Goal: Task Accomplishment & Management: Complete application form

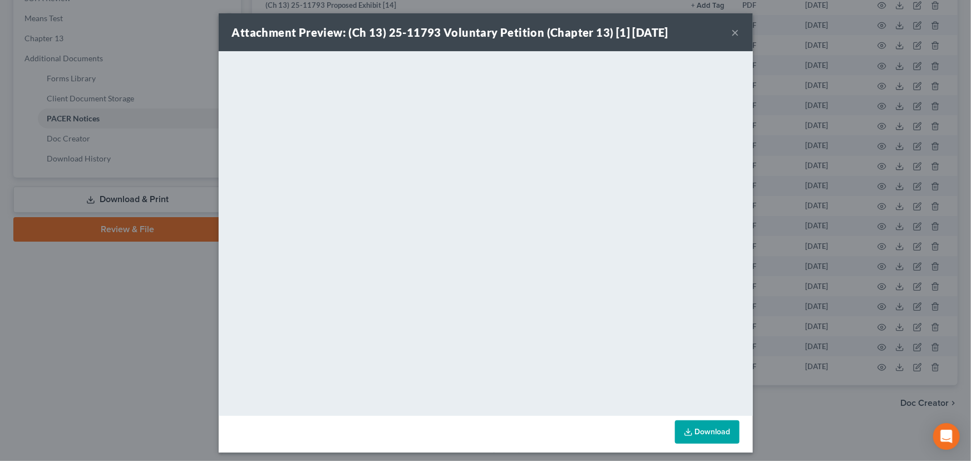
scroll to position [428, 0]
click at [734, 36] on button "×" at bounding box center [735, 32] width 8 height 13
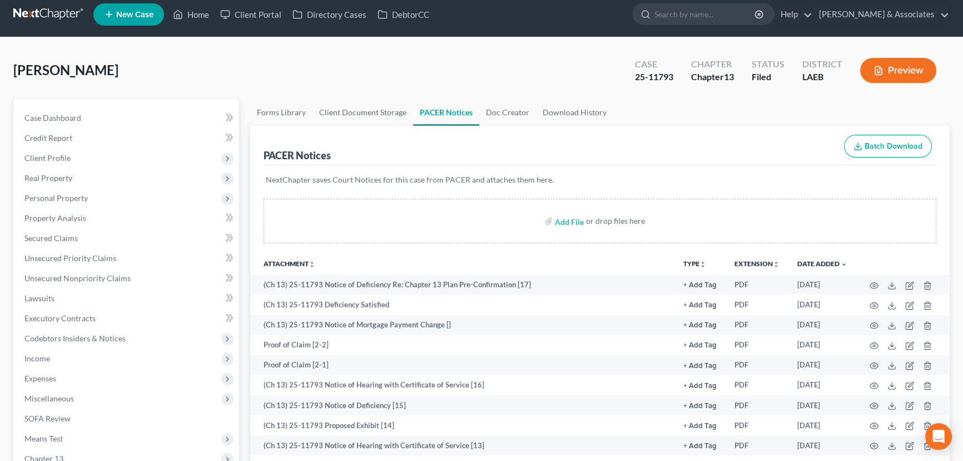
scroll to position [0, 0]
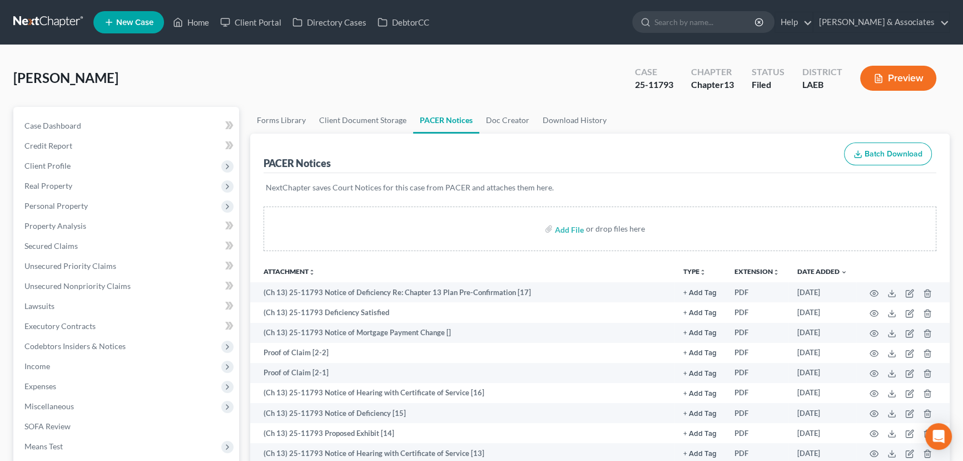
click at [45, 7] on nav "Home New Case Client Portal Directory Cases DebtorCC Diment & Associates postp@…" at bounding box center [481, 22] width 963 height 45
click at [45, 18] on link at bounding box center [48, 22] width 71 height 20
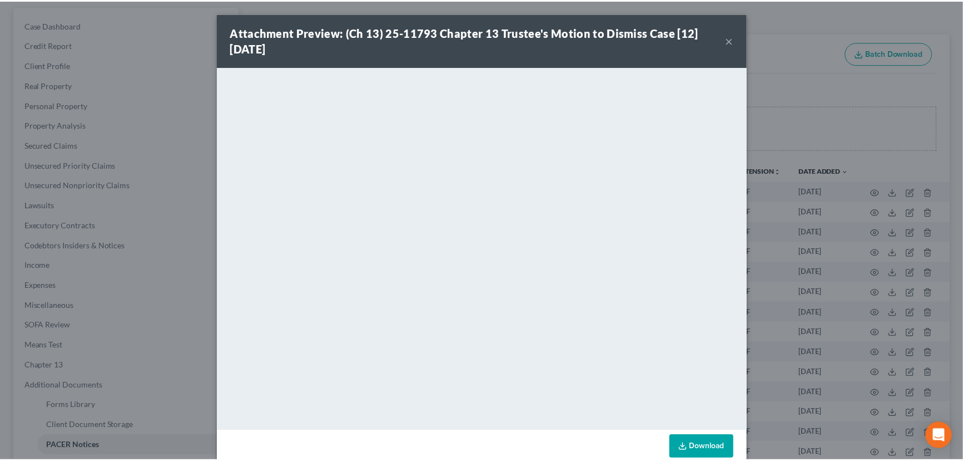
scroll to position [101, 0]
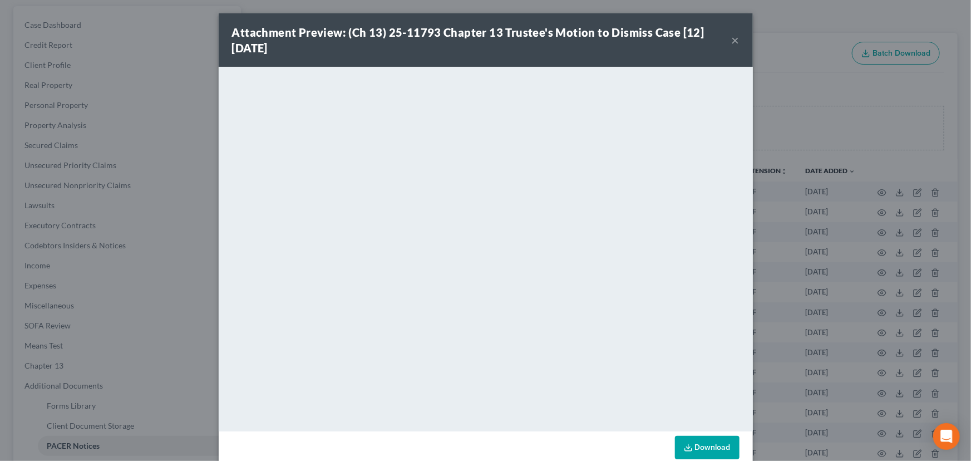
click at [731, 42] on button "×" at bounding box center [735, 39] width 8 height 13
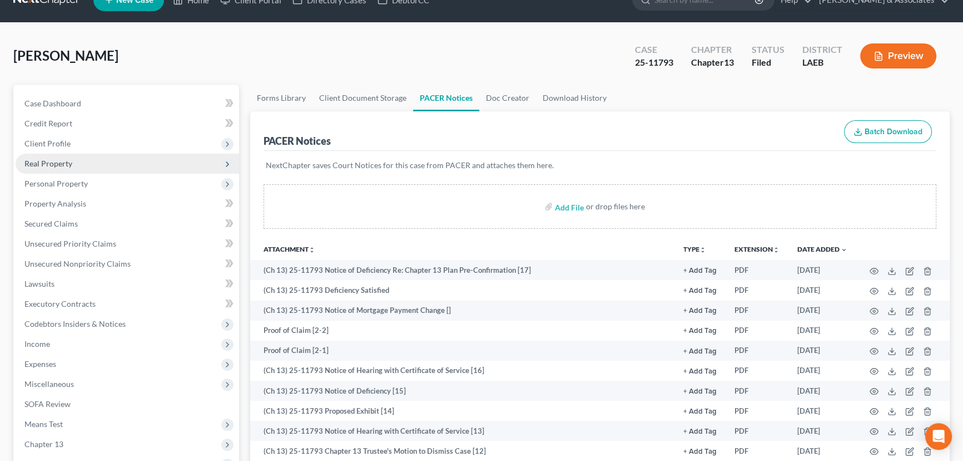
scroll to position [0, 0]
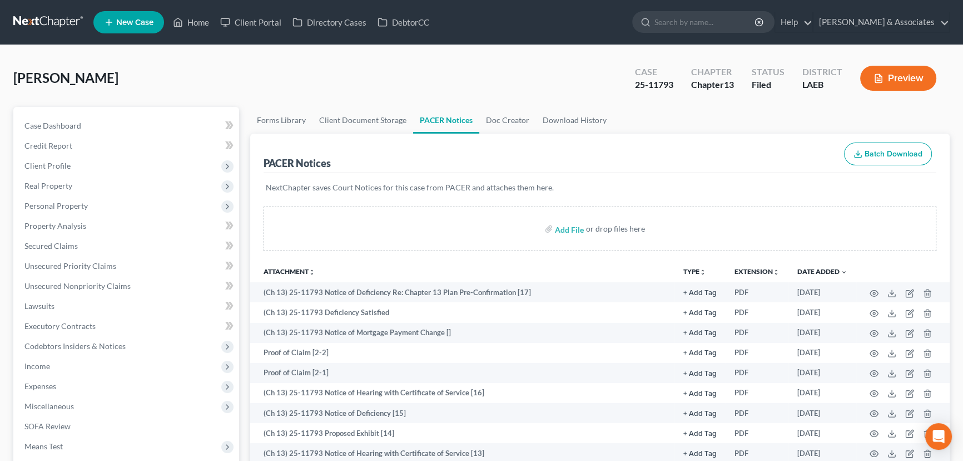
click at [59, 7] on nav "Home New Case Client Portal Directory Cases DebtorCC Diment & Associates postp@…" at bounding box center [481, 22] width 963 height 45
click at [56, 14] on link at bounding box center [48, 22] width 71 height 20
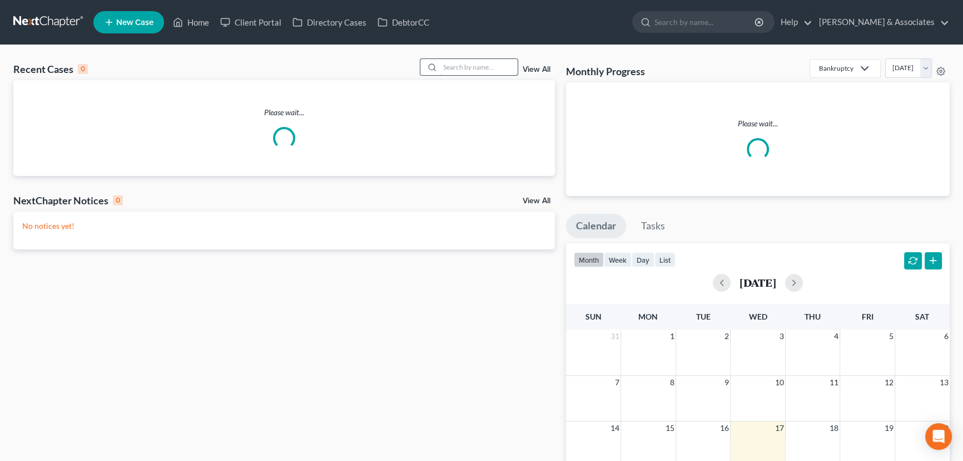
click at [495, 65] on input "search" at bounding box center [479, 67] width 78 height 16
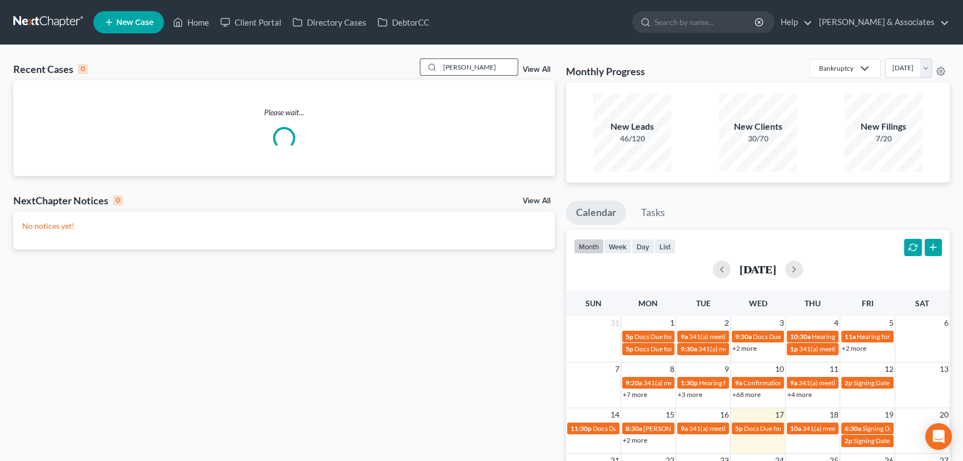
type input "Toliver"
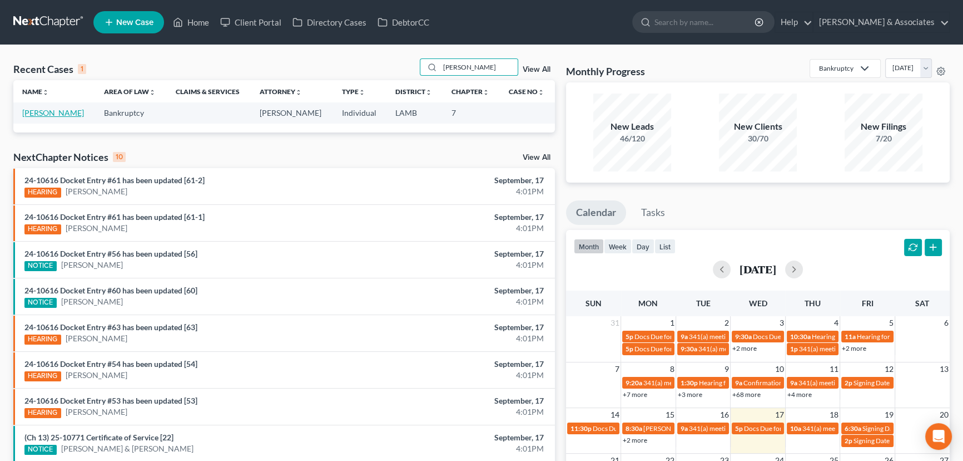
click at [56, 110] on link "Toliver, Lisa" at bounding box center [53, 112] width 62 height 9
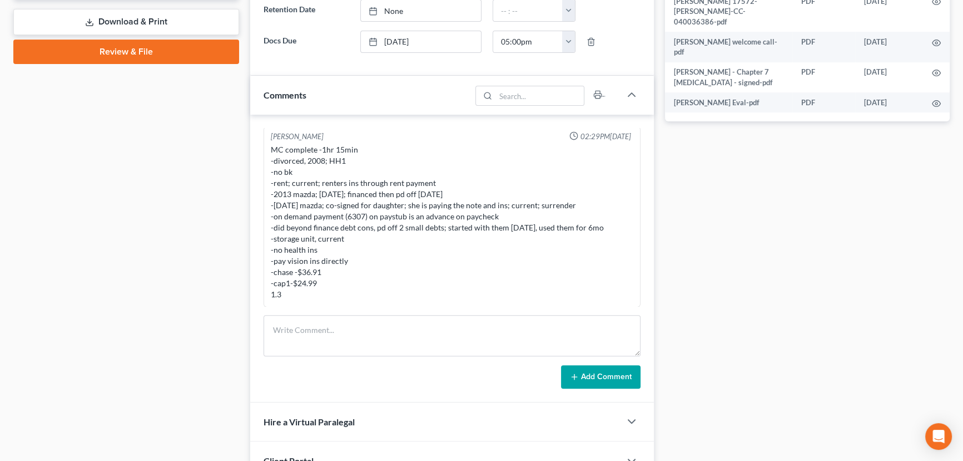
scroll to position [556, 0]
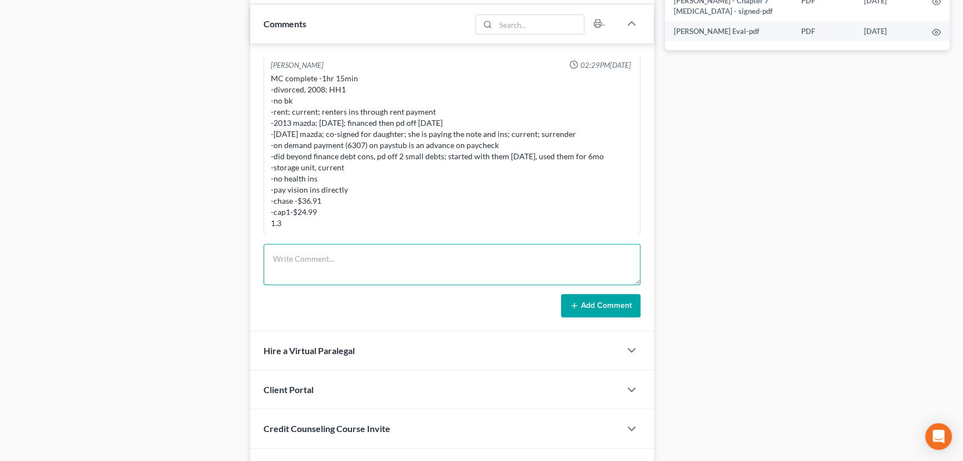
click at [323, 261] on textarea at bounding box center [452, 264] width 377 height 41
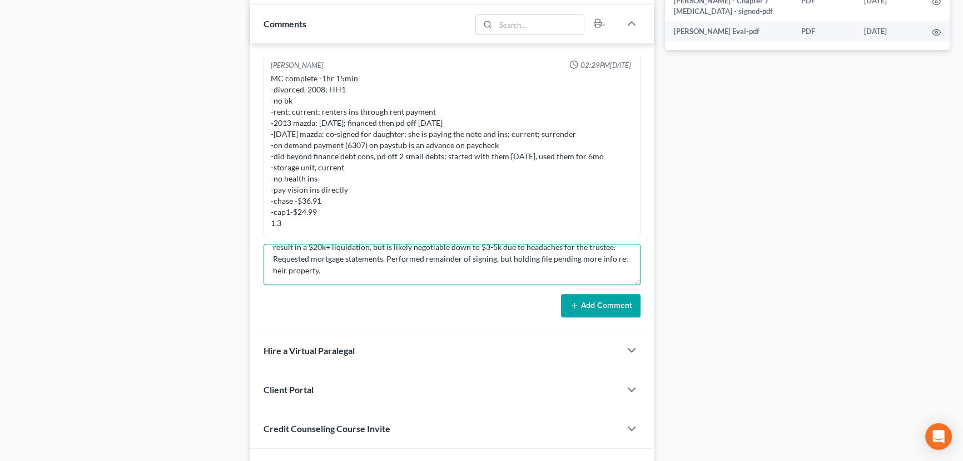
scroll to position [61, 0]
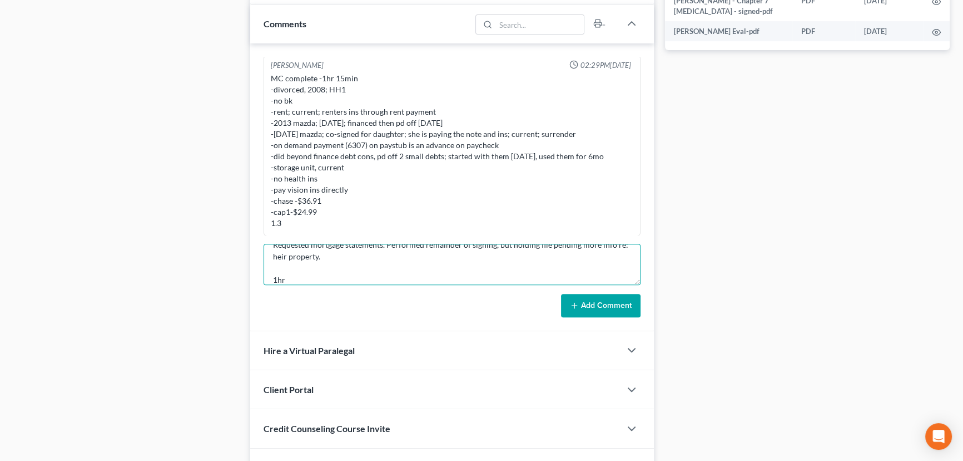
type textarea "Drafted I/J/MT. Reviewed file and made relevant changes. Performed signing. She…"
click at [613, 305] on button "Add Comment" at bounding box center [601, 305] width 80 height 23
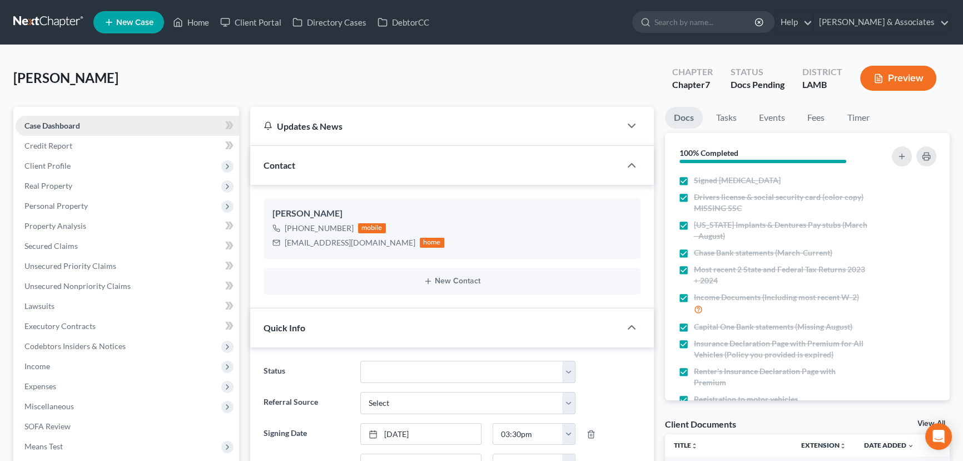
scroll to position [0, 0]
click at [32, 21] on link at bounding box center [48, 22] width 71 height 20
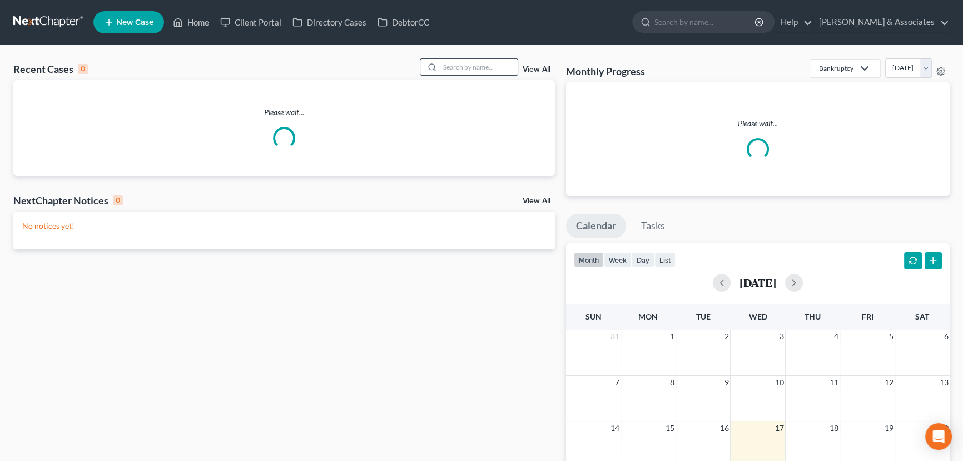
click at [503, 72] on input "search" at bounding box center [479, 67] width 78 height 16
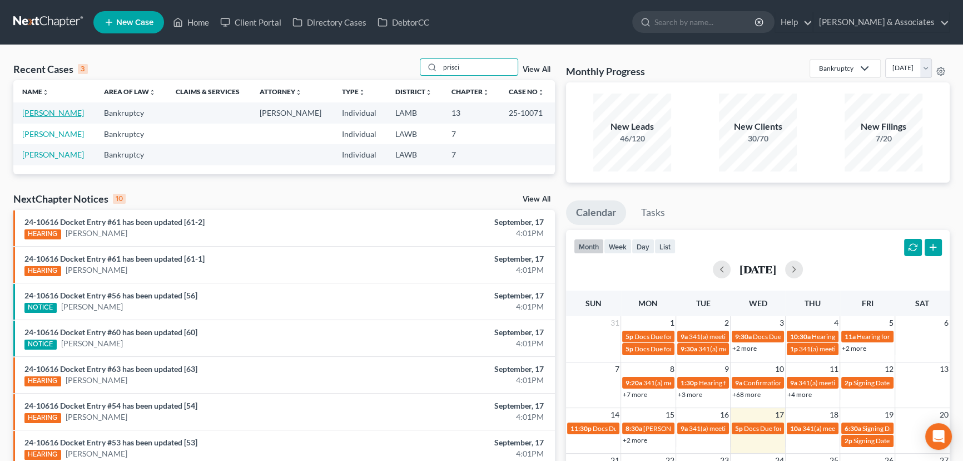
type input "prisci"
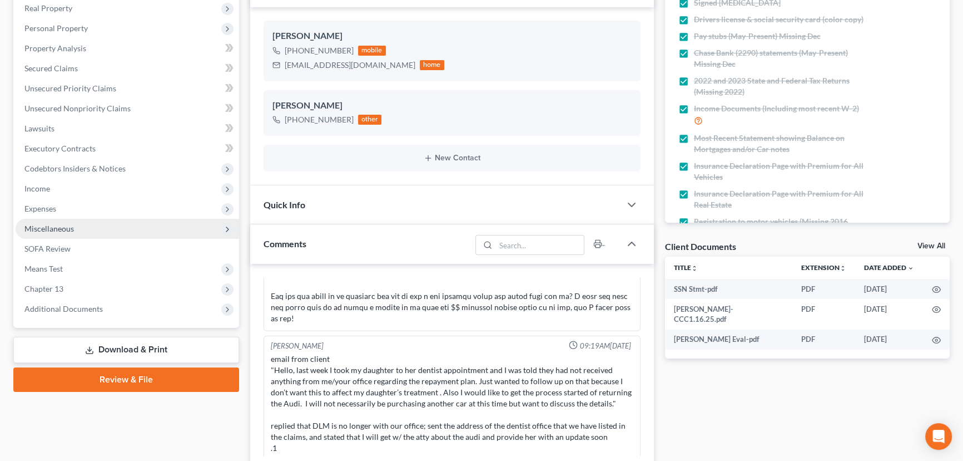
scroll to position [202, 0]
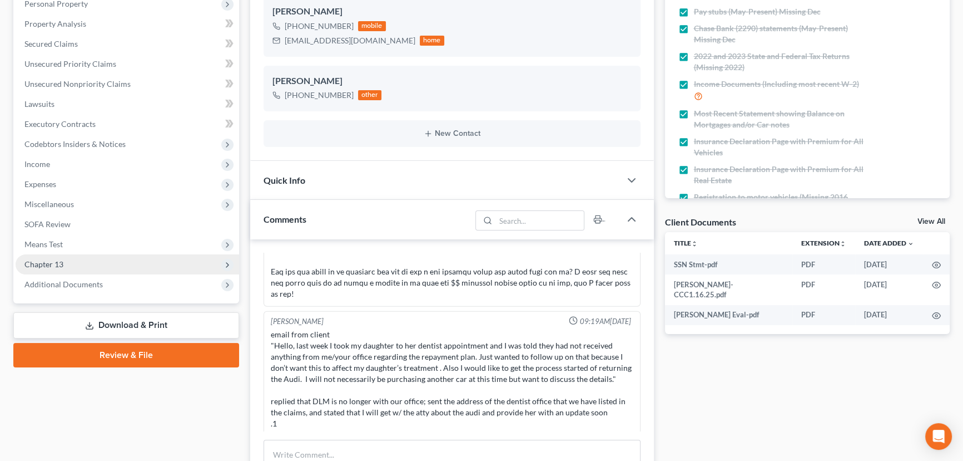
click at [132, 259] on span "Chapter 13" at bounding box center [128, 264] width 224 height 20
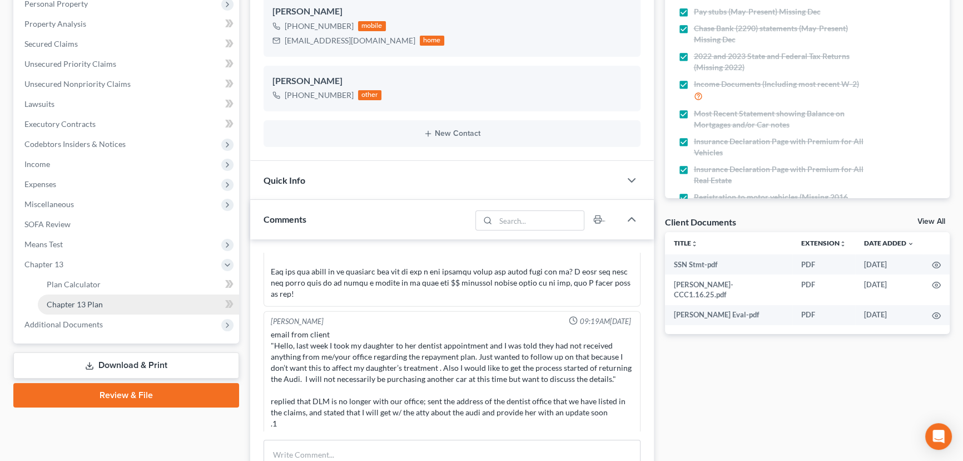
click at [111, 298] on link "Chapter 13 Plan" at bounding box center [138, 304] width 201 height 20
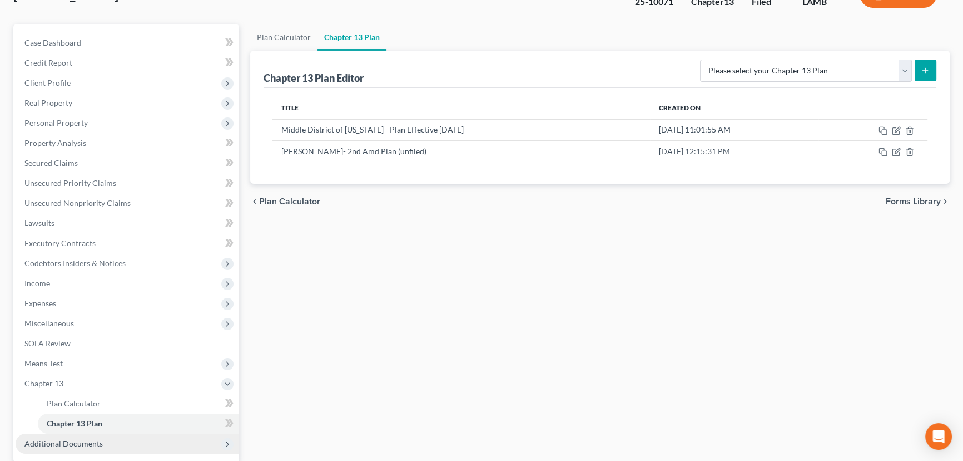
scroll to position [189, 0]
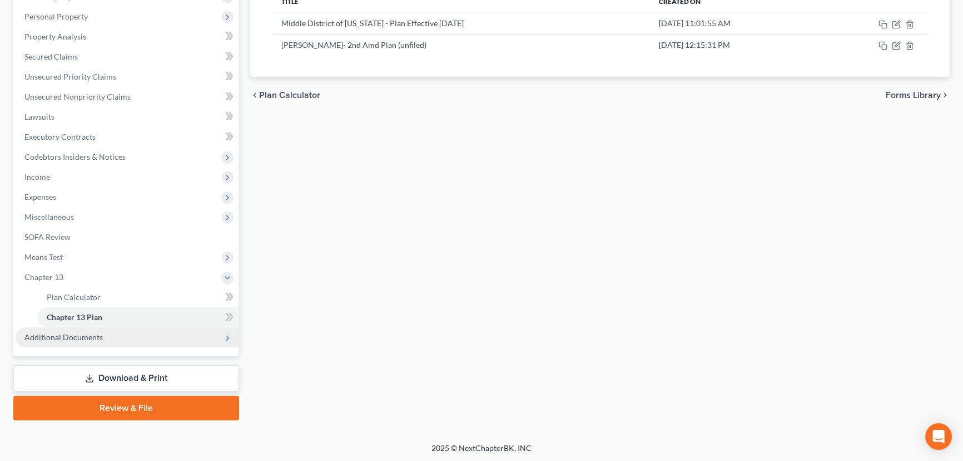
click at [116, 332] on span "Additional Documents" at bounding box center [128, 337] width 224 height 20
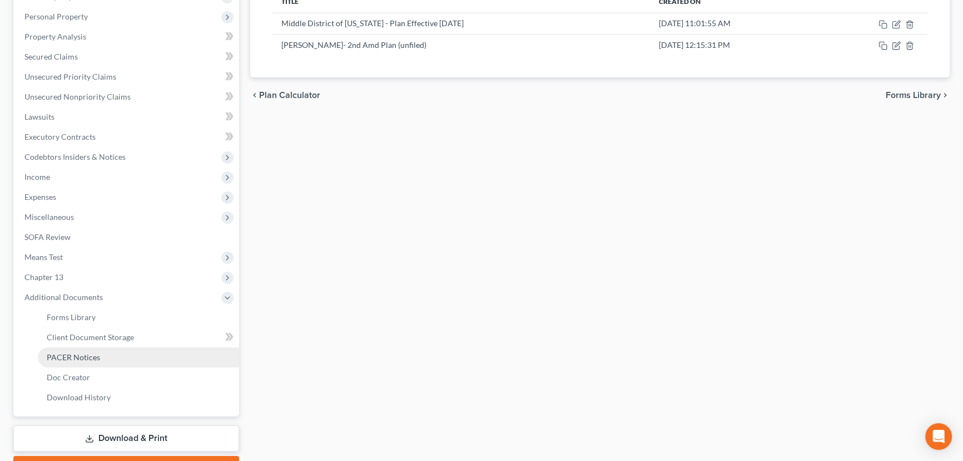
click at [105, 355] on link "PACER Notices" at bounding box center [138, 357] width 201 height 20
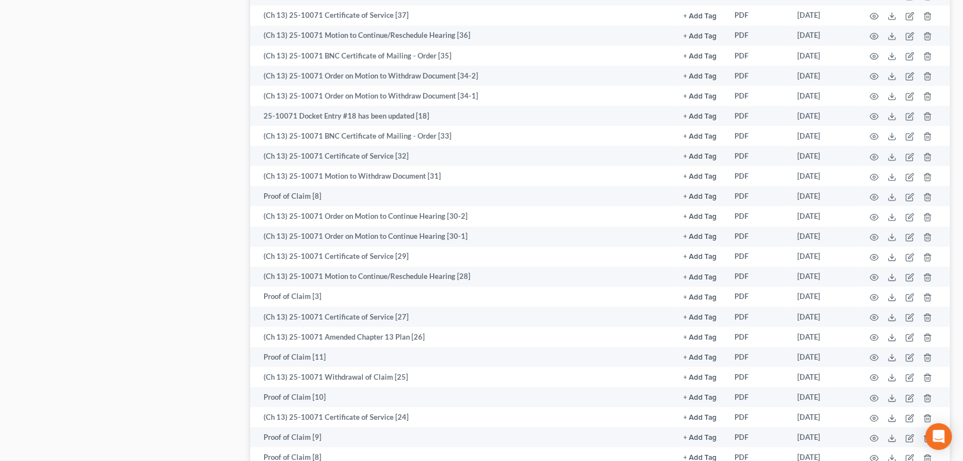
scroll to position [859, 0]
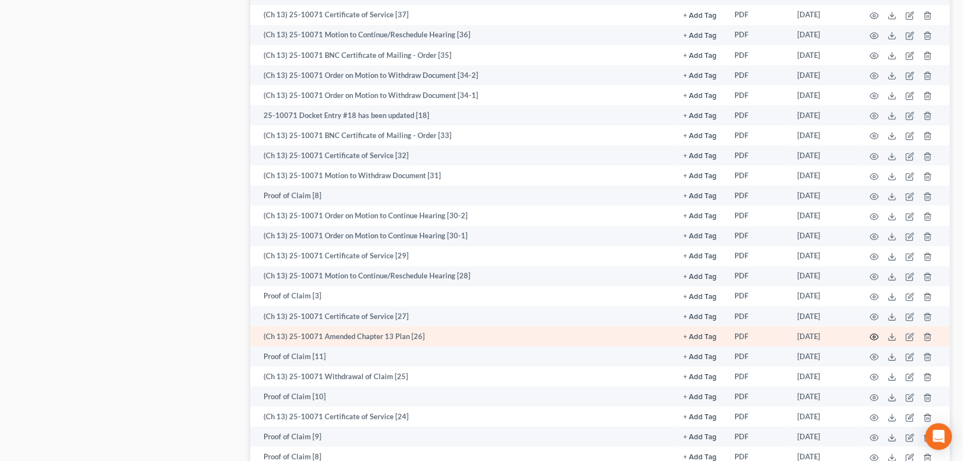
click at [872, 334] on icon "button" at bounding box center [875, 337] width 8 height 6
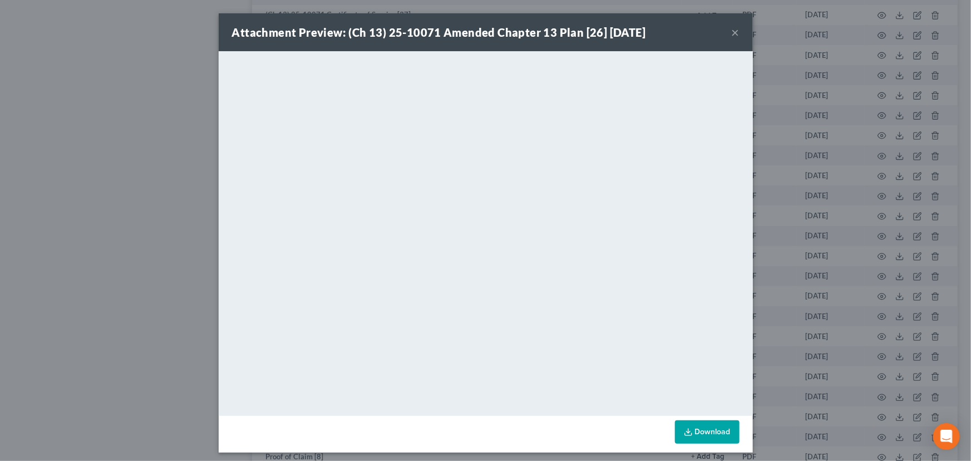
drag, startPoint x: 728, startPoint y: 36, endPoint x: 690, endPoint y: 53, distance: 41.3
click at [731, 36] on button "×" at bounding box center [735, 32] width 8 height 13
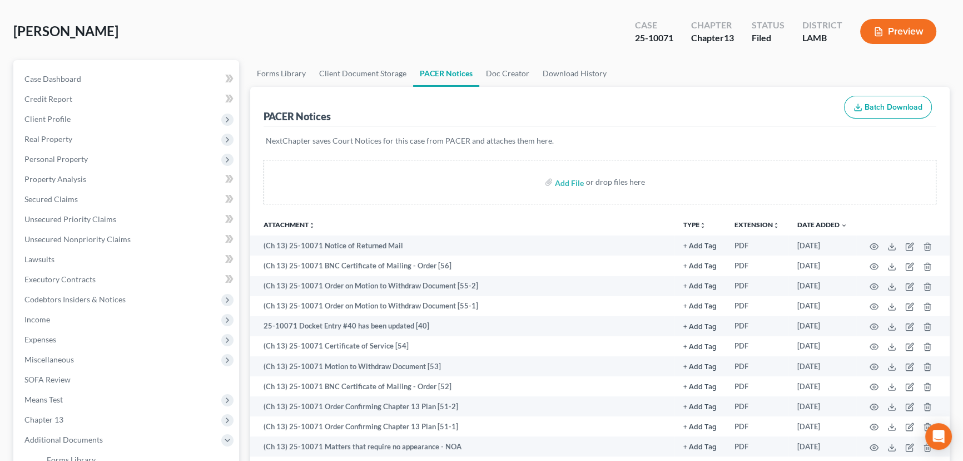
scroll to position [0, 0]
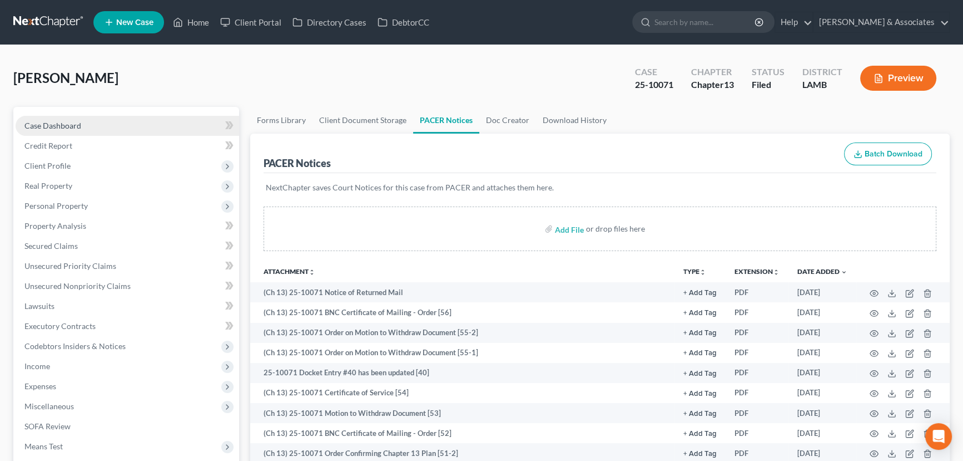
click at [76, 127] on span "Case Dashboard" at bounding box center [52, 125] width 57 height 9
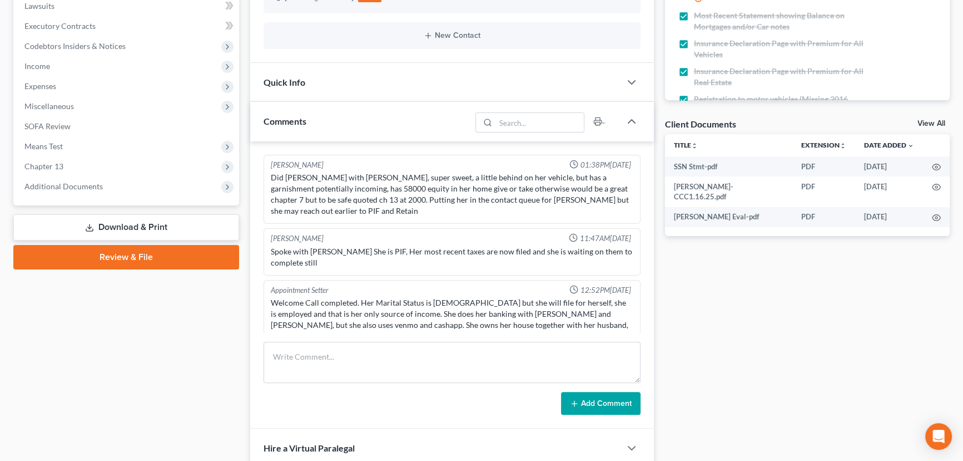
scroll to position [4022, 0]
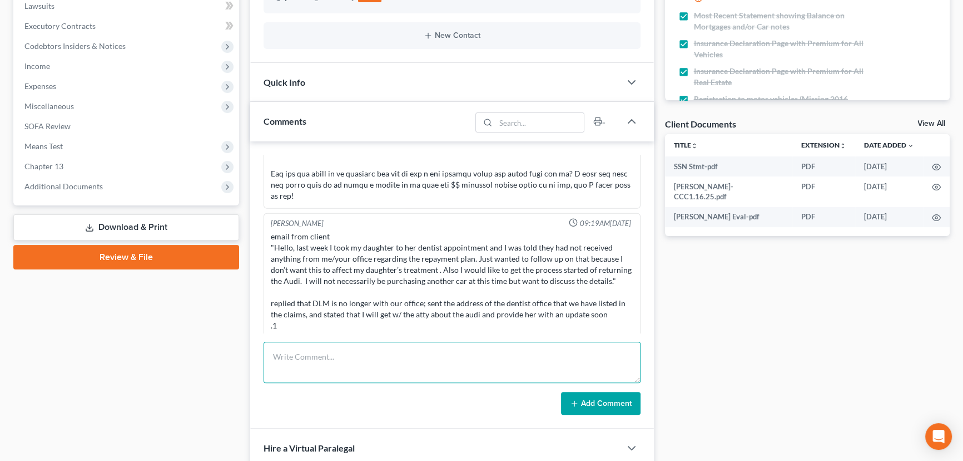
click at [330, 379] on textarea at bounding box center [452, 362] width 377 height 41
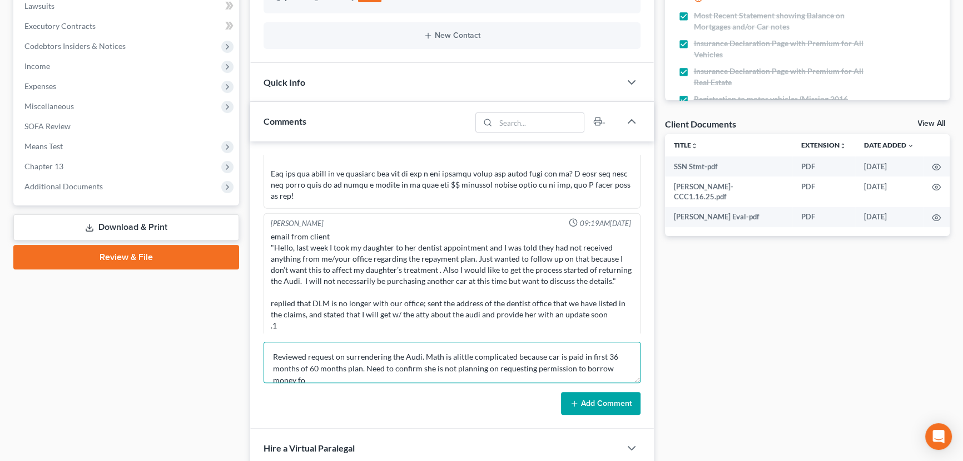
scroll to position [2, 0]
type textarea "Reviewed request on surrendering the Audi. Math is alittle complicated because …"
click at [633, 401] on button "Add Comment" at bounding box center [601, 403] width 80 height 23
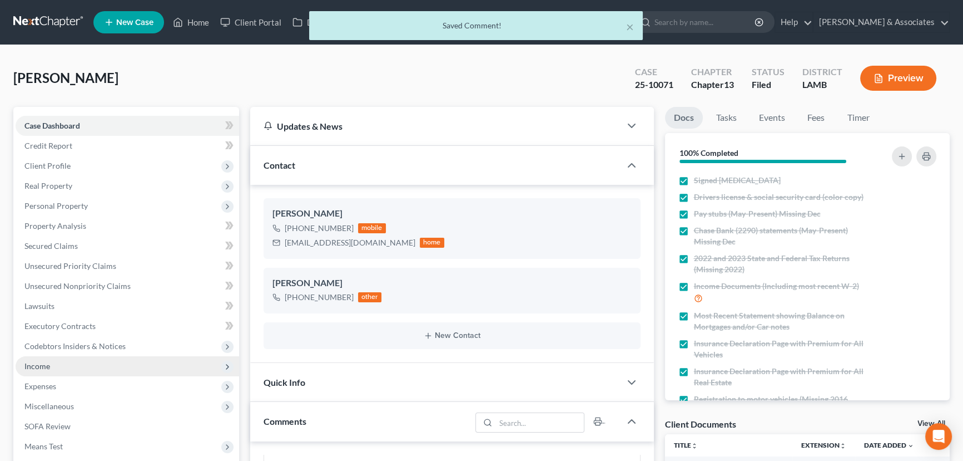
scroll to position [4086, 0]
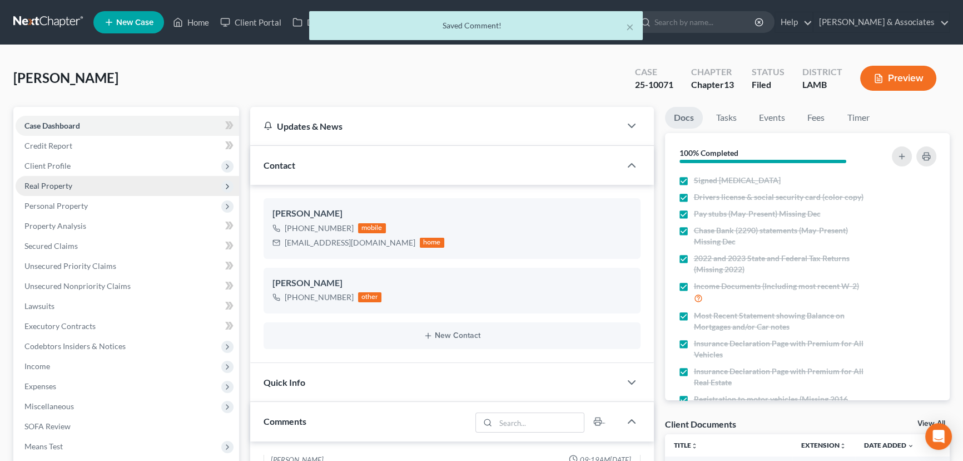
click at [97, 189] on span "Real Property" at bounding box center [128, 186] width 224 height 20
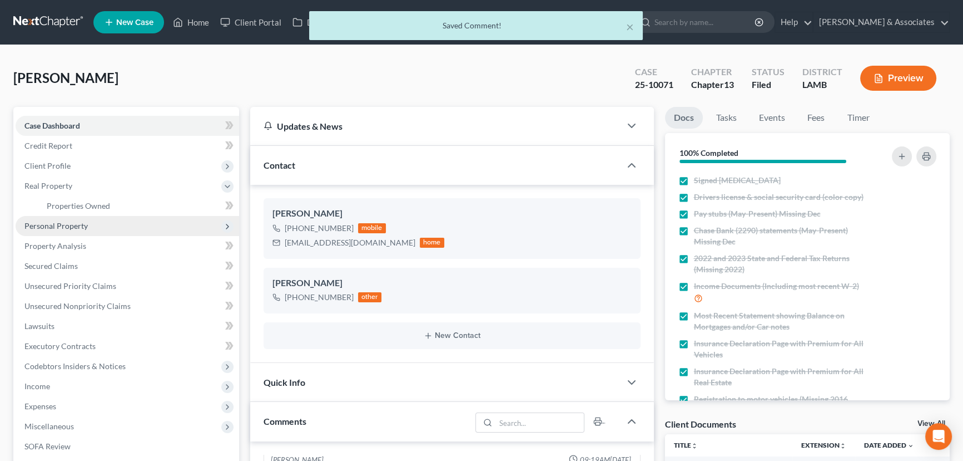
click at [91, 218] on span "Personal Property" at bounding box center [128, 226] width 224 height 20
click at [93, 233] on link "Vehicles Owned" at bounding box center [138, 226] width 201 height 20
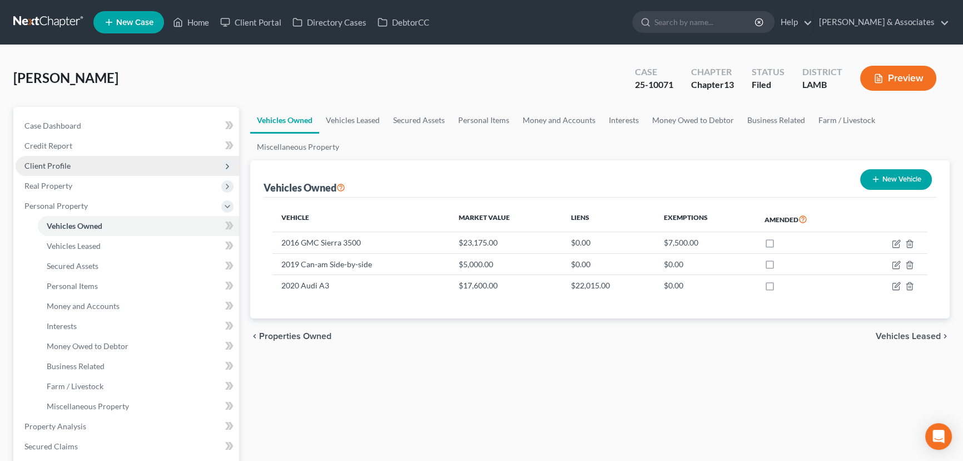
click at [111, 161] on span "Client Profile" at bounding box center [128, 166] width 224 height 20
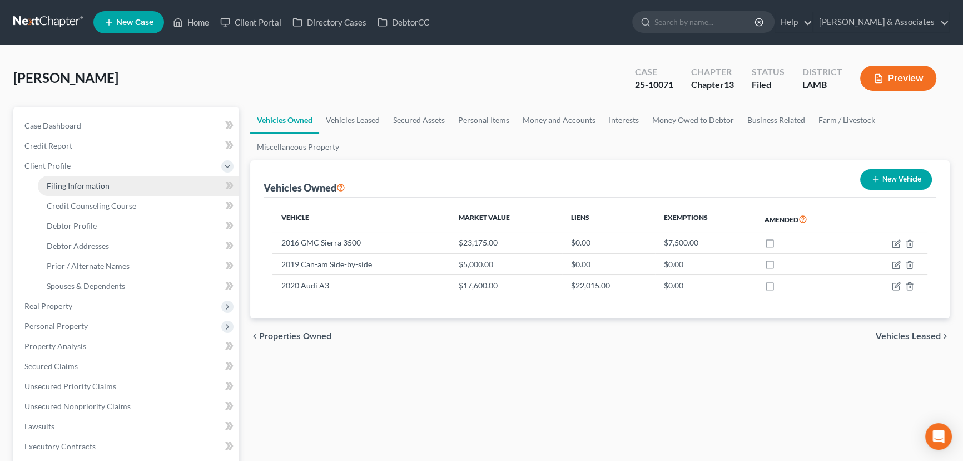
click at [111, 187] on link "Filing Information" at bounding box center [138, 186] width 201 height 20
select select "1"
select select "0"
select select "3"
select select "19"
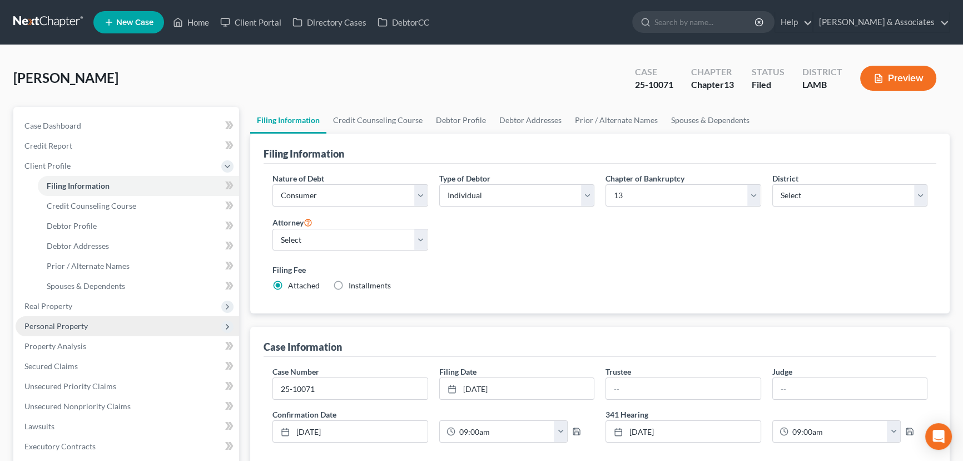
click at [101, 328] on span "Personal Property" at bounding box center [128, 326] width 224 height 20
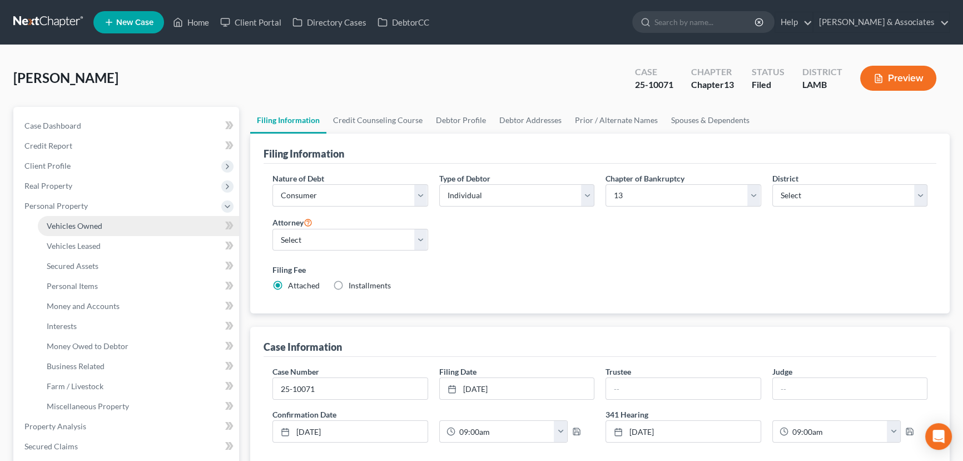
click at [106, 229] on link "Vehicles Owned" at bounding box center [138, 226] width 201 height 20
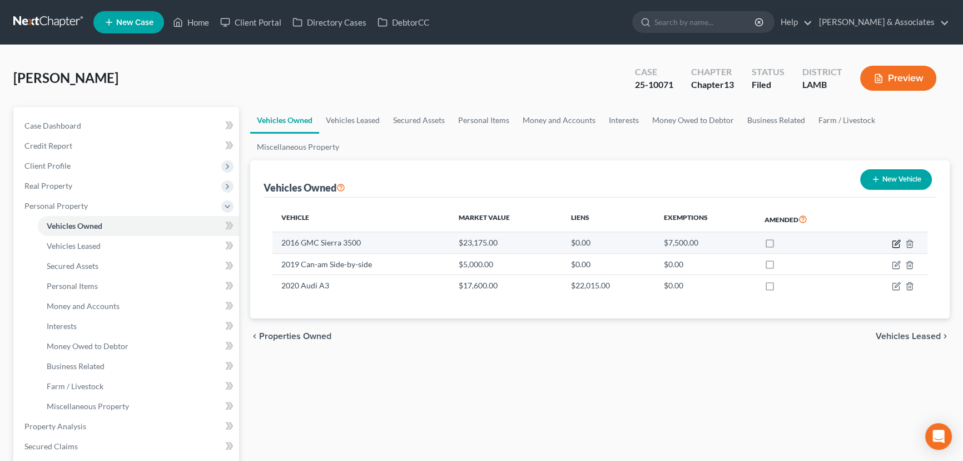
click at [894, 243] on icon "button" at bounding box center [896, 243] width 9 height 9
select select "0"
select select "10"
select select "2"
select select "4"
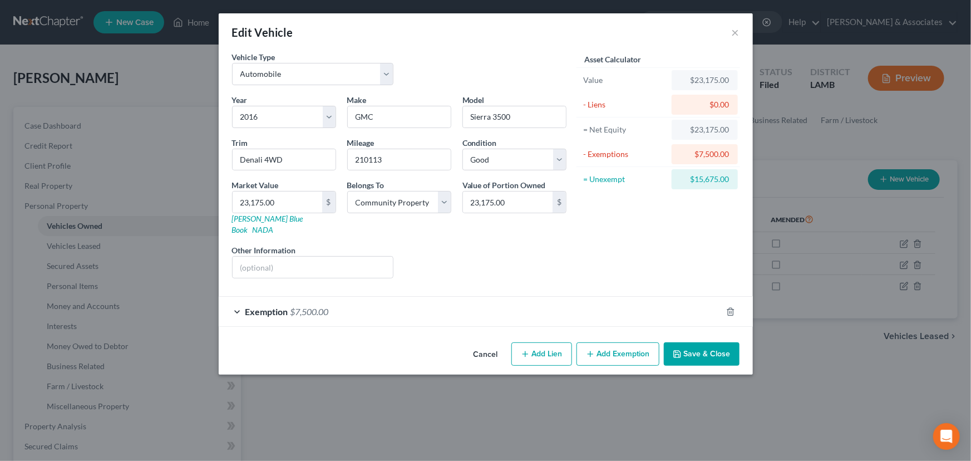
click at [488, 345] on button "Cancel" at bounding box center [485, 354] width 42 height 22
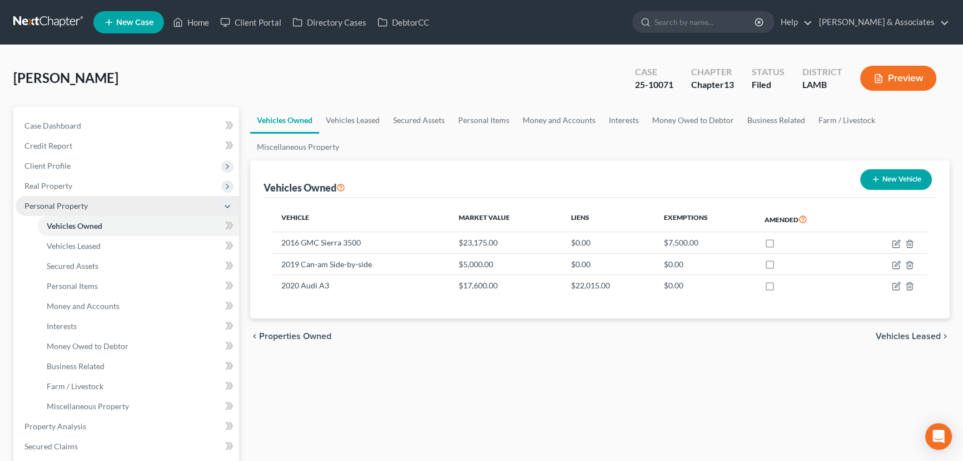
click at [106, 203] on span "Personal Property" at bounding box center [128, 206] width 224 height 20
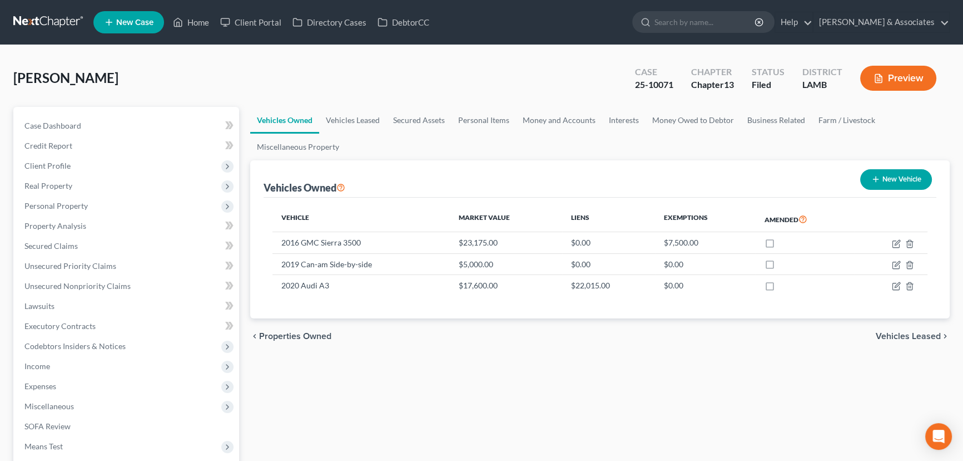
click at [43, 16] on link at bounding box center [48, 22] width 71 height 20
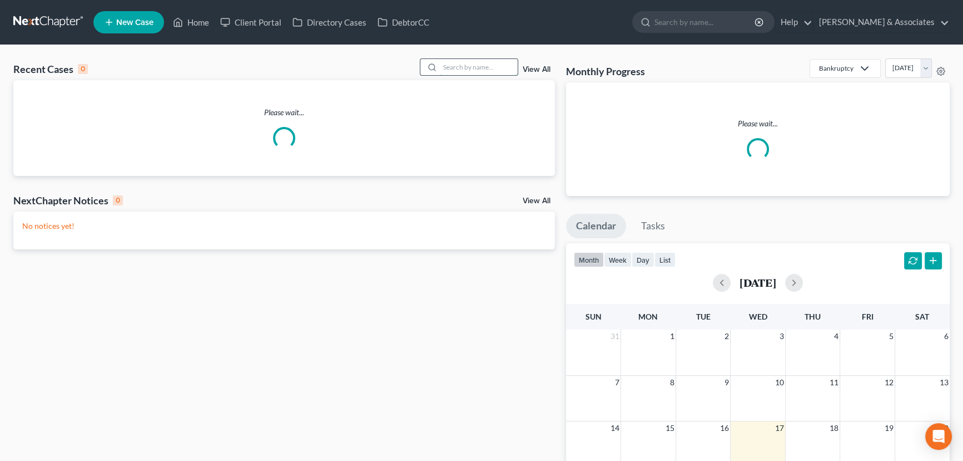
click at [491, 70] on input "search" at bounding box center [479, 67] width 78 height 16
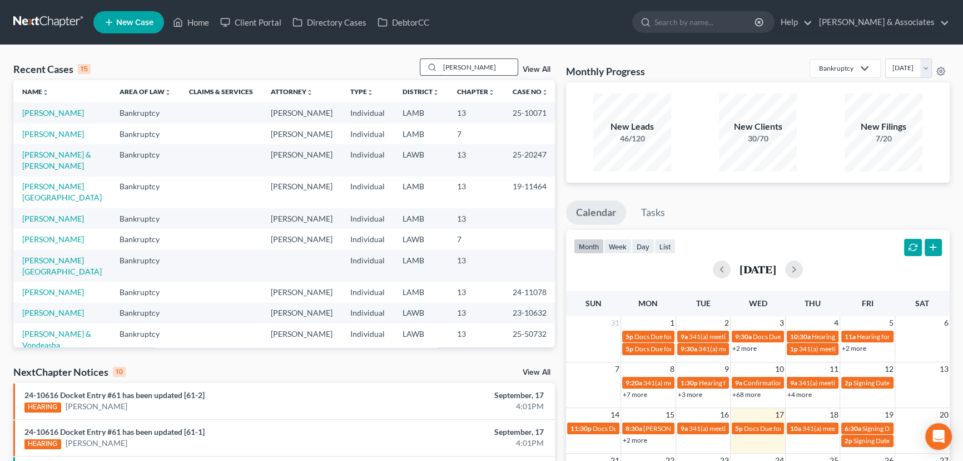
type input "[PERSON_NAME]"
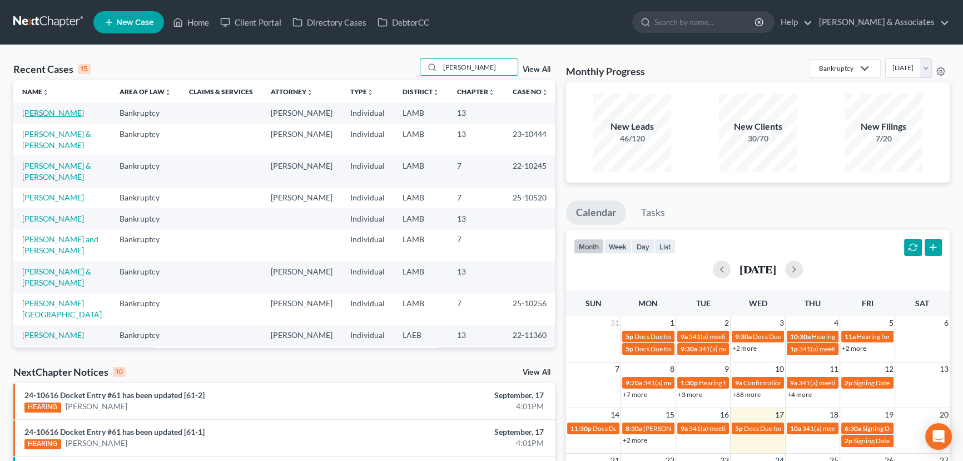
click at [53, 112] on link "[PERSON_NAME]" at bounding box center [53, 112] width 62 height 9
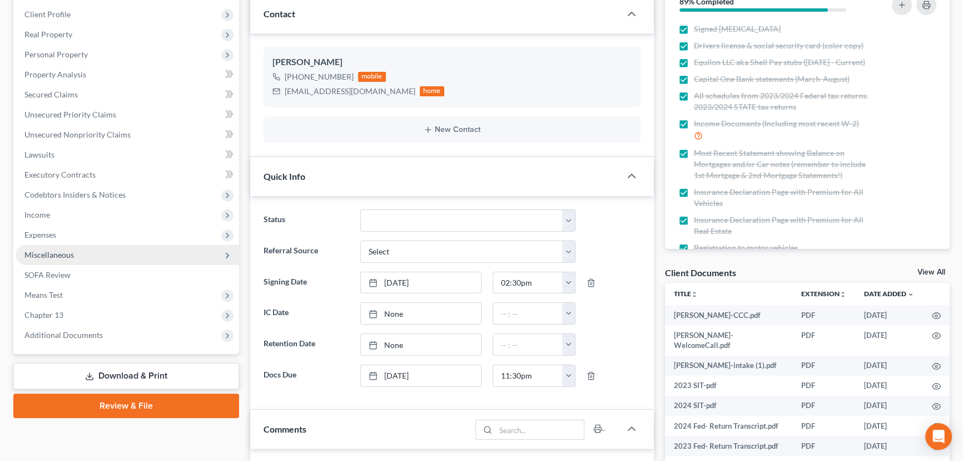
scroll to position [975, 0]
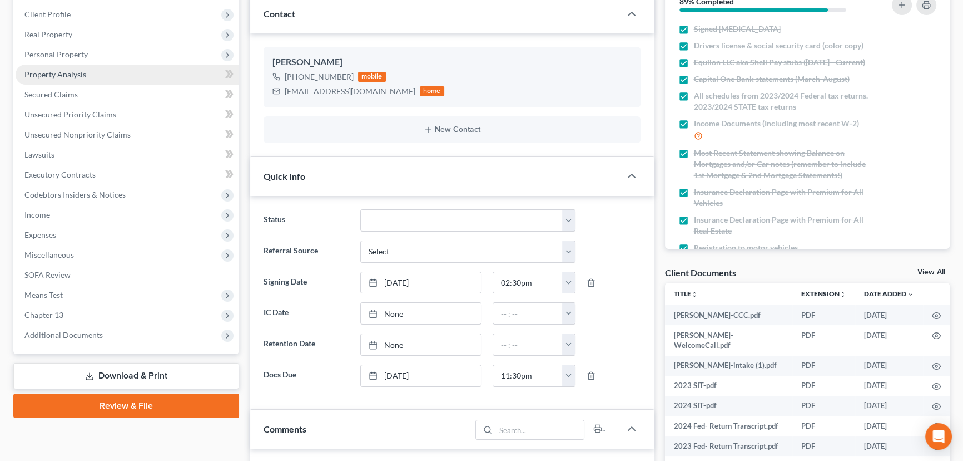
click at [112, 74] on link "Property Analysis" at bounding box center [128, 75] width 224 height 20
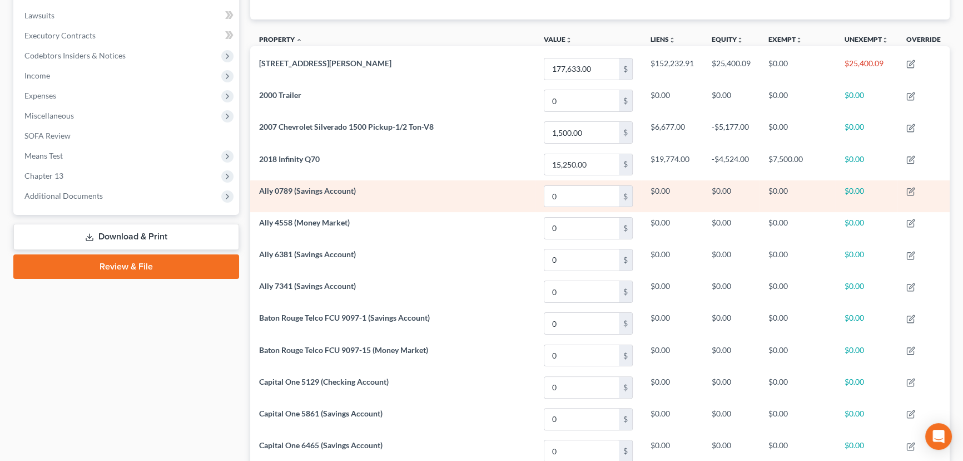
scroll to position [125, 0]
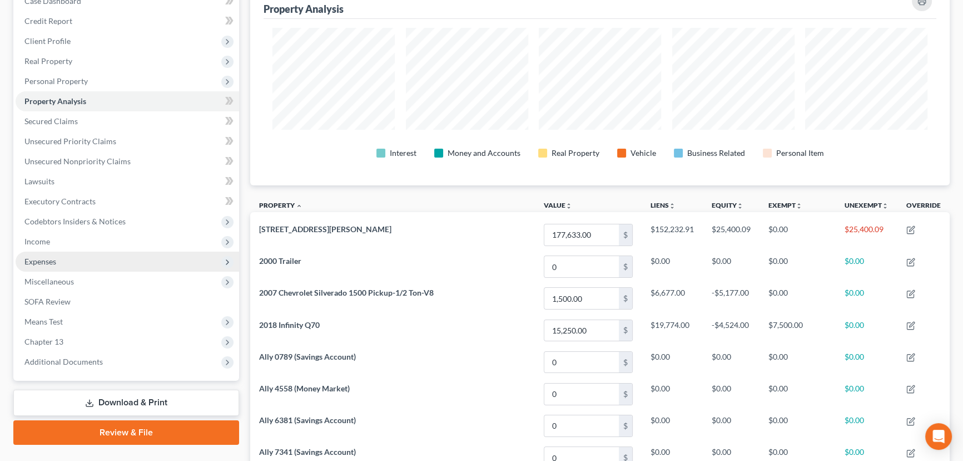
click at [131, 266] on span "Expenses" at bounding box center [128, 261] width 224 height 20
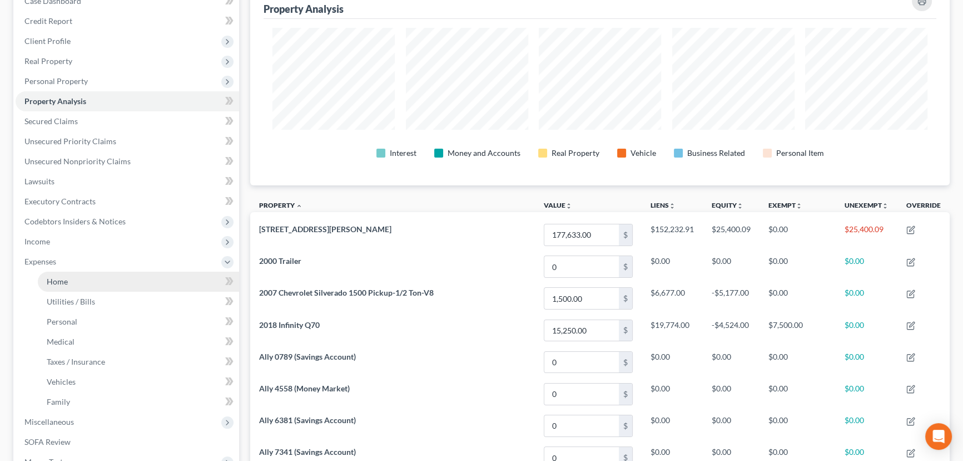
click at [128, 275] on link "Home" at bounding box center [138, 281] width 201 height 20
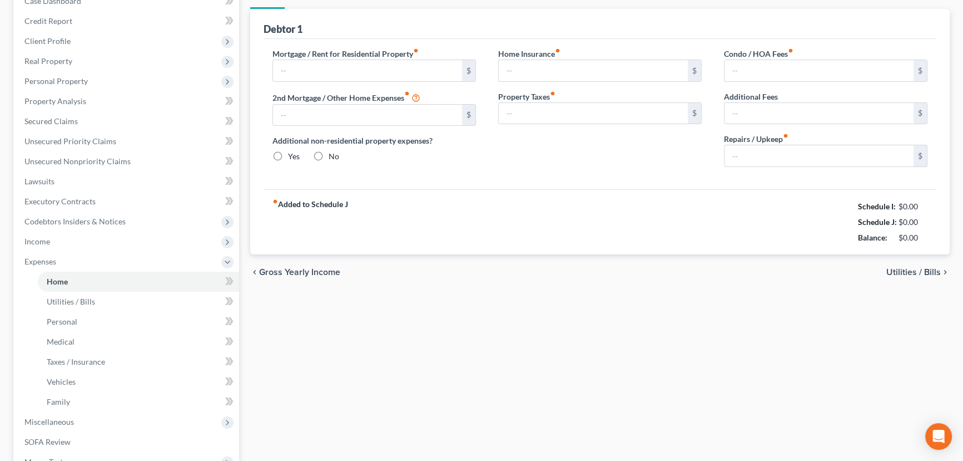
type input "747.88"
type input "0.00"
radio input "true"
type input "0.00"
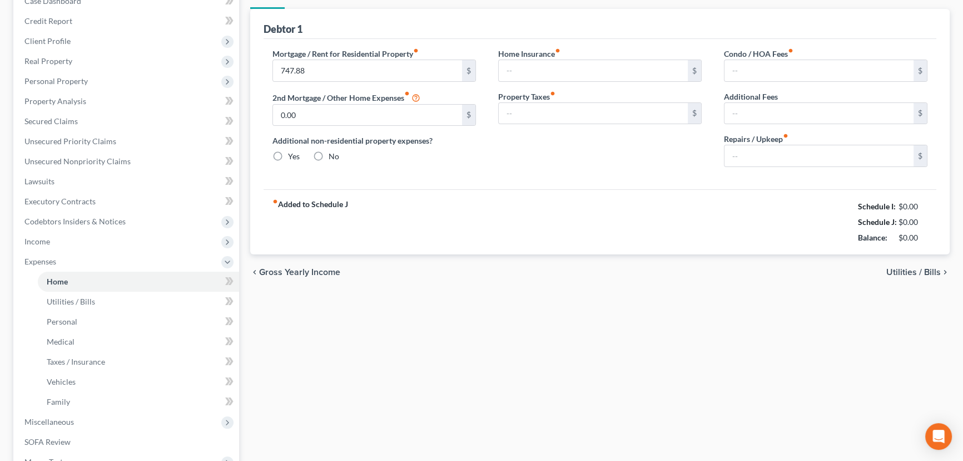
type input "0.00"
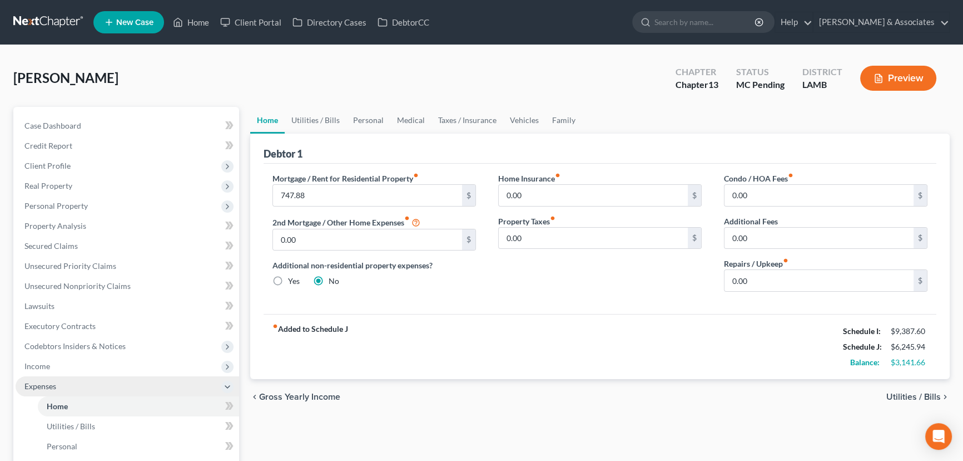
click at [115, 384] on span "Expenses" at bounding box center [128, 386] width 224 height 20
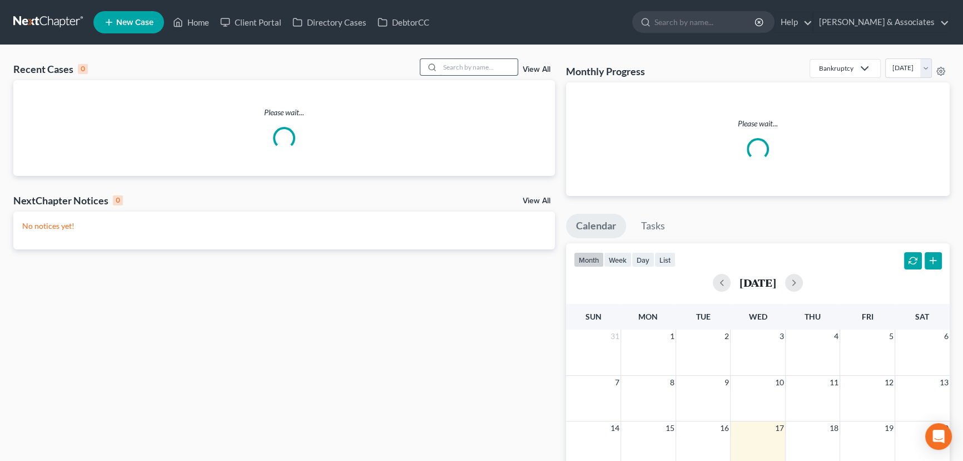
click at [461, 68] on input "search" at bounding box center [479, 67] width 78 height 16
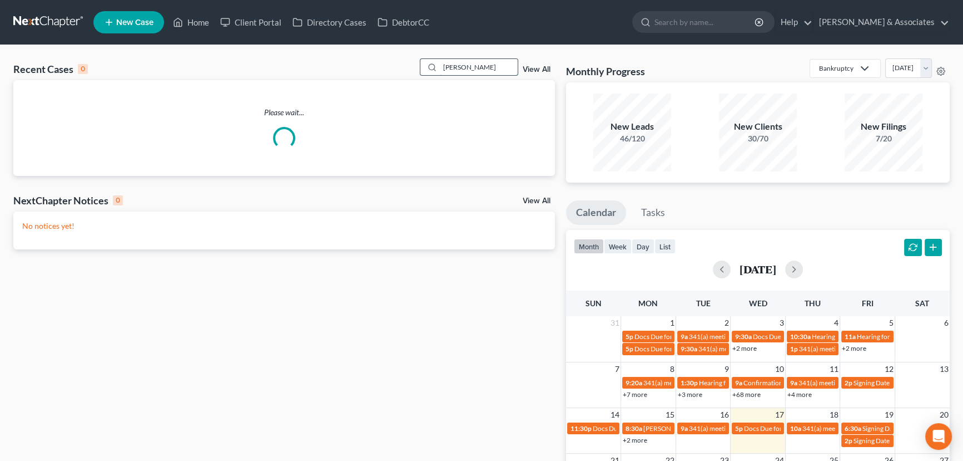
type input "[PERSON_NAME]"
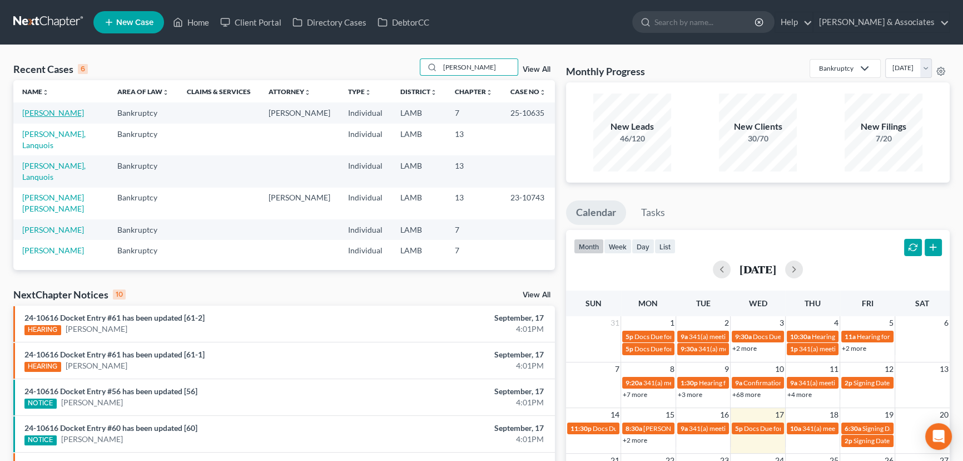
click at [51, 114] on link "[PERSON_NAME]" at bounding box center [53, 112] width 62 height 9
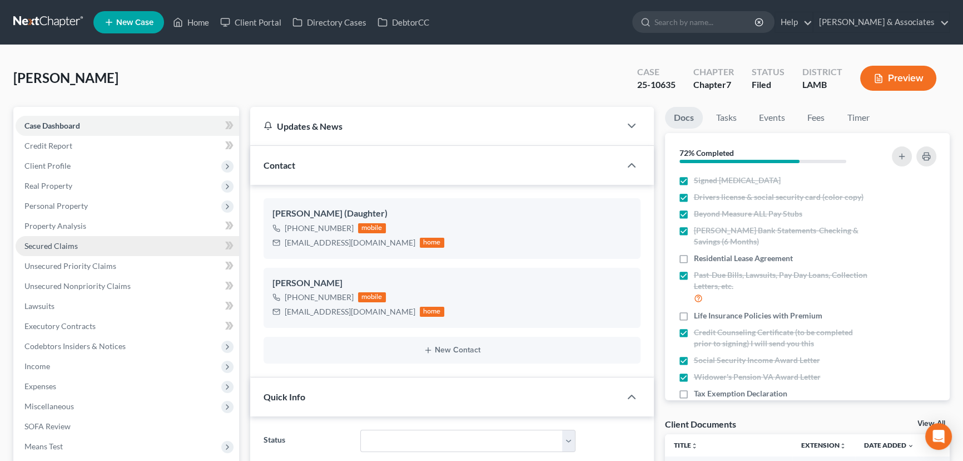
scroll to position [1993, 0]
click at [113, 246] on link "Secured Claims" at bounding box center [128, 246] width 224 height 20
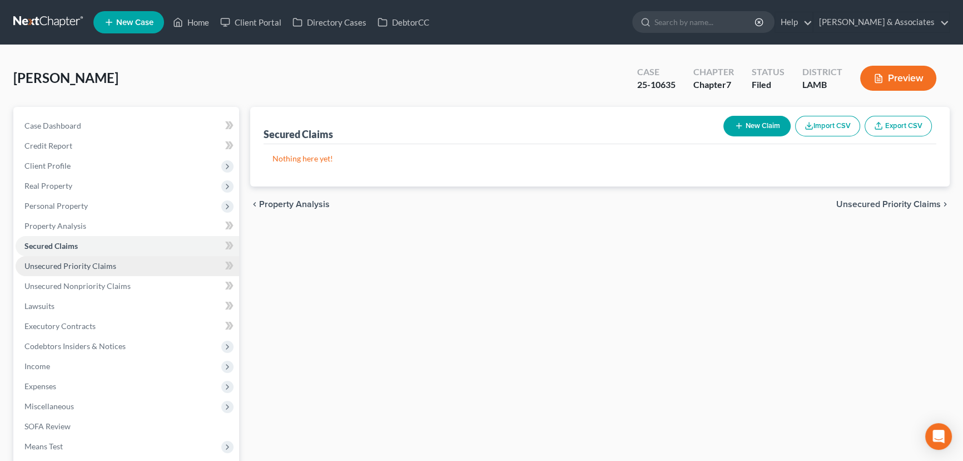
click at [138, 268] on link "Unsecured Priority Claims" at bounding box center [128, 266] width 224 height 20
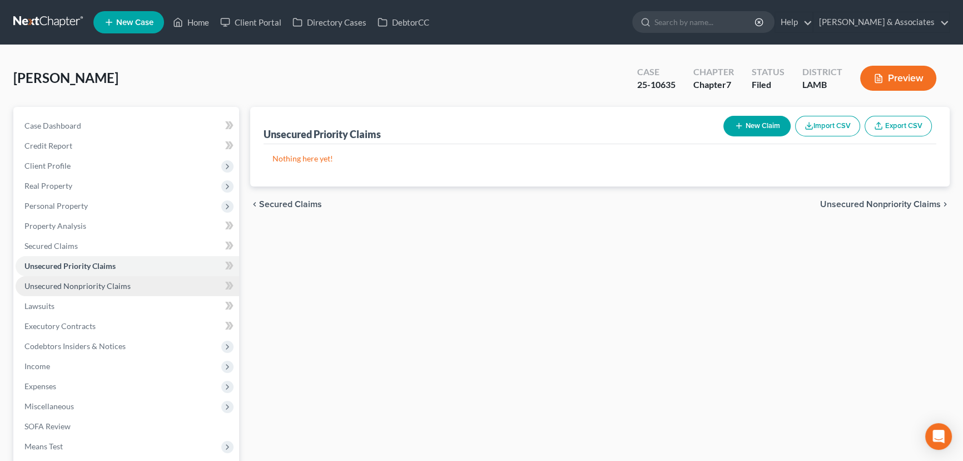
click at [127, 288] on link "Unsecured Nonpriority Claims" at bounding box center [128, 286] width 224 height 20
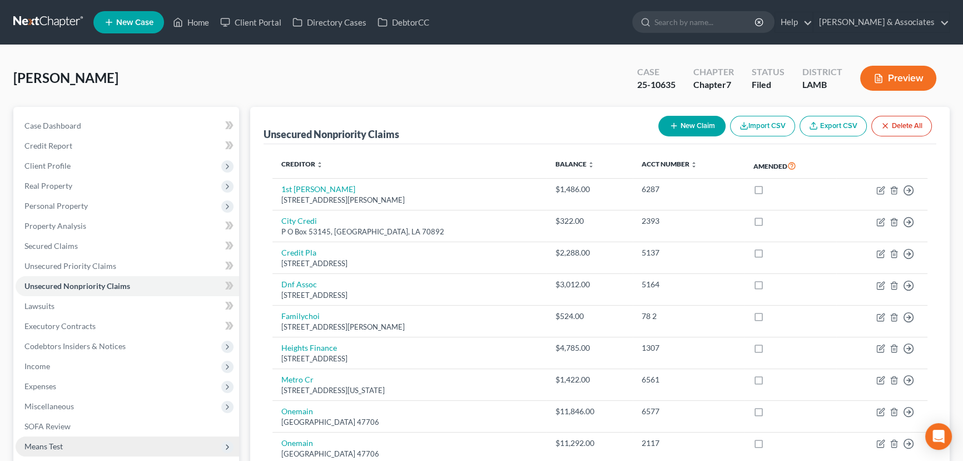
scroll to position [154, 0]
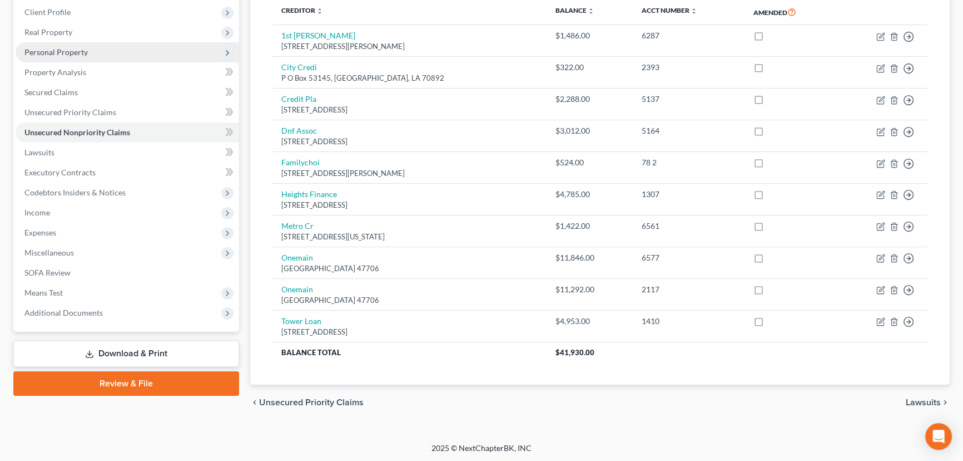
click at [102, 57] on span "Personal Property" at bounding box center [128, 52] width 224 height 20
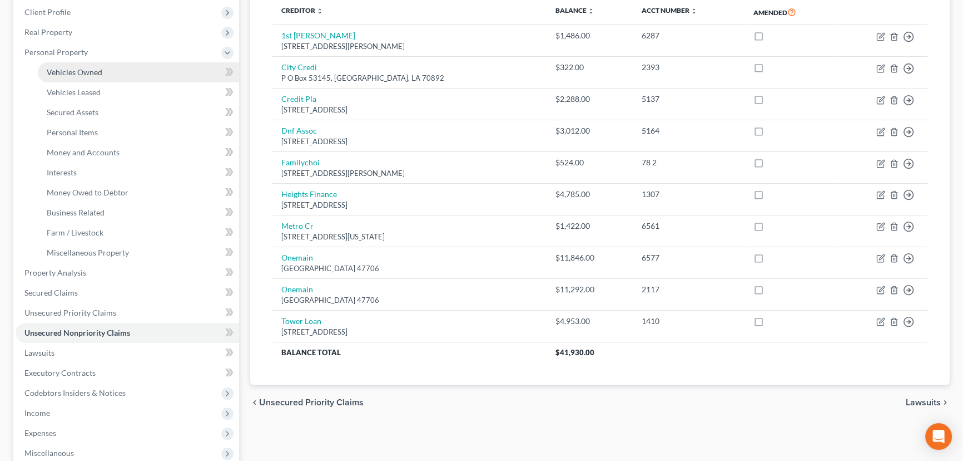
click at [101, 76] on link "Vehicles Owned" at bounding box center [138, 72] width 201 height 20
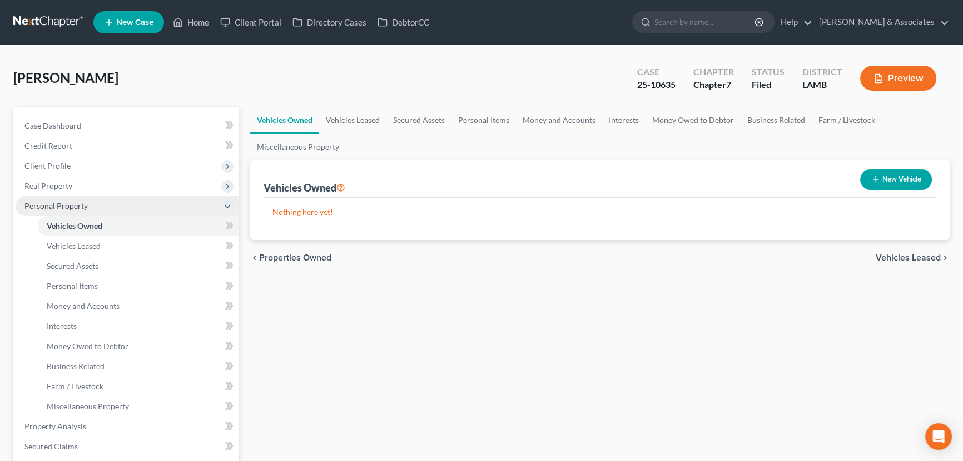
click at [62, 209] on span "Personal Property" at bounding box center [55, 205] width 63 height 9
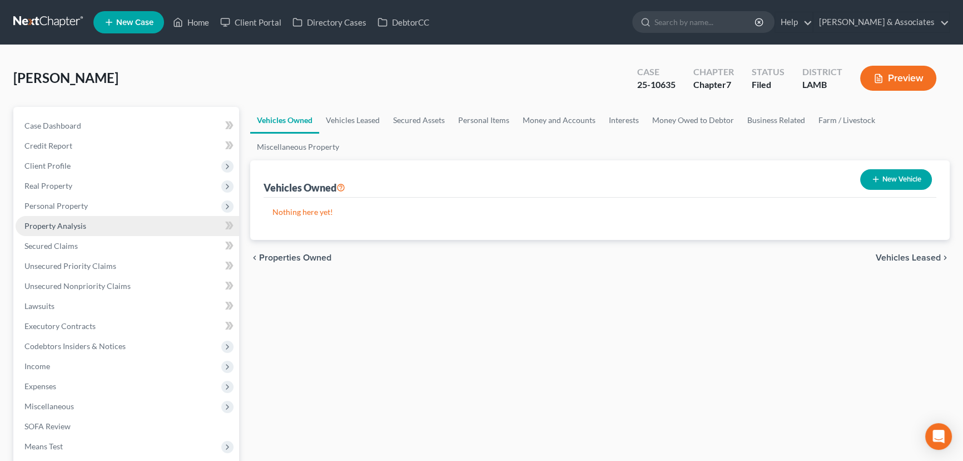
click at [106, 220] on link "Property Analysis" at bounding box center [128, 226] width 224 height 20
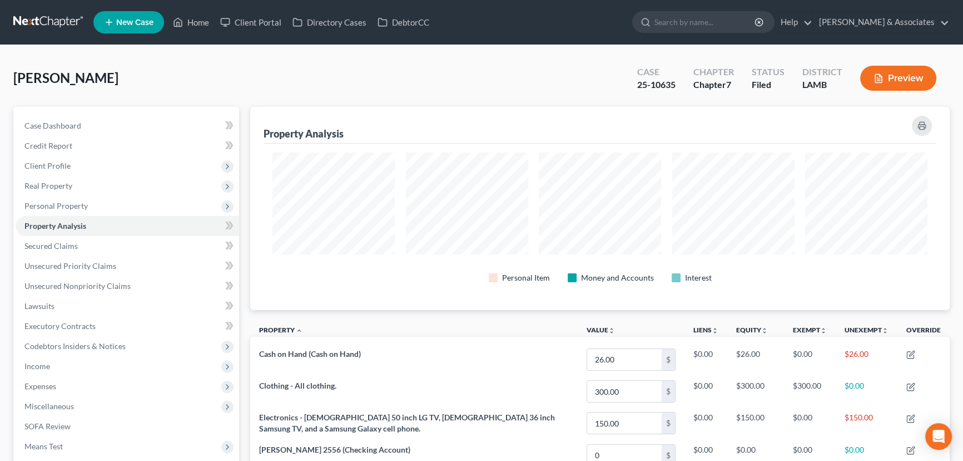
click at [37, 23] on link at bounding box center [48, 22] width 71 height 20
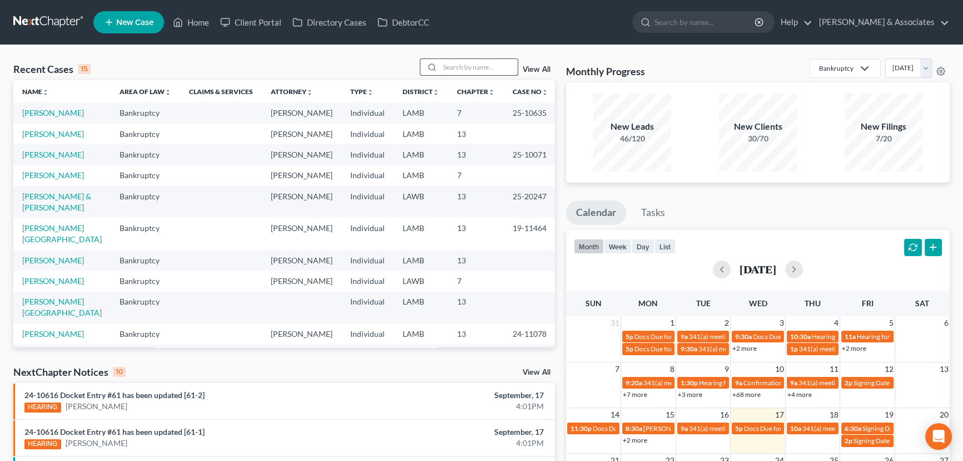
click at [484, 67] on input "search" at bounding box center [479, 67] width 78 height 16
type input "[PERSON_NAME]"
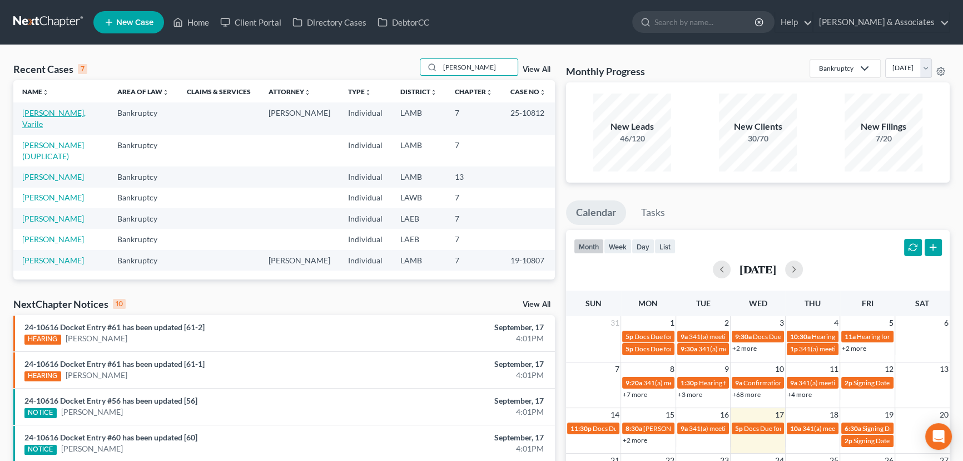
click at [60, 116] on link "[PERSON_NAME], Varile" at bounding box center [53, 118] width 63 height 21
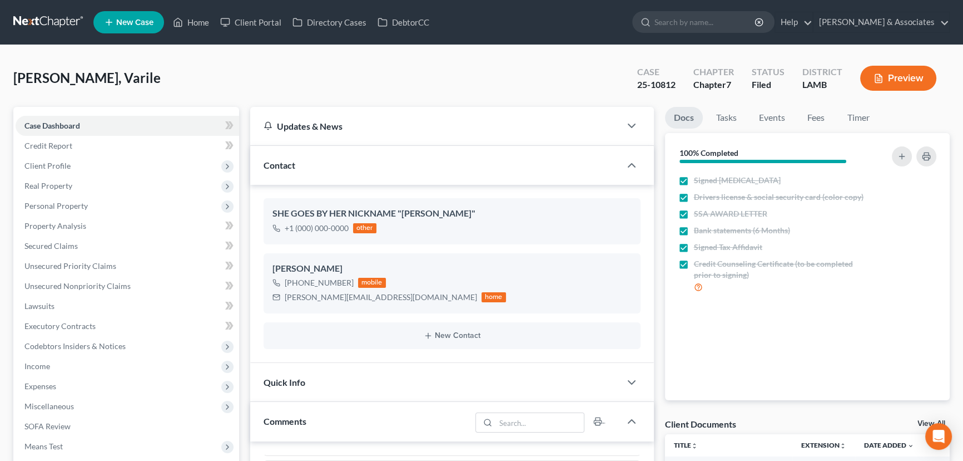
scroll to position [303, 0]
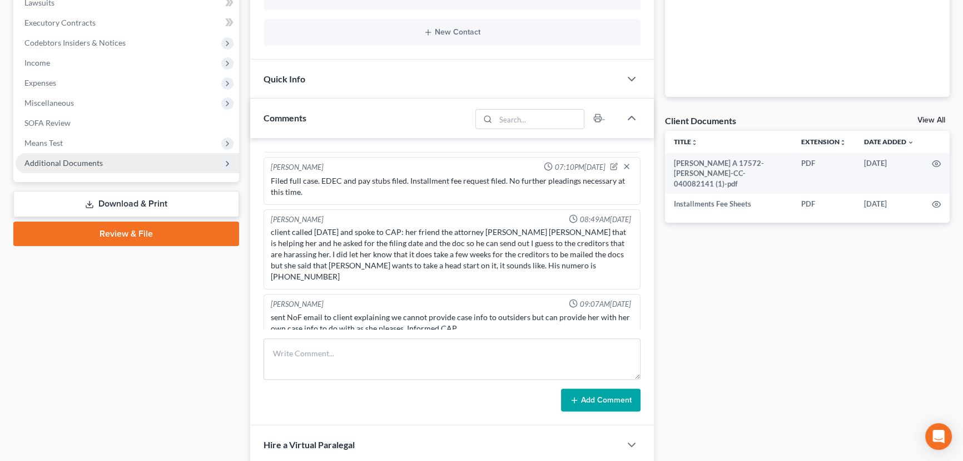
click at [80, 155] on span "Additional Documents" at bounding box center [128, 163] width 224 height 20
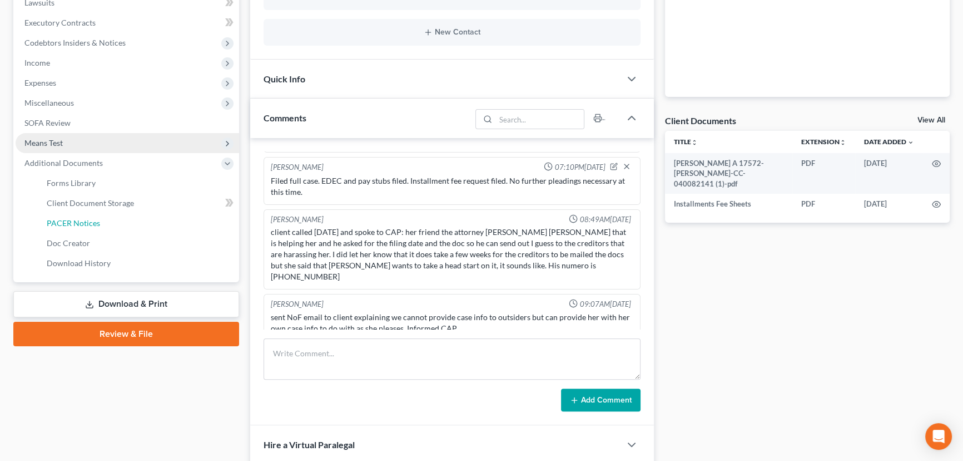
click at [85, 219] on span "PACER Notices" at bounding box center [73, 222] width 53 height 9
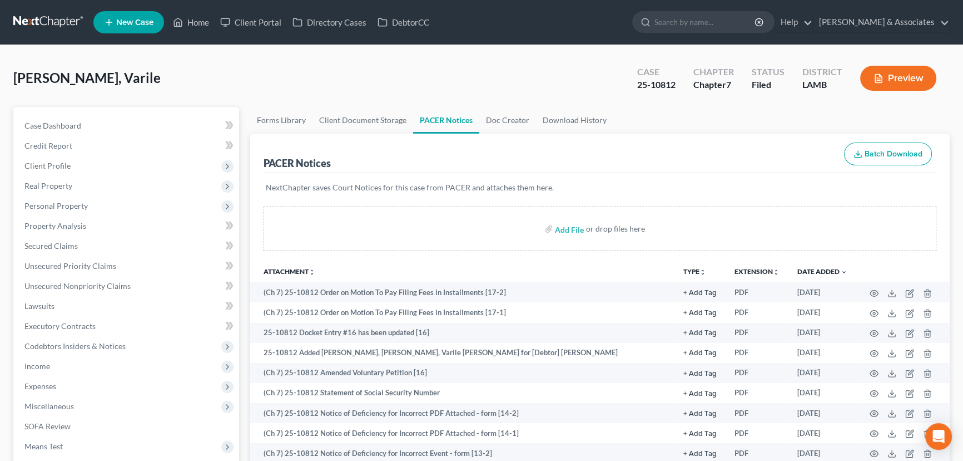
click at [121, 79] on div "Tucker, Varile Upgraded Case 25-10812 Chapter Chapter 7 Status Filed District L…" at bounding box center [481, 82] width 937 height 48
click at [34, 28] on link at bounding box center [48, 22] width 71 height 20
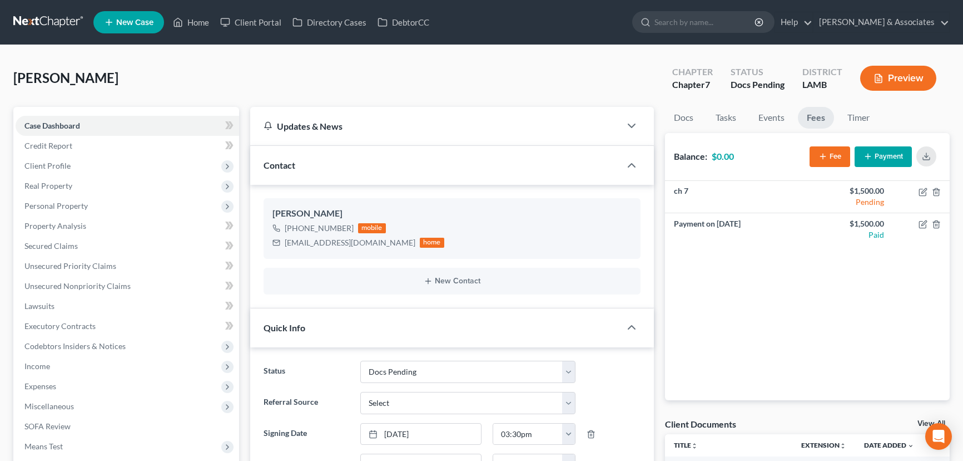
select select "6"
click at [48, 28] on link at bounding box center [48, 22] width 71 height 20
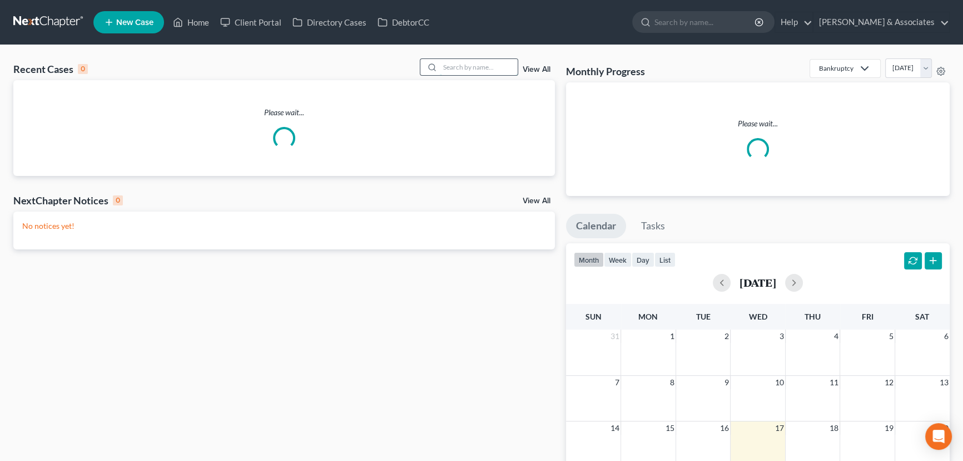
click at [483, 63] on input "search" at bounding box center [479, 67] width 78 height 16
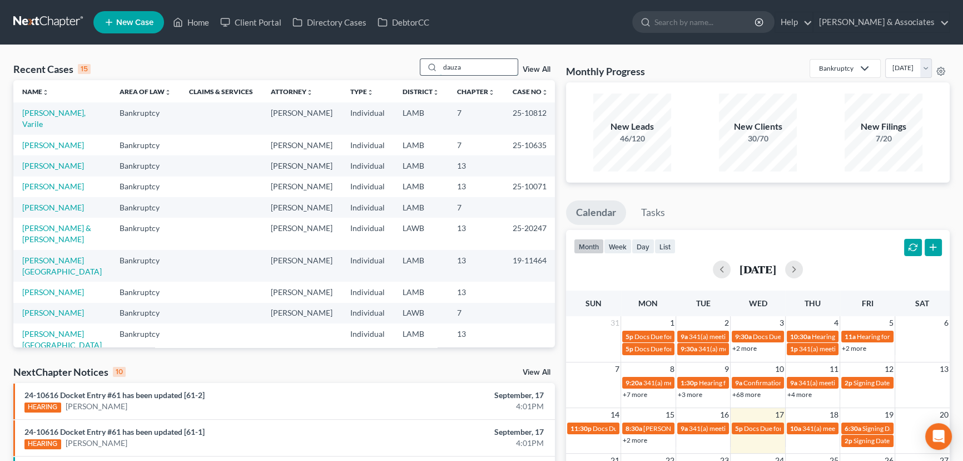
type input "dauza"
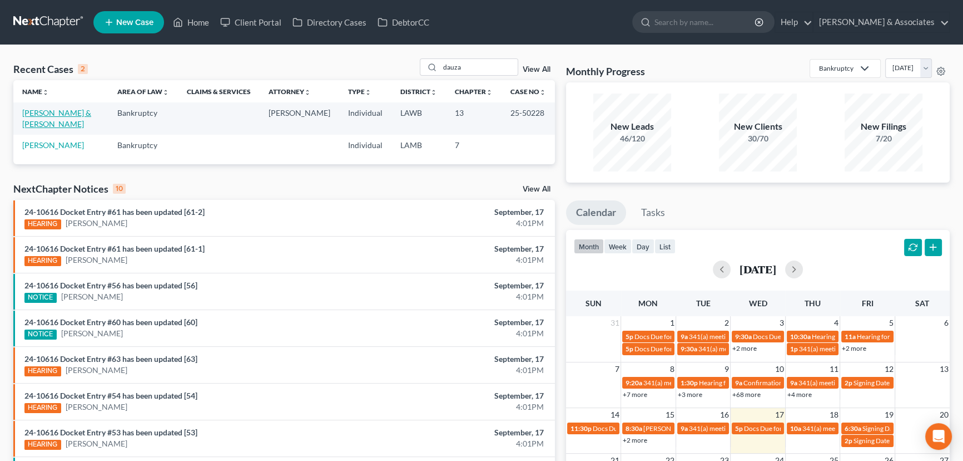
click at [80, 112] on link "[PERSON_NAME] & [PERSON_NAME]" at bounding box center [56, 118] width 69 height 21
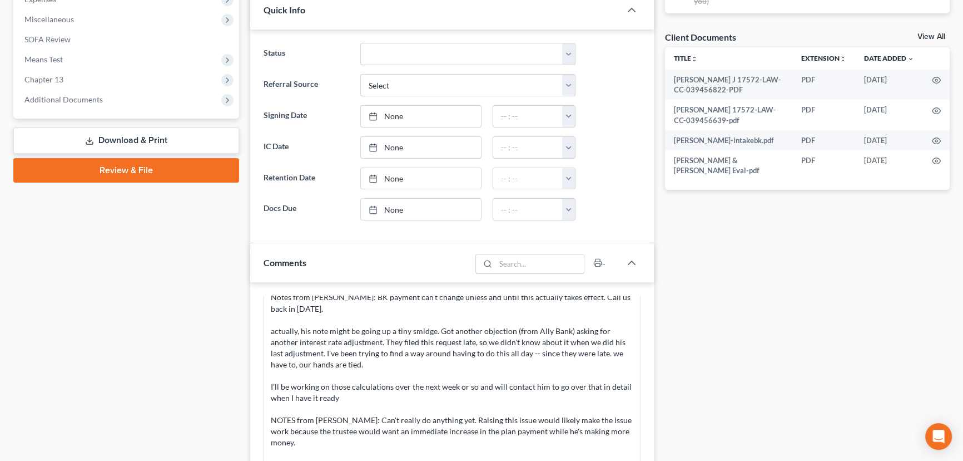
scroll to position [404, 0]
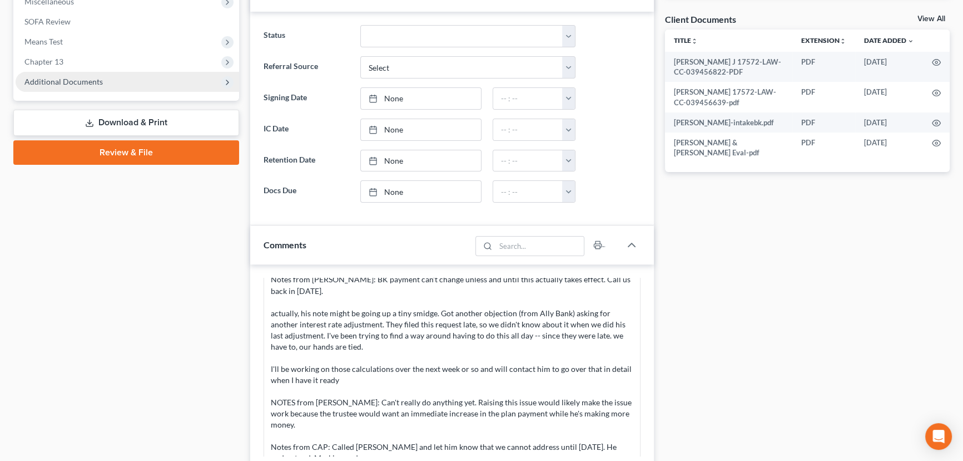
click at [105, 82] on span "Additional Documents" at bounding box center [128, 82] width 224 height 20
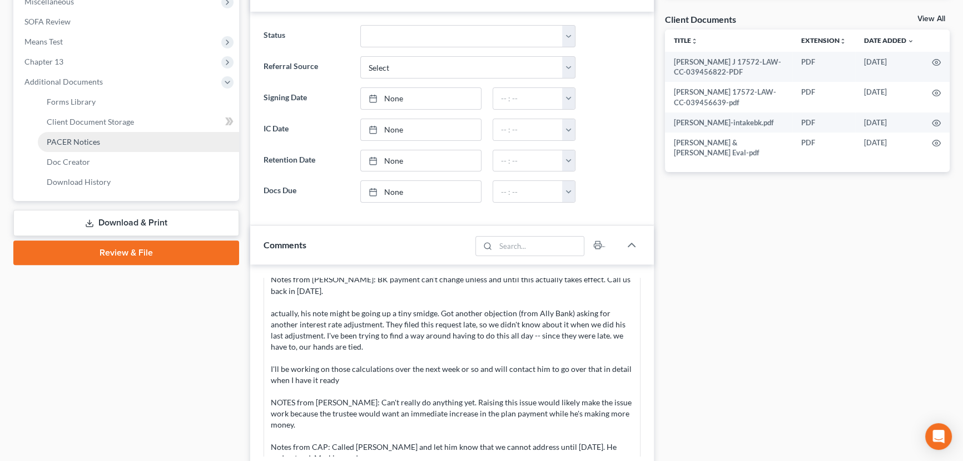
click at [86, 137] on span "PACER Notices" at bounding box center [73, 141] width 53 height 9
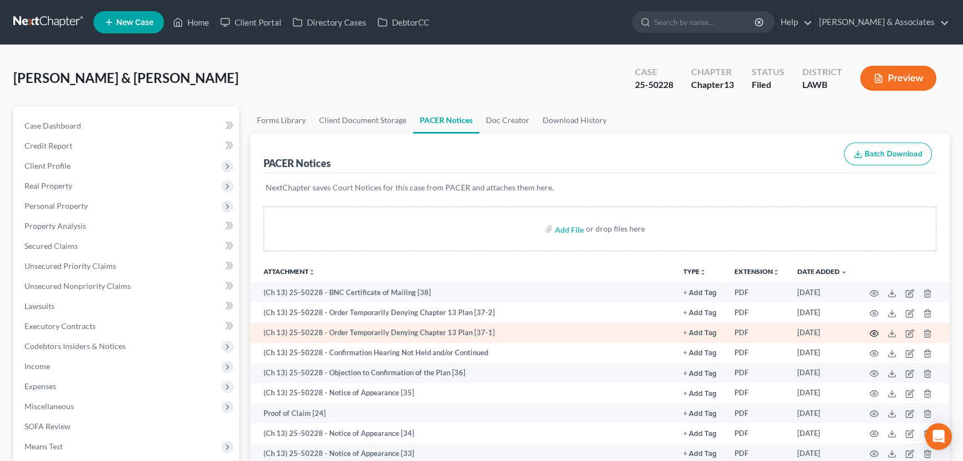
click at [873, 333] on icon "button" at bounding box center [874, 333] width 9 height 9
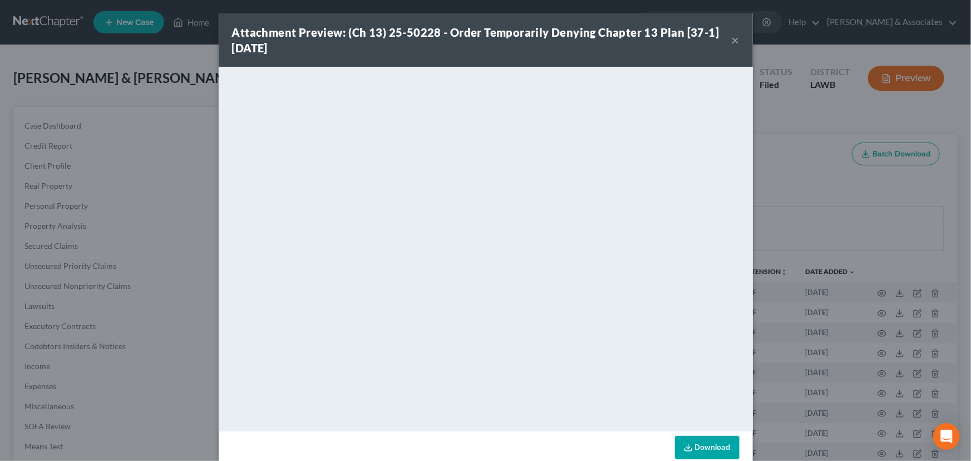
click at [731, 44] on button "×" at bounding box center [735, 39] width 8 height 13
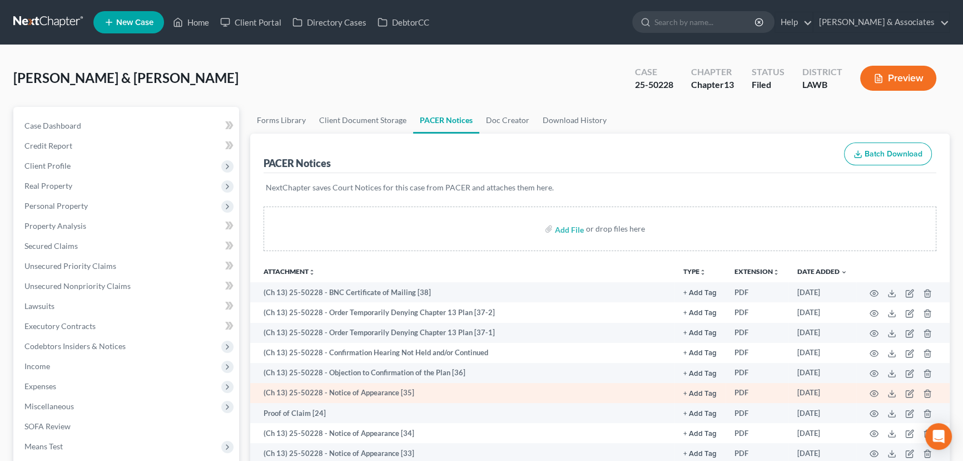
scroll to position [50, 0]
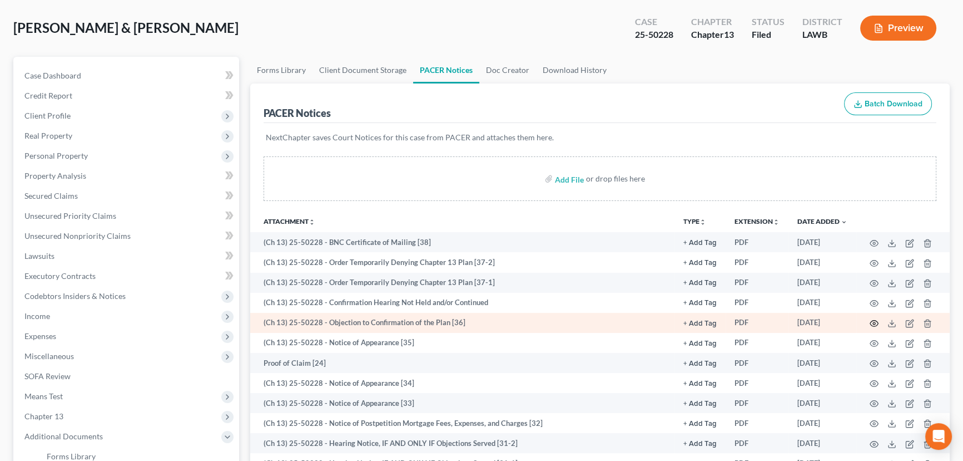
click at [878, 322] on icon "button" at bounding box center [875, 323] width 8 height 6
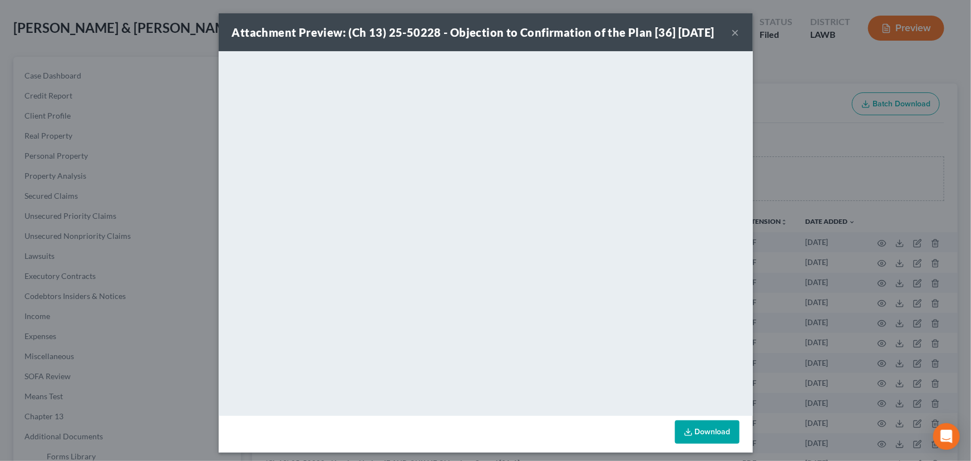
click at [734, 39] on button "×" at bounding box center [735, 32] width 8 height 13
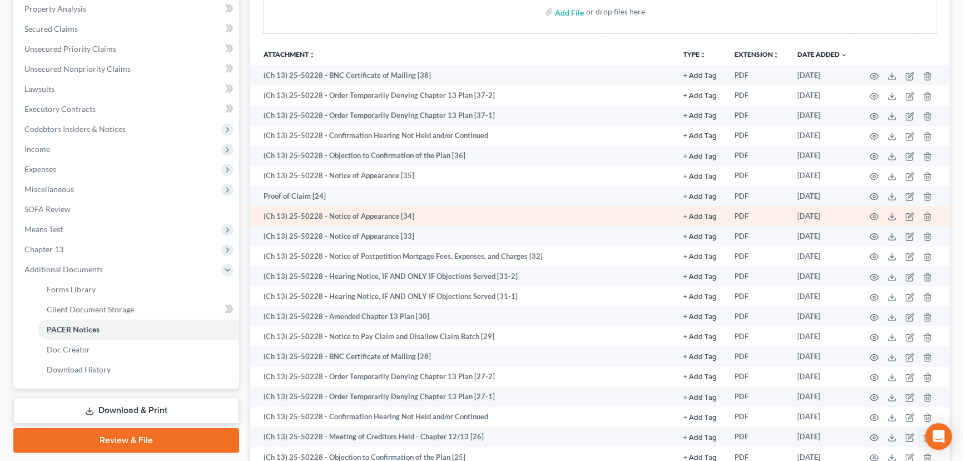
scroll to position [303, 0]
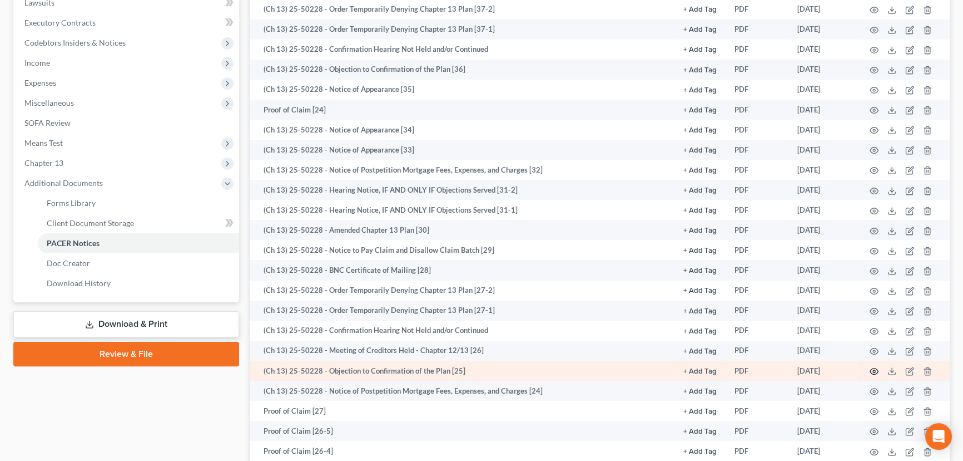
click at [877, 370] on icon "button" at bounding box center [875, 371] width 8 height 6
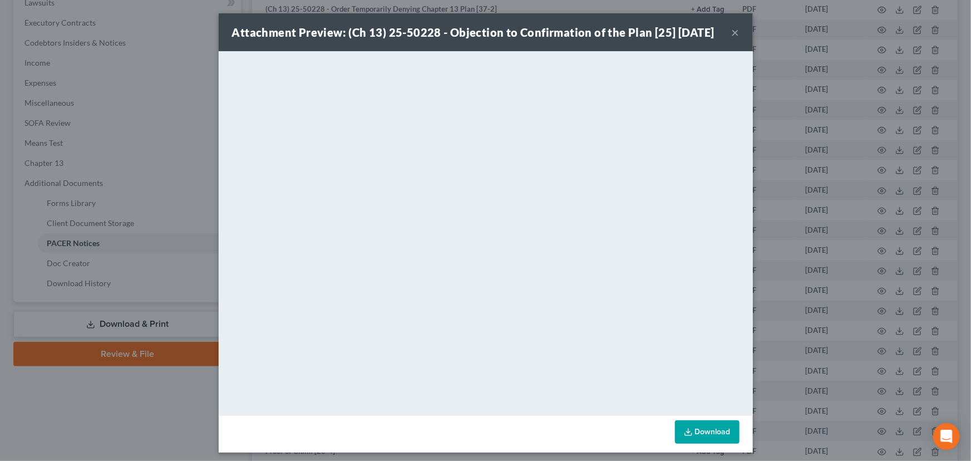
click at [731, 34] on button "×" at bounding box center [735, 32] width 8 height 13
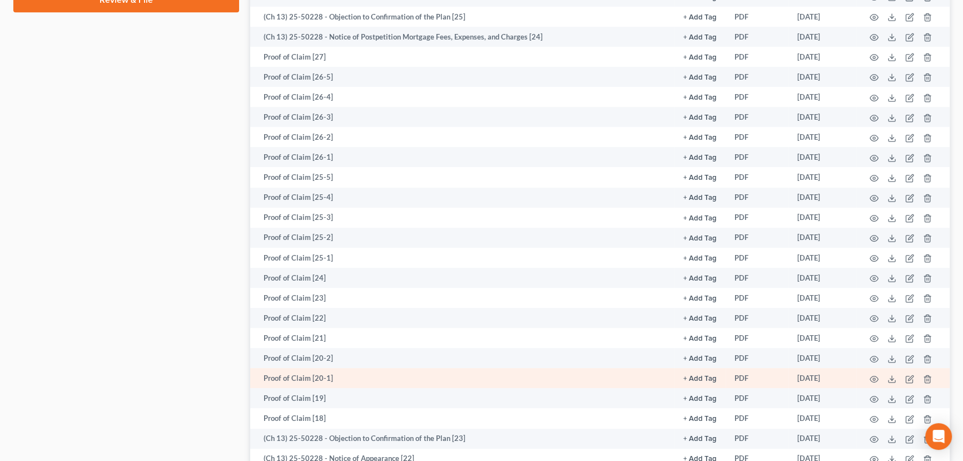
scroll to position [859, 0]
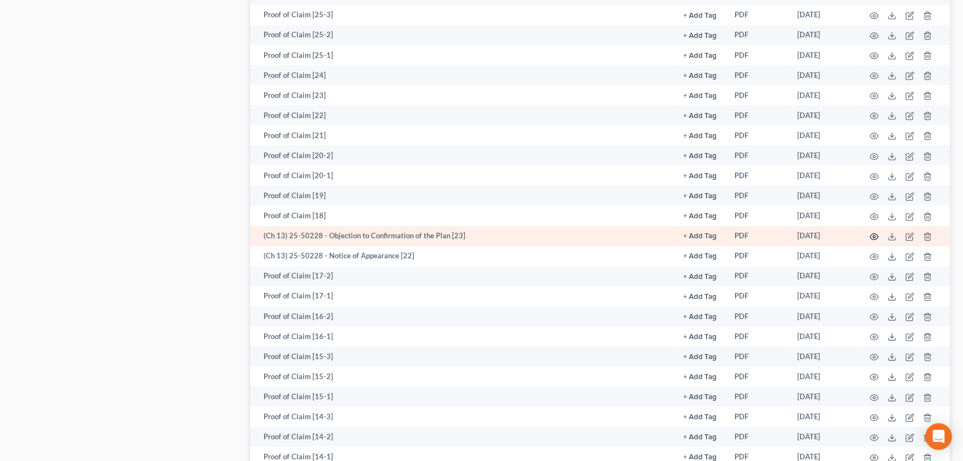
click at [877, 232] on icon "button" at bounding box center [874, 236] width 9 height 9
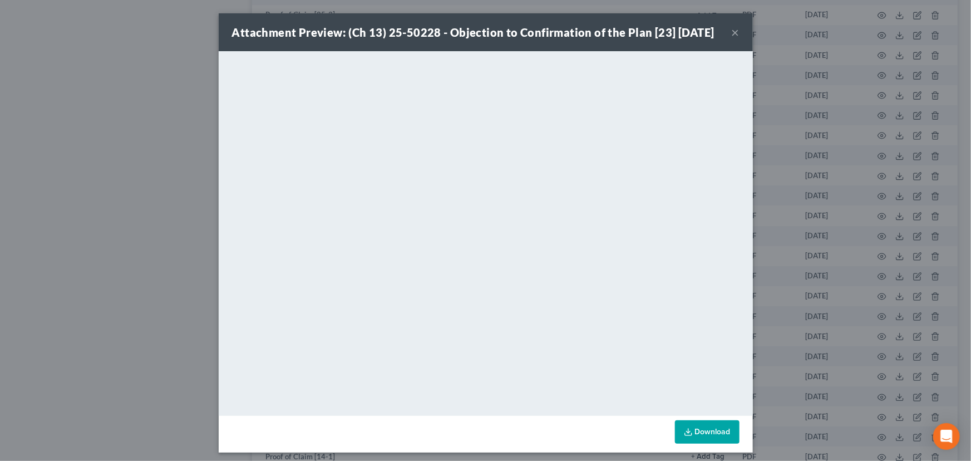
click at [733, 36] on button "×" at bounding box center [735, 32] width 8 height 13
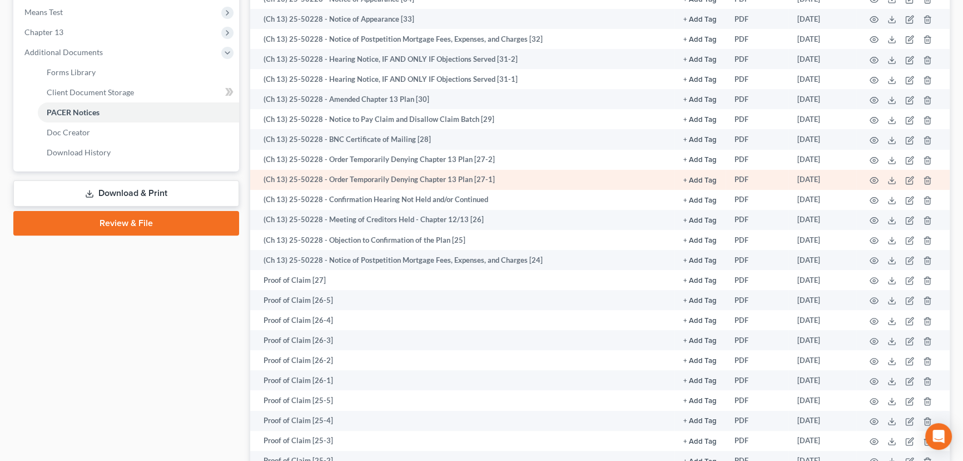
scroll to position [303, 0]
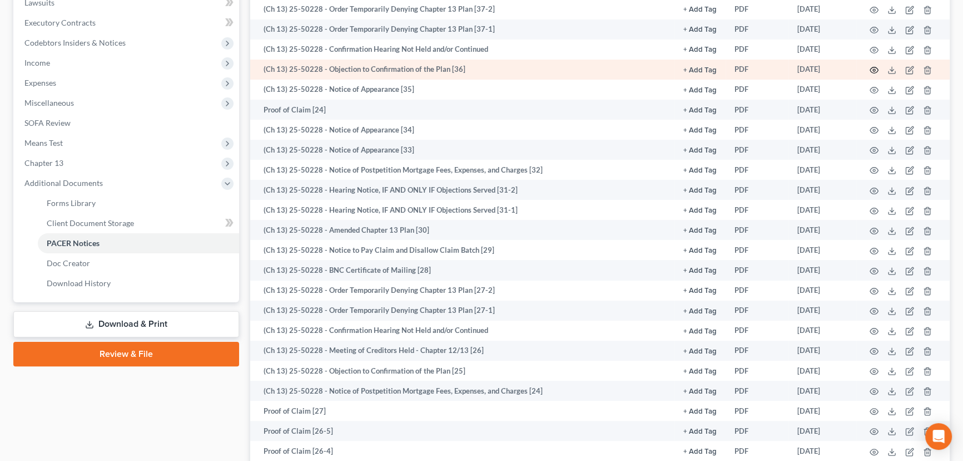
click at [873, 69] on circle "button" at bounding box center [874, 70] width 2 height 2
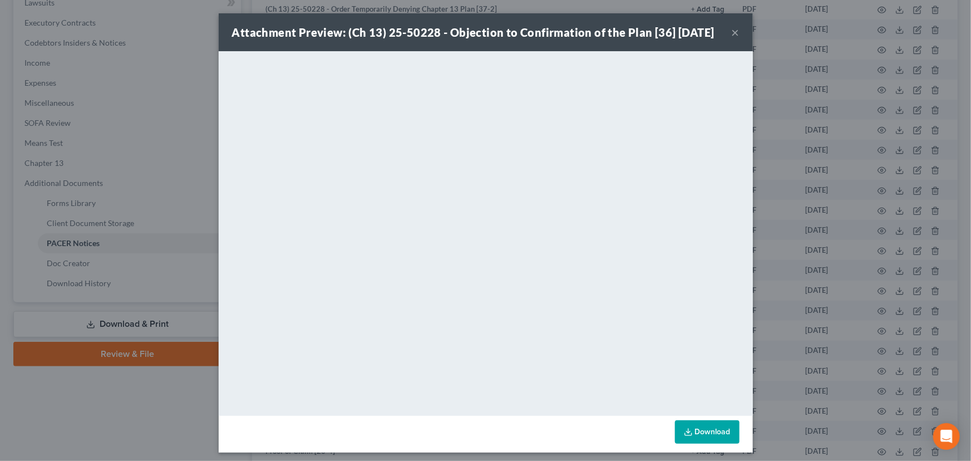
click at [731, 33] on button "×" at bounding box center [735, 32] width 8 height 13
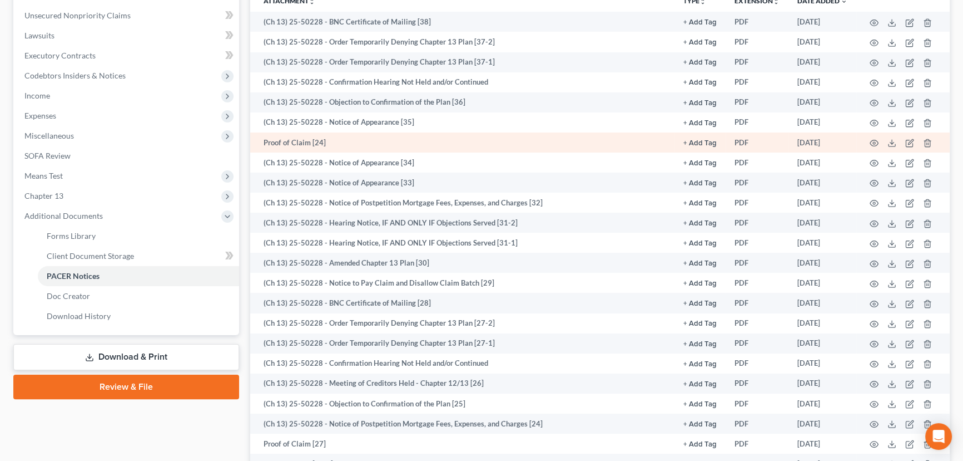
scroll to position [253, 0]
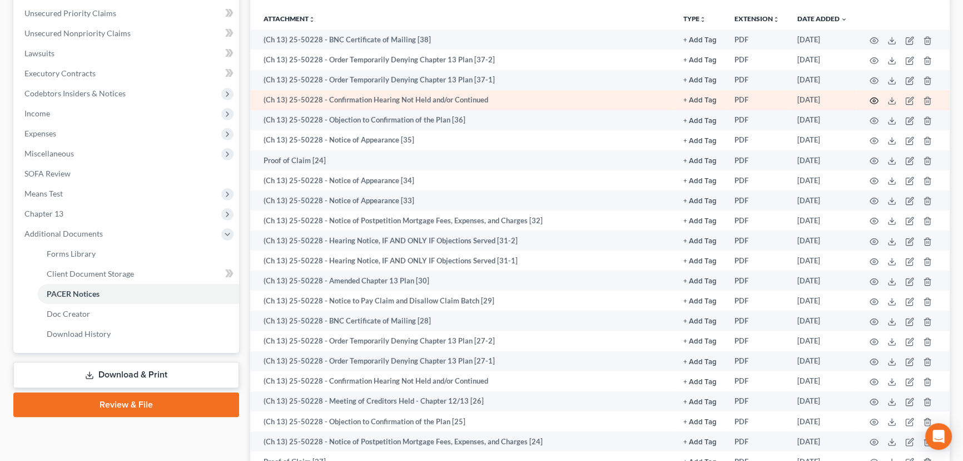
click at [874, 102] on icon "button" at bounding box center [874, 100] width 9 height 9
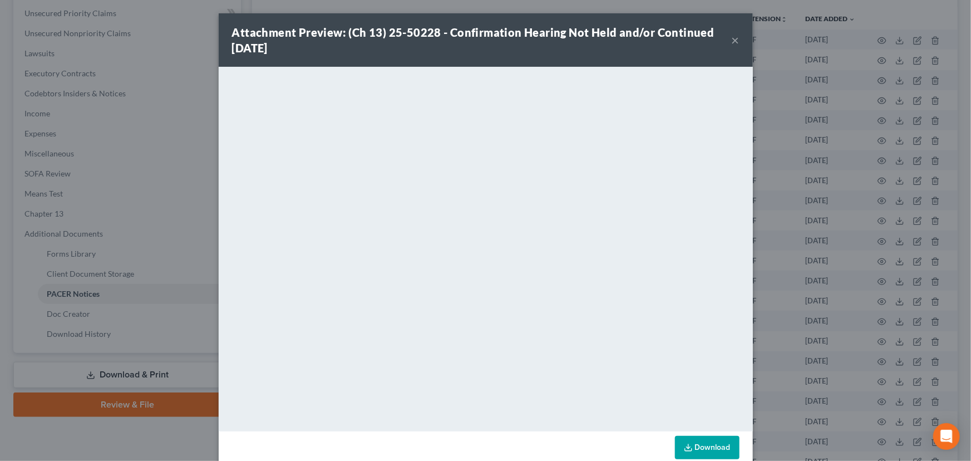
click at [733, 45] on div "Attachment Preview: (Ch 13) 25-50228 - Confirmation Hearing Not Held and/or Con…" at bounding box center [486, 39] width 534 height 53
click at [731, 45] on button "×" at bounding box center [735, 39] width 8 height 13
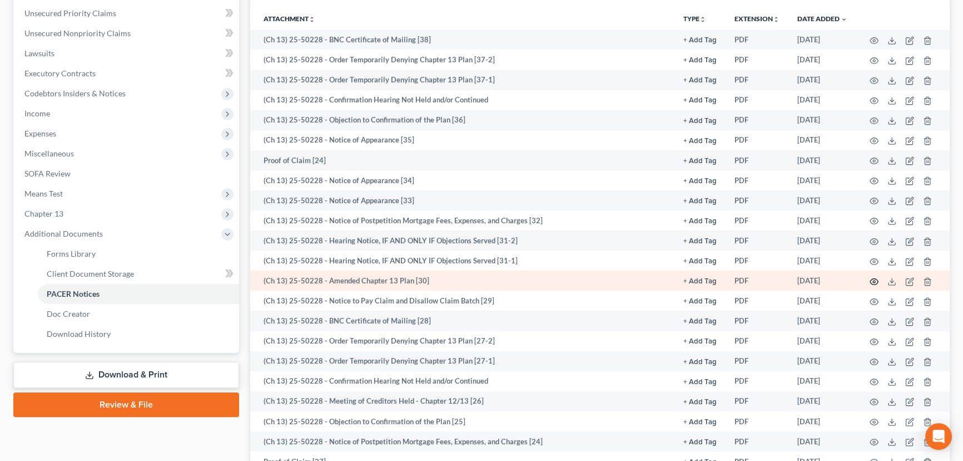
click at [870, 277] on icon "button" at bounding box center [874, 281] width 9 height 9
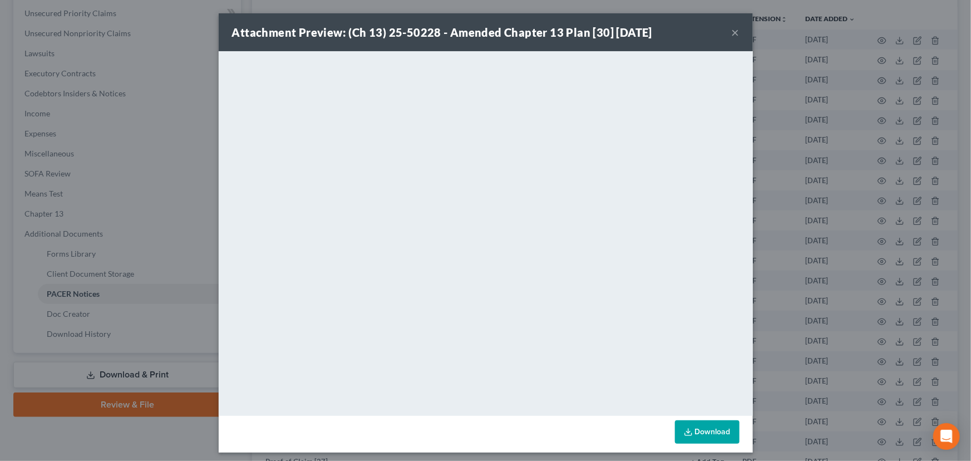
click at [731, 29] on button "×" at bounding box center [735, 32] width 8 height 13
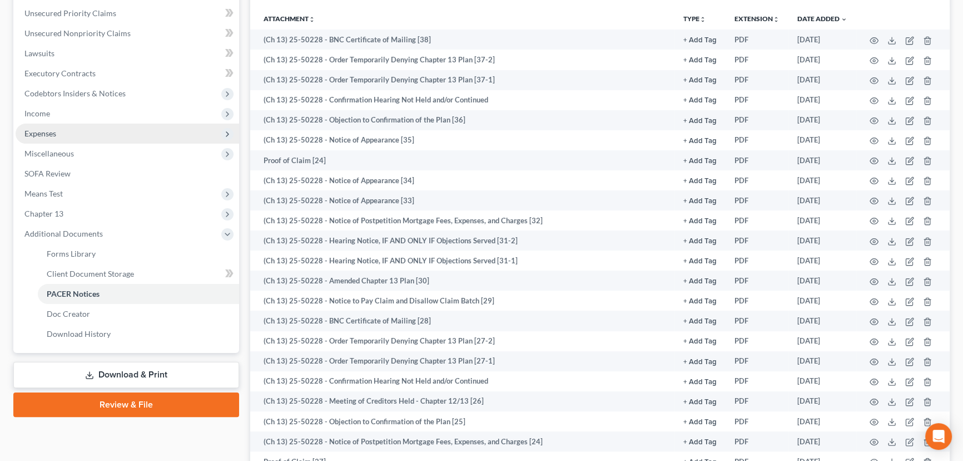
click at [95, 128] on span "Expenses" at bounding box center [128, 133] width 224 height 20
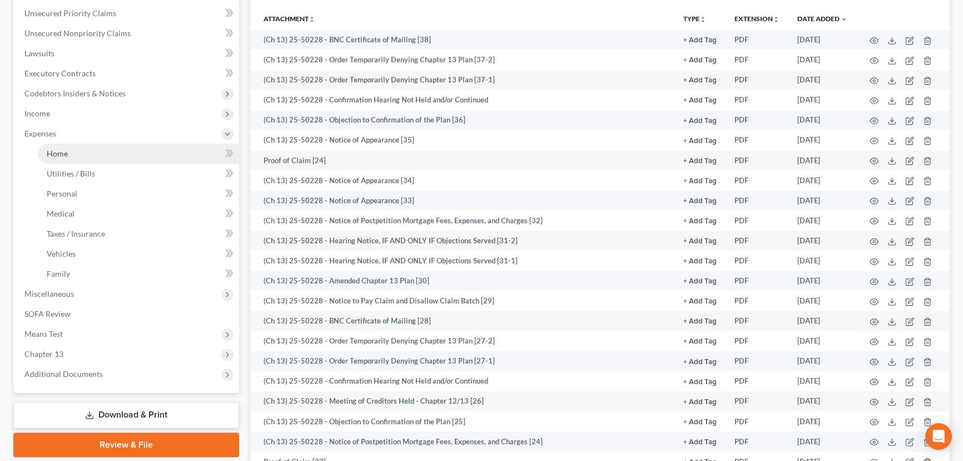
click at [90, 150] on link "Home" at bounding box center [138, 154] width 201 height 20
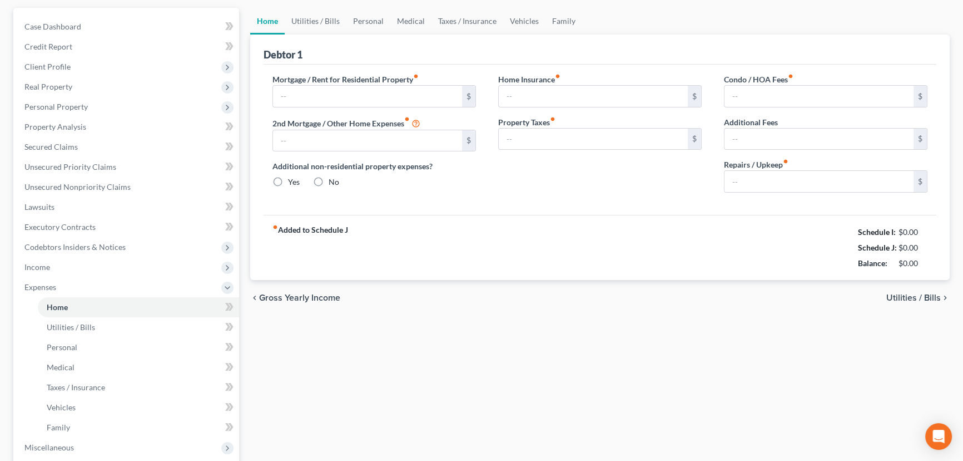
type input "1,599.49"
type input "0.00"
radio input "true"
type input "0.00"
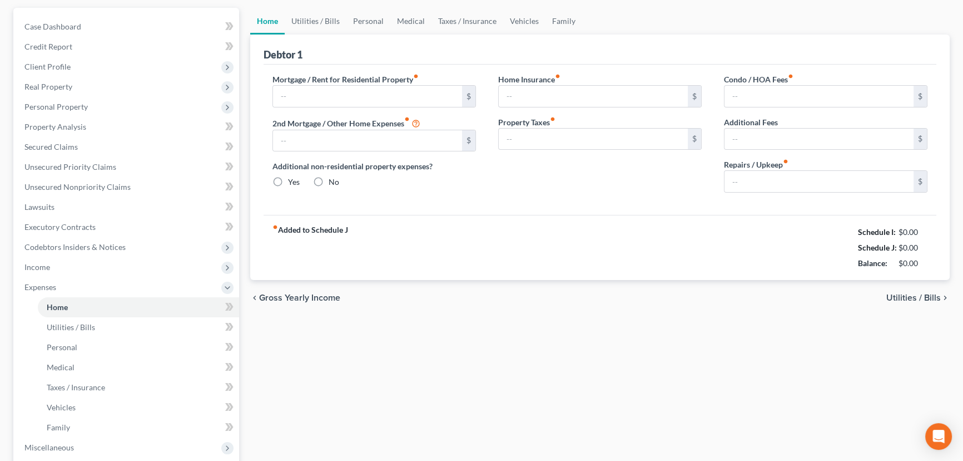
type input "40.00"
type input "0.00"
type input "50.00"
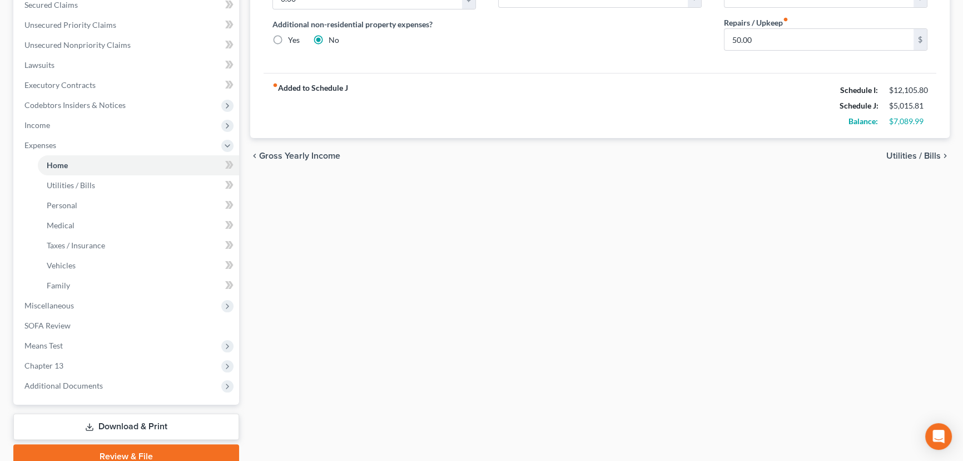
scroll to position [289, 0]
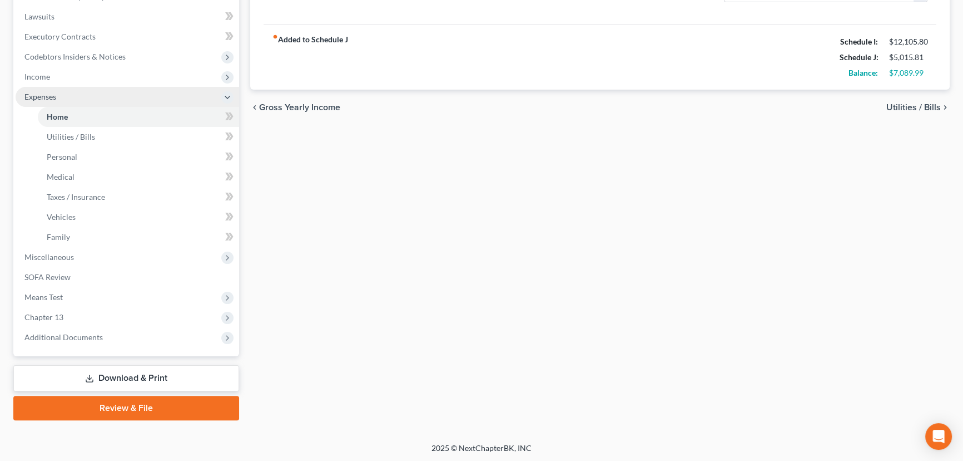
click at [96, 92] on span "Expenses" at bounding box center [128, 97] width 224 height 20
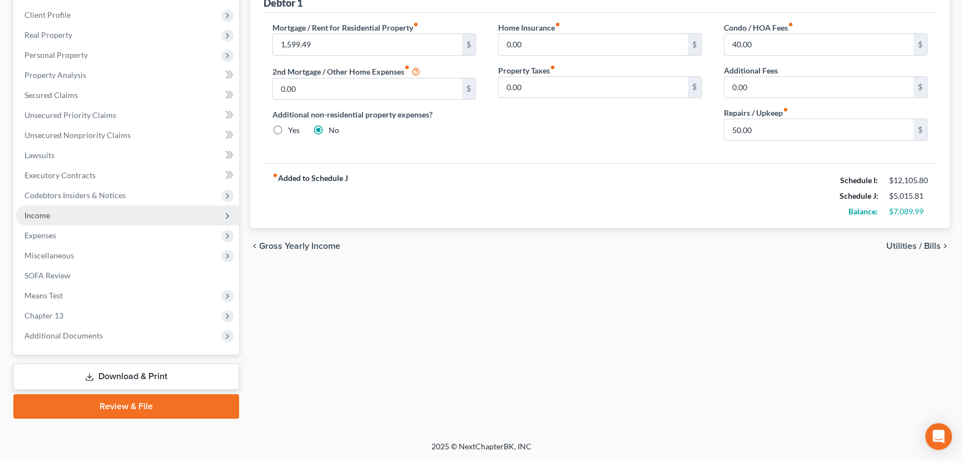
scroll to position [149, 0]
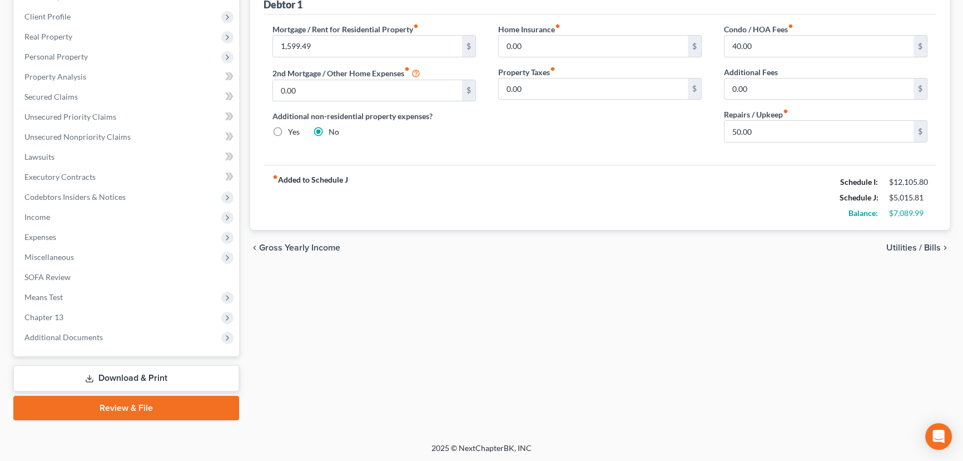
click at [481, 295] on div "Home Utilities / Bills Personal Medical Taxes / Insurance Vehicles Family Debto…" at bounding box center [600, 189] width 711 height 462
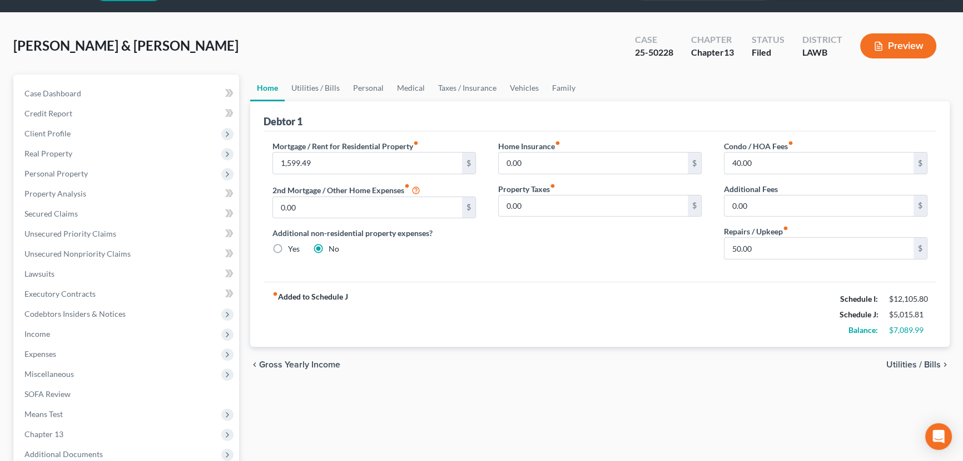
scroll to position [0, 0]
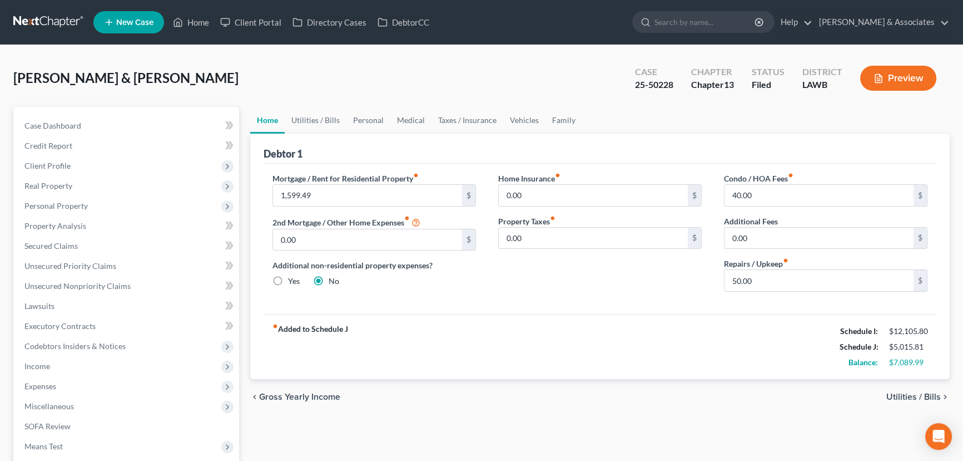
click at [50, 22] on link at bounding box center [48, 22] width 71 height 20
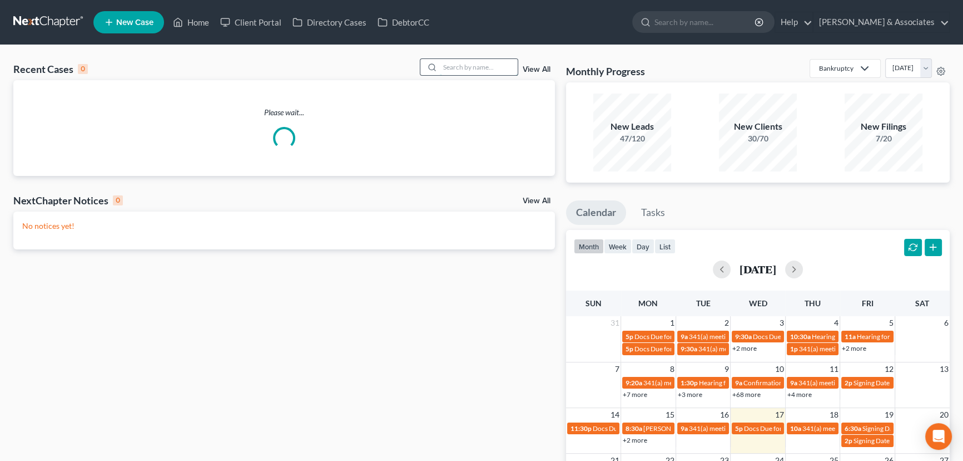
click at [457, 73] on input "search" at bounding box center [479, 67] width 78 height 16
type input "[PERSON_NAME]"
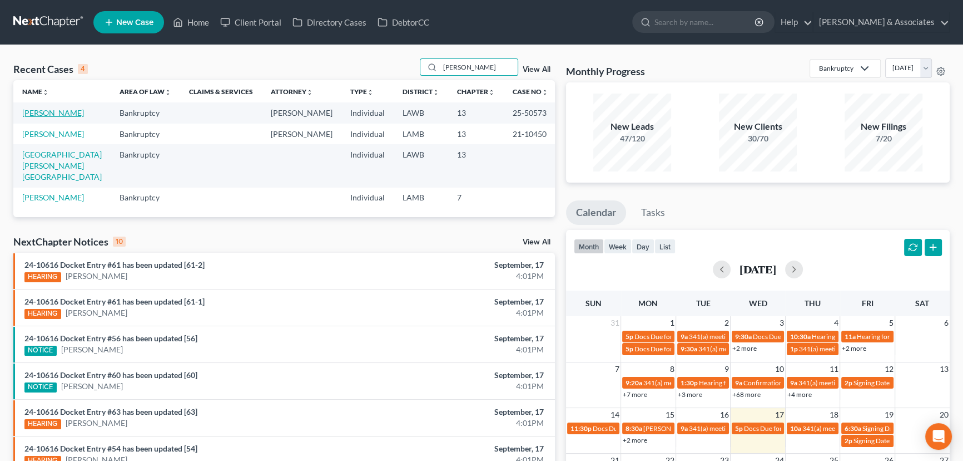
click at [61, 111] on link "[PERSON_NAME]" at bounding box center [53, 112] width 62 height 9
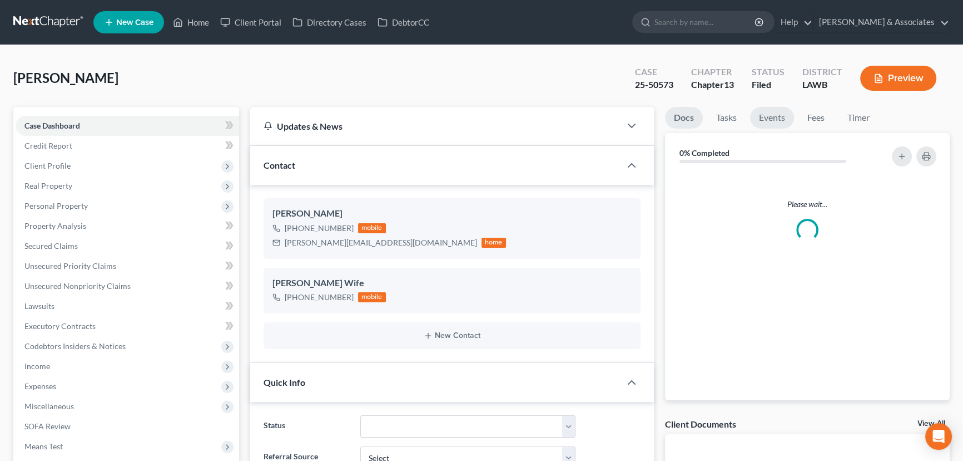
click at [780, 116] on link "Events" at bounding box center [772, 118] width 44 height 22
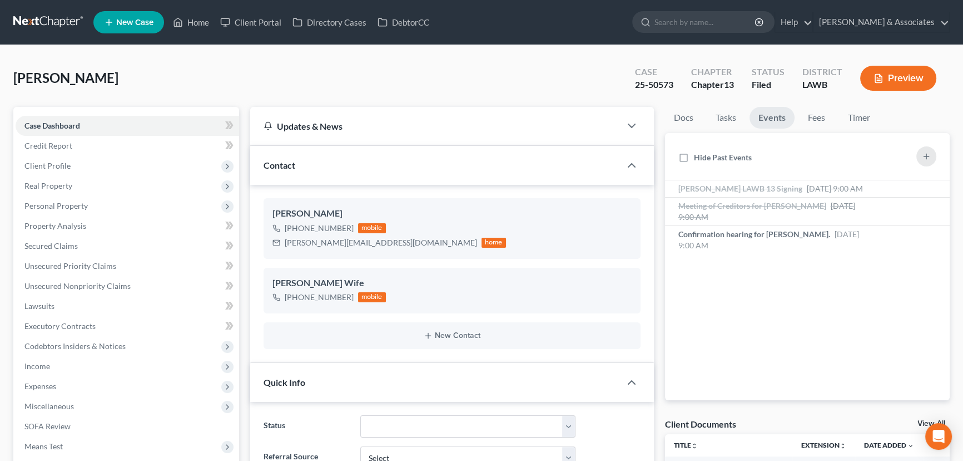
scroll to position [4369, 0]
click at [792, 251] on div "Confirmation hearing for Herman Davis Sr. Sep 24, 2025 9:00 AM" at bounding box center [774, 240] width 191 height 22
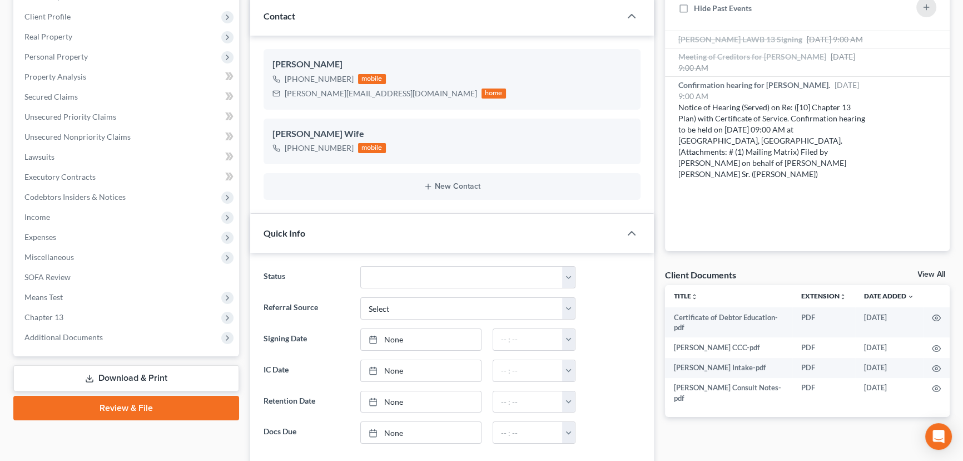
scroll to position [151, 0]
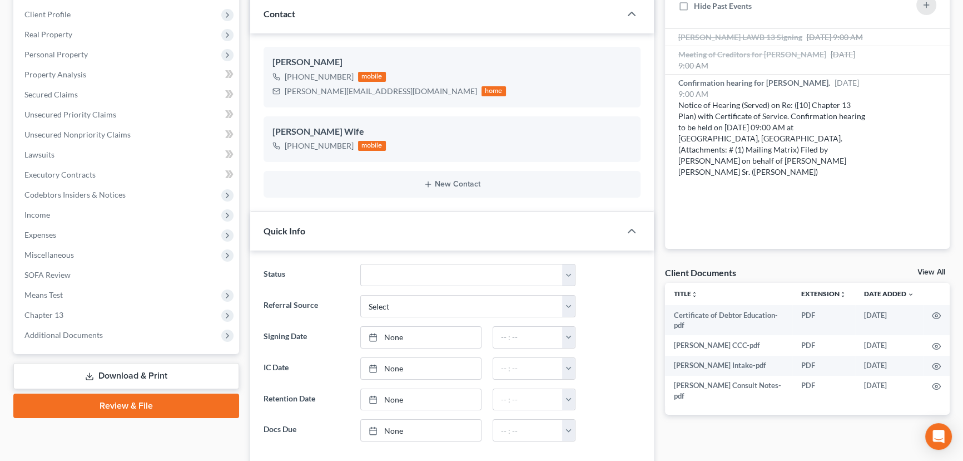
click at [94, 342] on span "Additional Documents" at bounding box center [128, 335] width 224 height 20
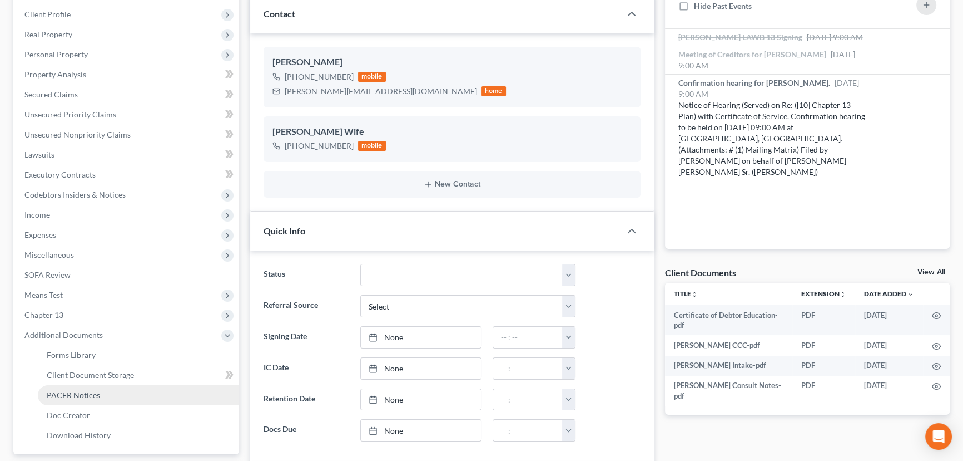
click at [107, 393] on link "PACER Notices" at bounding box center [138, 395] width 201 height 20
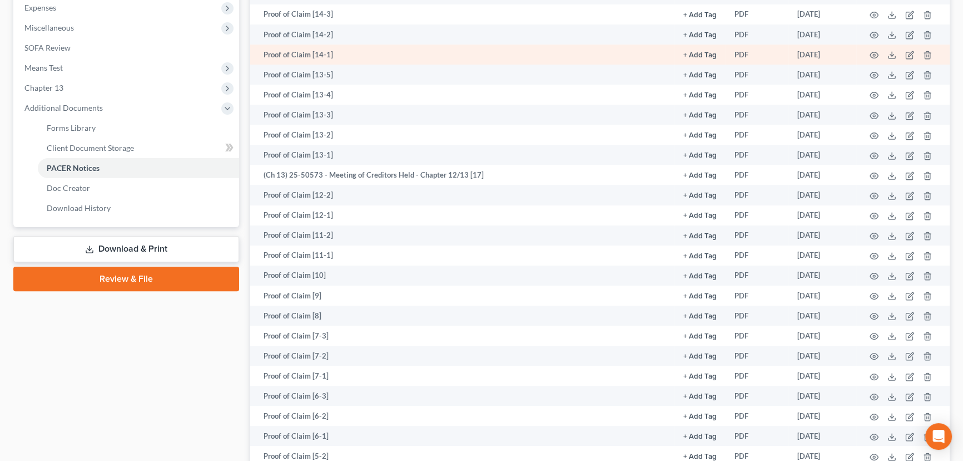
scroll to position [151, 0]
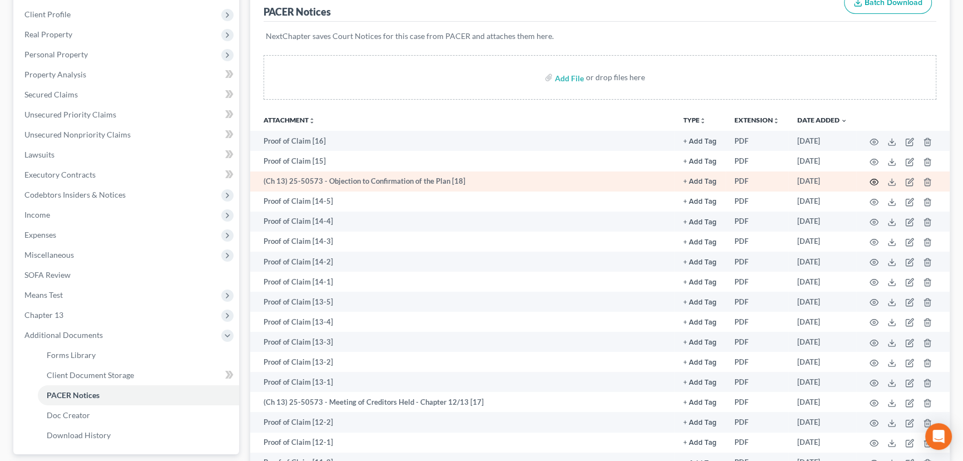
click at [873, 178] on icon "button" at bounding box center [874, 181] width 9 height 9
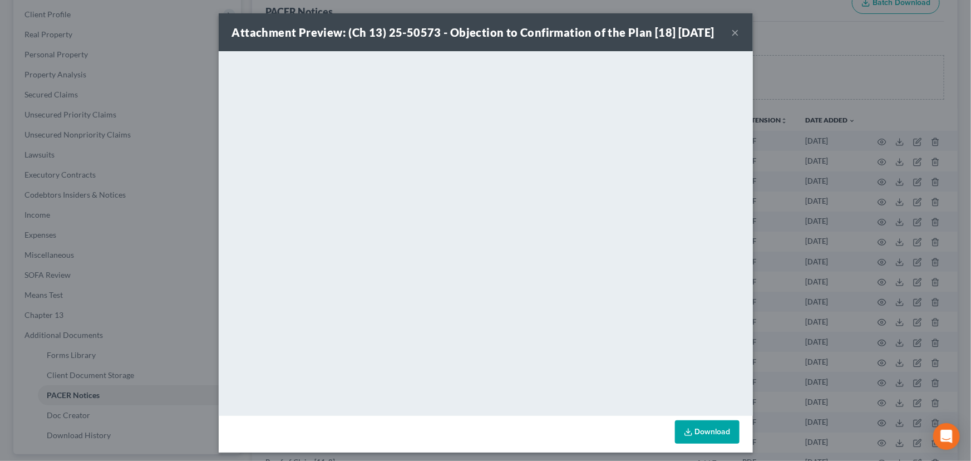
click at [731, 37] on button "×" at bounding box center [735, 32] width 8 height 13
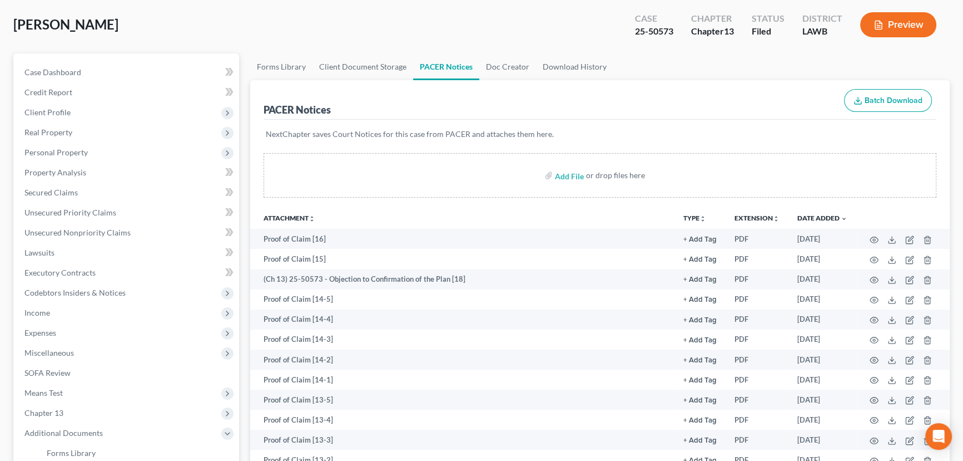
scroll to position [0, 0]
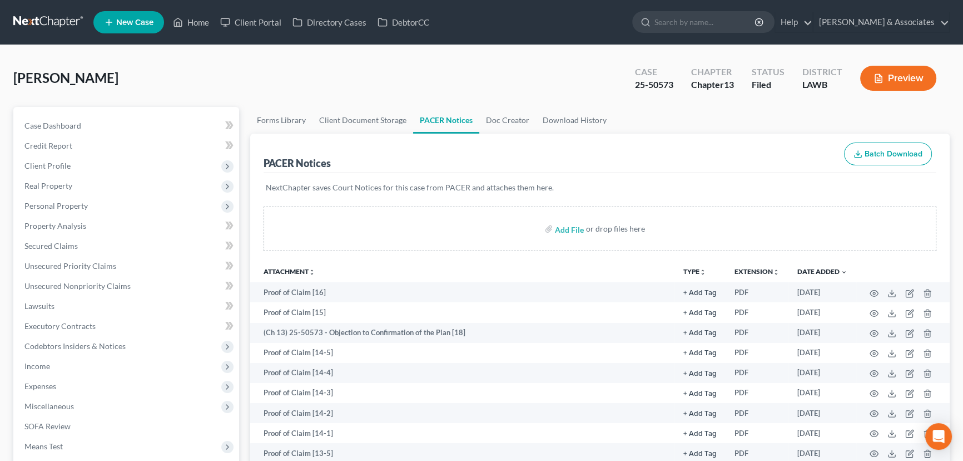
click at [48, 28] on link at bounding box center [48, 22] width 71 height 20
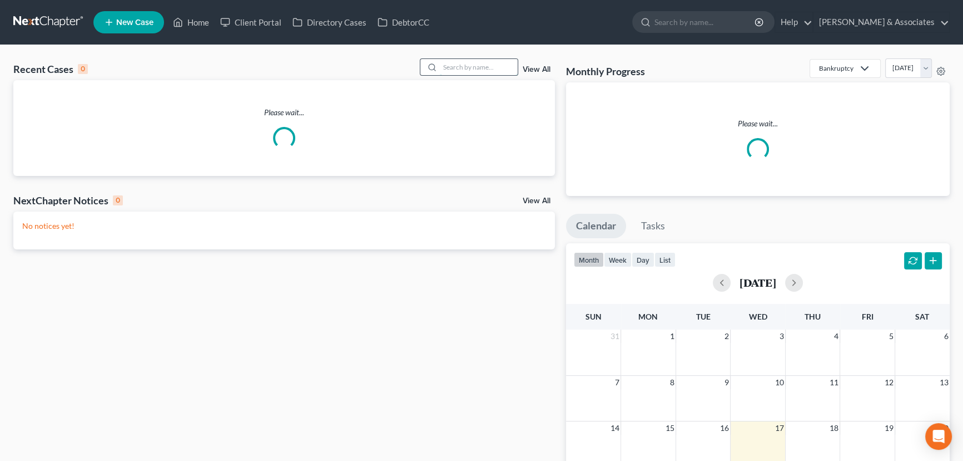
click at [457, 62] on input "search" at bounding box center [479, 67] width 78 height 16
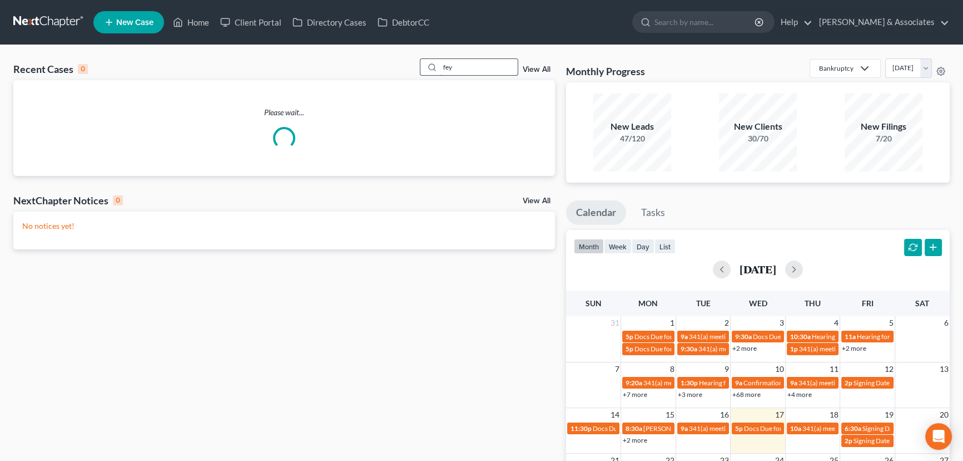
type input "fey"
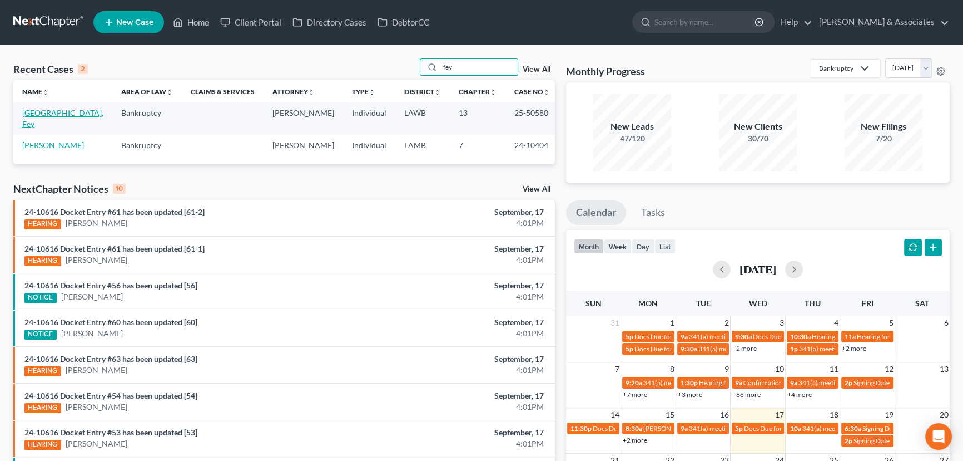
click at [51, 112] on link "Calais, Fey" at bounding box center [62, 118] width 81 height 21
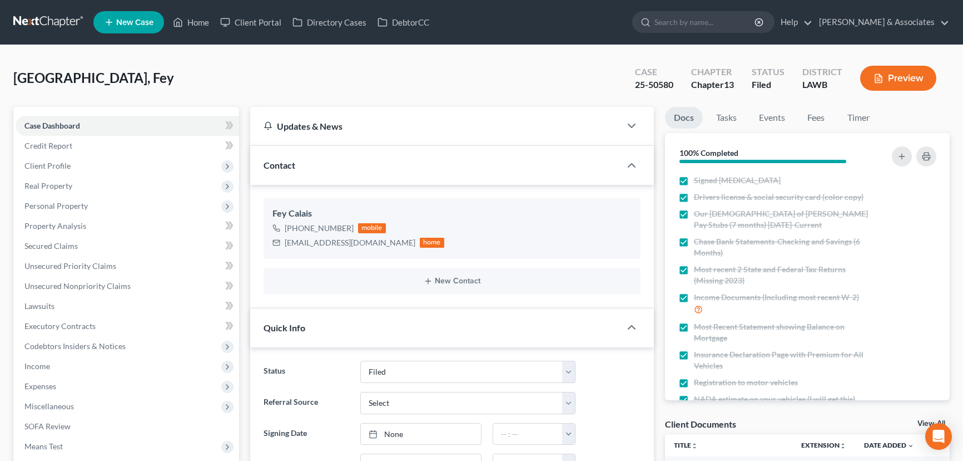
select select "8"
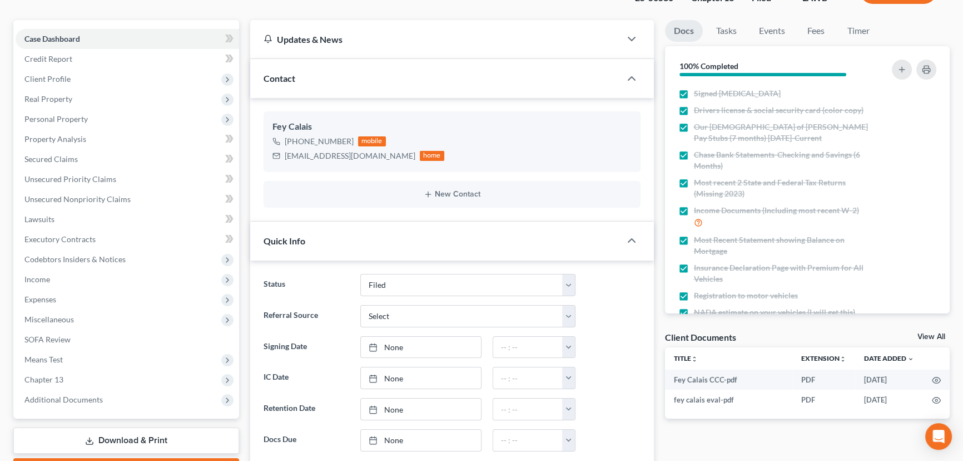
scroll to position [202, 0]
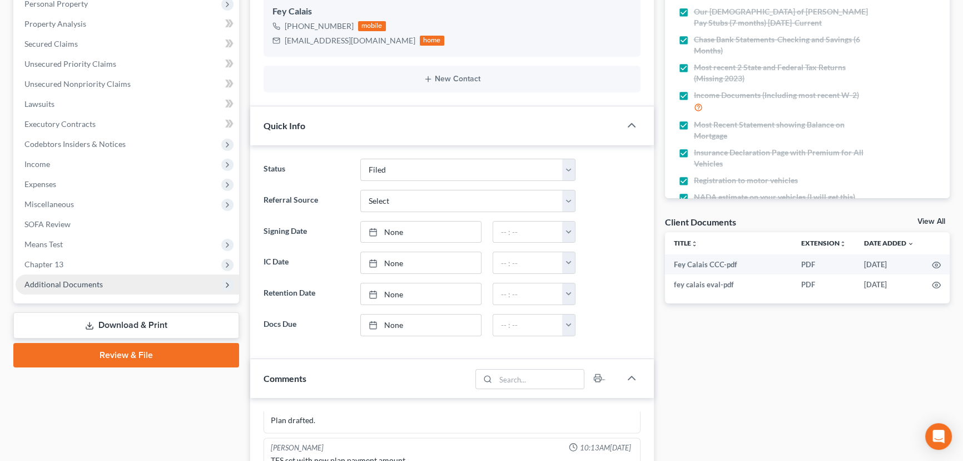
click at [48, 284] on span "Additional Documents" at bounding box center [63, 283] width 78 height 9
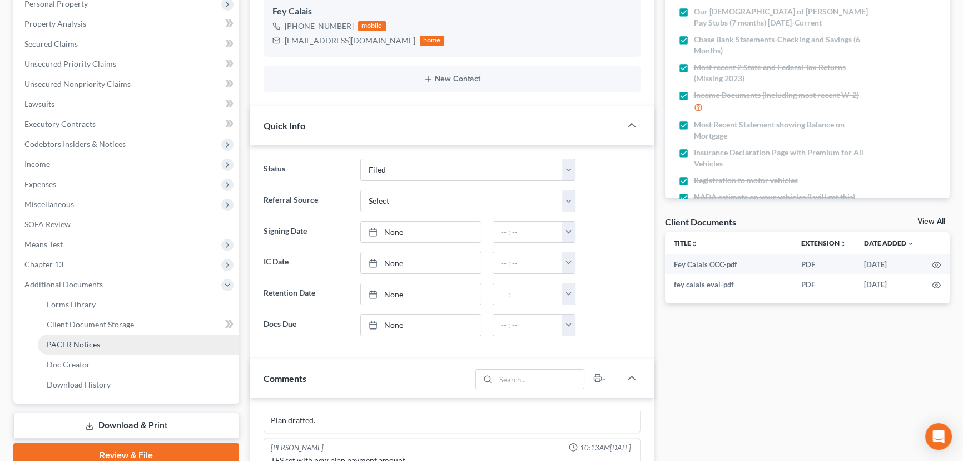
click at [75, 344] on span "PACER Notices" at bounding box center [73, 343] width 53 height 9
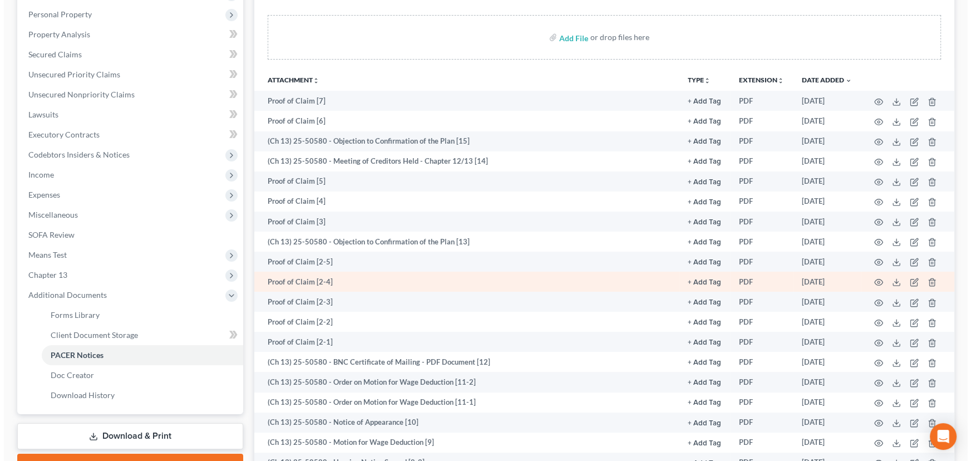
scroll to position [253, 0]
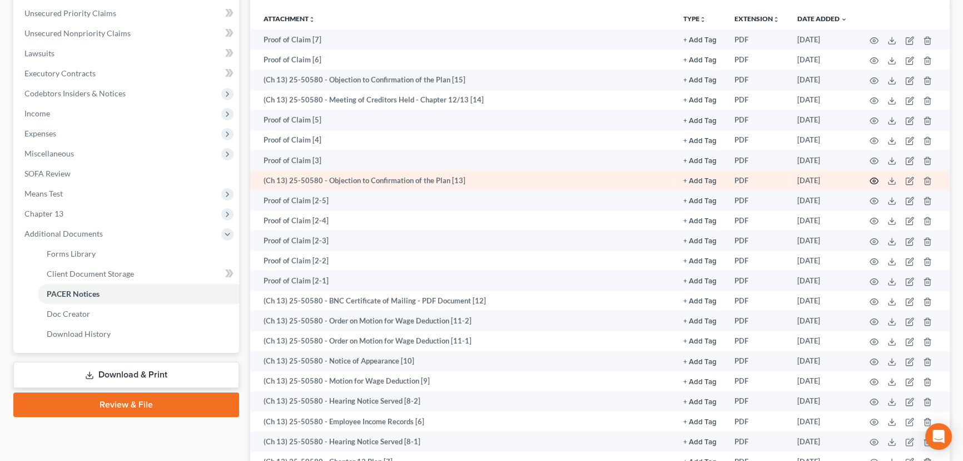
click at [876, 179] on icon "button" at bounding box center [874, 180] width 9 height 9
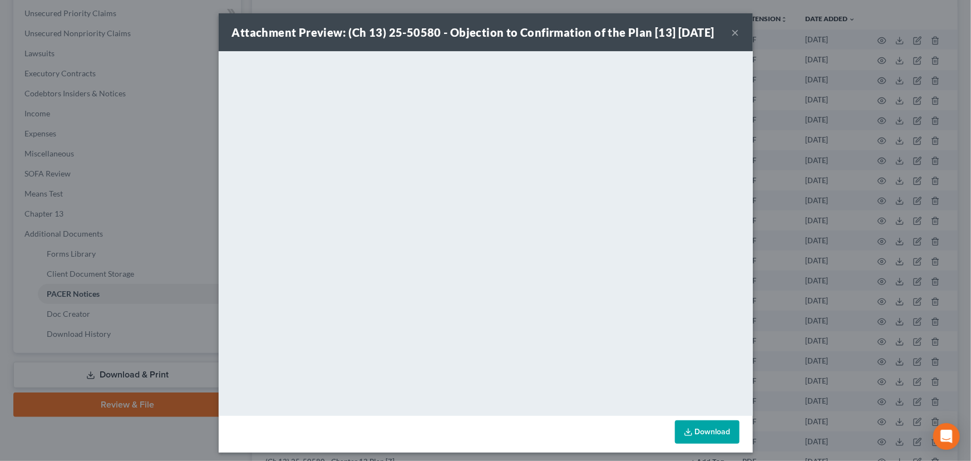
click at [731, 39] on button "×" at bounding box center [735, 32] width 8 height 13
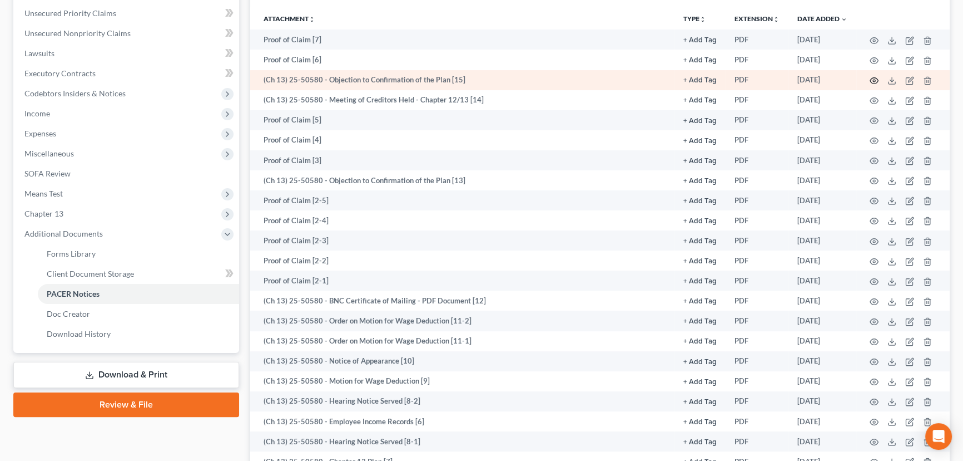
click at [873, 76] on icon "button" at bounding box center [874, 80] width 9 height 9
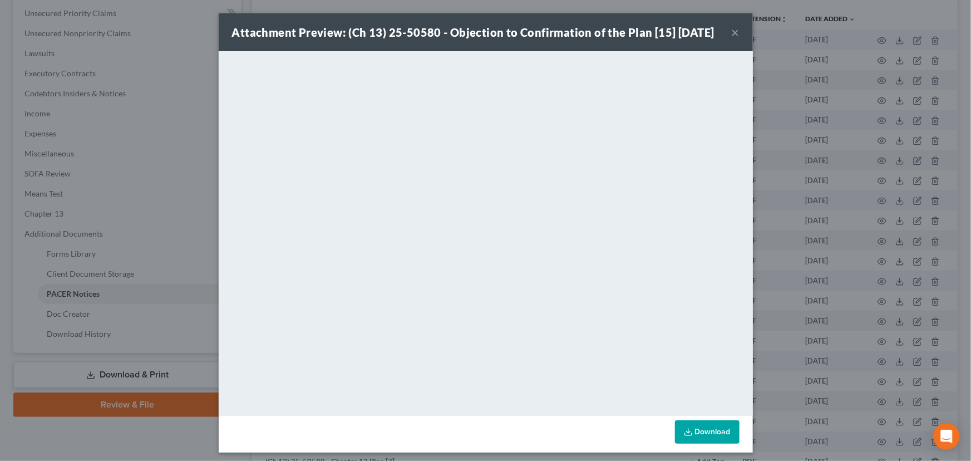
drag, startPoint x: 733, startPoint y: 37, endPoint x: 645, endPoint y: 74, distance: 95.8
click at [733, 37] on button "×" at bounding box center [735, 32] width 8 height 13
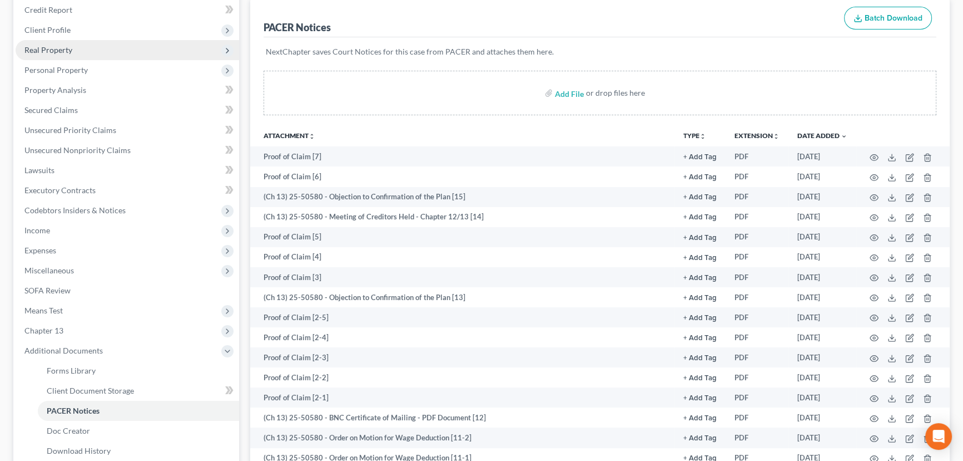
scroll to position [0, 0]
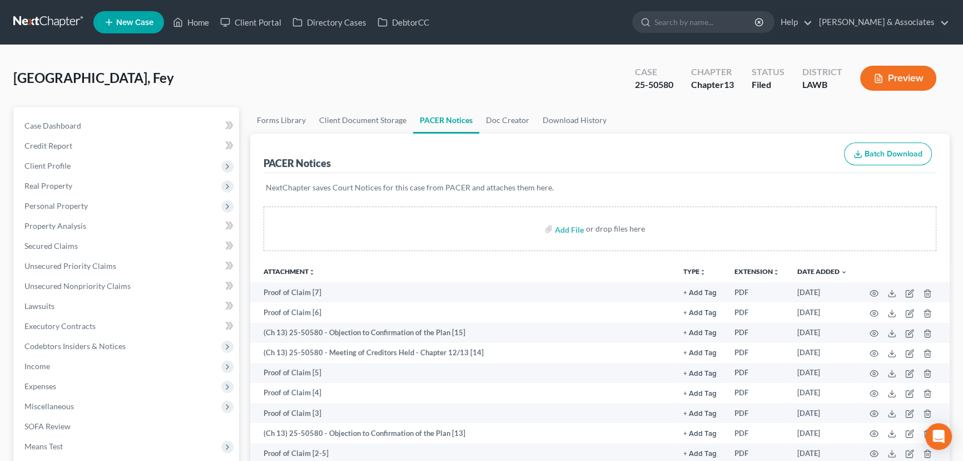
click at [38, 22] on link at bounding box center [48, 22] width 71 height 20
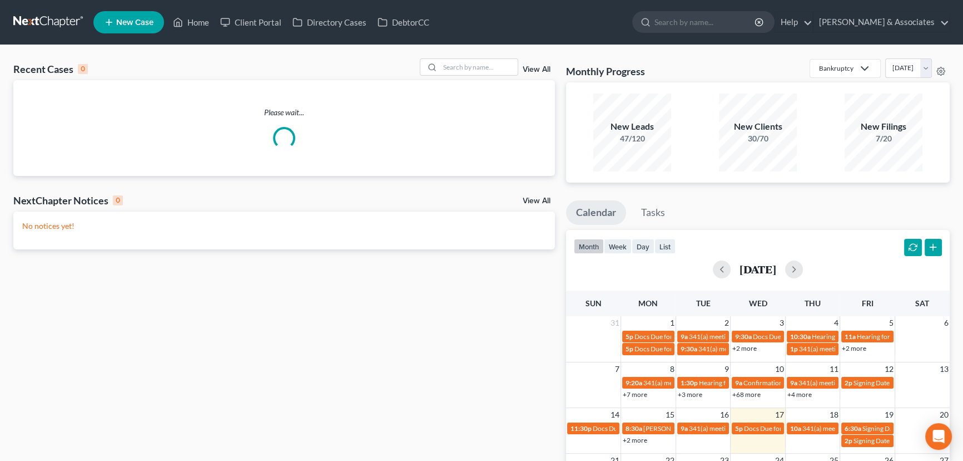
click at [494, 57] on div "Recent Cases 0 View All Please wait... NextChapter Notices 0 View All No notice…" at bounding box center [481, 333] width 963 height 577
click at [490, 73] on input "search" at bounding box center [479, 67] width 78 height 16
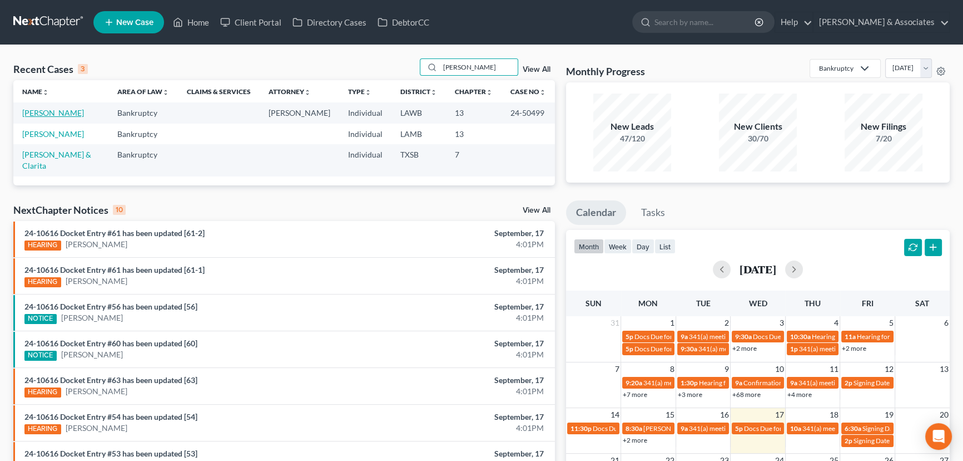
click at [50, 113] on link "[PERSON_NAME]" at bounding box center [53, 112] width 62 height 9
click at [52, 117] on link "[PERSON_NAME]" at bounding box center [53, 112] width 62 height 9
click at [491, 61] on input "[PERSON_NAME]" at bounding box center [479, 67] width 78 height 16
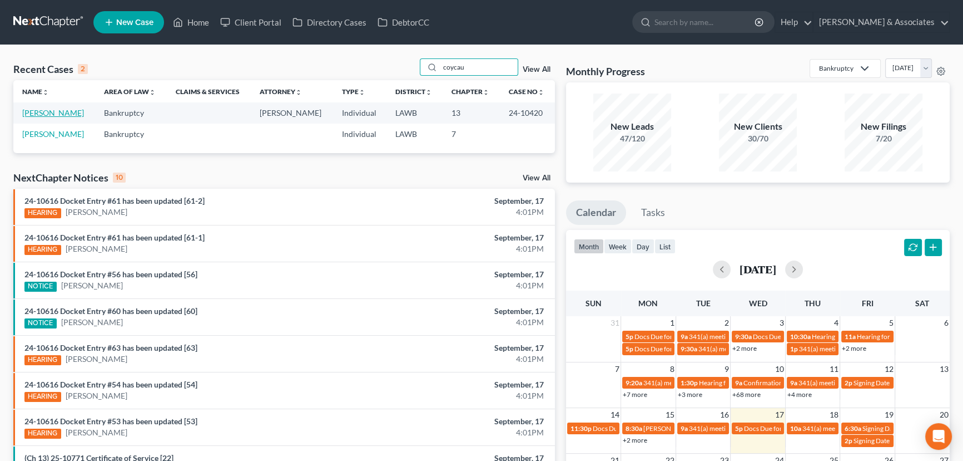
click at [66, 114] on link "[PERSON_NAME]" at bounding box center [53, 112] width 62 height 9
click at [470, 72] on input "coycau" at bounding box center [479, 67] width 78 height 16
type input "[PERSON_NAME]"
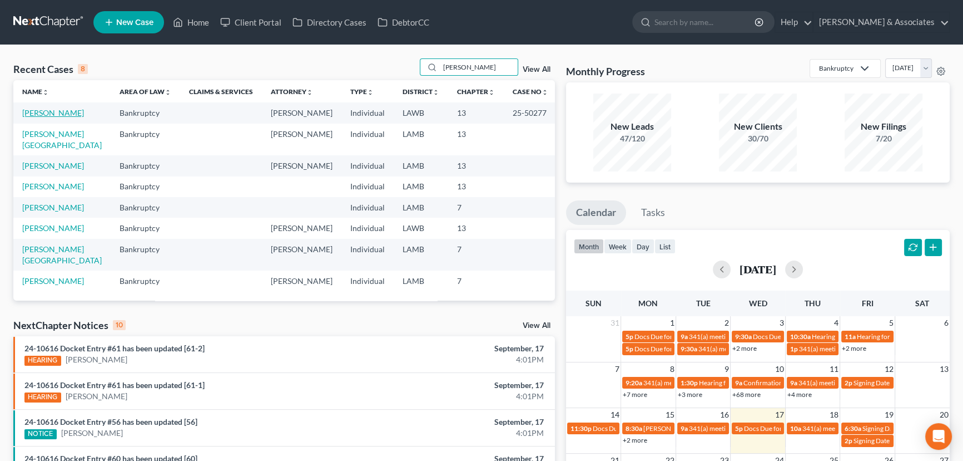
click at [45, 114] on link "[PERSON_NAME]" at bounding box center [53, 112] width 62 height 9
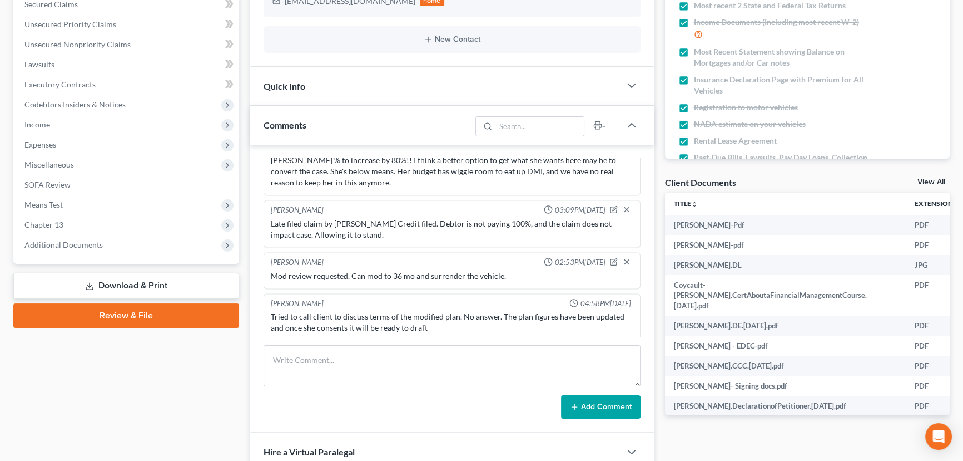
scroll to position [253, 0]
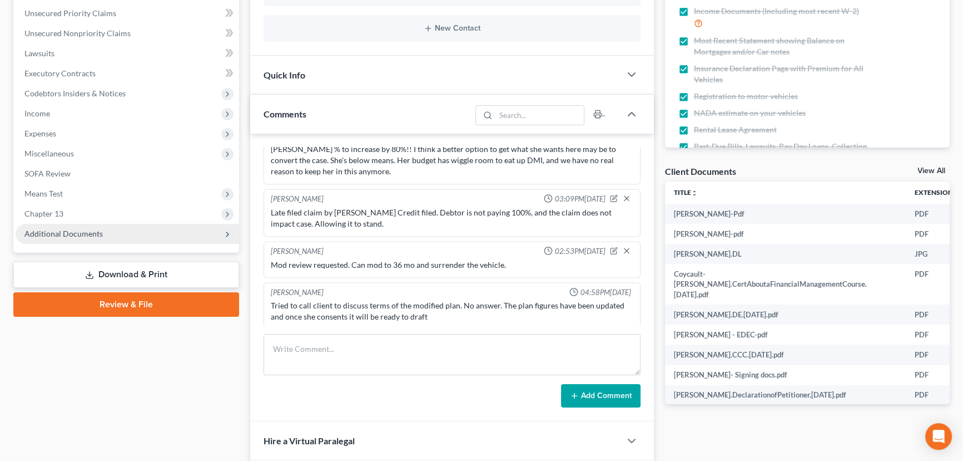
click at [137, 235] on span "Additional Documents" at bounding box center [128, 234] width 224 height 20
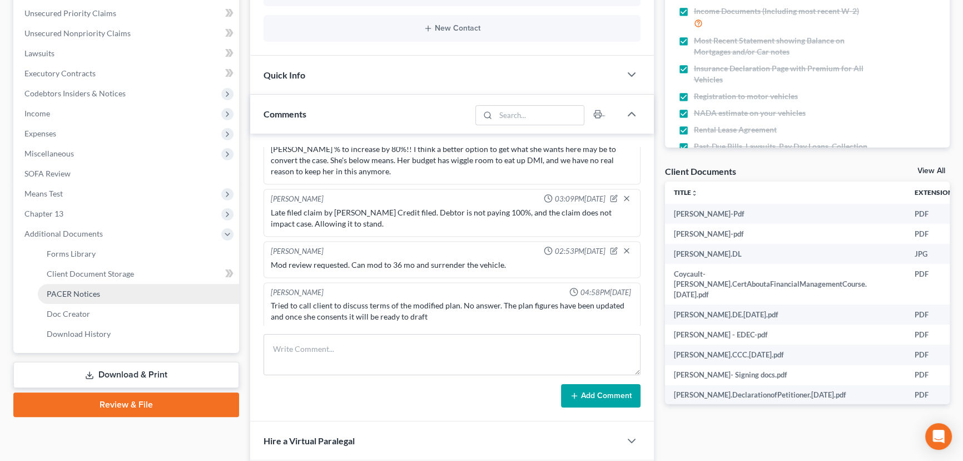
click at [118, 293] on link "PACER Notices" at bounding box center [138, 294] width 201 height 20
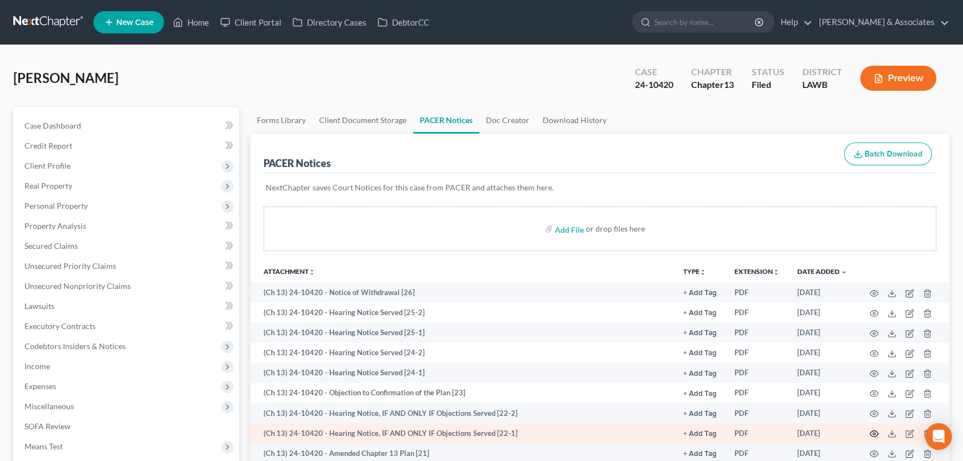
click at [874, 433] on icon "button" at bounding box center [874, 433] width 9 height 9
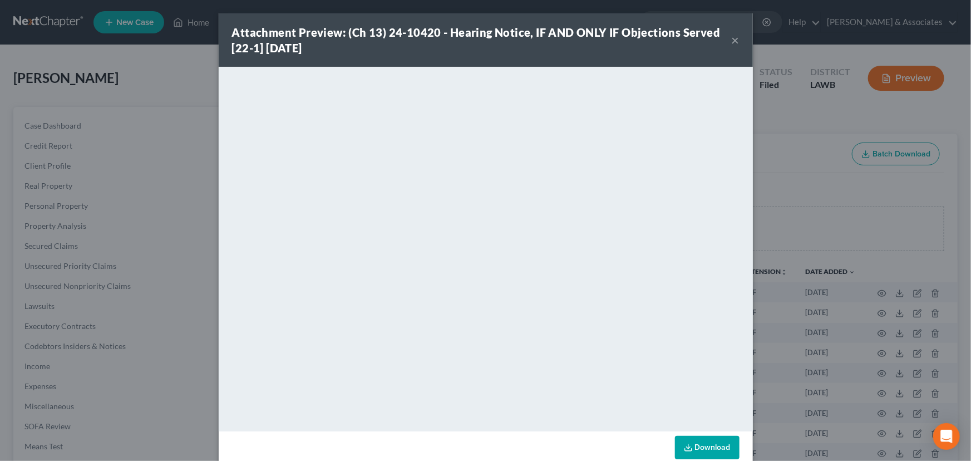
click at [731, 45] on button "×" at bounding box center [735, 39] width 8 height 13
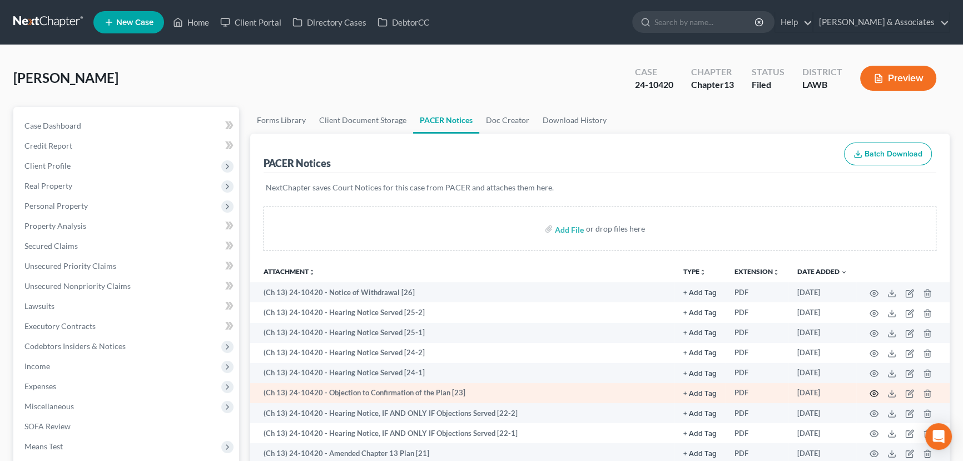
click at [872, 390] on icon "button" at bounding box center [875, 393] width 8 height 6
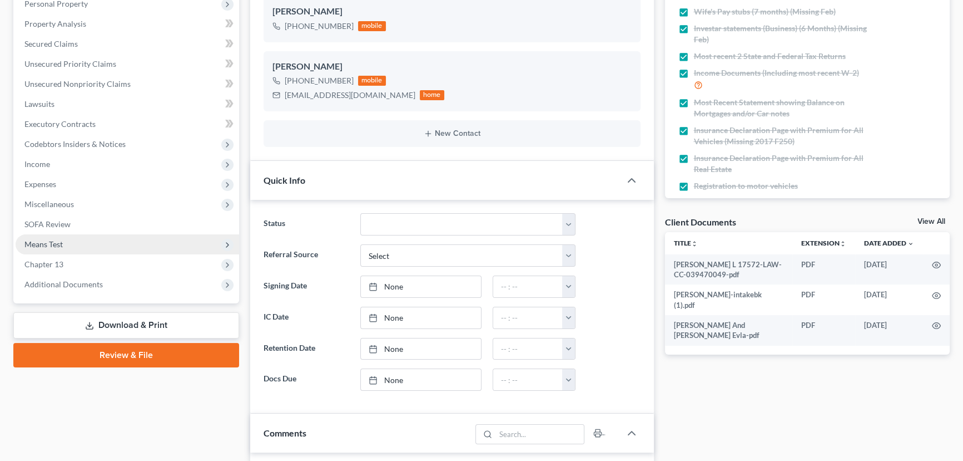
scroll to position [2985, 0]
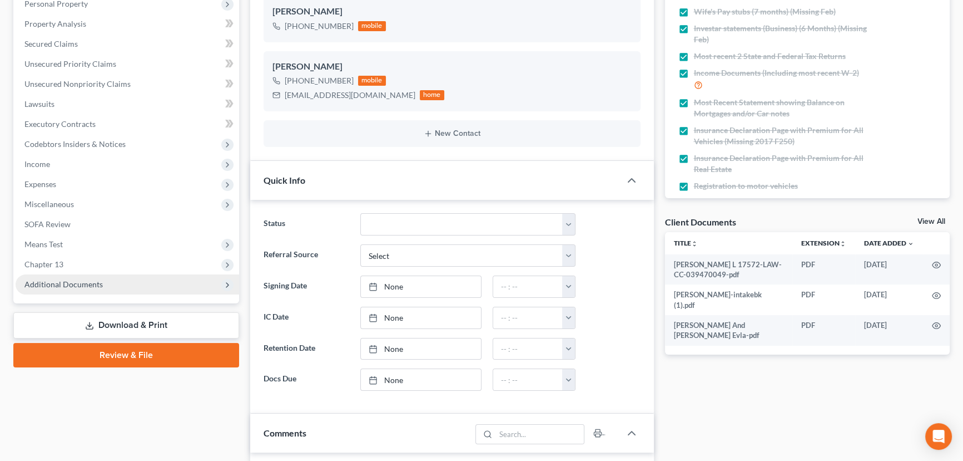
click at [98, 283] on span "Additional Documents" at bounding box center [63, 283] width 78 height 9
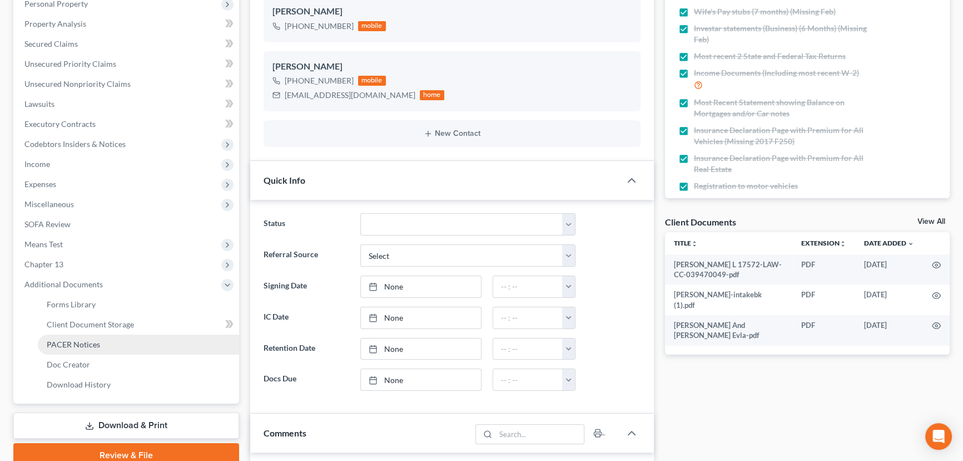
click at [89, 339] on span "PACER Notices" at bounding box center [73, 343] width 53 height 9
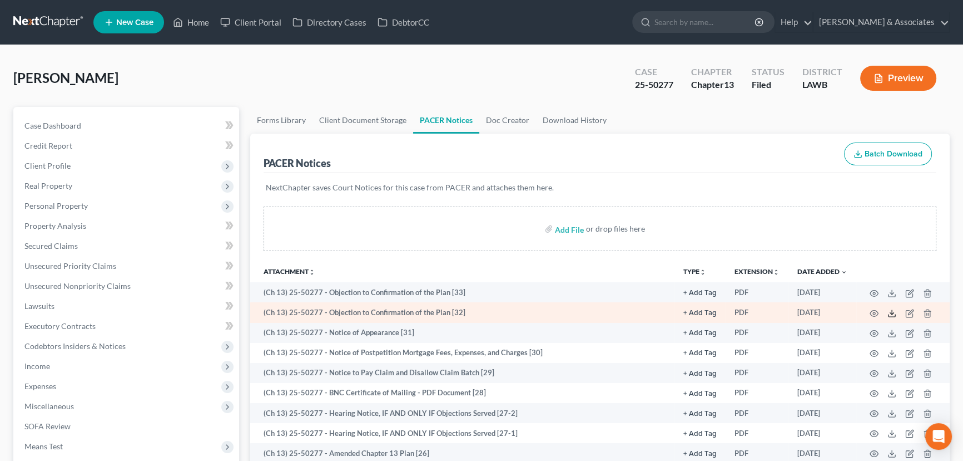
click at [891, 314] on icon at bounding box center [892, 313] width 9 height 9
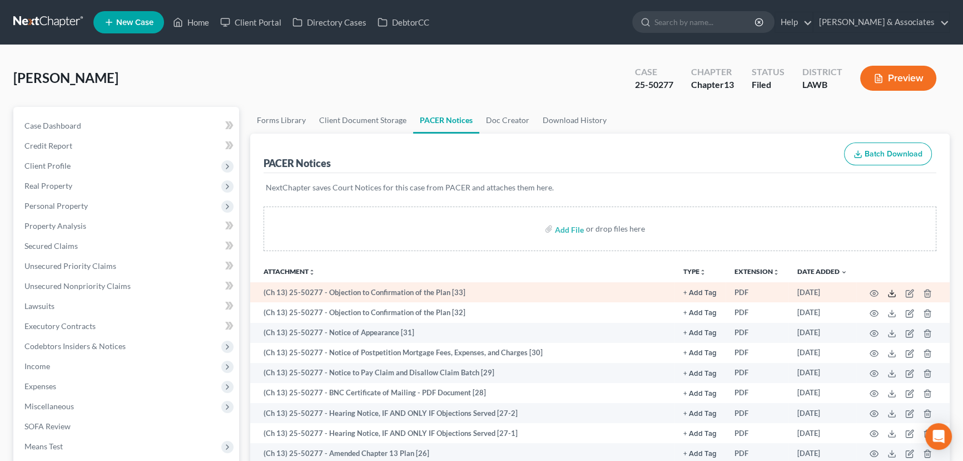
click at [891, 290] on icon at bounding box center [892, 293] width 9 height 9
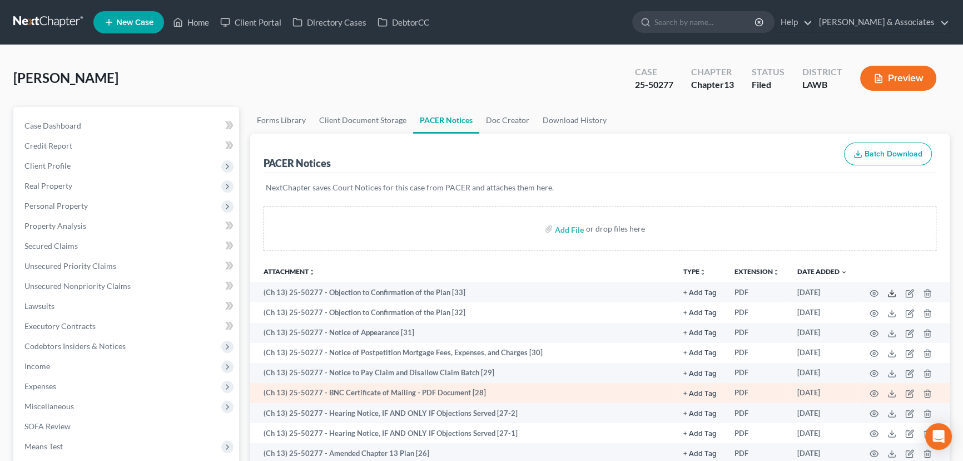
scroll to position [101, 0]
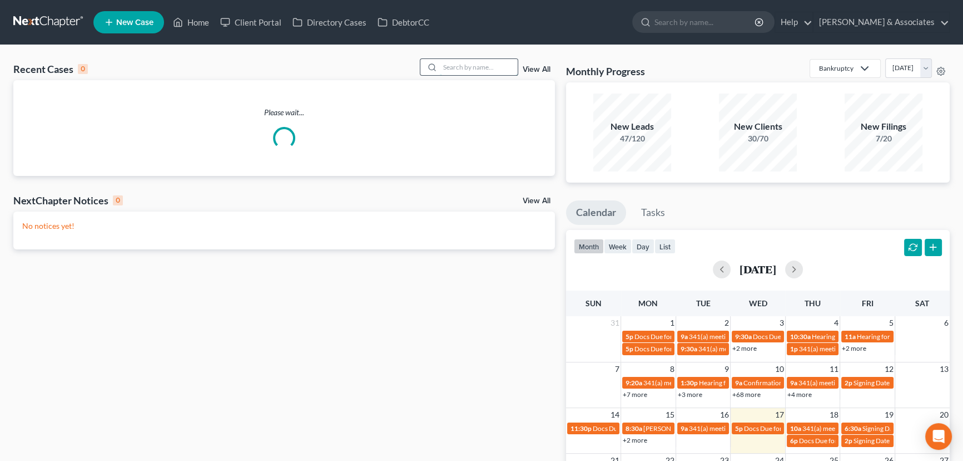
click at [450, 63] on input "search" at bounding box center [479, 67] width 78 height 16
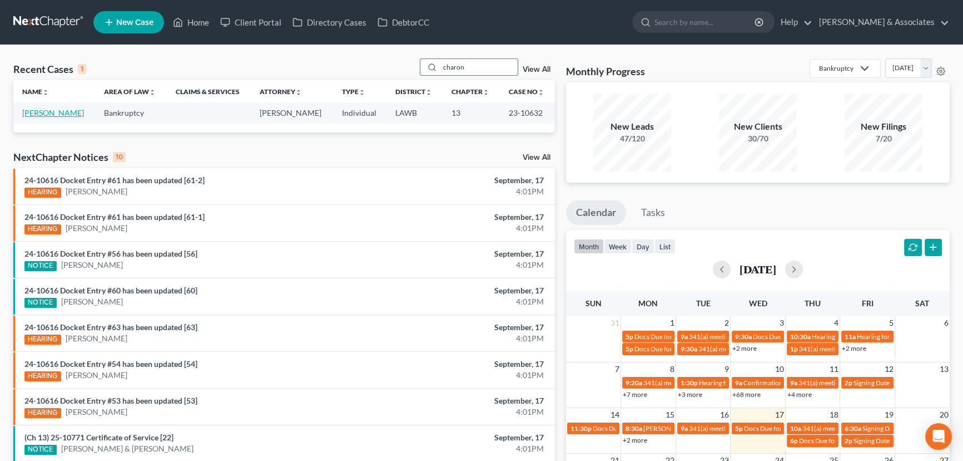
click at [60, 113] on link "[PERSON_NAME]" at bounding box center [53, 112] width 62 height 9
click at [459, 69] on input "charon" at bounding box center [479, 67] width 78 height 16
type input "tremaine"
click at [56, 110] on link "[PERSON_NAME]" at bounding box center [53, 112] width 62 height 9
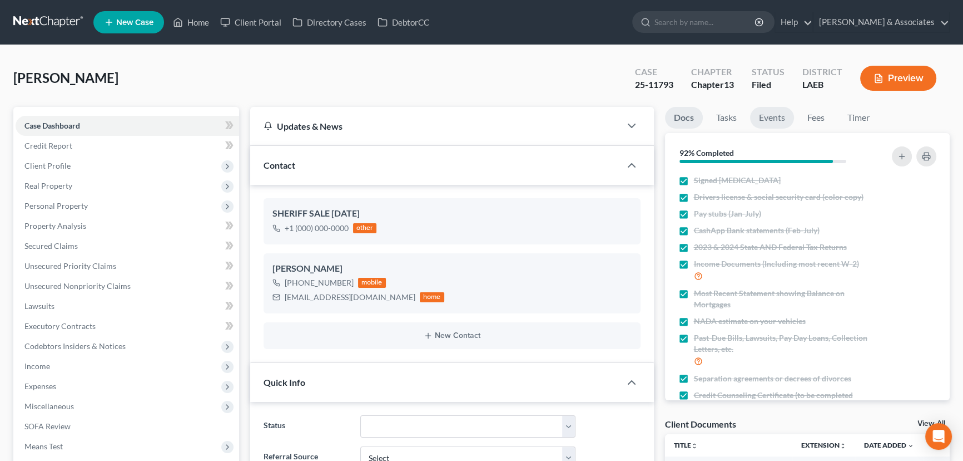
scroll to position [38, 0]
click at [762, 109] on link "Events" at bounding box center [772, 118] width 44 height 22
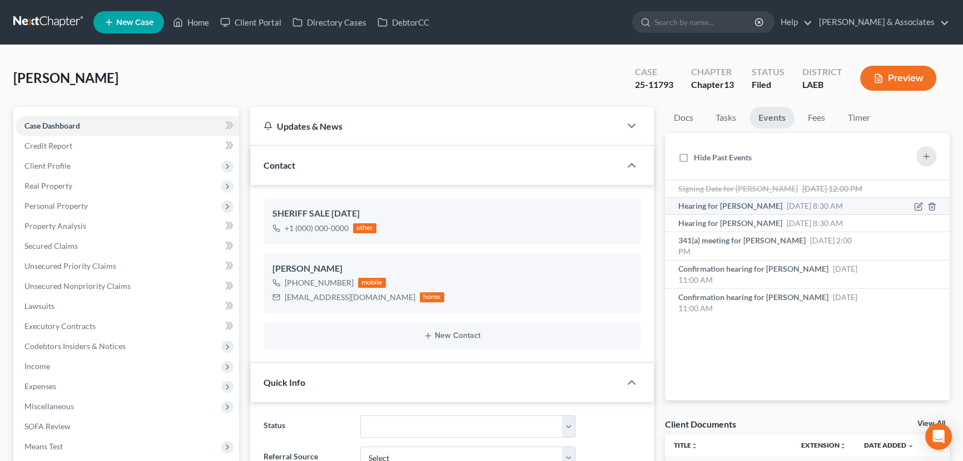
click at [773, 210] on span "Hearing for [PERSON_NAME]" at bounding box center [731, 205] width 104 height 9
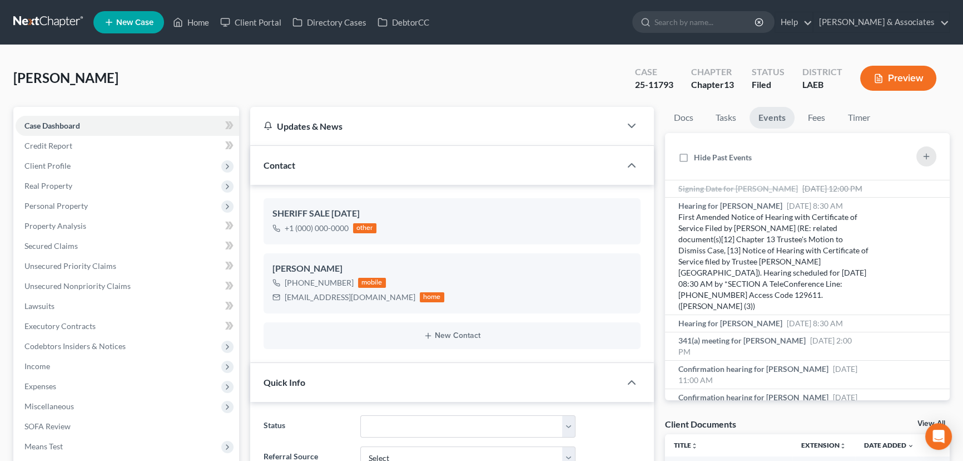
click at [844, 8] on ul "New Case Home Client Portal Directory Cases DebtorCC - No Result - See all resu…" at bounding box center [521, 22] width 857 height 29
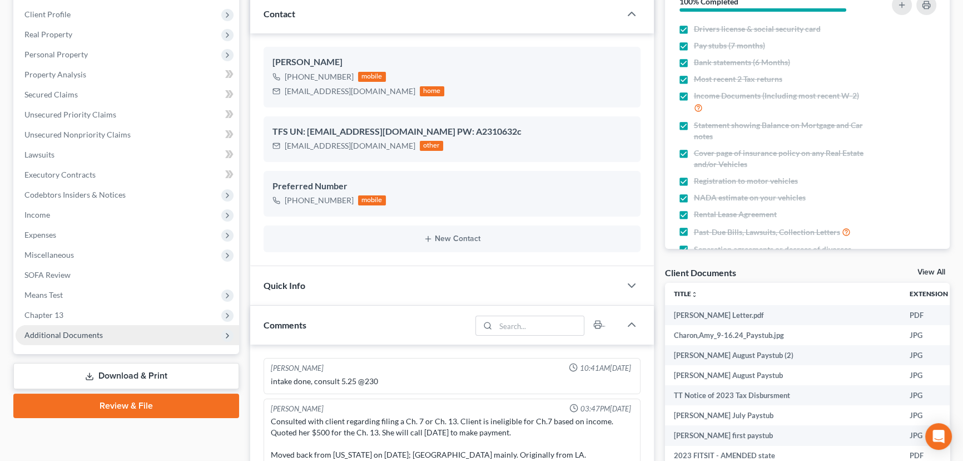
scroll to position [4411, 0]
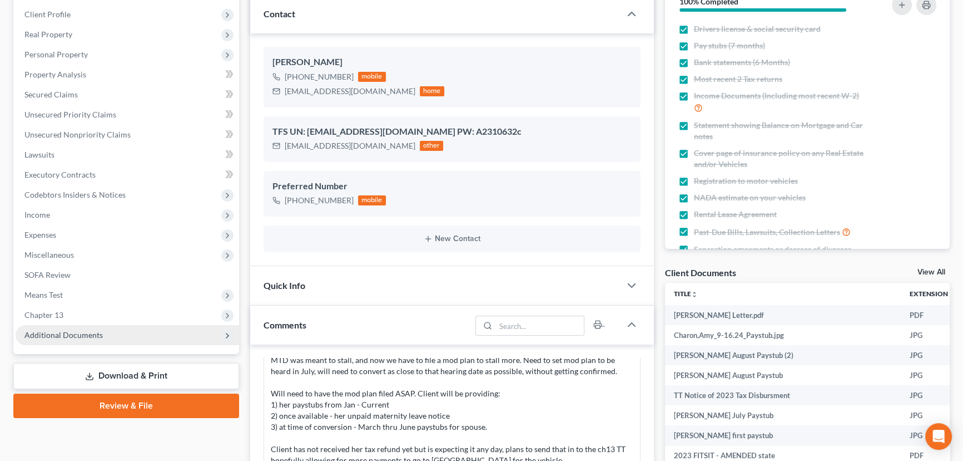
click at [76, 342] on span "Additional Documents" at bounding box center [128, 335] width 224 height 20
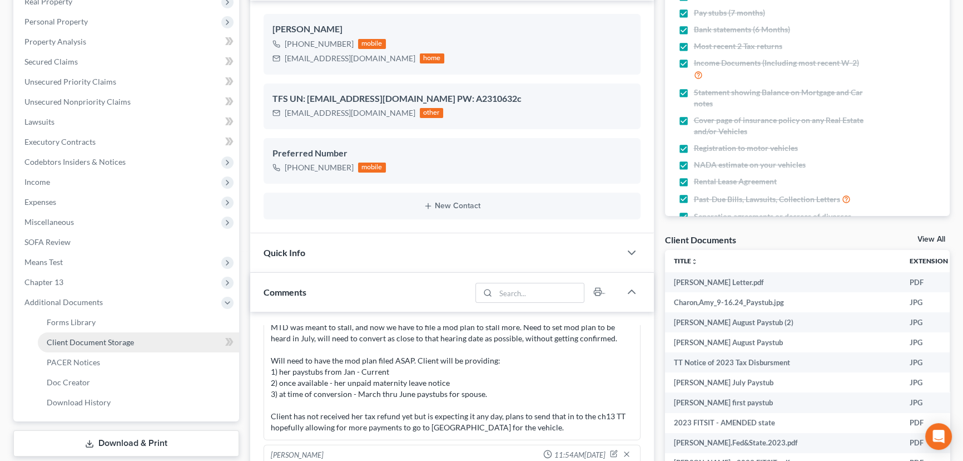
scroll to position [202, 0]
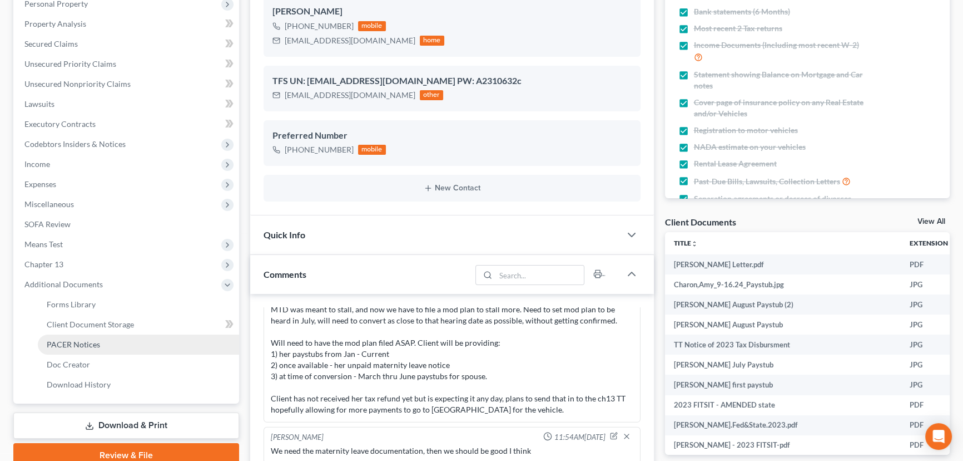
click at [92, 347] on span "PACER Notices" at bounding box center [73, 343] width 53 height 9
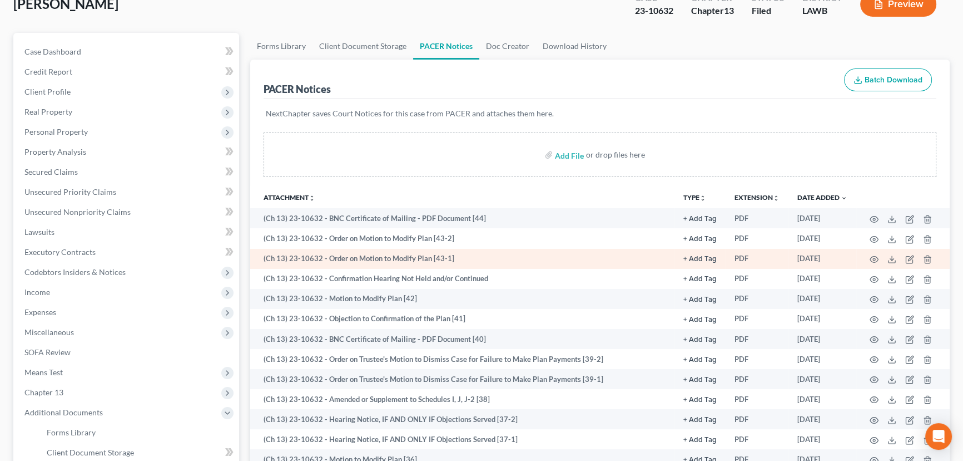
scroll to position [202, 0]
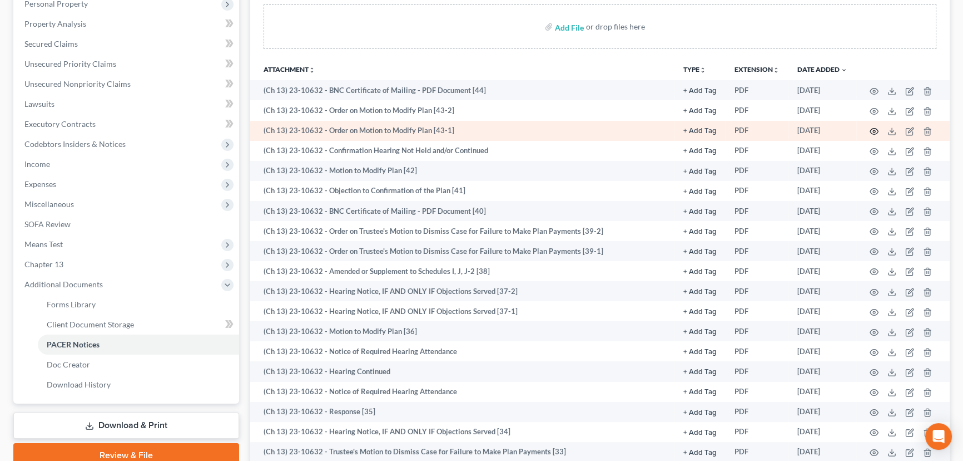
click at [872, 130] on icon "button" at bounding box center [874, 131] width 9 height 9
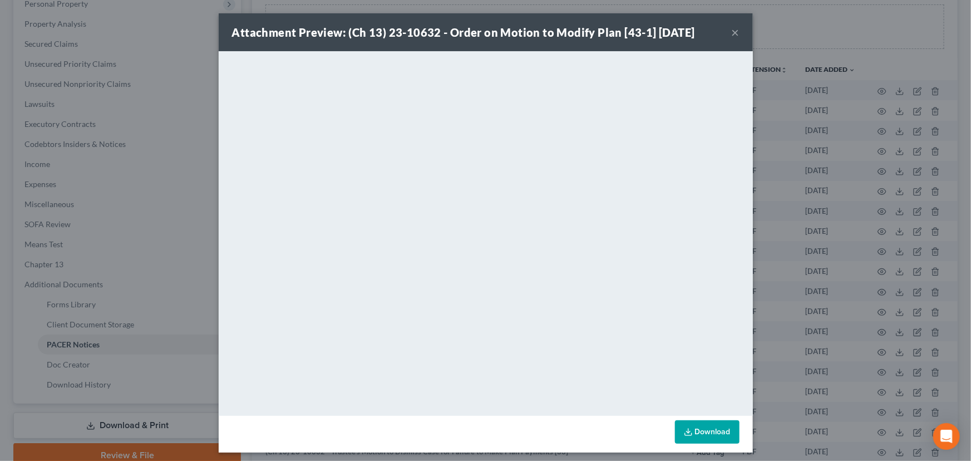
click at [731, 36] on button "×" at bounding box center [735, 32] width 8 height 13
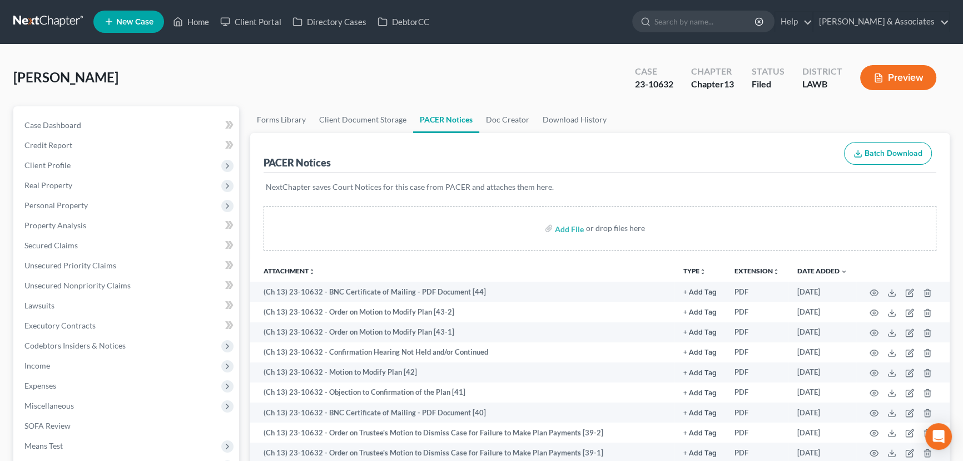
scroll to position [0, 0]
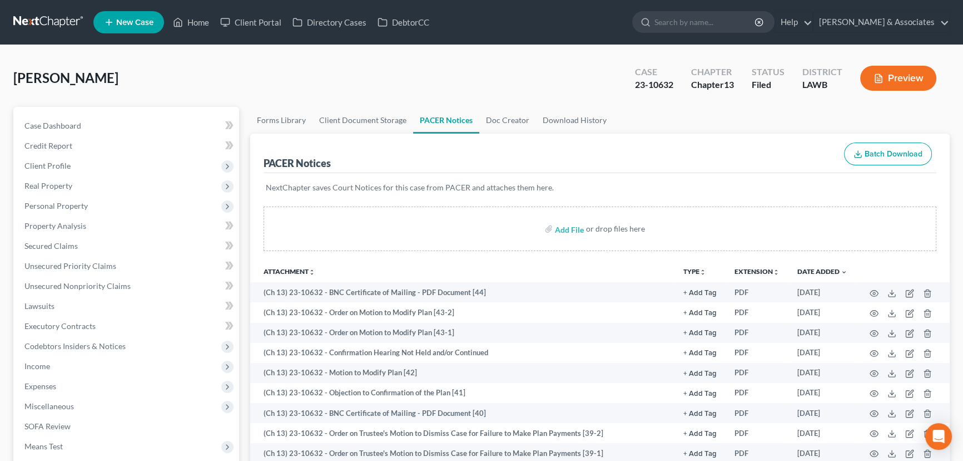
click at [57, 33] on nav "Home New Case Client Portal Directory Cases DebtorCC Diment & Associates postp@…" at bounding box center [481, 22] width 963 height 45
click at [58, 29] on link at bounding box center [48, 22] width 71 height 20
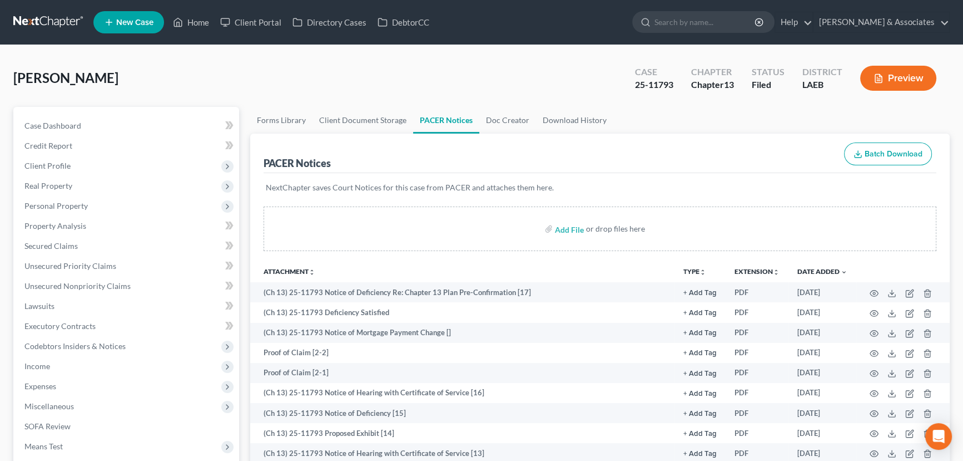
click at [48, 21] on link at bounding box center [48, 22] width 71 height 20
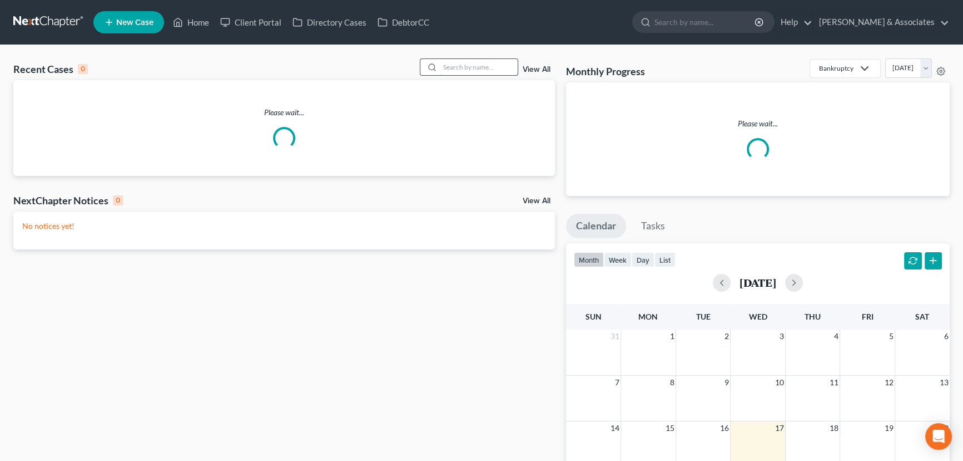
click at [462, 70] on input "search" at bounding box center [479, 67] width 78 height 16
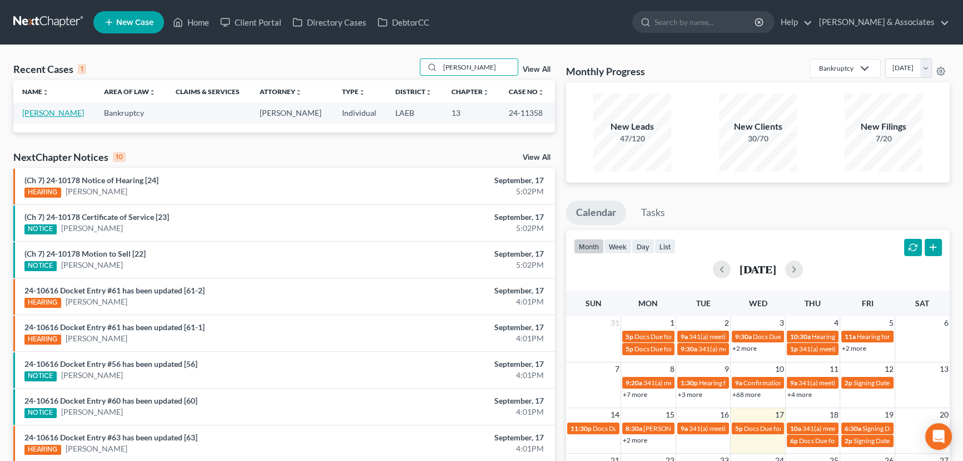
click at [29, 116] on link "[PERSON_NAME]" at bounding box center [53, 112] width 62 height 9
click at [488, 68] on input "[PERSON_NAME]" at bounding box center [479, 67] width 78 height 16
click at [488, 68] on input "spiess" at bounding box center [479, 67] width 78 height 16
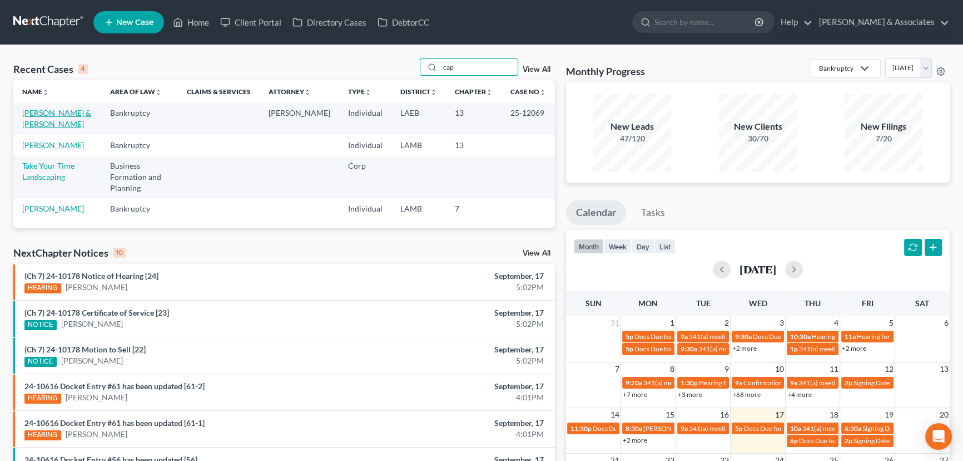
type input "cap"
click at [49, 110] on link "Capitano, Jared & Kristen" at bounding box center [56, 118] width 69 height 21
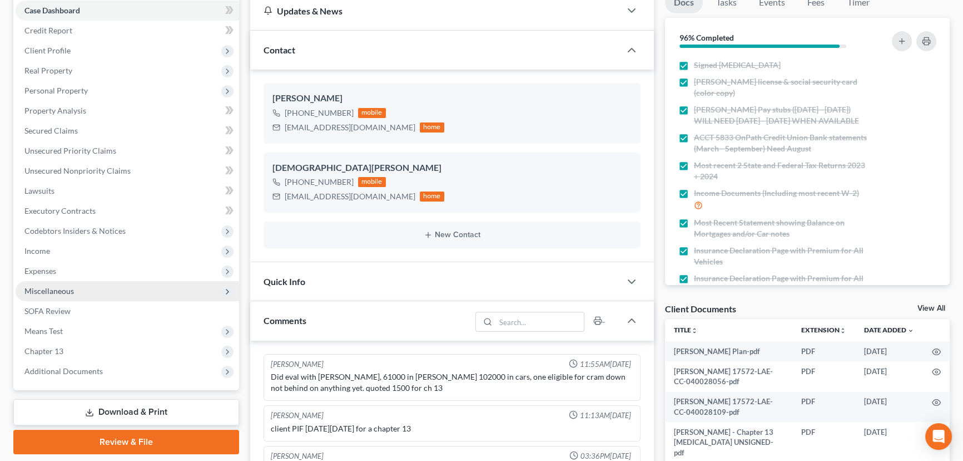
scroll to position [1427, 0]
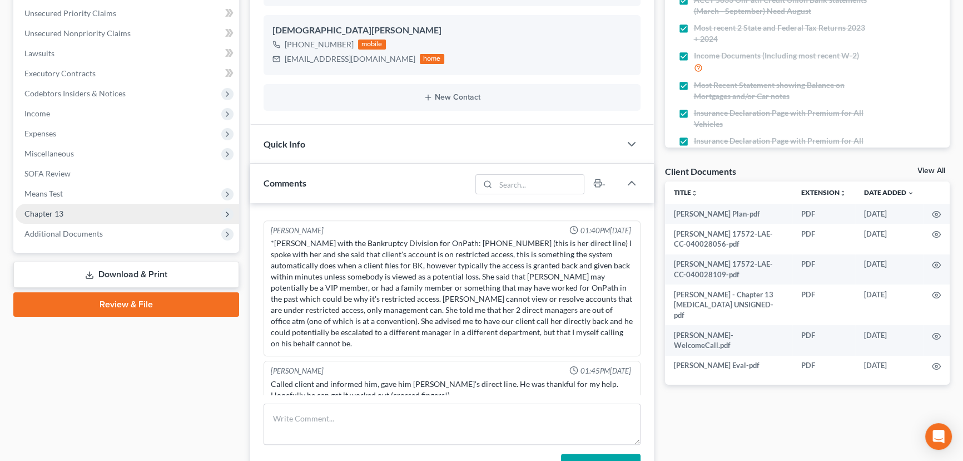
click at [57, 217] on span "Chapter 13" at bounding box center [128, 214] width 224 height 20
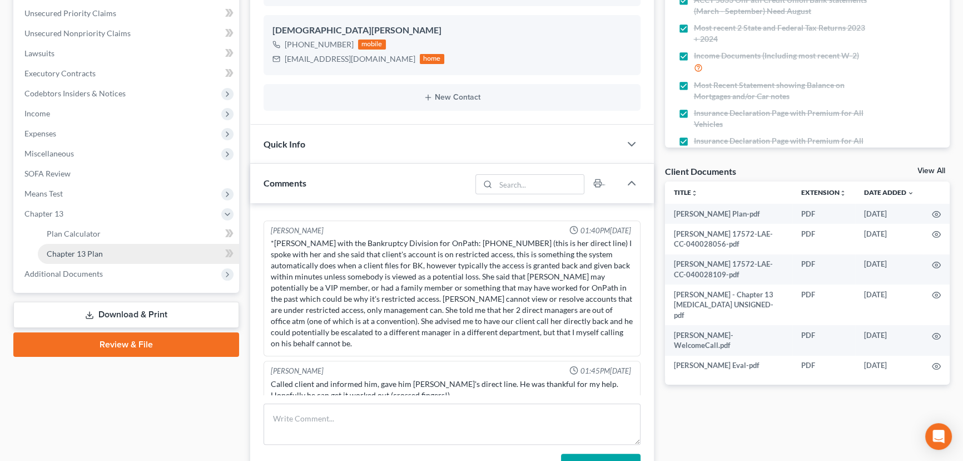
click at [80, 257] on link "Chapter 13 Plan" at bounding box center [138, 254] width 201 height 20
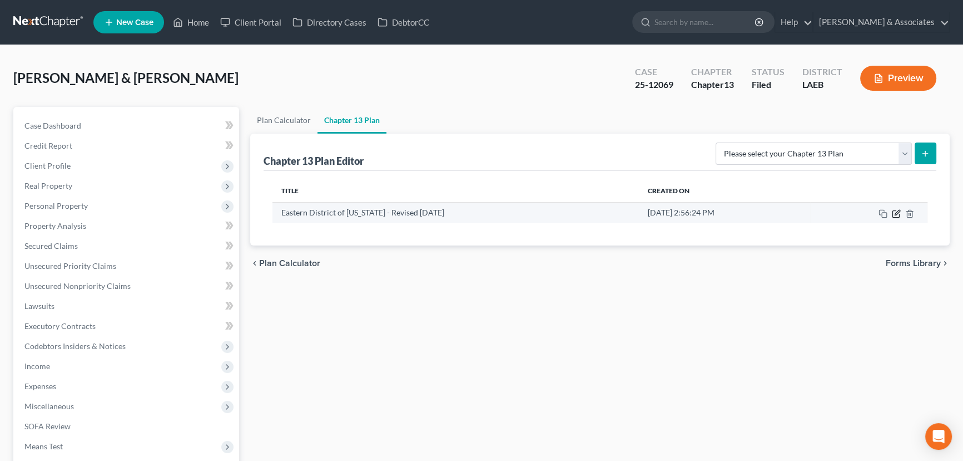
click at [897, 212] on icon "button" at bounding box center [897, 212] width 5 height 5
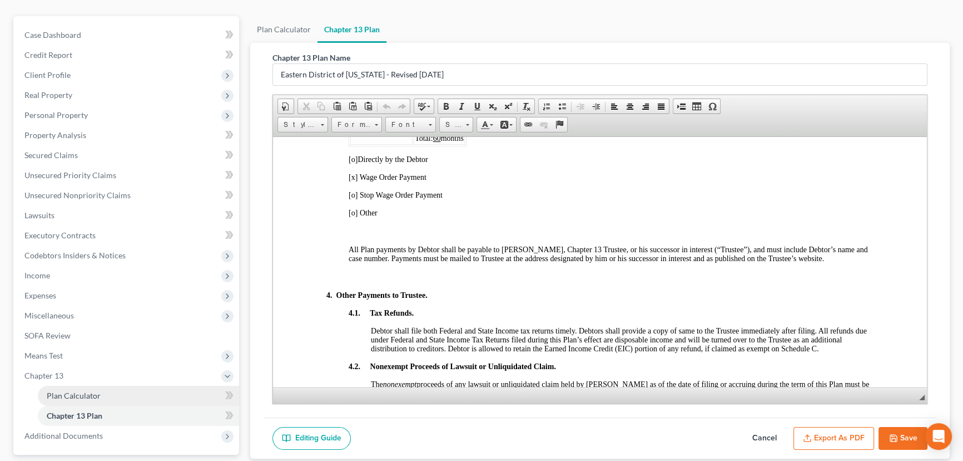
scroll to position [189, 0]
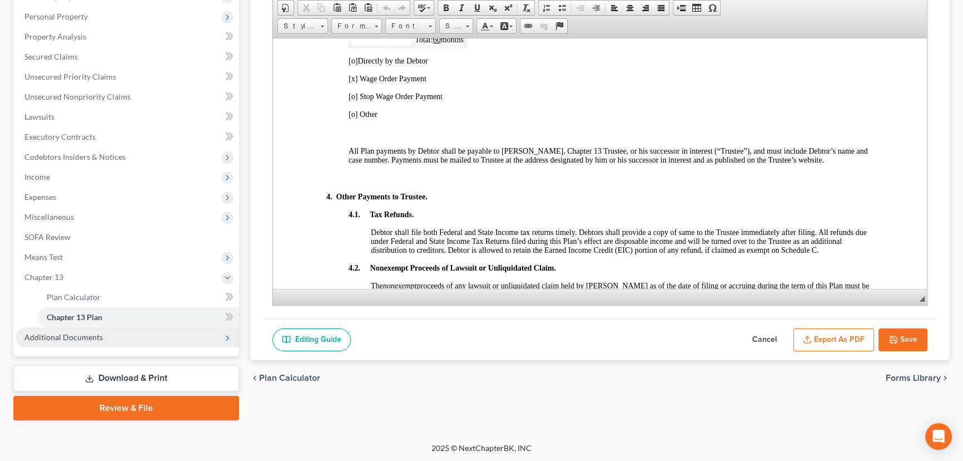
click at [57, 335] on span "Additional Documents" at bounding box center [63, 336] width 78 height 9
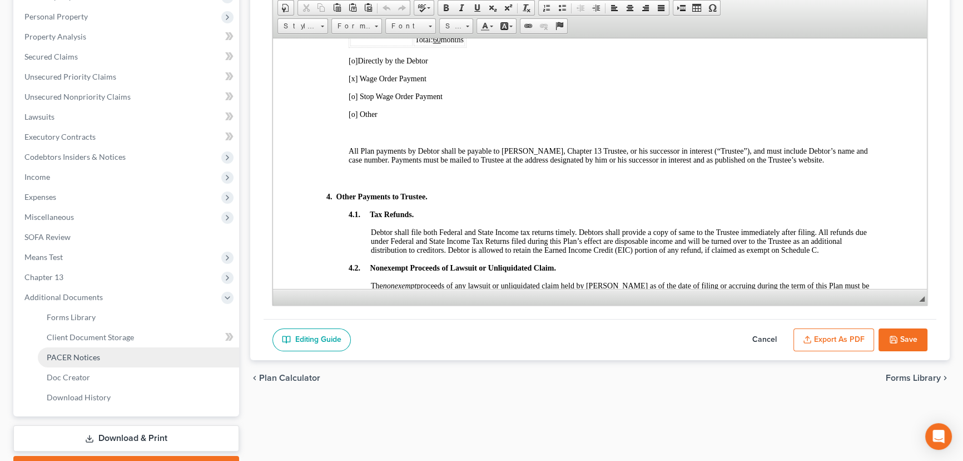
click at [134, 356] on link "PACER Notices" at bounding box center [138, 357] width 201 height 20
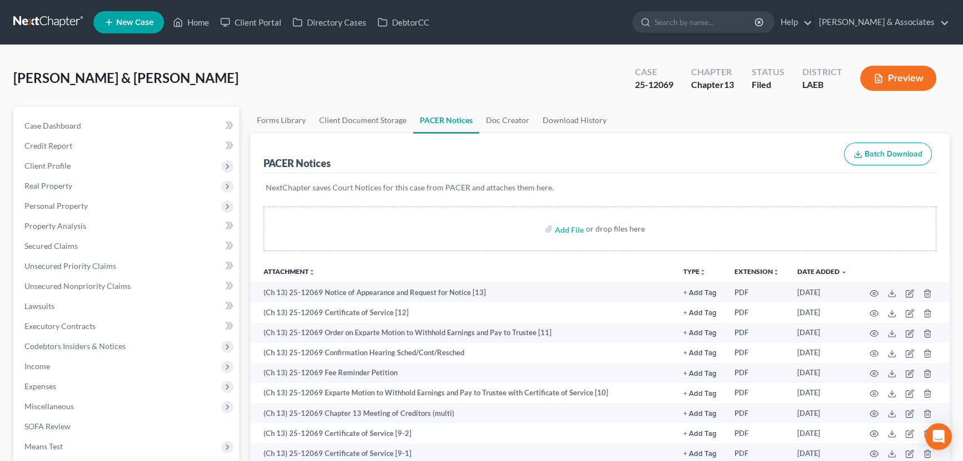
click at [26, 15] on link at bounding box center [48, 22] width 71 height 20
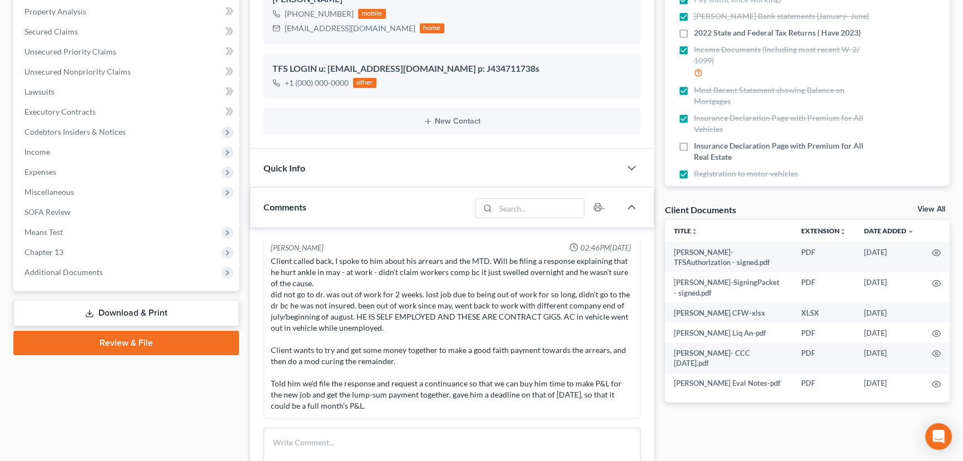
scroll to position [303, 0]
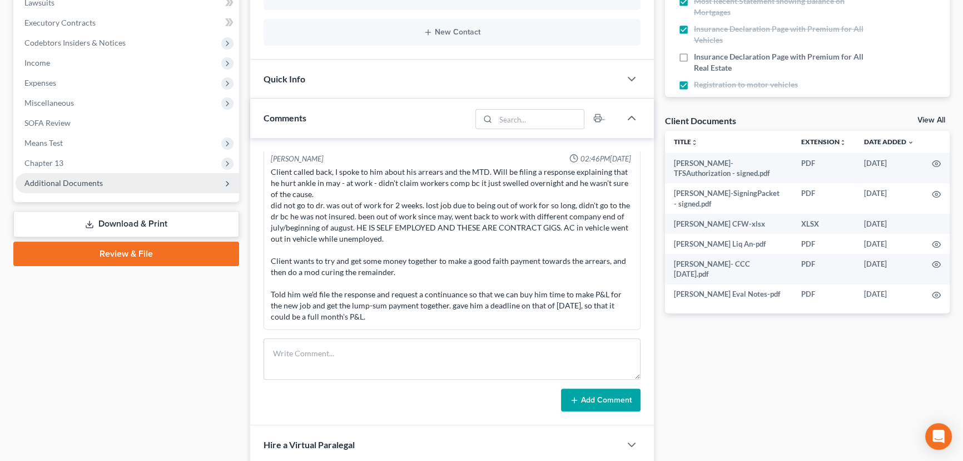
click at [106, 182] on span "Additional Documents" at bounding box center [128, 183] width 224 height 20
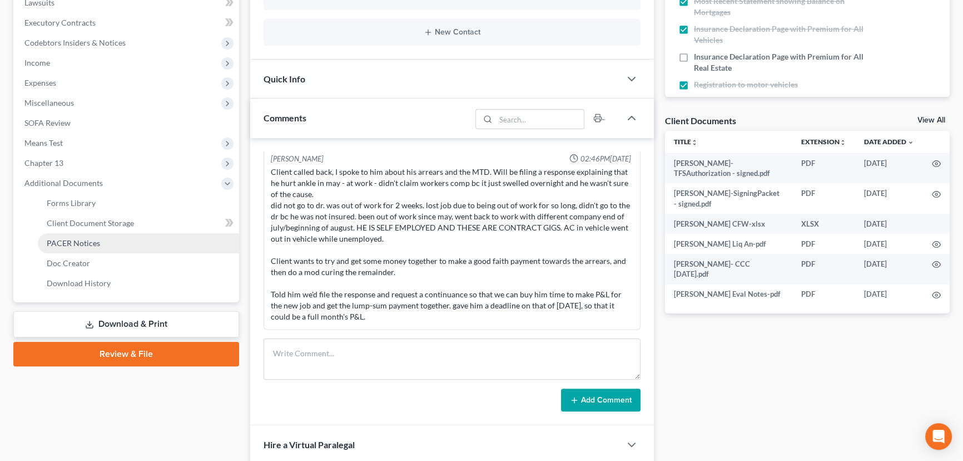
click at [98, 244] on span "PACER Notices" at bounding box center [73, 242] width 53 height 9
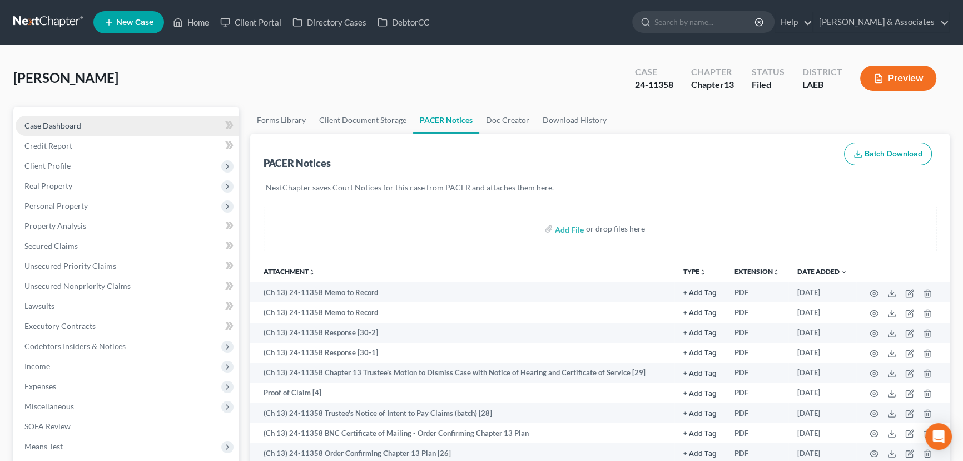
click at [116, 123] on link "Case Dashboard" at bounding box center [128, 126] width 224 height 20
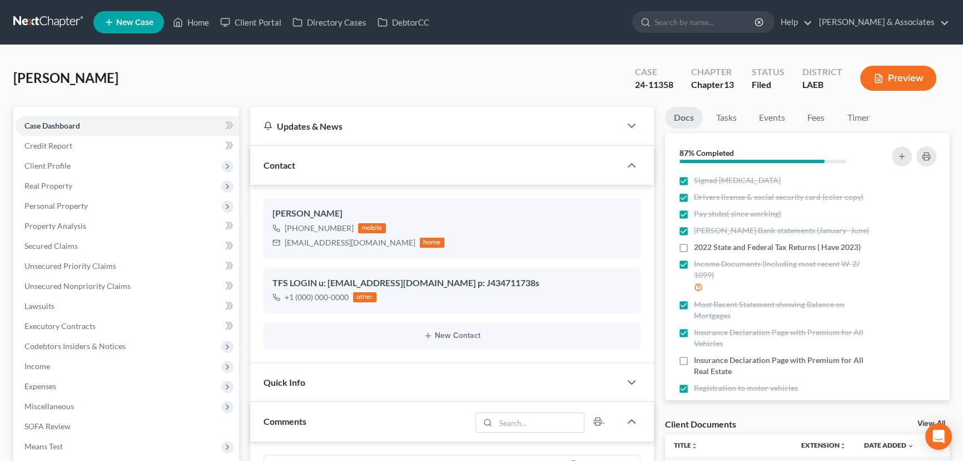
scroll to position [2134, 0]
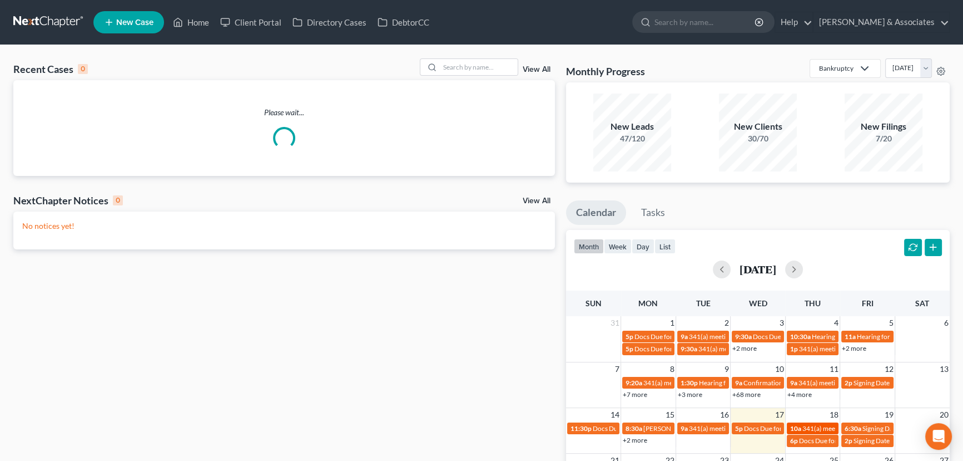
click at [829, 428] on span "341(a) meeting for [PERSON_NAME]" at bounding box center [856, 428] width 107 height 8
select select "Days"
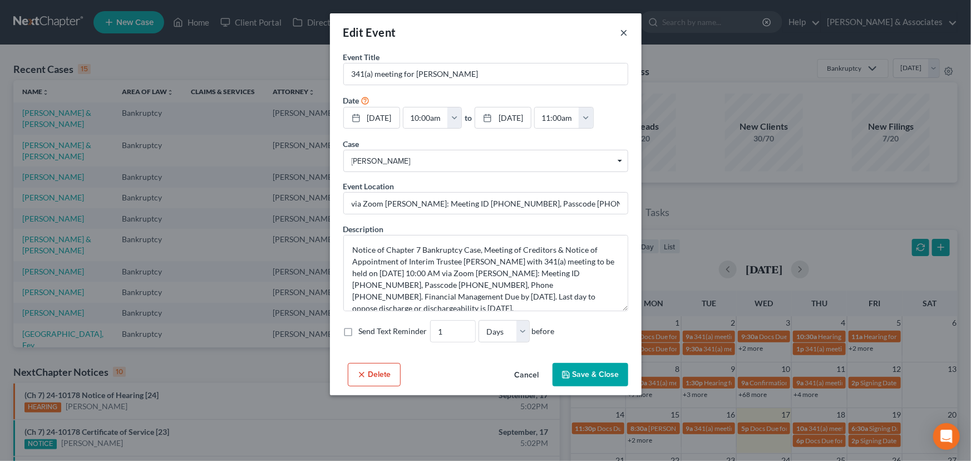
click at [620, 33] on button "×" at bounding box center [624, 32] width 8 height 13
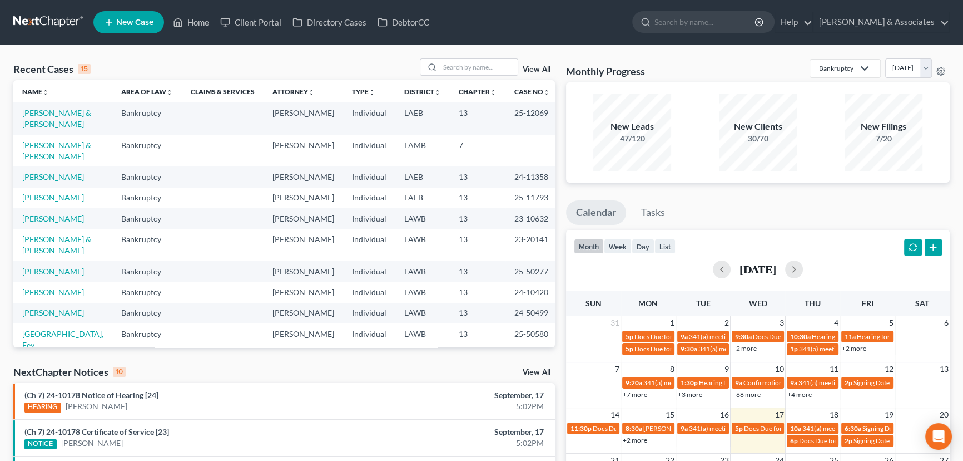
click at [477, 79] on div "Recent Cases 15 View All" at bounding box center [284, 69] width 542 height 22
click at [478, 72] on input "search" at bounding box center [479, 67] width 78 height 16
type input "[PERSON_NAME]"
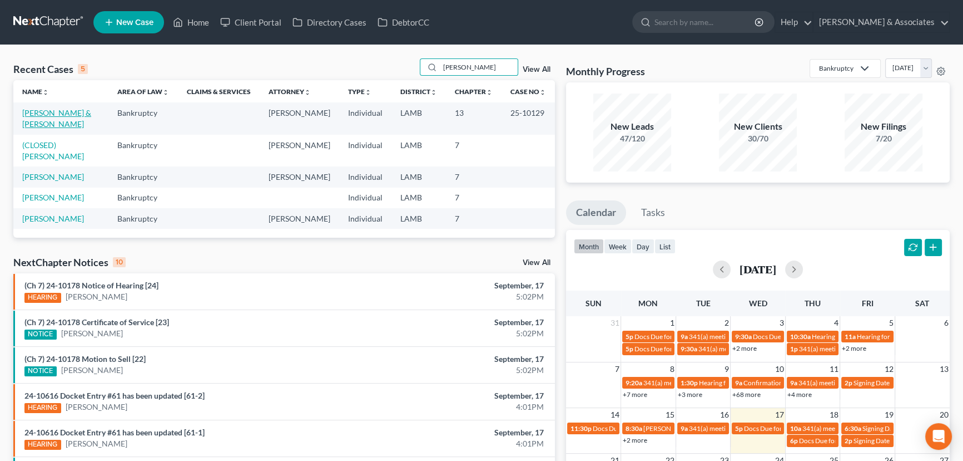
click at [43, 123] on link "[PERSON_NAME] & [PERSON_NAME]" at bounding box center [56, 118] width 69 height 21
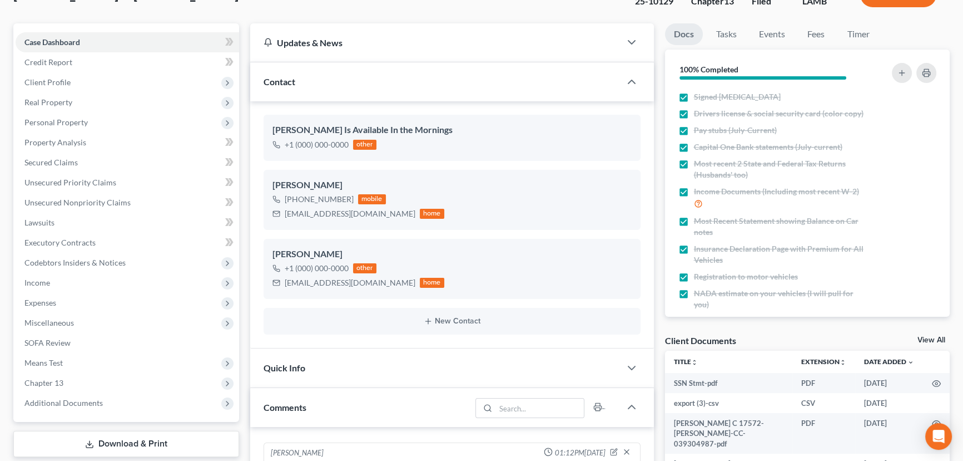
scroll to position [101, 0]
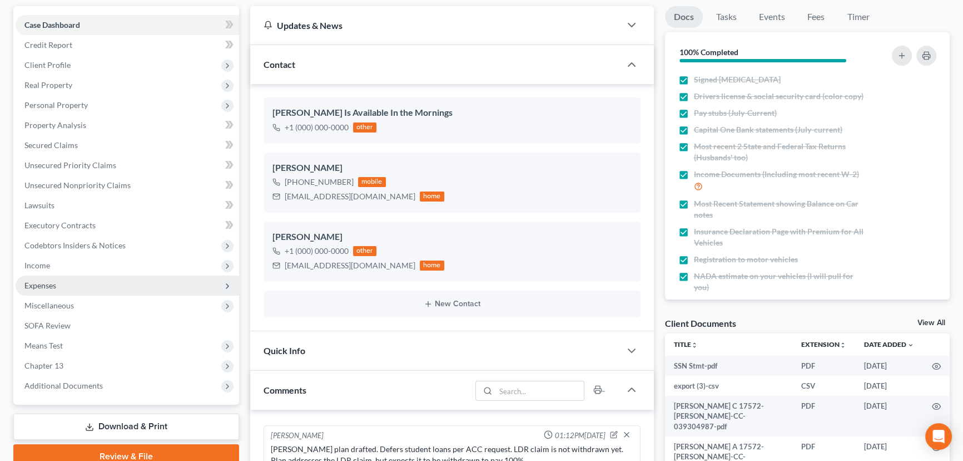
click at [100, 283] on span "Expenses" at bounding box center [128, 285] width 224 height 20
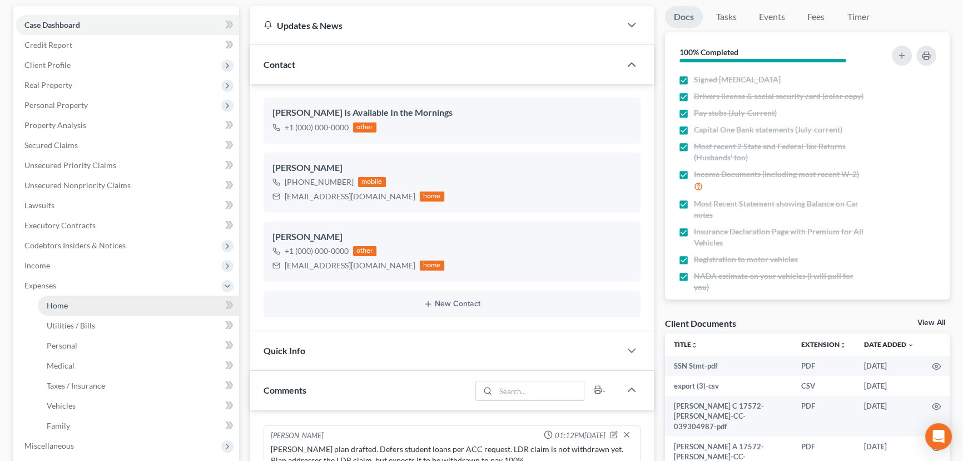
click at [94, 305] on link "Home" at bounding box center [138, 305] width 201 height 20
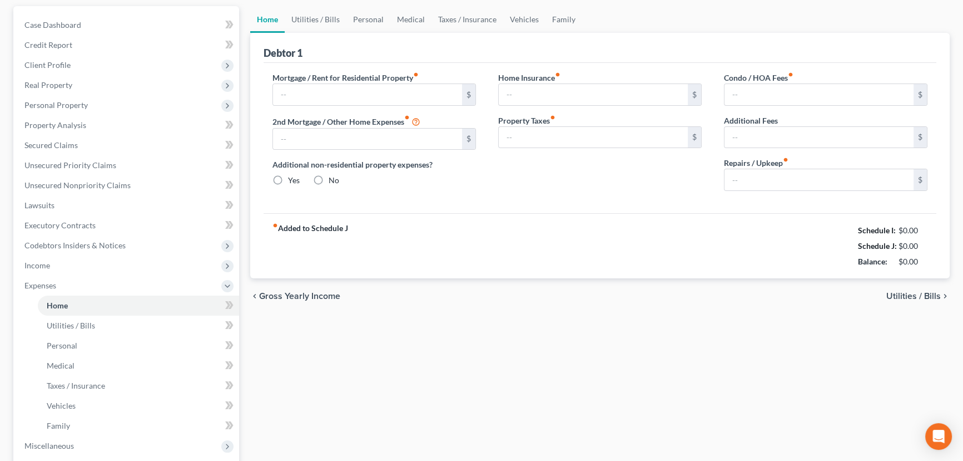
type input "1,750.00"
type input "0.00"
radio input "true"
type input "0.00"
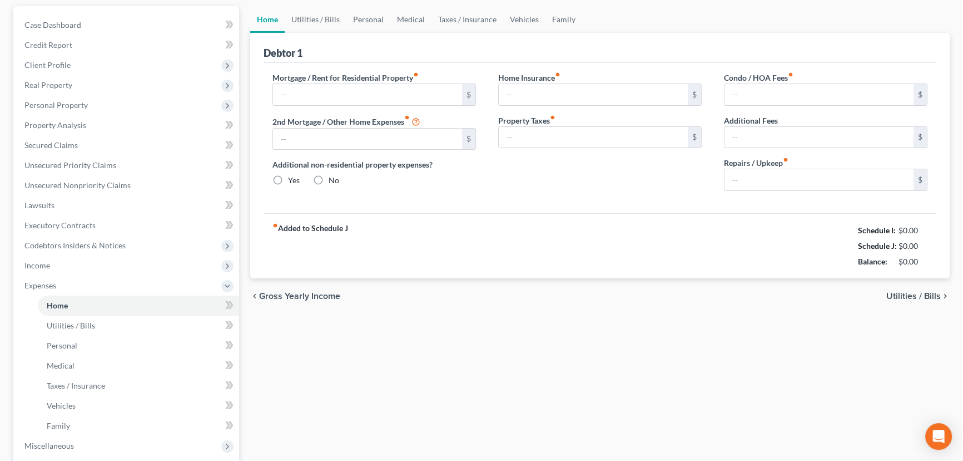
type input "0.00"
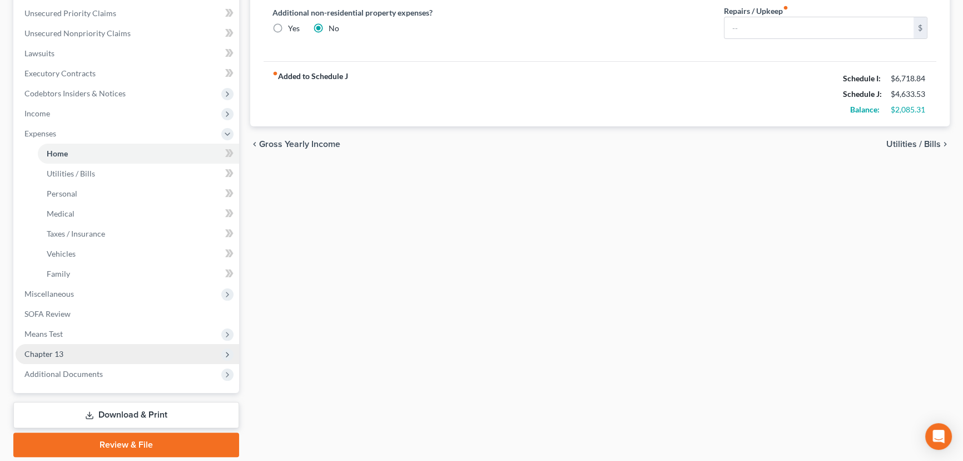
click at [103, 360] on span "Chapter 13" at bounding box center [128, 354] width 224 height 20
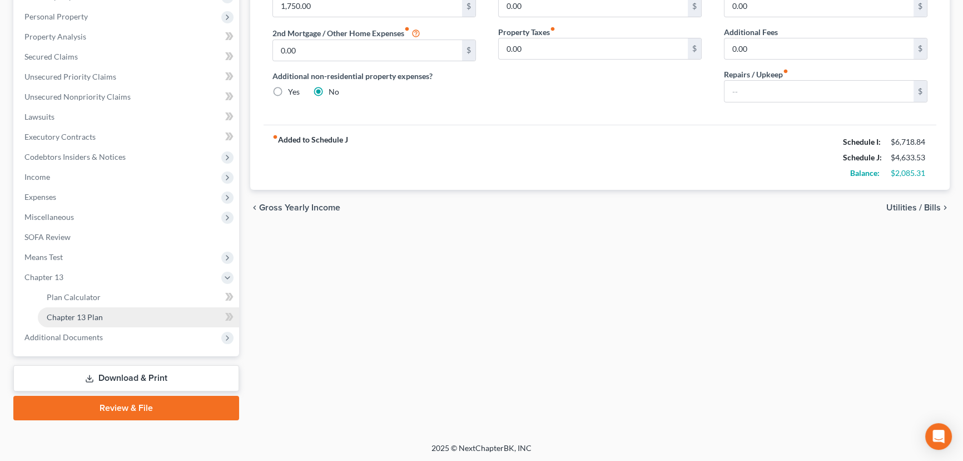
click at [121, 318] on link "Chapter 13 Plan" at bounding box center [138, 317] width 201 height 20
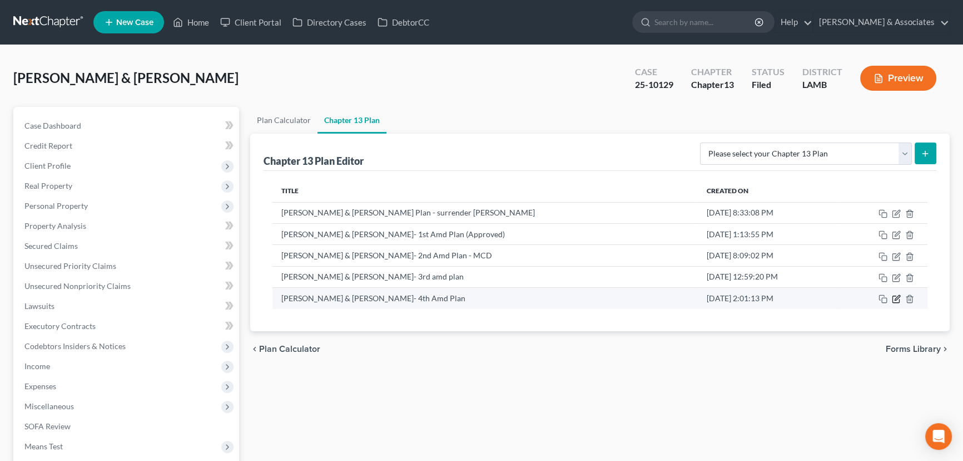
click at [893, 300] on icon "button" at bounding box center [896, 298] width 9 height 9
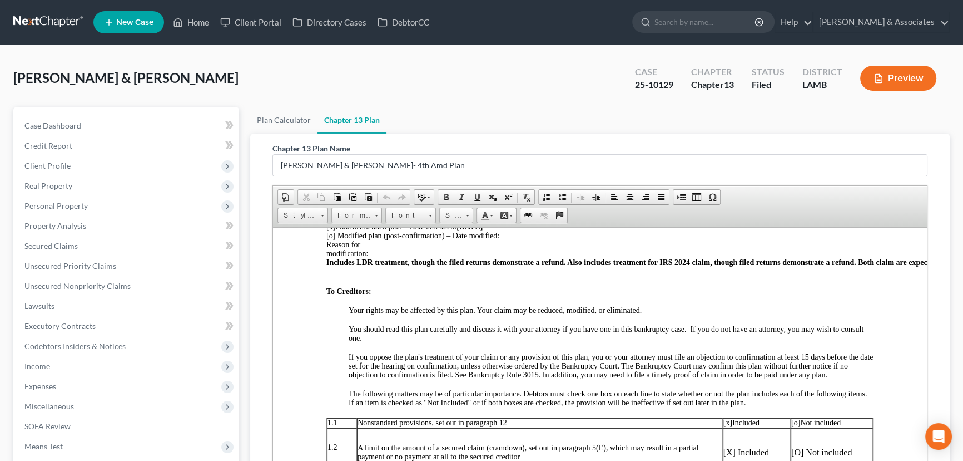
scroll to position [303, 0]
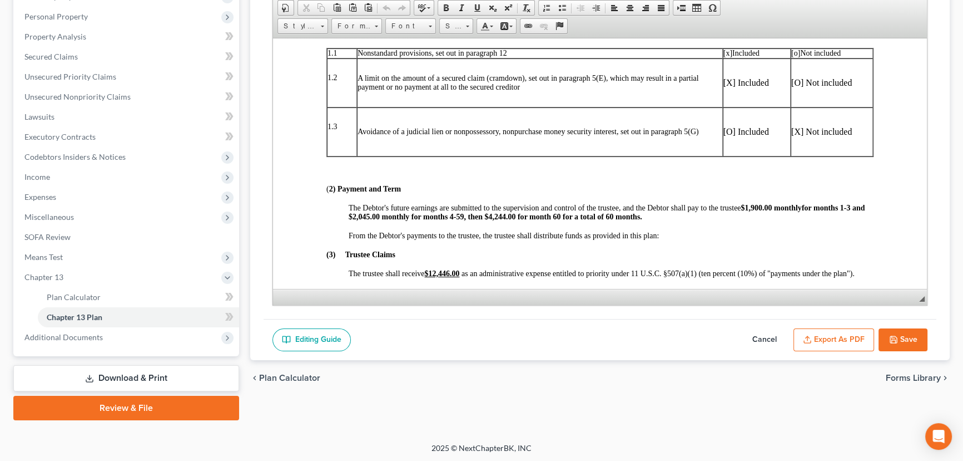
click at [751, 335] on button "Cancel" at bounding box center [764, 339] width 49 height 23
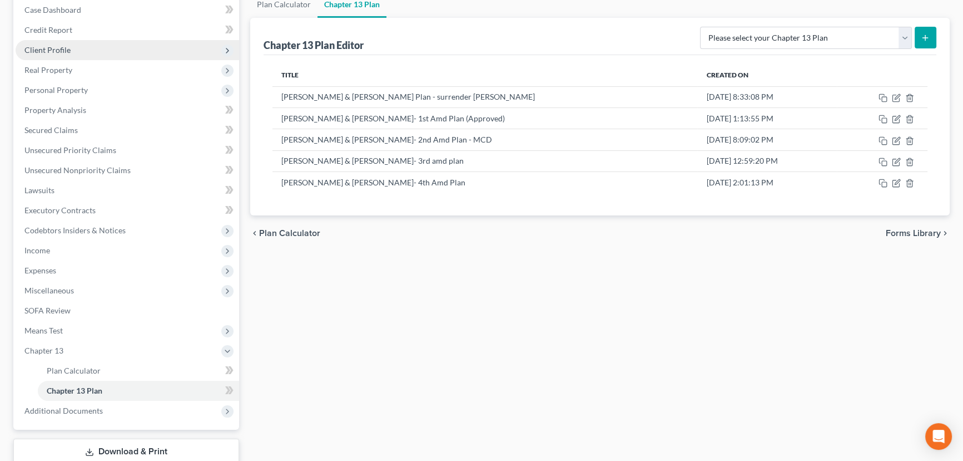
scroll to position [0, 0]
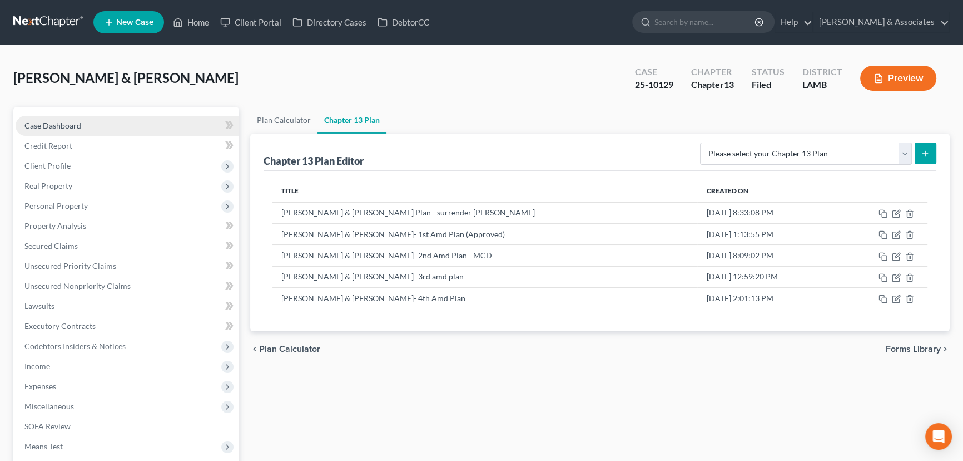
click at [139, 121] on link "Case Dashboard" at bounding box center [128, 126] width 224 height 20
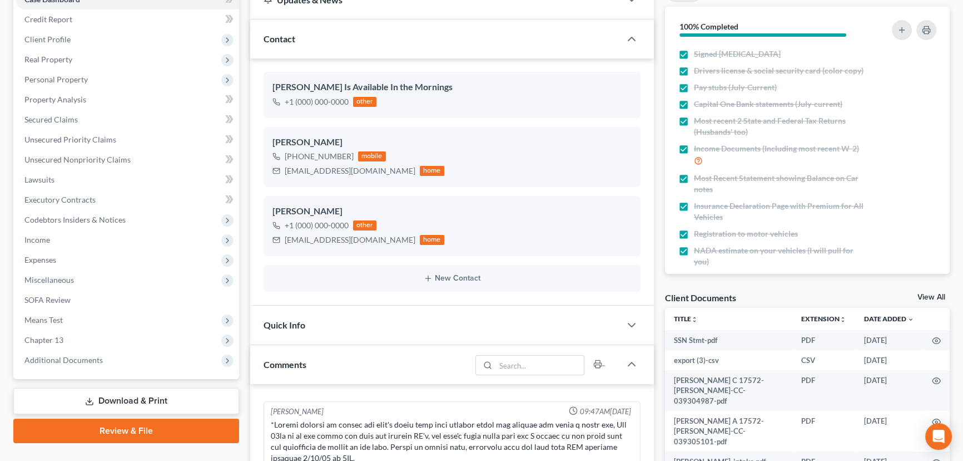
scroll to position [101, 0]
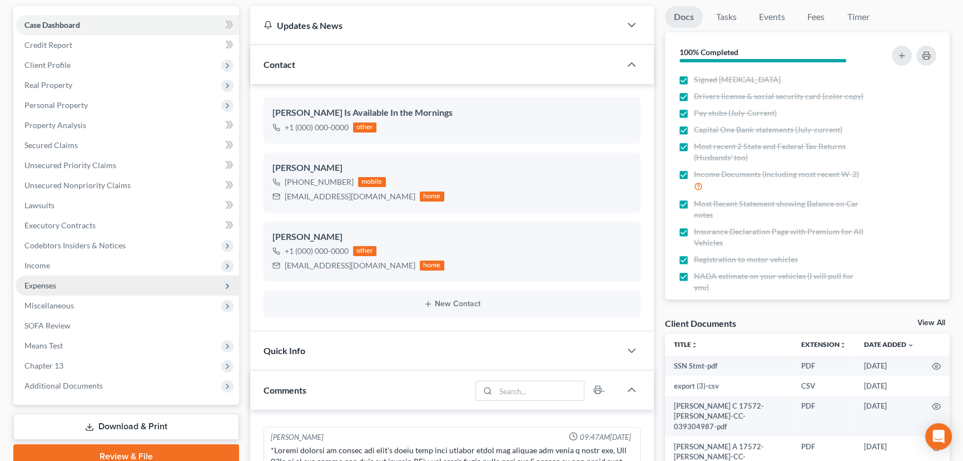
click at [100, 281] on span "Expenses" at bounding box center [128, 285] width 224 height 20
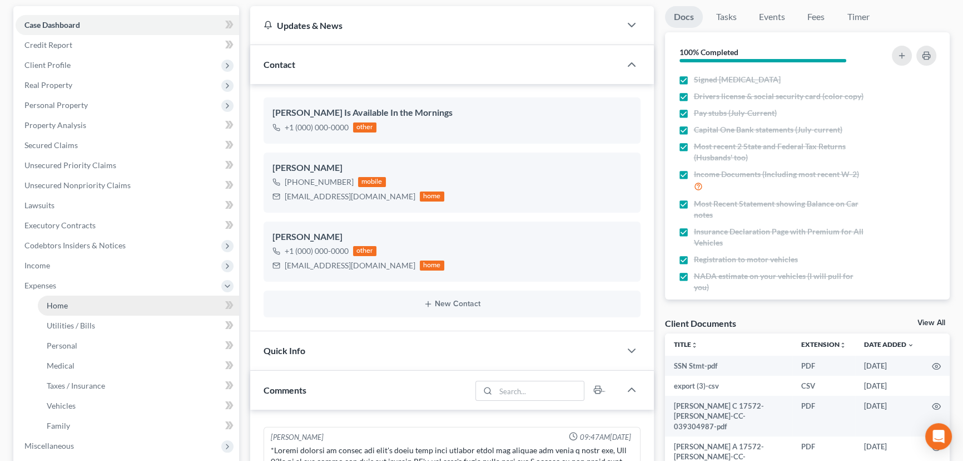
click at [90, 302] on link "Home" at bounding box center [138, 305] width 201 height 20
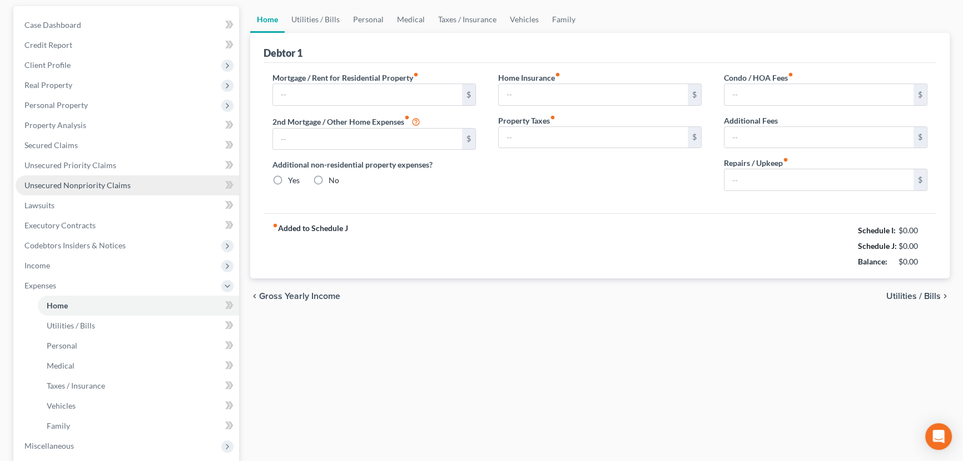
scroll to position [14, 0]
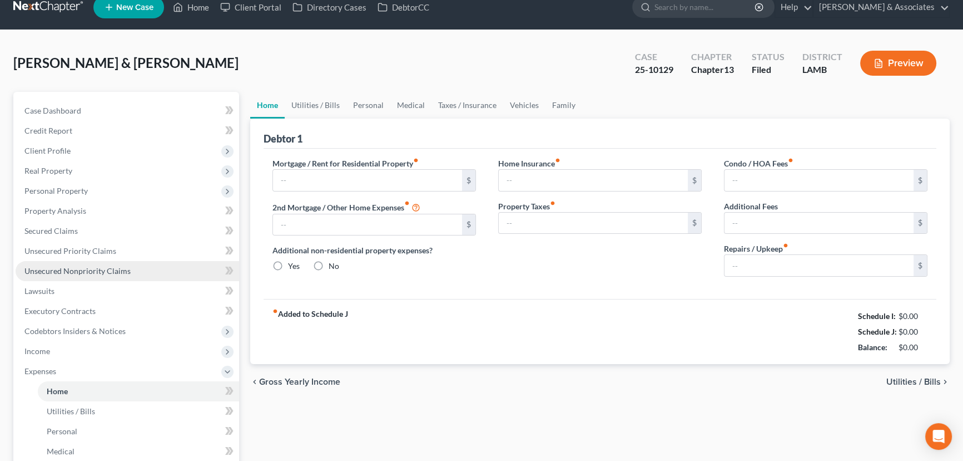
type input "1,750.00"
type input "0.00"
radio input "true"
type input "0.00"
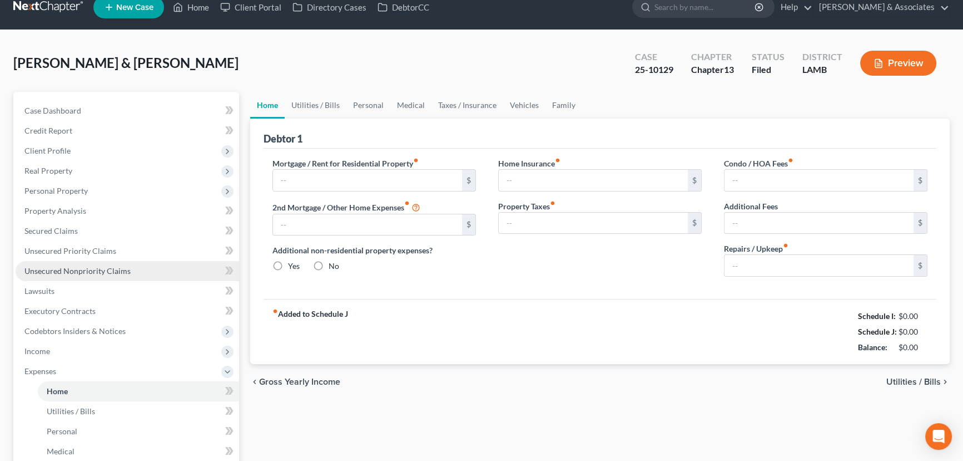
type input "0.00"
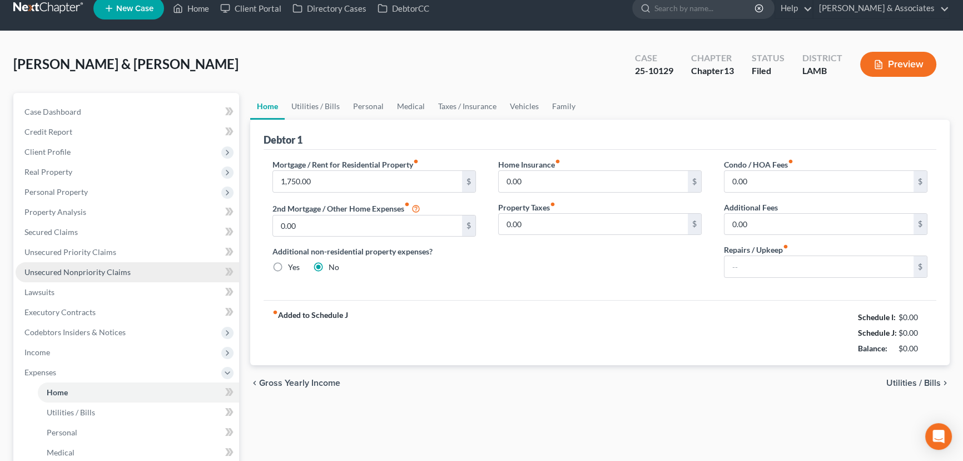
scroll to position [0, 0]
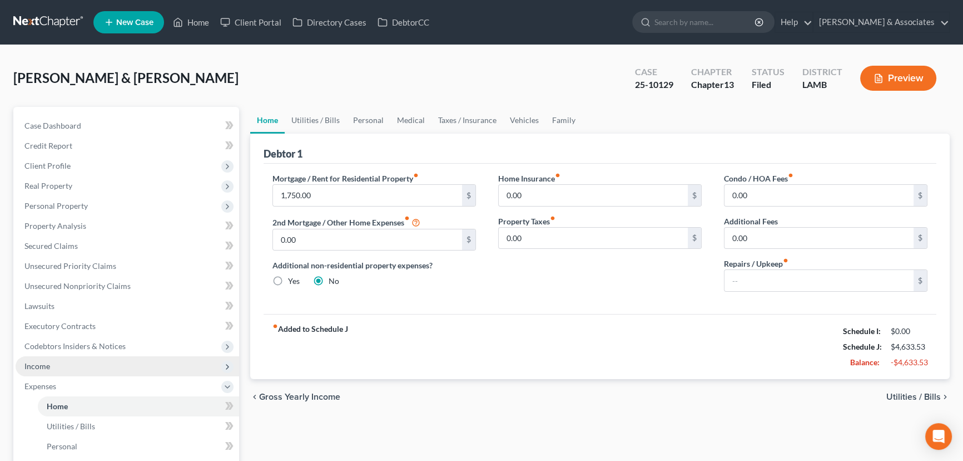
click at [77, 364] on span "Income" at bounding box center [128, 366] width 224 height 20
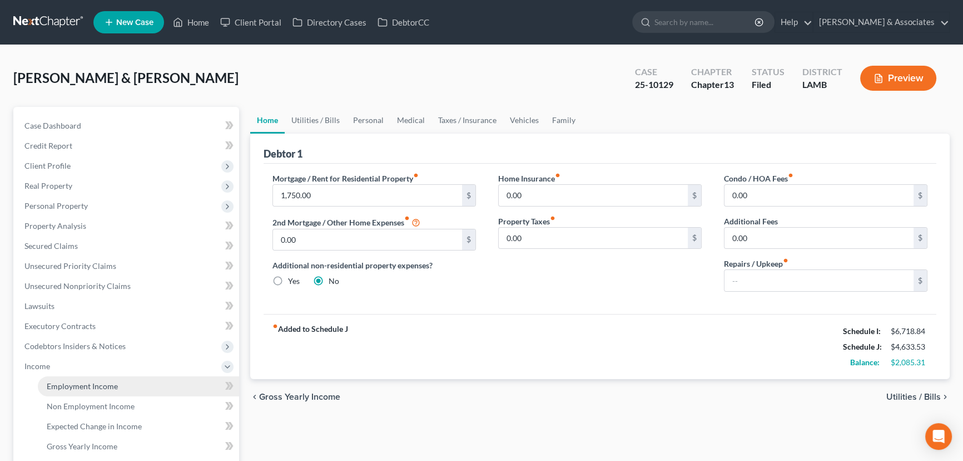
click at [81, 379] on link "Employment Income" at bounding box center [138, 386] width 201 height 20
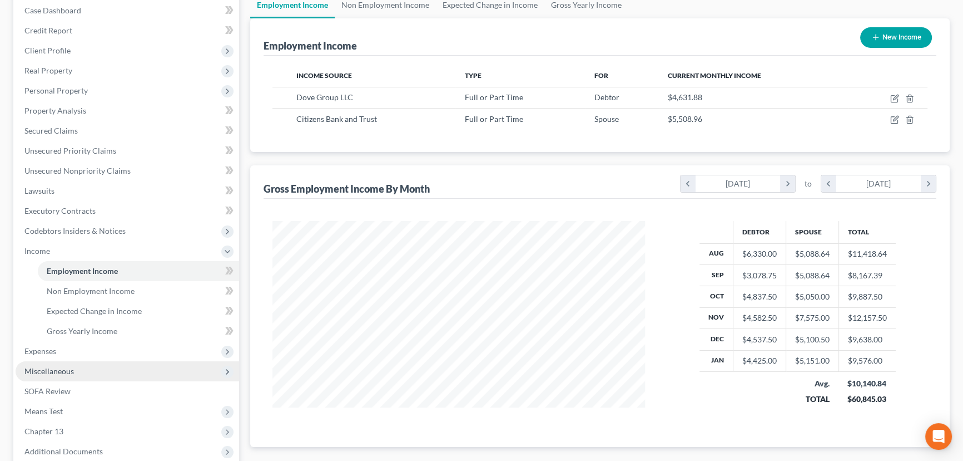
scroll to position [151, 0]
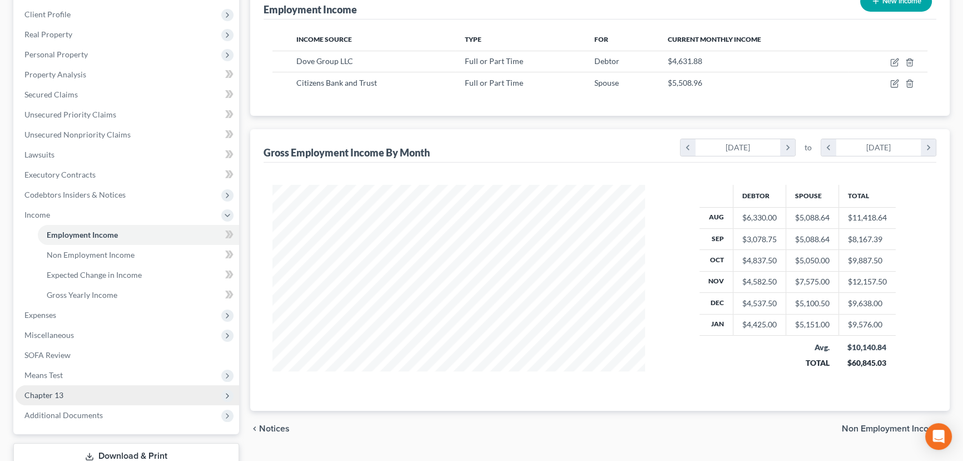
click at [93, 394] on span "Chapter 13" at bounding box center [128, 395] width 224 height 20
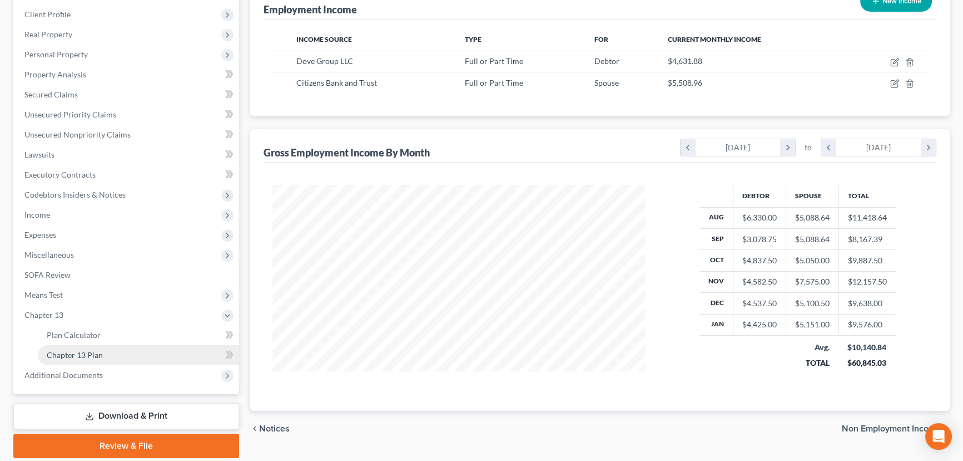
click at [108, 356] on link "Chapter 13 Plan" at bounding box center [138, 355] width 201 height 20
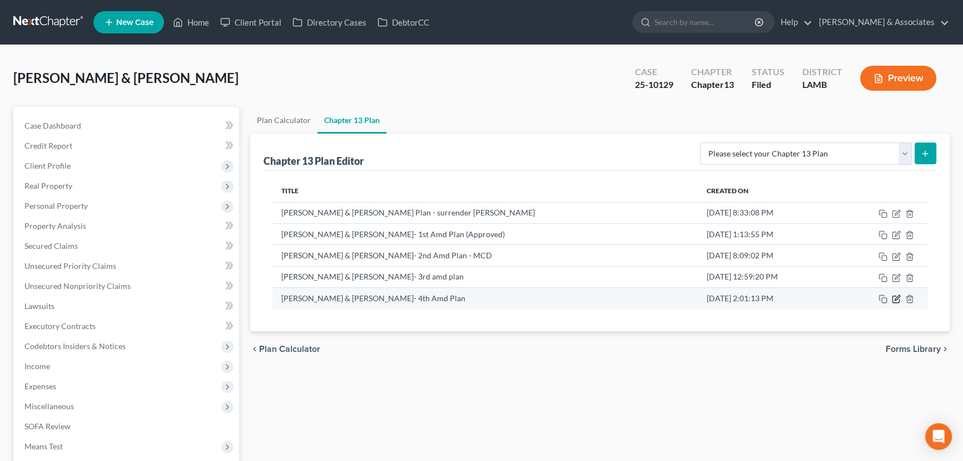
click at [897, 297] on icon "button" at bounding box center [896, 298] width 9 height 9
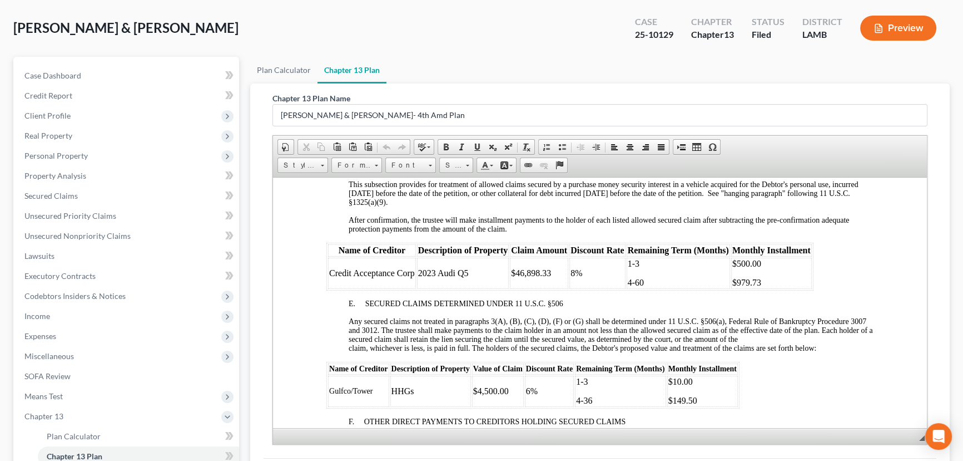
scroll to position [1719, 0]
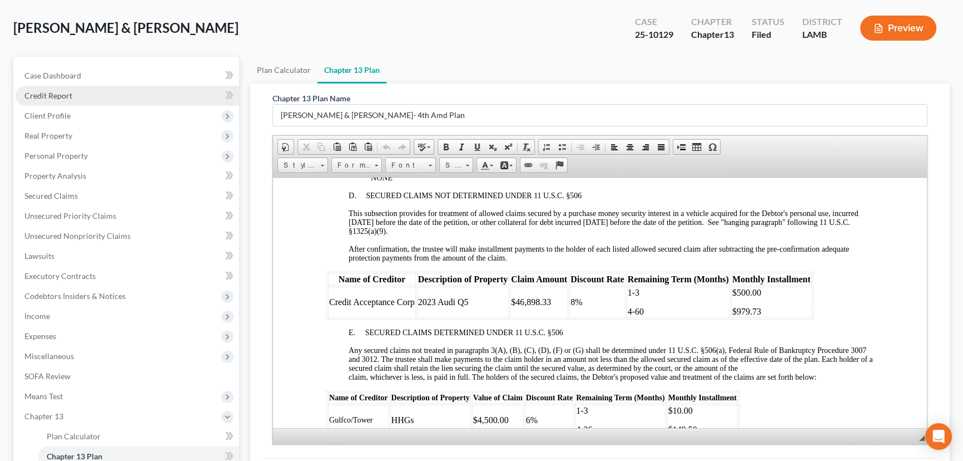
click at [74, 96] on link "Credit Report" at bounding box center [128, 96] width 224 height 20
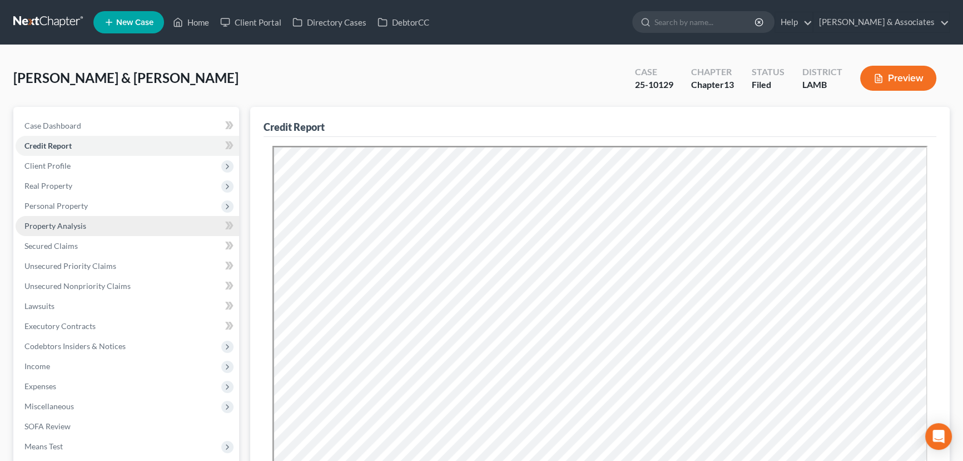
click at [115, 227] on link "Property Analysis" at bounding box center [128, 226] width 224 height 20
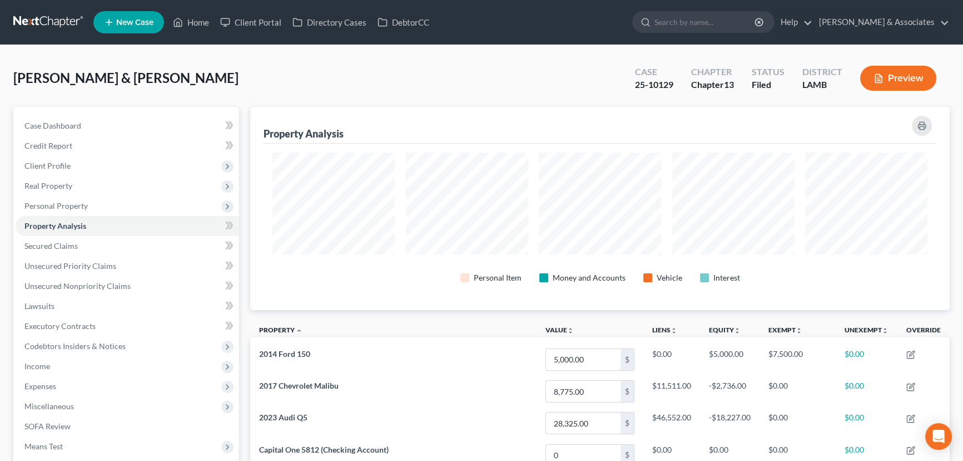
scroll to position [203, 699]
click at [103, 362] on span "Income" at bounding box center [128, 366] width 224 height 20
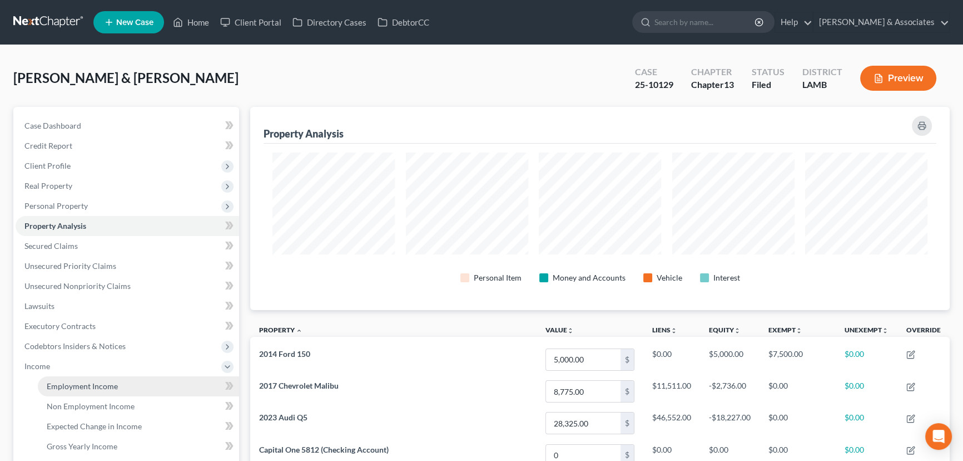
click at [116, 381] on span "Employment Income" at bounding box center [82, 385] width 71 height 9
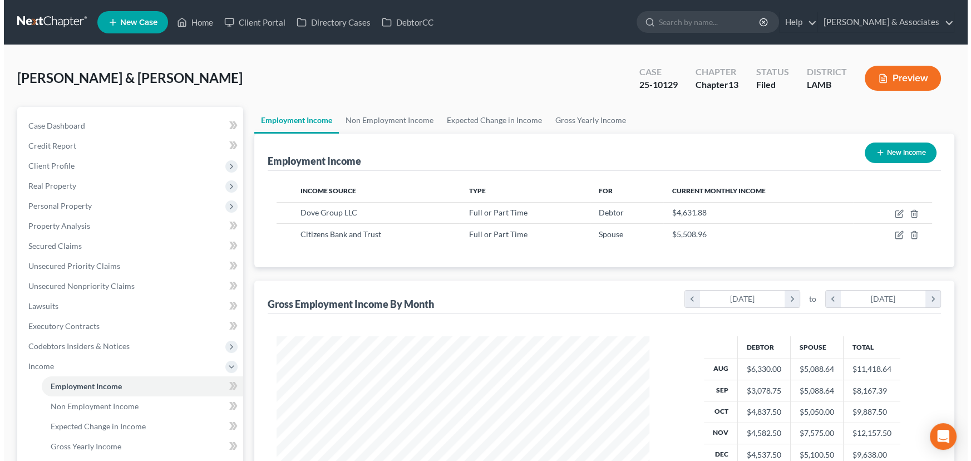
scroll to position [199, 395]
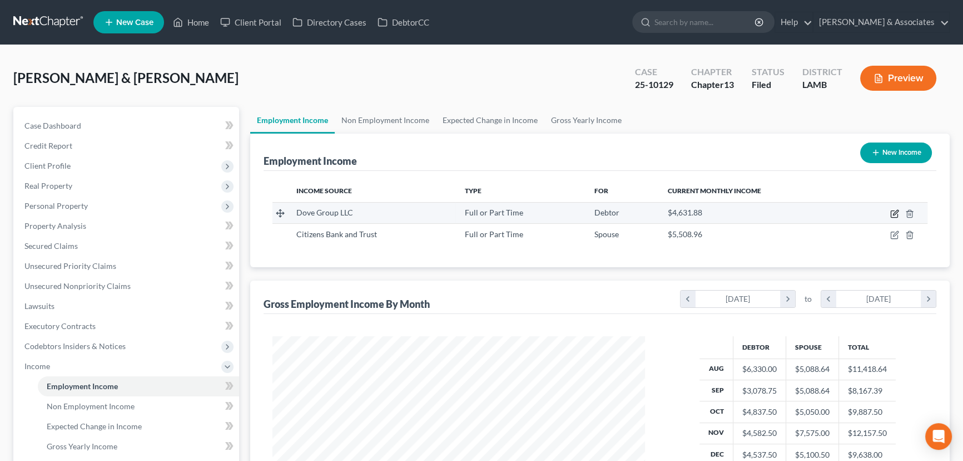
click at [894, 213] on icon "button" at bounding box center [895, 212] width 5 height 5
select select "0"
select select "19"
select select "3"
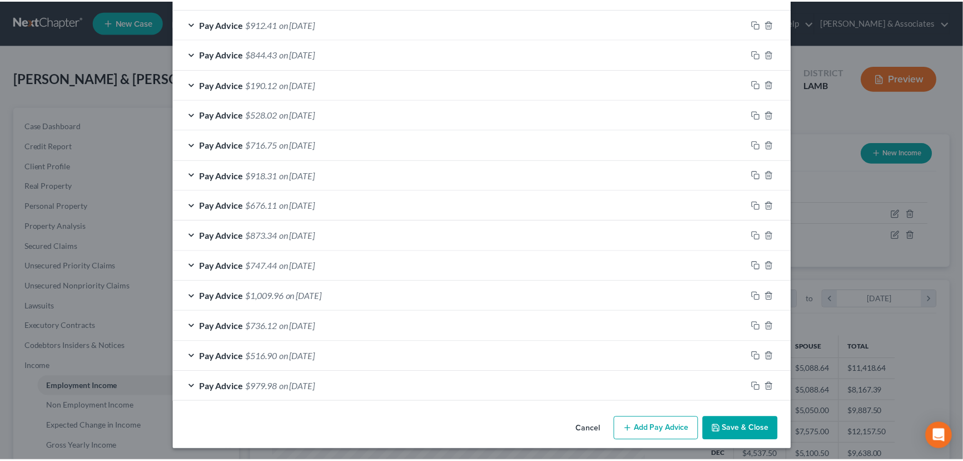
scroll to position [750, 0]
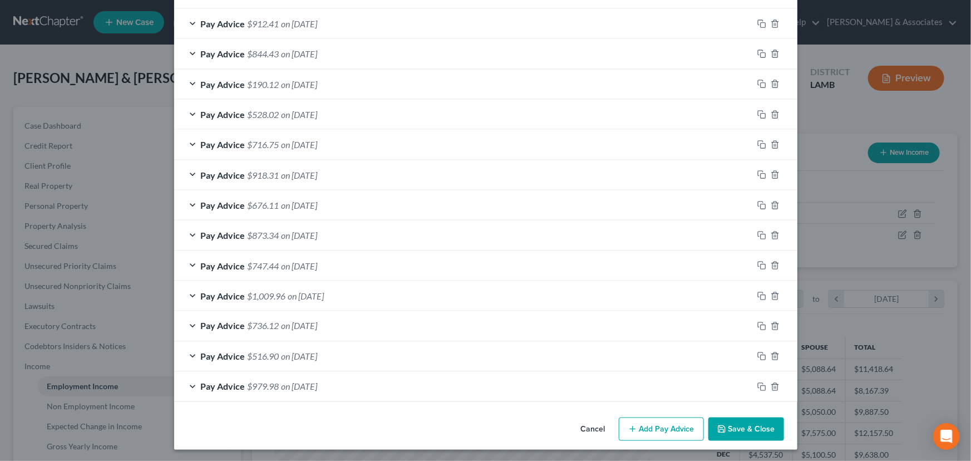
click at [598, 422] on button "Cancel" at bounding box center [593, 429] width 42 height 22
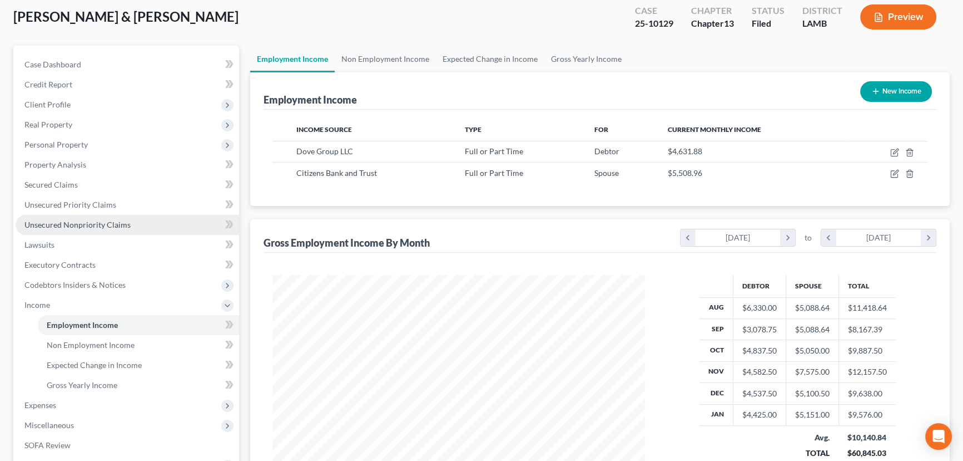
scroll to position [50, 0]
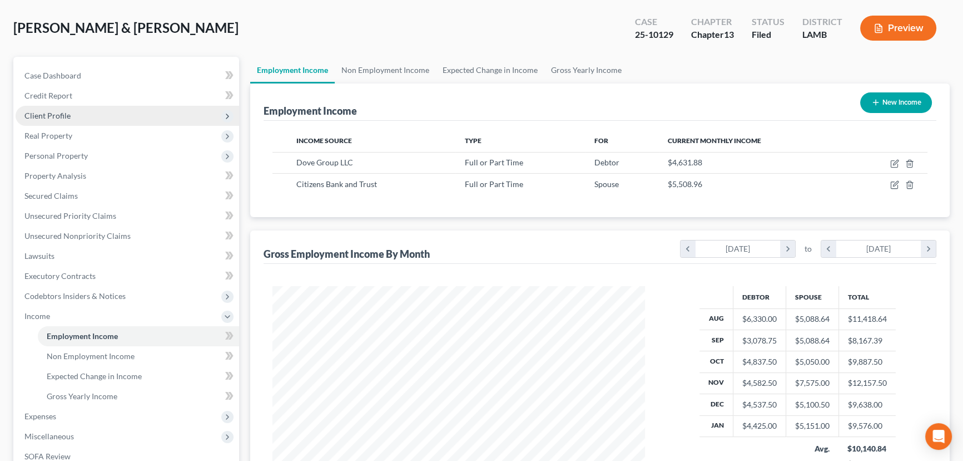
click at [125, 115] on span "Client Profile" at bounding box center [128, 116] width 224 height 20
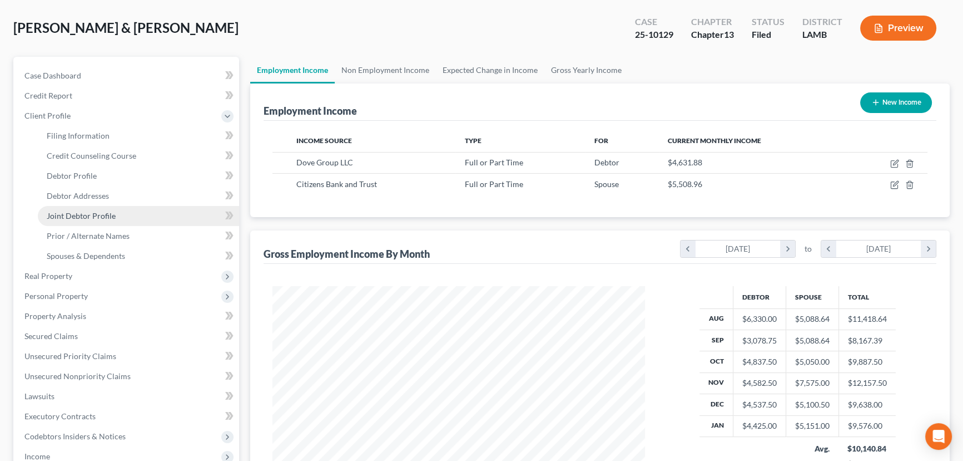
click at [126, 216] on link "Joint Debtor Profile" at bounding box center [138, 216] width 201 height 20
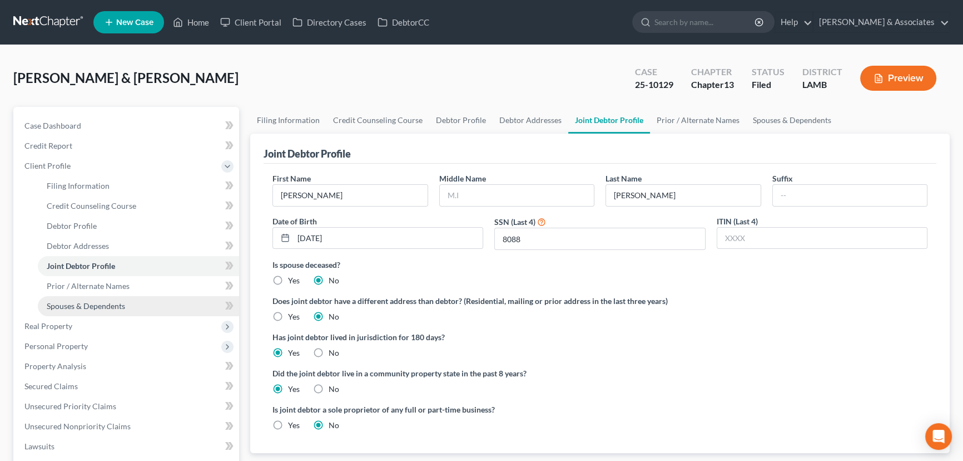
click at [111, 302] on span "Spouses & Dependents" at bounding box center [86, 305] width 78 height 9
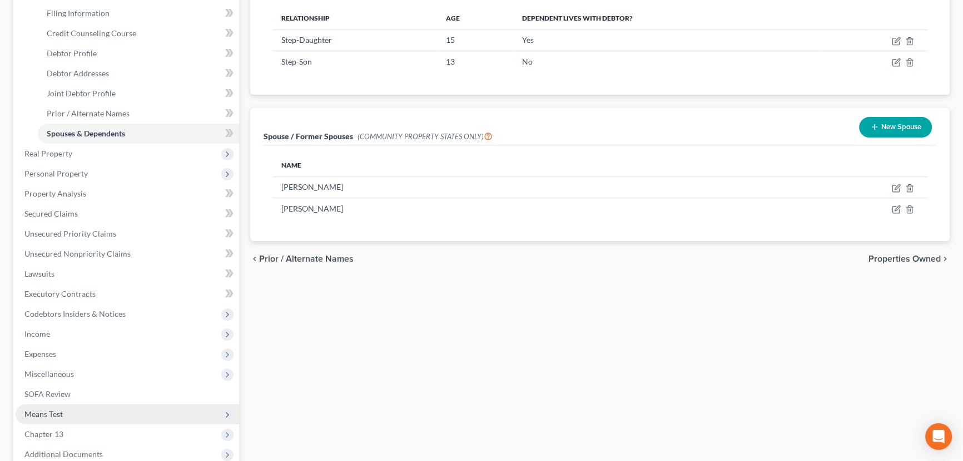
scroll to position [289, 0]
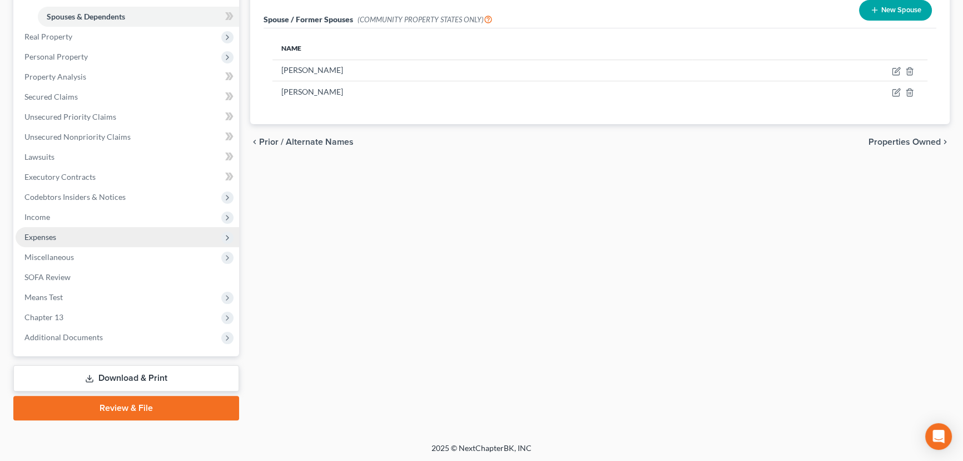
click at [78, 230] on span "Expenses" at bounding box center [128, 237] width 224 height 20
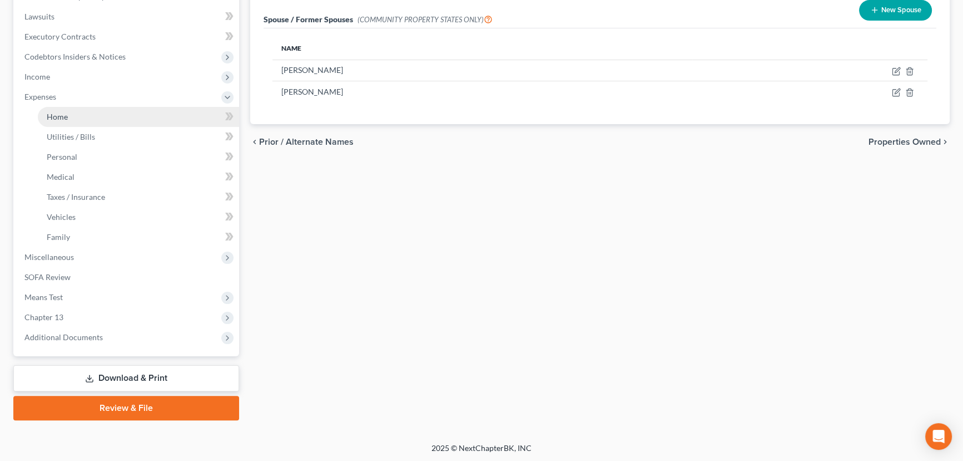
click at [75, 123] on link "Home" at bounding box center [138, 117] width 201 height 20
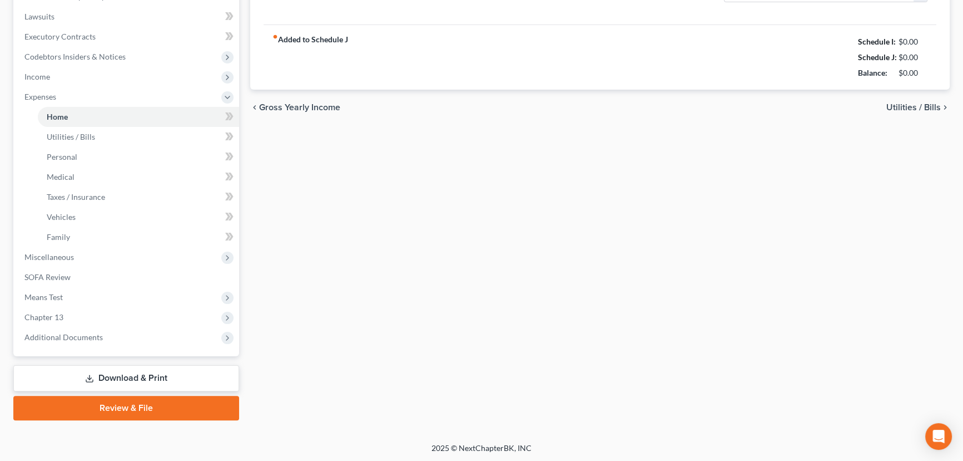
type input "1,750.00"
type input "0.00"
radio input "true"
type input "0.00"
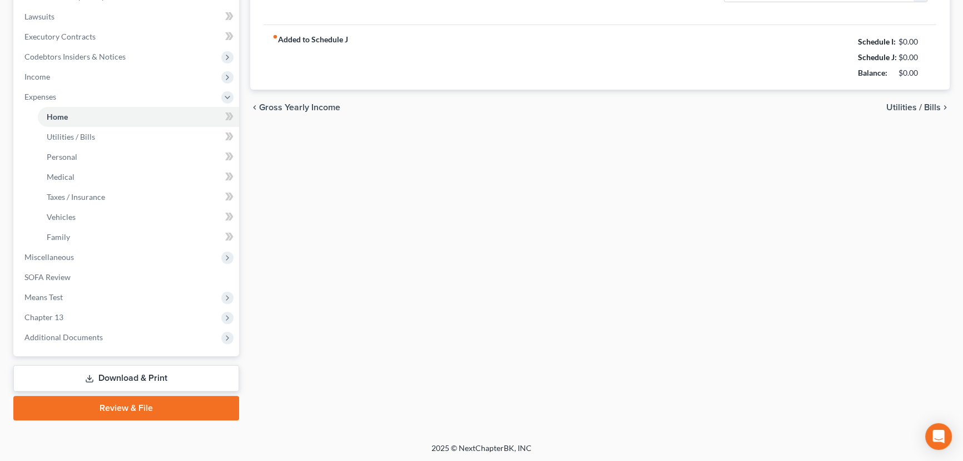
type input "0.00"
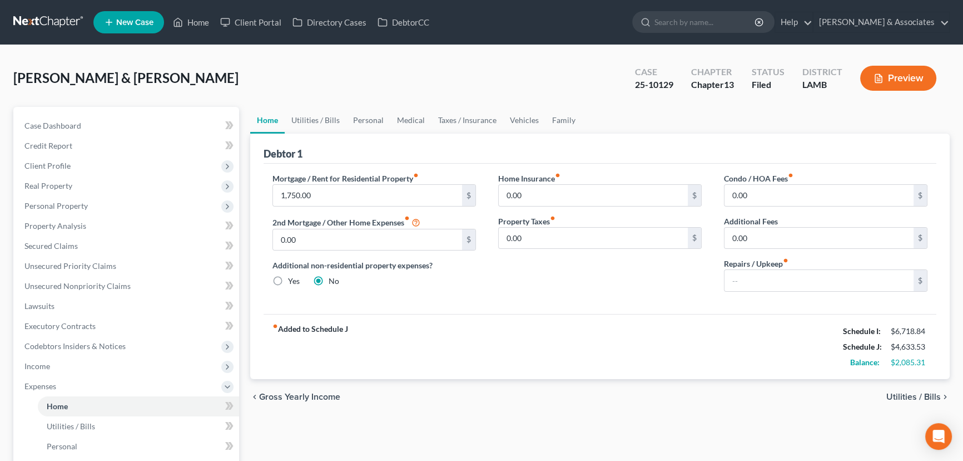
click at [79, 28] on link at bounding box center [48, 22] width 71 height 20
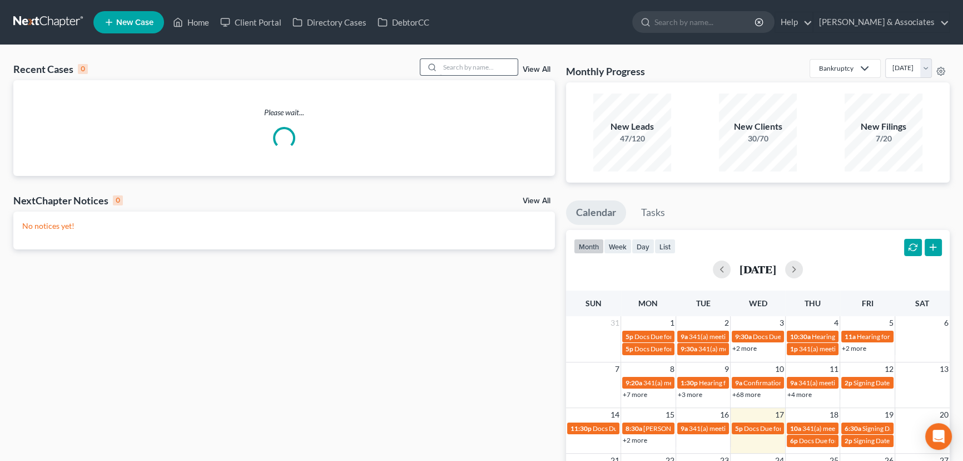
drag, startPoint x: 521, startPoint y: 75, endPoint x: 516, endPoint y: 71, distance: 6.0
click at [518, 73] on div "View All" at bounding box center [488, 66] width 136 height 17
click at [507, 67] on input "search" at bounding box center [479, 67] width 78 height 16
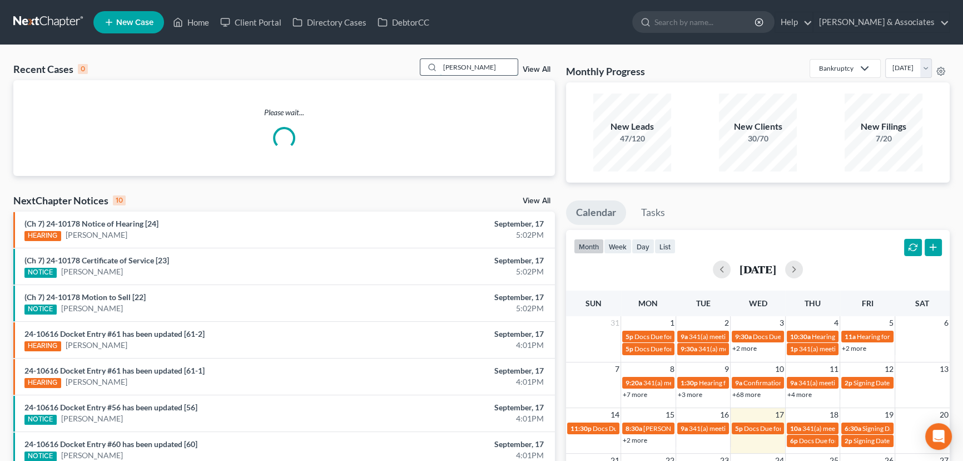
type input "[PERSON_NAME]"
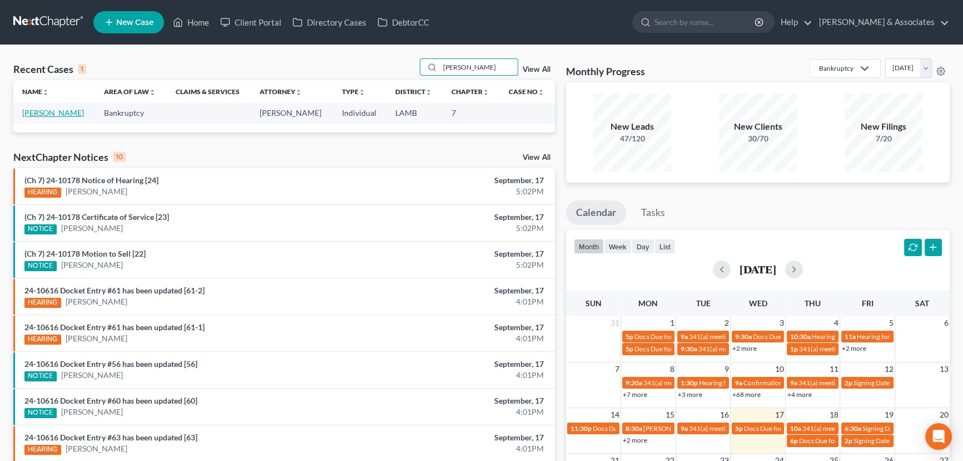
click at [46, 116] on link "[PERSON_NAME]" at bounding box center [53, 112] width 62 height 9
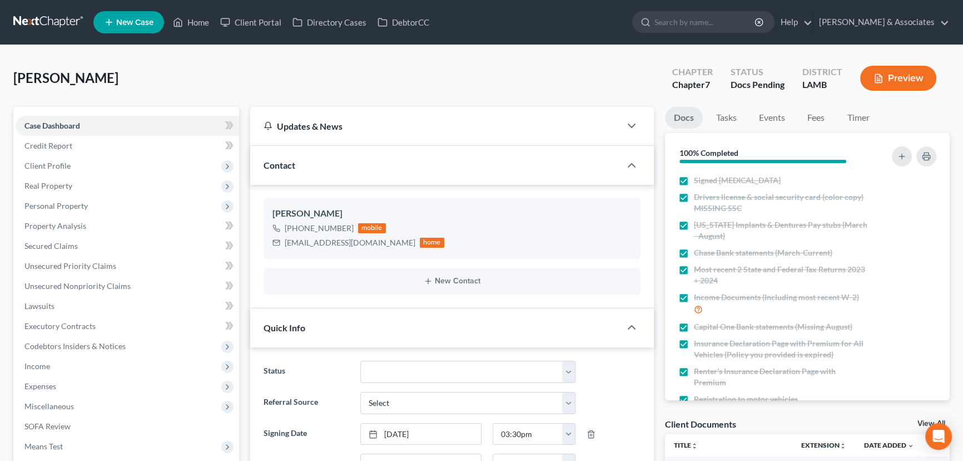
scroll to position [385, 0]
click at [89, 167] on span "Client Profile" at bounding box center [128, 166] width 224 height 20
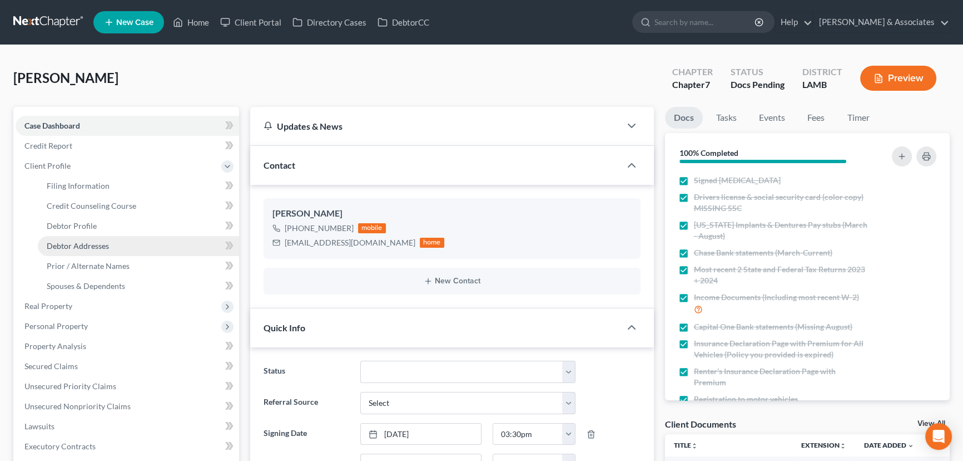
click at [97, 254] on link "Debtor Addresses" at bounding box center [138, 246] width 201 height 20
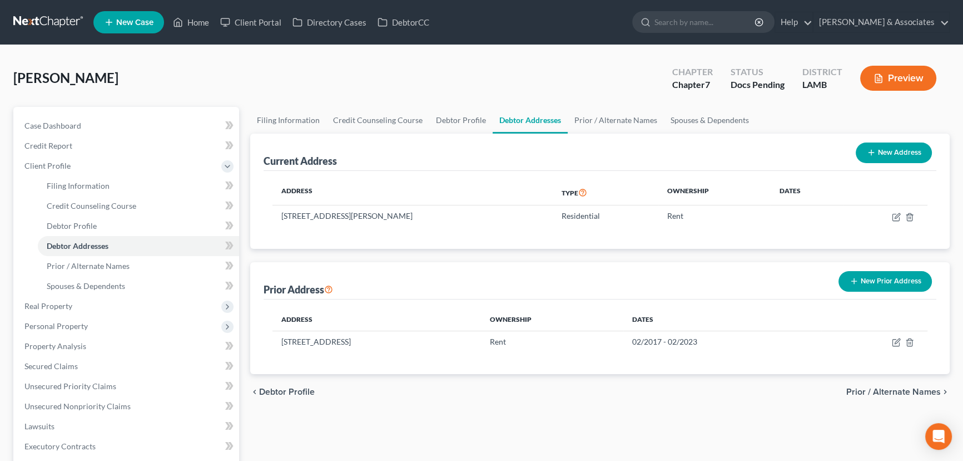
click at [882, 150] on button "New Address" at bounding box center [894, 152] width 76 height 21
select select "0"
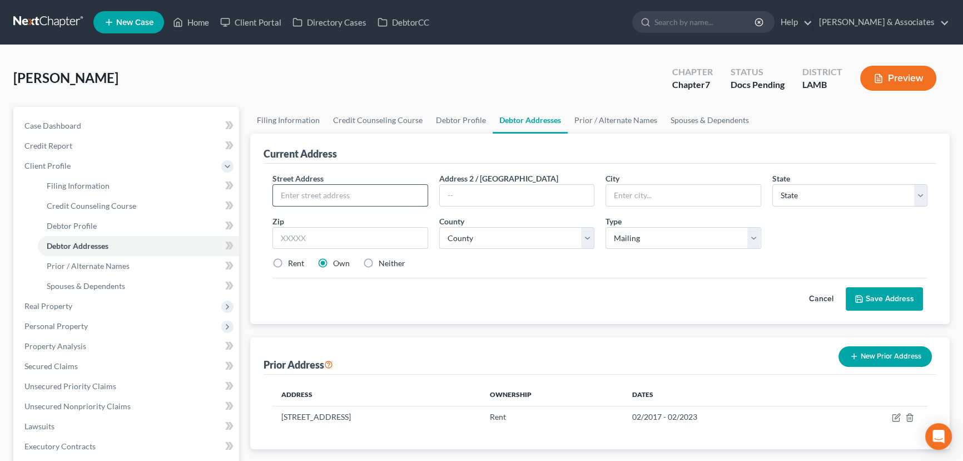
click at [378, 200] on input "text" at bounding box center [350, 195] width 155 height 21
type input "1306 Roundhill Dr"
type input "Baton Rouge"
select select "19"
type input "70810"
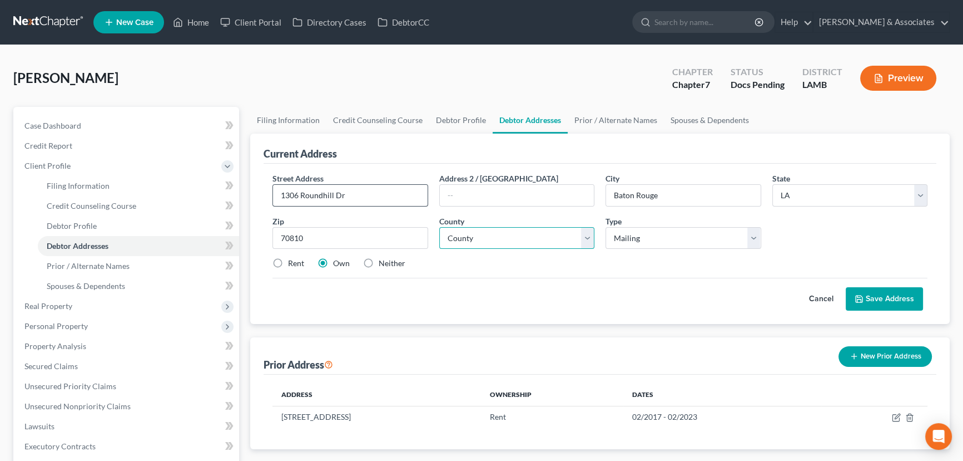
select select "16"
click at [908, 294] on button "Save Address" at bounding box center [884, 298] width 77 height 23
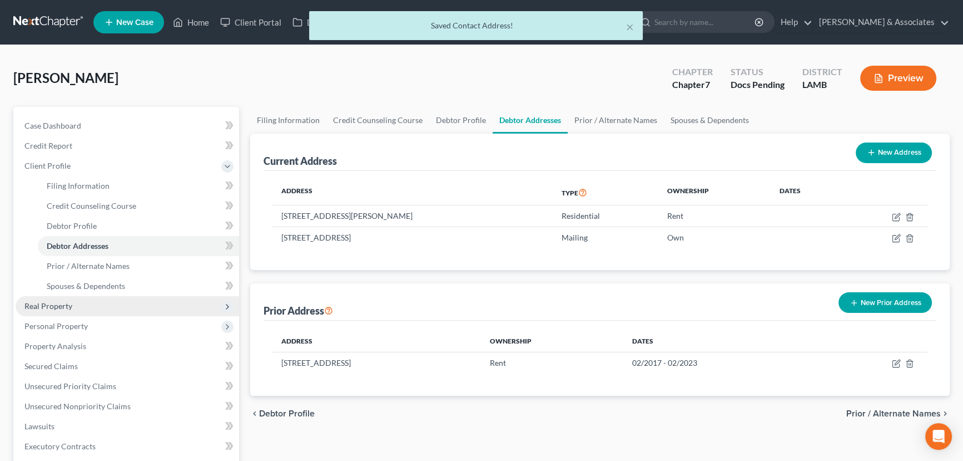
click at [121, 305] on span "Real Property" at bounding box center [128, 306] width 224 height 20
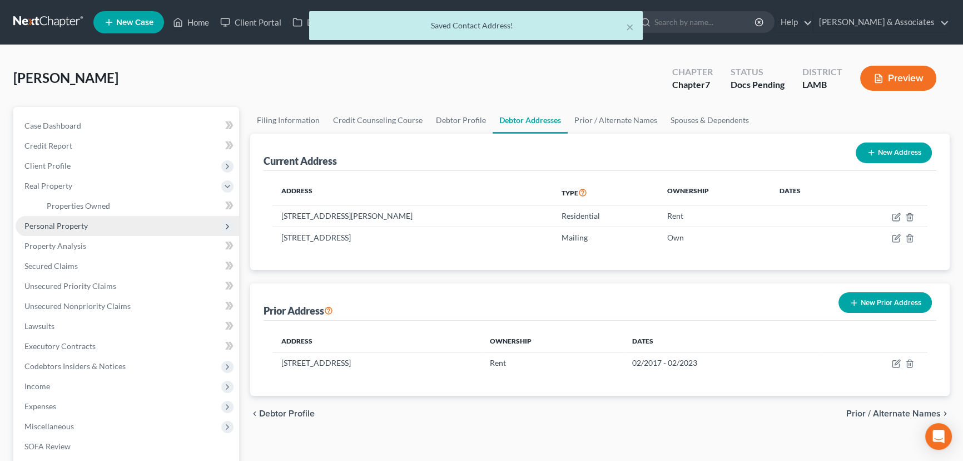
click at [80, 230] on span "Personal Property" at bounding box center [128, 226] width 224 height 20
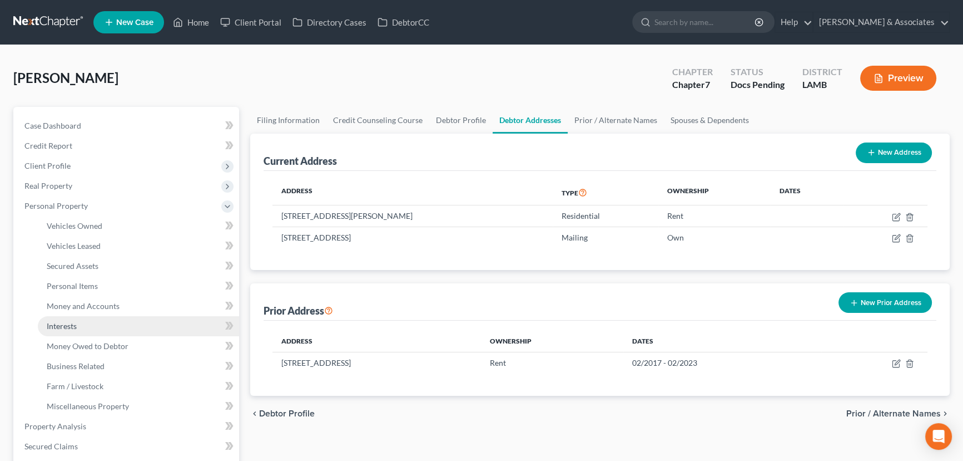
click at [84, 329] on link "Interests" at bounding box center [138, 326] width 201 height 20
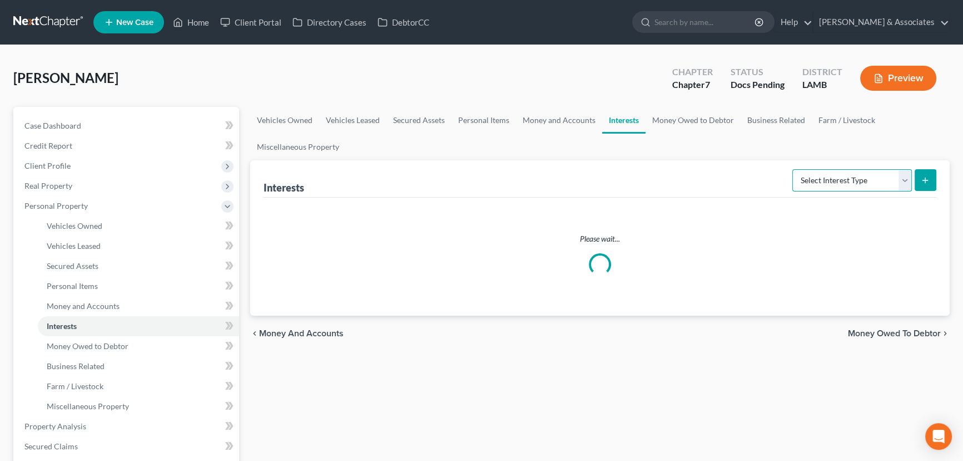
click at [851, 172] on select "Select Interest Type 401K Annuity Bond Education IRA Government Bond Government…" at bounding box center [853, 180] width 120 height 22
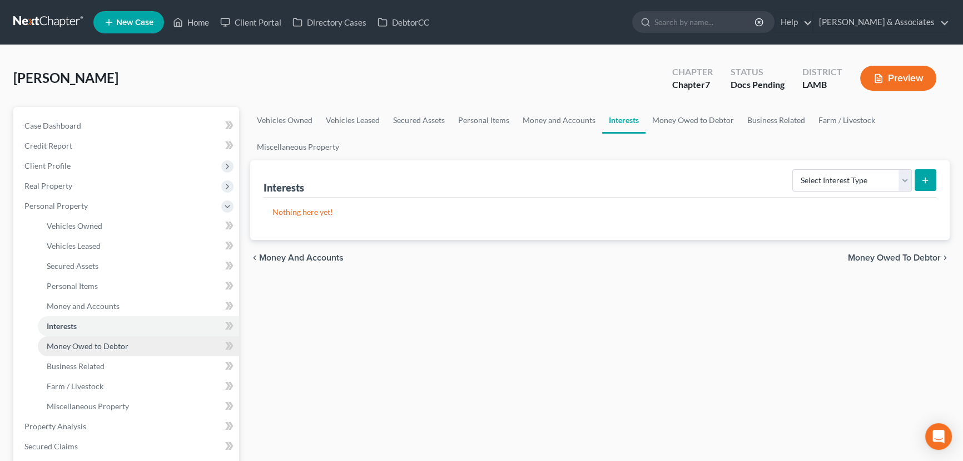
click at [107, 344] on span "Money Owed to Debtor" at bounding box center [88, 345] width 82 height 9
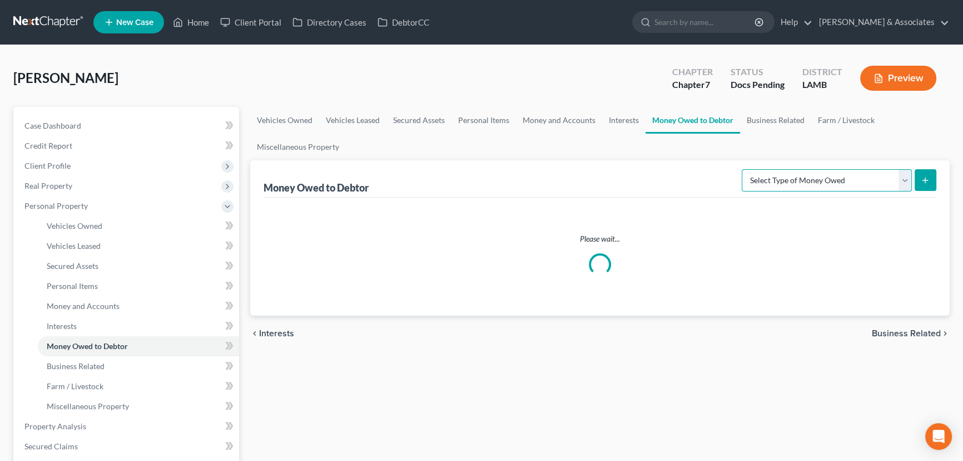
click at [863, 179] on select "Select Type of Money Owed Accounts Receivable Alimony Child Support Claims Agai…" at bounding box center [827, 180] width 170 height 22
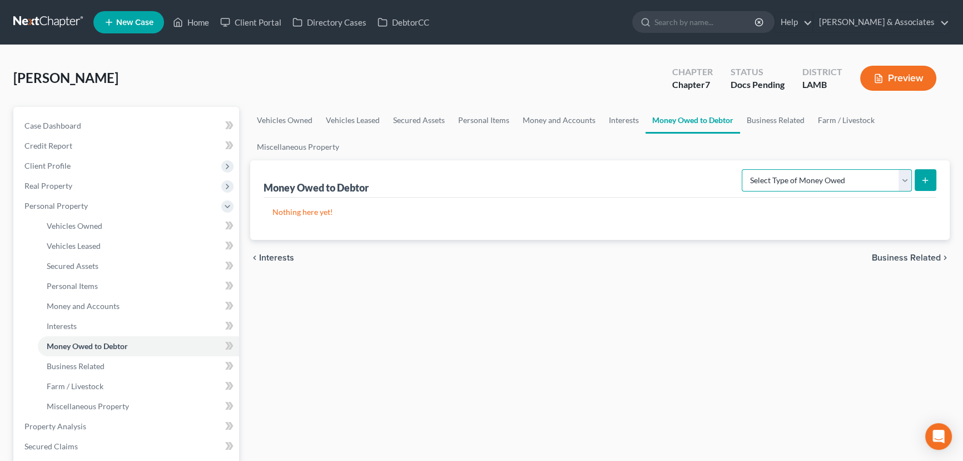
select select "life_estate_of_descendants"
click at [744, 169] on select "Select Type of Money Owed Accounts Receivable Alimony Child Support Claims Agai…" at bounding box center [827, 180] width 170 height 22
click at [922, 182] on icon "submit" at bounding box center [925, 180] width 9 height 9
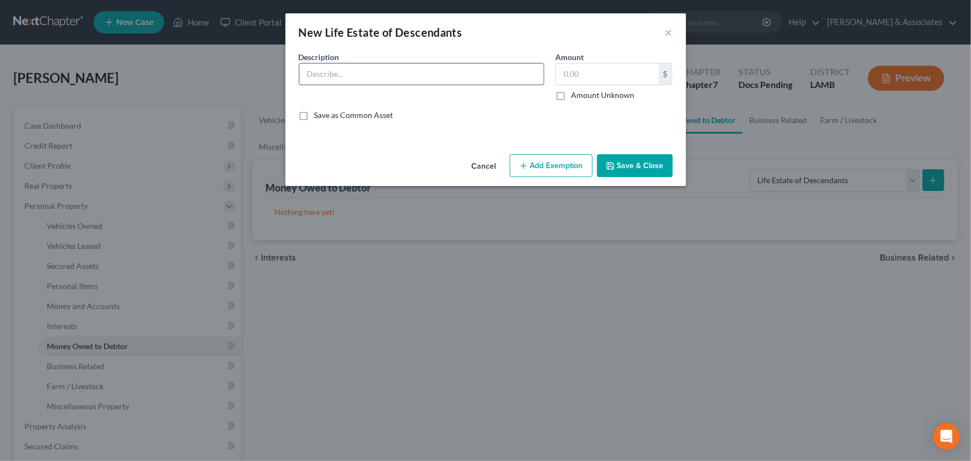
click at [401, 78] on input "text" at bounding box center [421, 73] width 244 height 21
type input "1306 Roundhill Dr (1/5 interest in heir property)"
type input "10,000"
click at [636, 158] on button "Save & Close" at bounding box center [635, 165] width 76 height 23
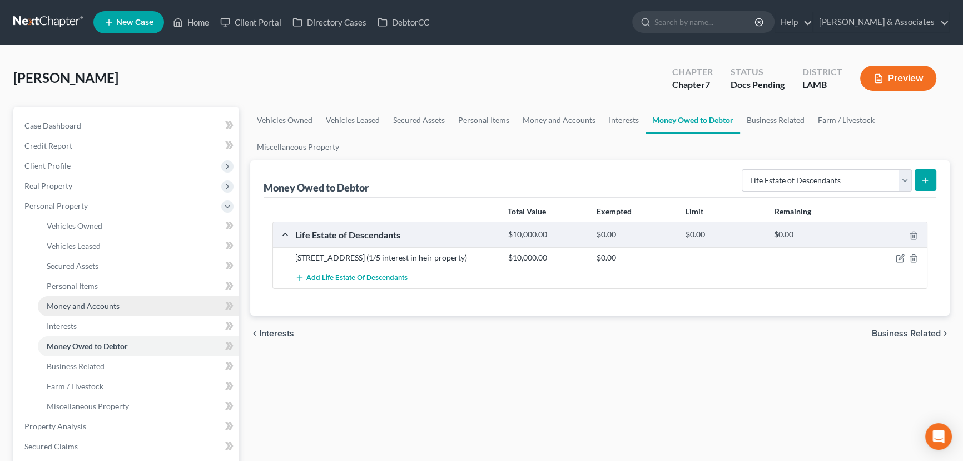
click at [115, 302] on span "Money and Accounts" at bounding box center [83, 305] width 73 height 9
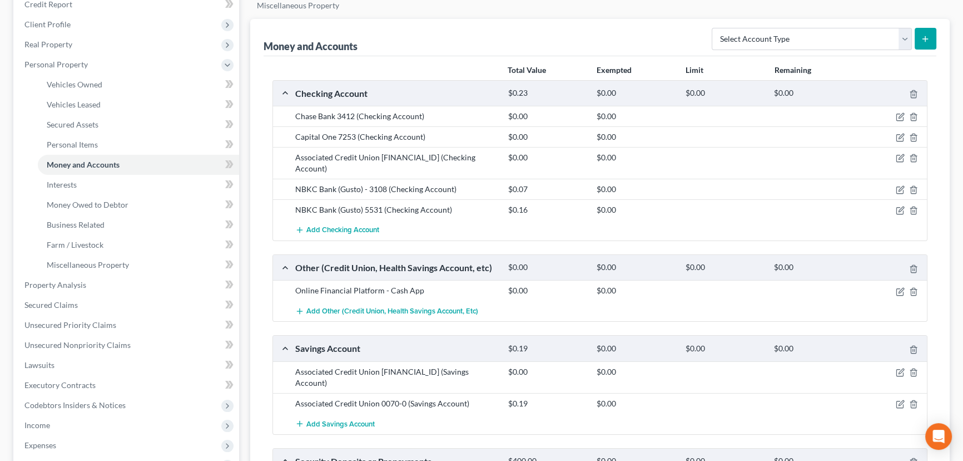
scroll to position [329, 0]
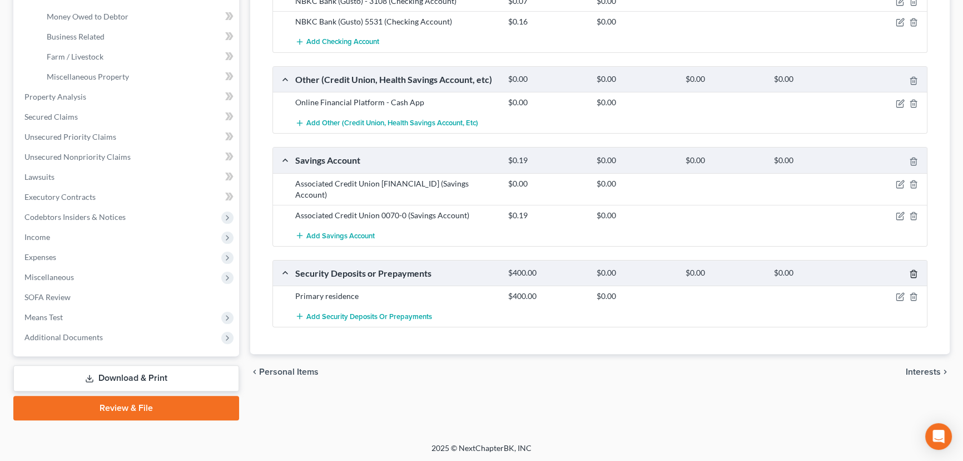
click at [915, 269] on icon "button" at bounding box center [913, 273] width 9 height 9
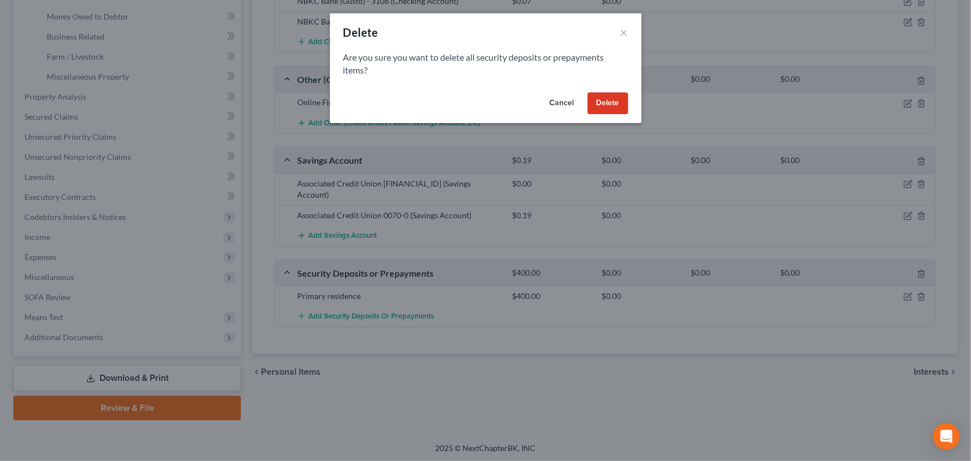
click at [610, 96] on button "Delete" at bounding box center [607, 103] width 41 height 22
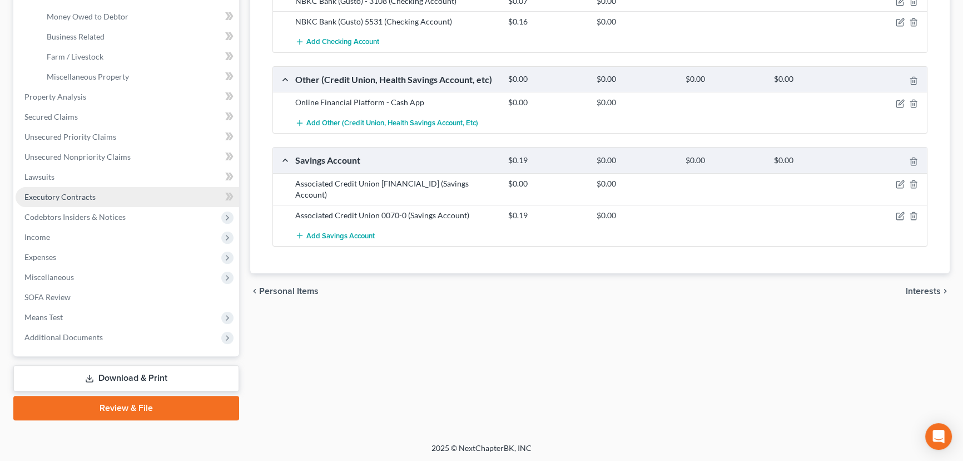
click at [87, 195] on span "Executory Contracts" at bounding box center [59, 196] width 71 height 9
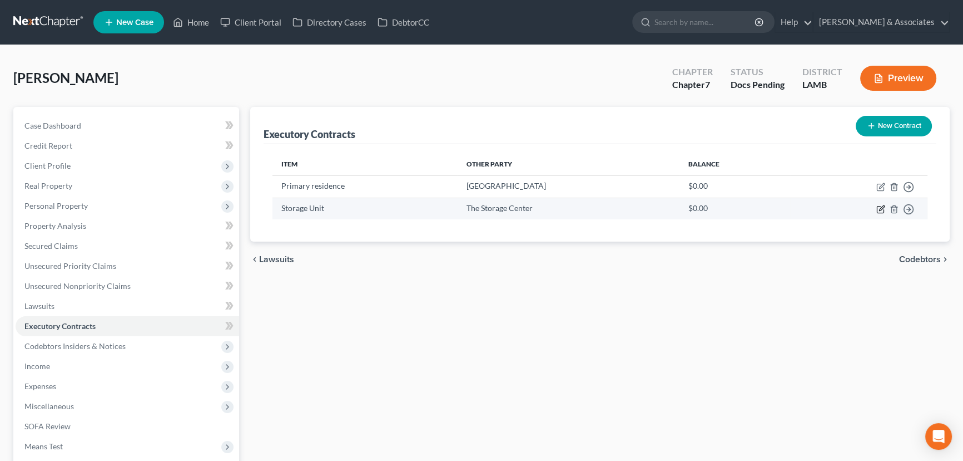
click at [881, 207] on icon "button" at bounding box center [881, 207] width 5 height 5
select select "3"
select select "19"
select select "0"
select select "2"
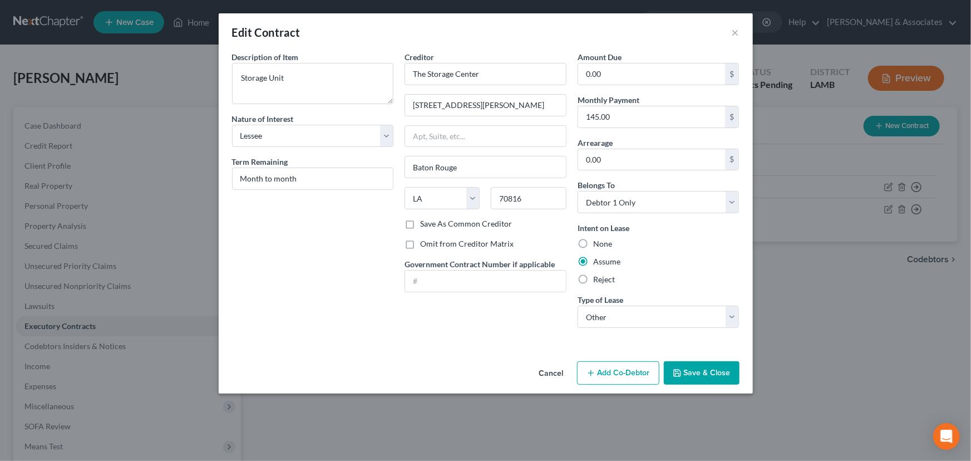
click at [445, 241] on label "Omit from Creditor Matrix" at bounding box center [466, 243] width 93 height 11
click at [432, 241] on input "Omit from Creditor Matrix" at bounding box center [427, 241] width 7 height 7
checkbox input "true"
click at [673, 367] on button "Save & Close" at bounding box center [702, 372] width 76 height 23
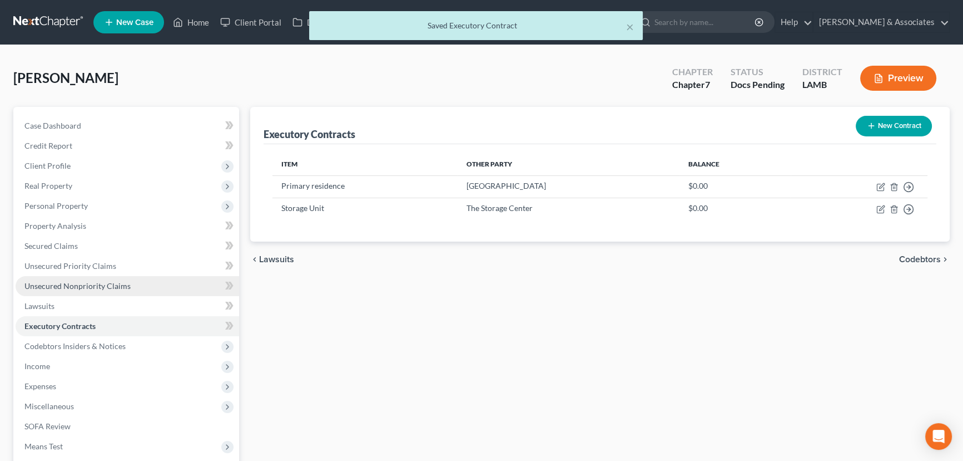
click at [80, 287] on span "Unsecured Nonpriority Claims" at bounding box center [77, 285] width 106 height 9
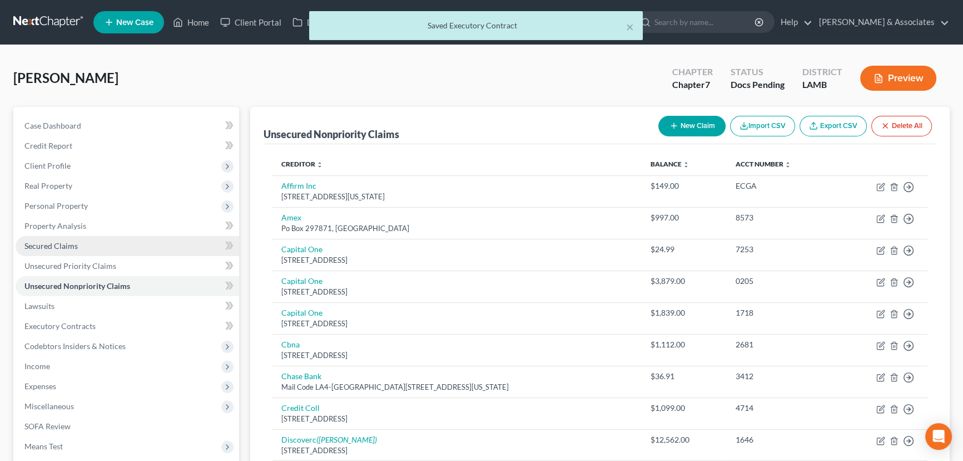
click at [115, 242] on link "Secured Claims" at bounding box center [128, 246] width 224 height 20
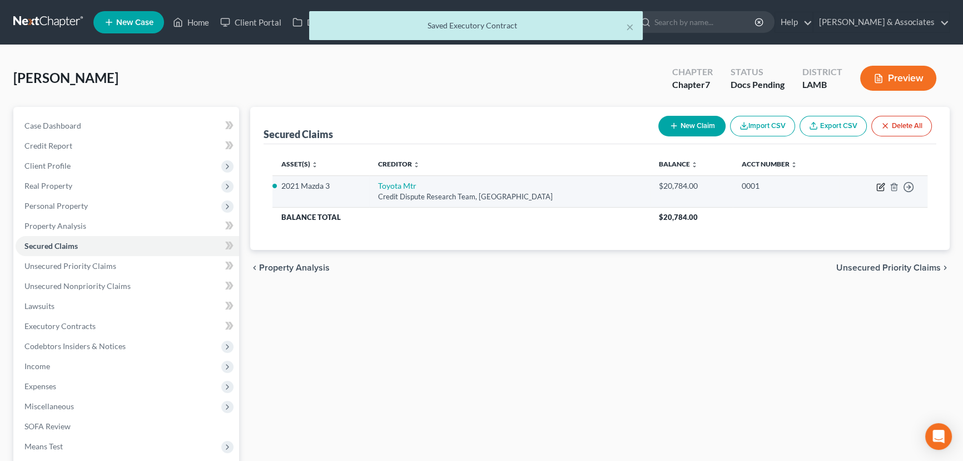
click at [879, 187] on icon "button" at bounding box center [881, 185] width 5 height 5
select select "45"
select select "0"
select select "3"
select select "0"
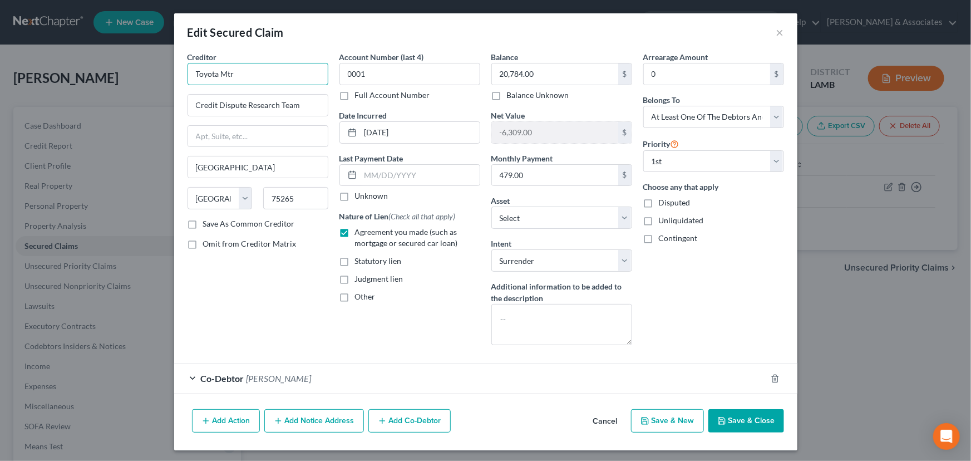
click at [274, 76] on input "Toyota Mtr" at bounding box center [257, 74] width 141 height 22
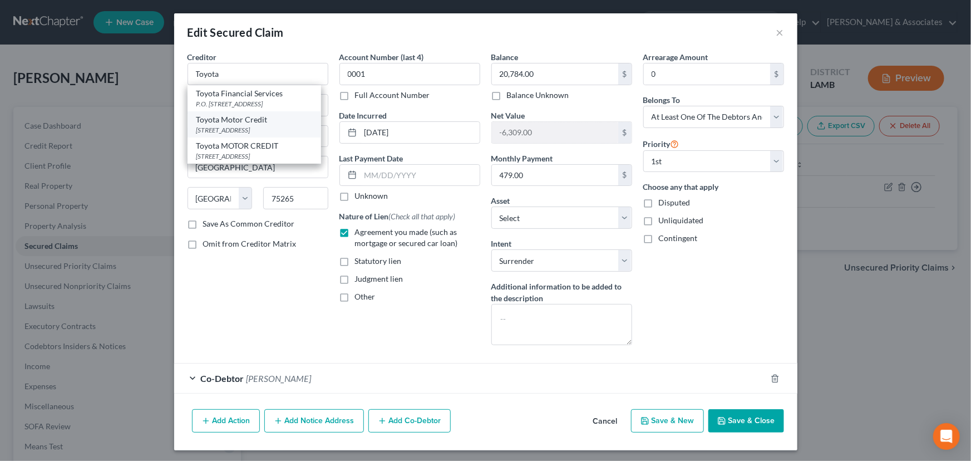
click at [281, 121] on div "Toyota Motor Credit" at bounding box center [254, 119] width 116 height 11
type input "Toyota Motor Credit"
type input "Po Box 9786"
type input "Cedar Rapids"
select select "16"
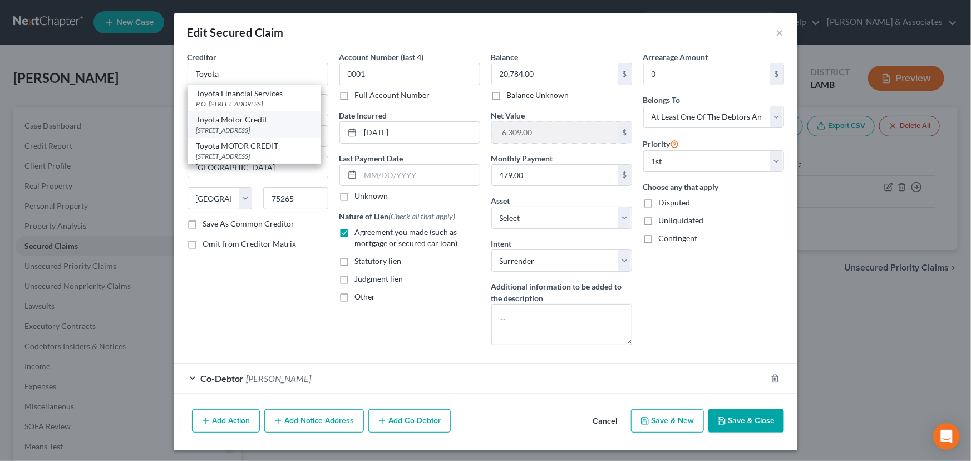
type input "52409"
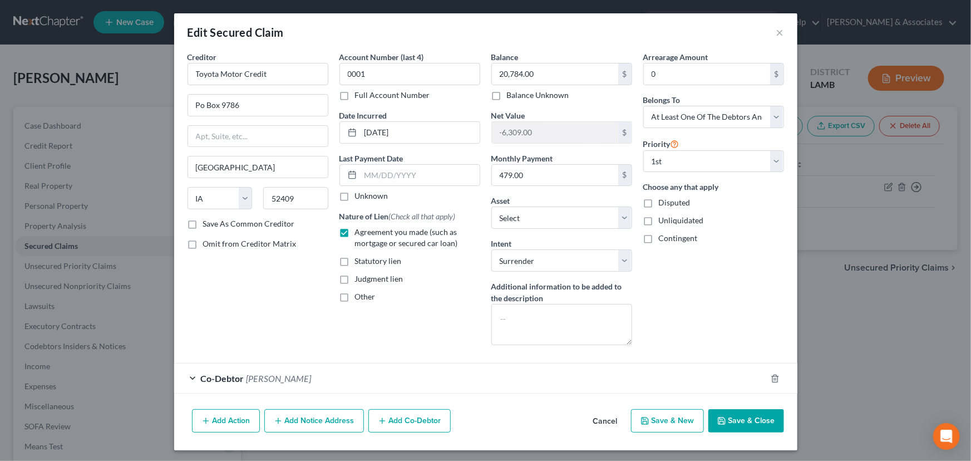
click at [751, 423] on button "Save & Close" at bounding box center [746, 420] width 76 height 23
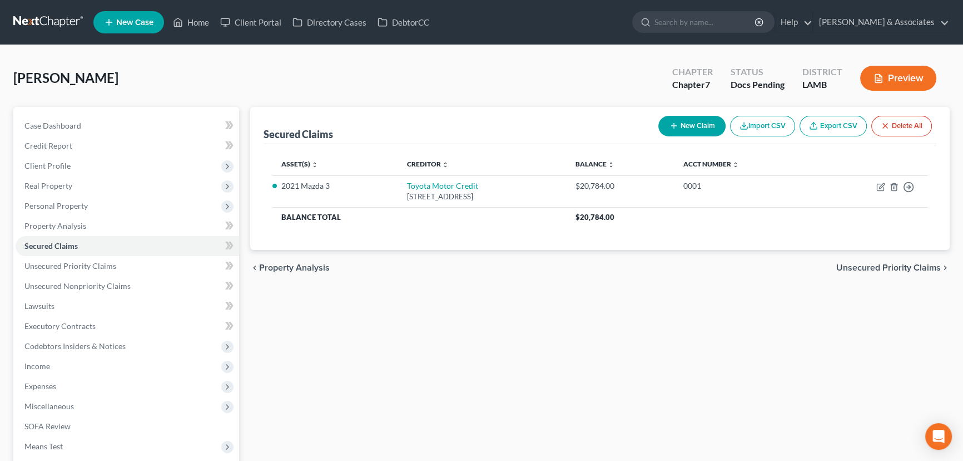
click at [43, 18] on link at bounding box center [48, 22] width 71 height 20
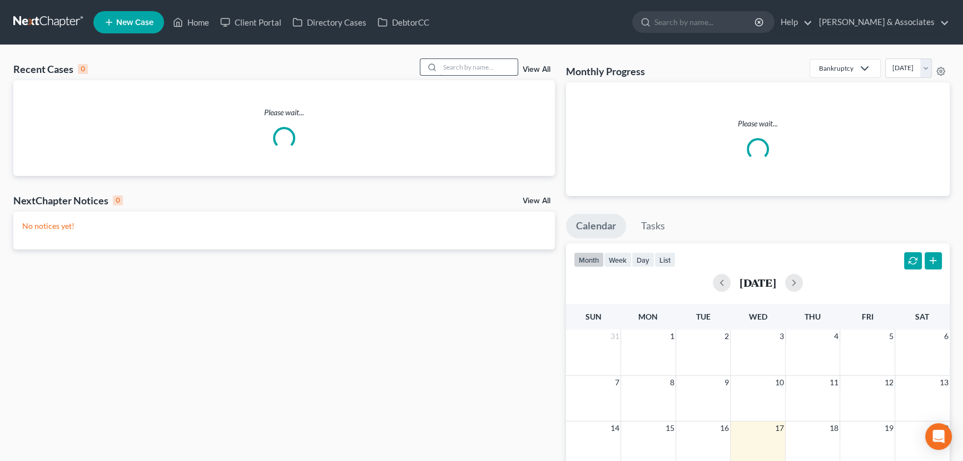
click at [458, 66] on input "search" at bounding box center [479, 67] width 78 height 16
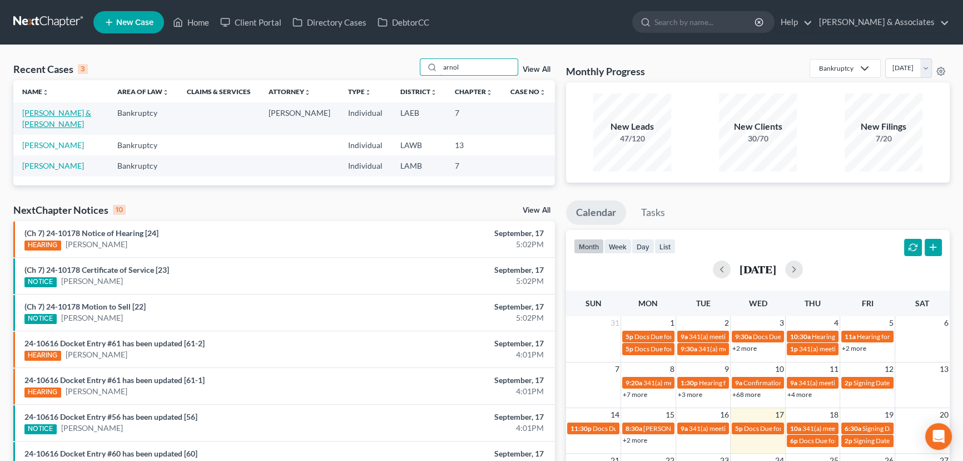
type input "arnol"
click at [50, 115] on link "[PERSON_NAME] & [PERSON_NAME]" at bounding box center [56, 118] width 69 height 21
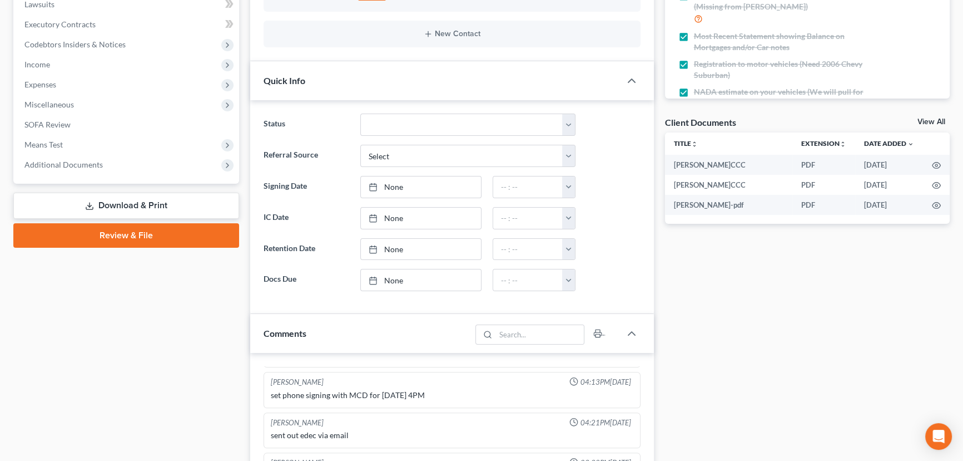
scroll to position [303, 0]
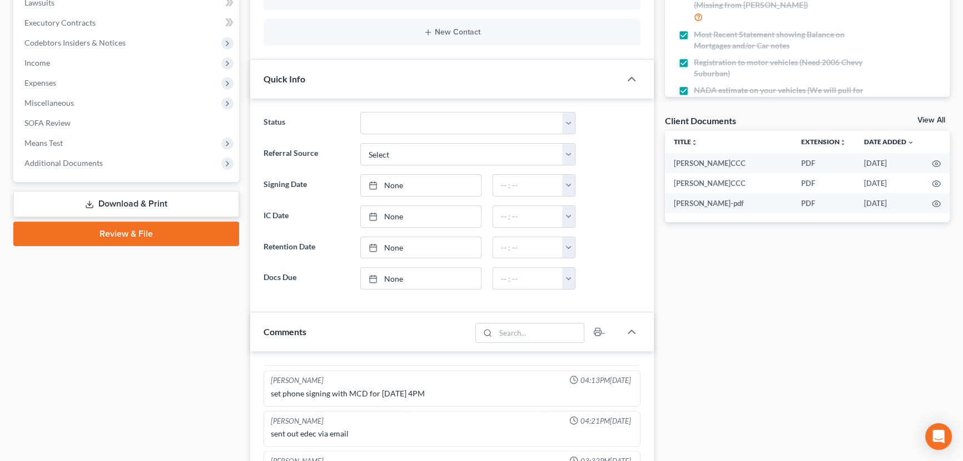
click at [95, 206] on link "Download & Print" at bounding box center [126, 204] width 226 height 26
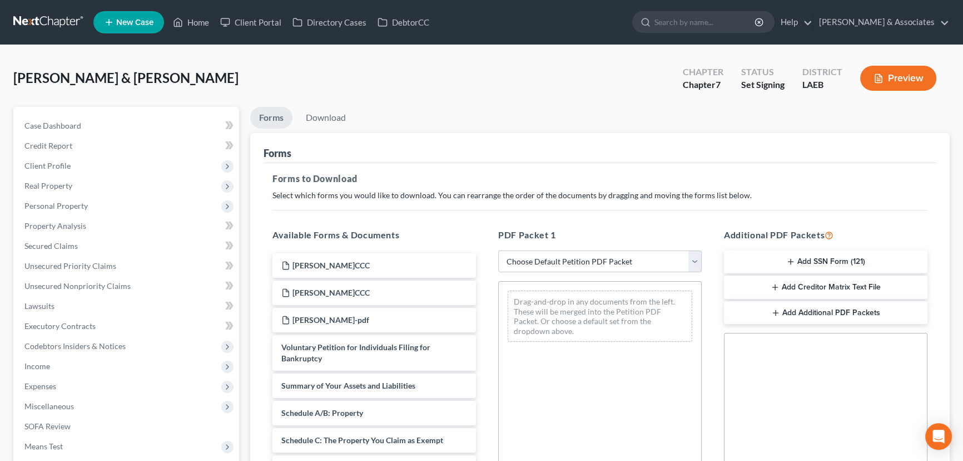
click at [809, 263] on button "Add SSN Form (121)" at bounding box center [826, 261] width 204 height 23
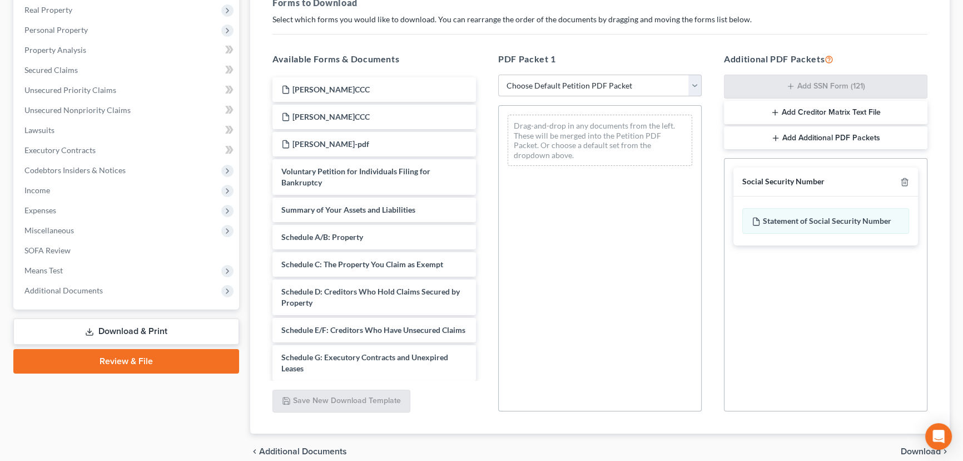
scroll to position [225, 0]
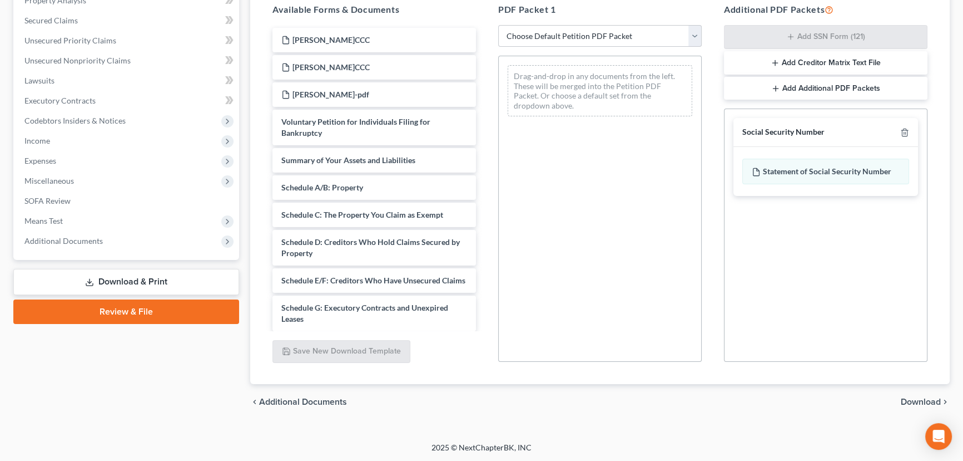
click at [934, 404] on span "Download" at bounding box center [921, 401] width 40 height 9
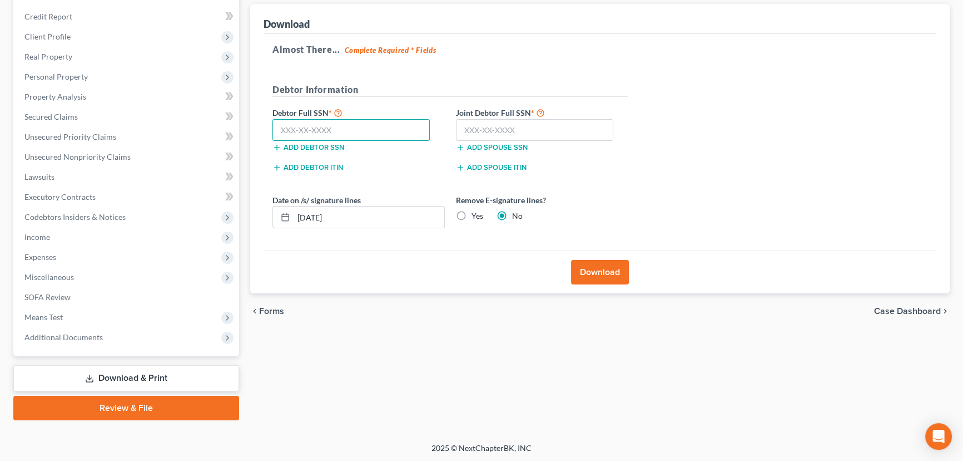
click at [379, 129] on input "text" at bounding box center [351, 130] width 157 height 22
type input "435-55-8809"
click at [523, 133] on input "text" at bounding box center [534, 130] width 157 height 22
type input "436-49-7341"
click at [585, 272] on button "Download" at bounding box center [600, 272] width 58 height 24
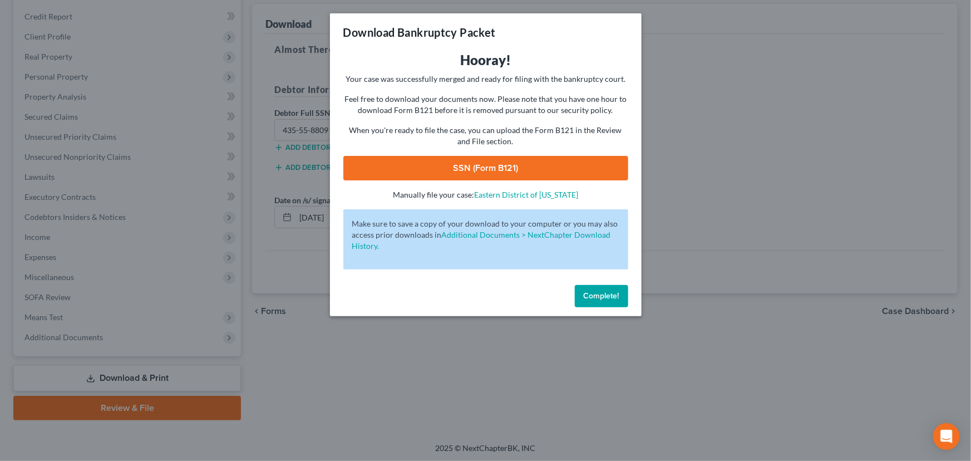
click at [429, 164] on link "SSN (Form B121)" at bounding box center [485, 168] width 285 height 24
click at [579, 289] on button "Complete!" at bounding box center [601, 296] width 53 height 22
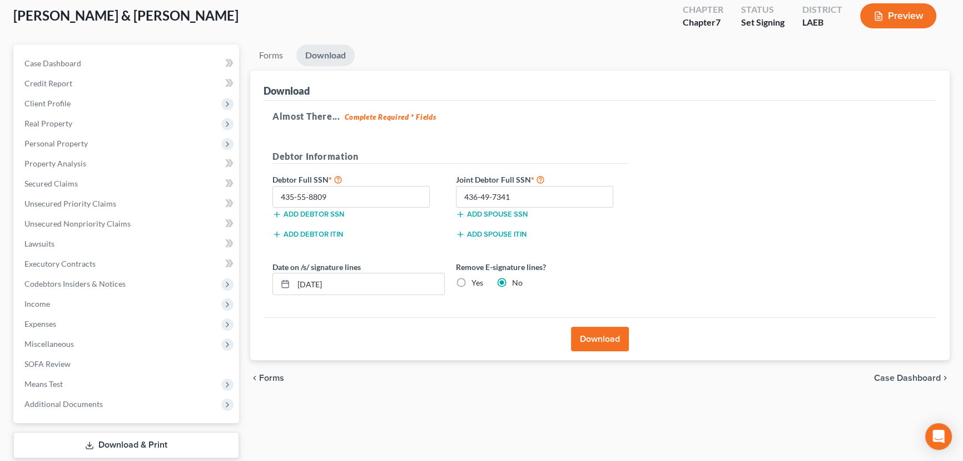
scroll to position [0, 0]
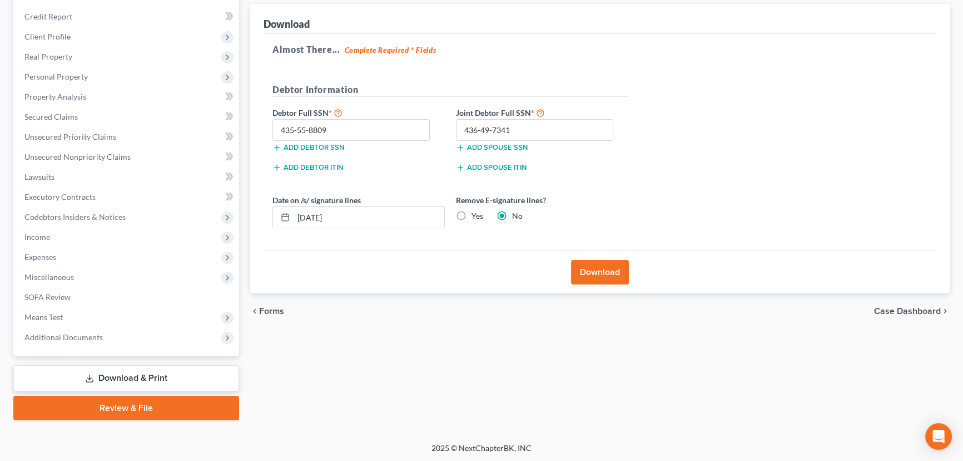
click at [123, 399] on link "Review & File" at bounding box center [126, 407] width 226 height 24
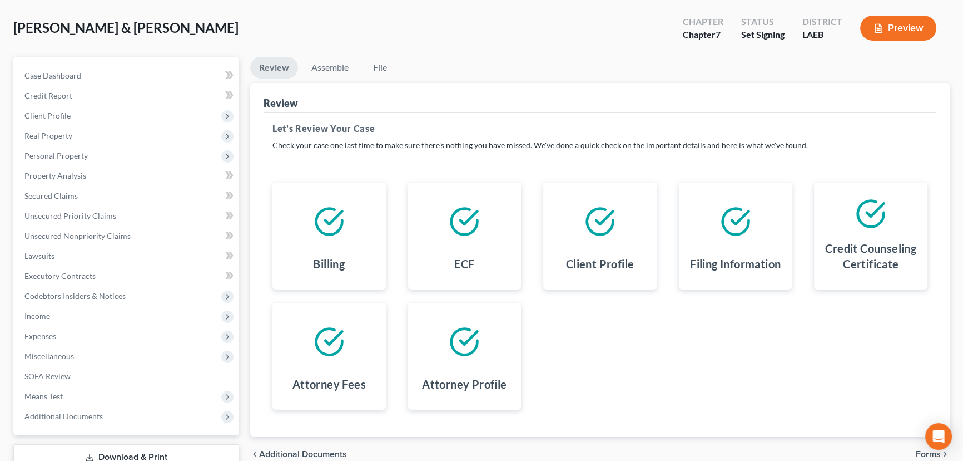
scroll to position [129, 0]
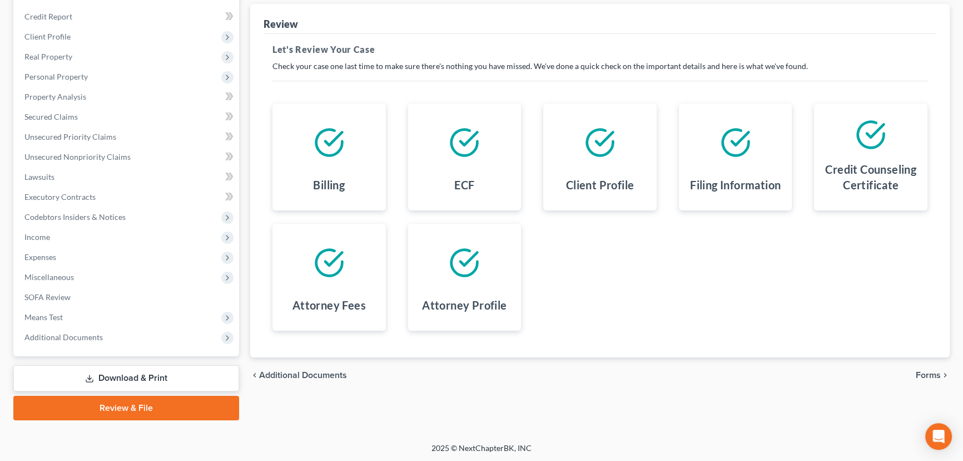
click at [943, 361] on div "chevron_left Additional Documents Forms chevron_right" at bounding box center [600, 375] width 700 height 36
click at [930, 370] on span "Forms" at bounding box center [928, 374] width 25 height 9
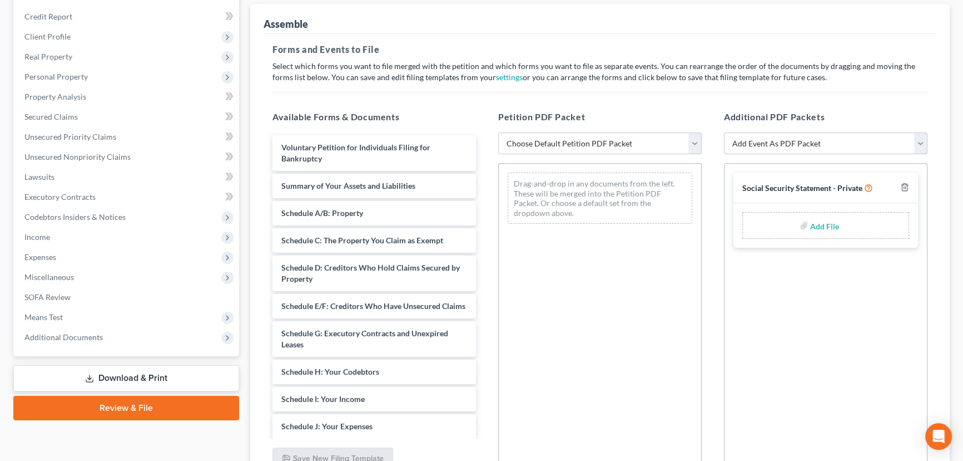
drag, startPoint x: 579, startPoint y: 121, endPoint x: 580, endPoint y: 152, distance: 30.6
click at [579, 122] on h5 "Petition PDF Packet" at bounding box center [600, 116] width 204 height 13
click at [580, 152] on select "Choose Default Petition PDF Packet Complete Bankruptcy Petition (all forms and …" at bounding box center [600, 143] width 204 height 22
select select "0"
click at [498, 132] on select "Choose Default Petition PDF Packet Complete Bankruptcy Petition (all forms and …" at bounding box center [600, 143] width 204 height 22
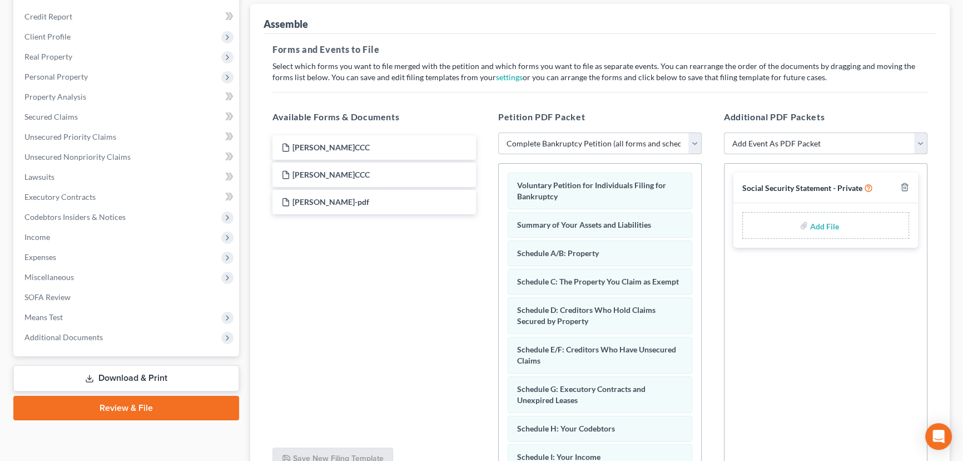
click at [841, 145] on select "Add Event As PDF Packet Certificate of Credit Counseling Db (PF) Certificate of…" at bounding box center [826, 143] width 204 height 22
select select "0"
click at [724, 132] on select "Add Event As PDF Packet Certificate of Credit Counseling Db (PF) Certificate of…" at bounding box center [826, 143] width 204 height 22
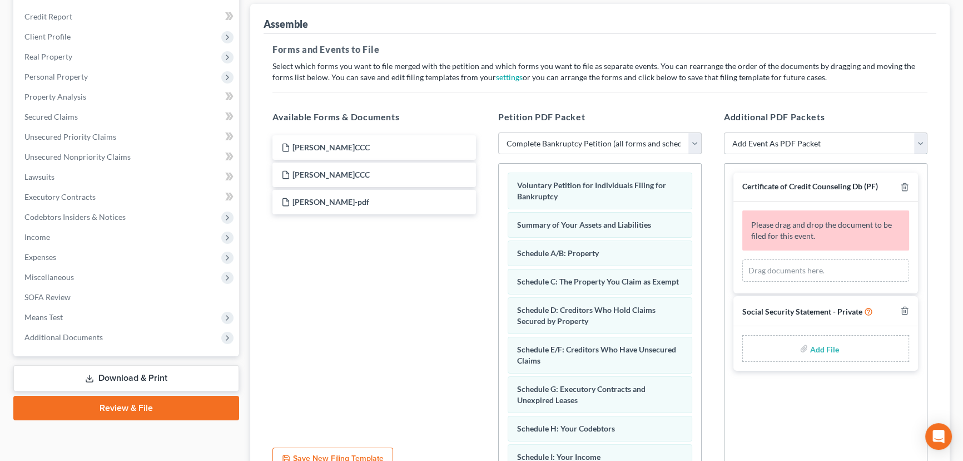
click at [844, 141] on select "Add Event As PDF Packet Certificate of Credit Counseling Db (PF) Certificate of…" at bounding box center [826, 143] width 204 height 22
select select "1"
click at [724, 132] on select "Add Event As PDF Packet Certificate of Credit Counseling Db (PF) Certificate of…" at bounding box center [826, 143] width 204 height 22
select select
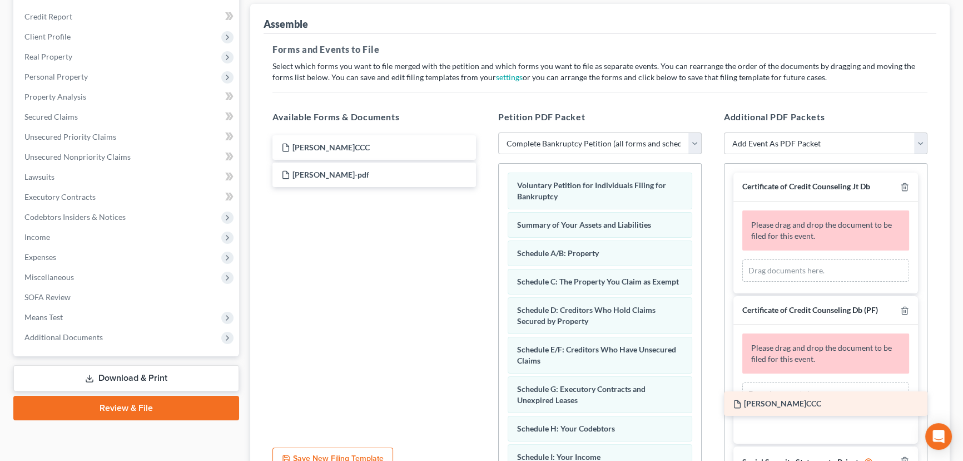
drag, startPoint x: 383, startPoint y: 147, endPoint x: 834, endPoint y: 404, distance: 519.9
click at [485, 187] on div "[PERSON_NAME]CCC [PERSON_NAME]CCC [PERSON_NAME]CCC [PERSON_NAME] Eval-pdf" at bounding box center [374, 161] width 221 height 52
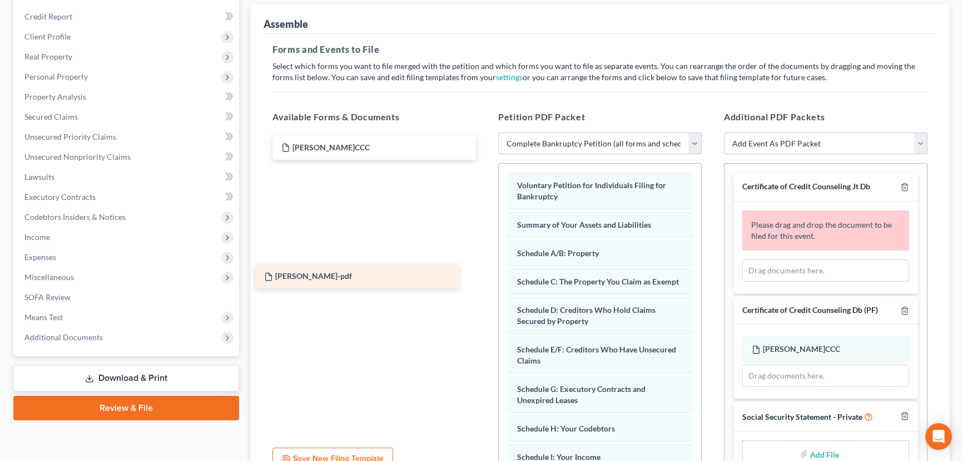
drag, startPoint x: 361, startPoint y: 171, endPoint x: 343, endPoint y: 273, distance: 103.9
click at [343, 187] on div "[PERSON_NAME]-pdf [PERSON_NAME]CCC [PERSON_NAME] Eval-pdf [PERSON_NAME]-pdf" at bounding box center [374, 161] width 221 height 52
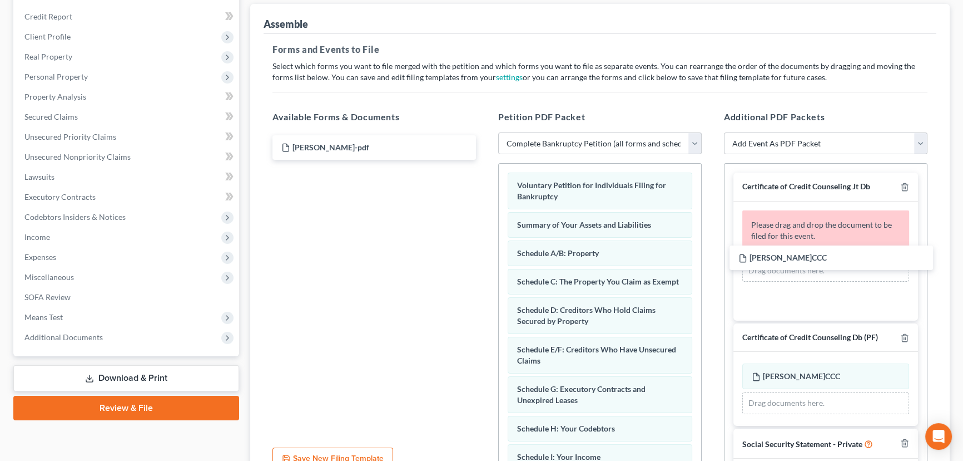
drag, startPoint x: 482, startPoint y: 179, endPoint x: 838, endPoint y: 275, distance: 369.5
click at [485, 160] on div "[PERSON_NAME]CCC [PERSON_NAME]CCC [PERSON_NAME] Eval-pdf" at bounding box center [374, 147] width 221 height 24
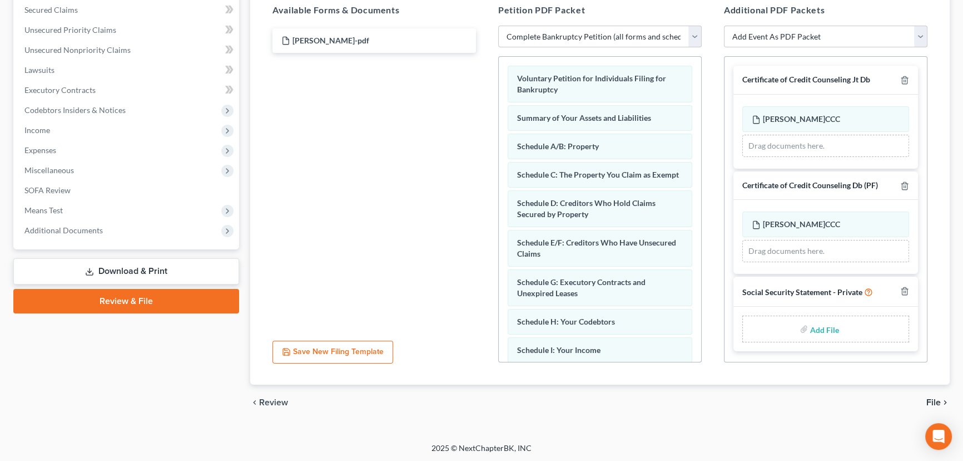
scroll to position [236, 0]
click at [828, 329] on input "file" at bounding box center [823, 328] width 27 height 20
type input "C:\fakepath\[PERSON_NAME].pdf"
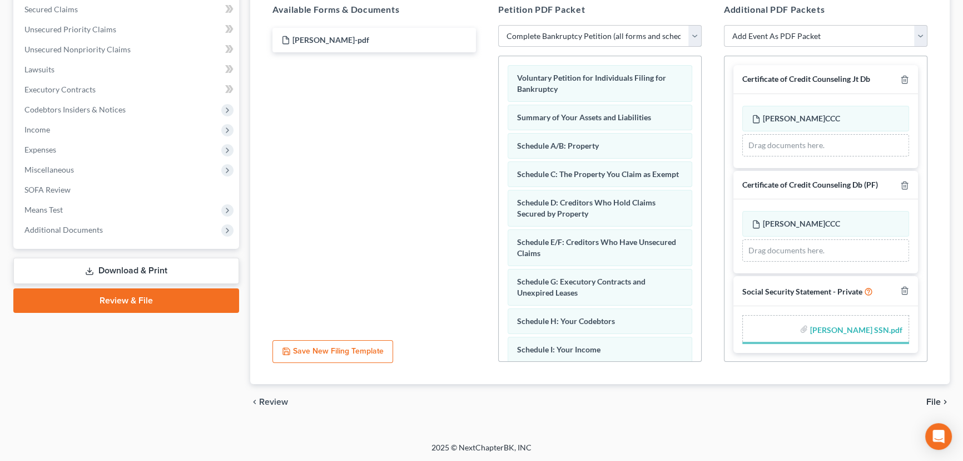
click at [612, 33] on select "Choose Default Petition PDF Packet Complete Bankruptcy Petition (all forms and …" at bounding box center [600, 36] width 204 height 22
drag, startPoint x: 612, startPoint y: 33, endPoint x: 614, endPoint y: 50, distance: 17.4
click at [612, 33] on select "Choose Default Petition PDF Packet Complete Bankruptcy Petition (all forms and …" at bounding box center [600, 36] width 204 height 22
click at [740, 394] on div "chevron_left Review File chevron_right" at bounding box center [600, 402] width 700 height 36
click at [932, 397] on span "File" at bounding box center [934, 401] width 14 height 9
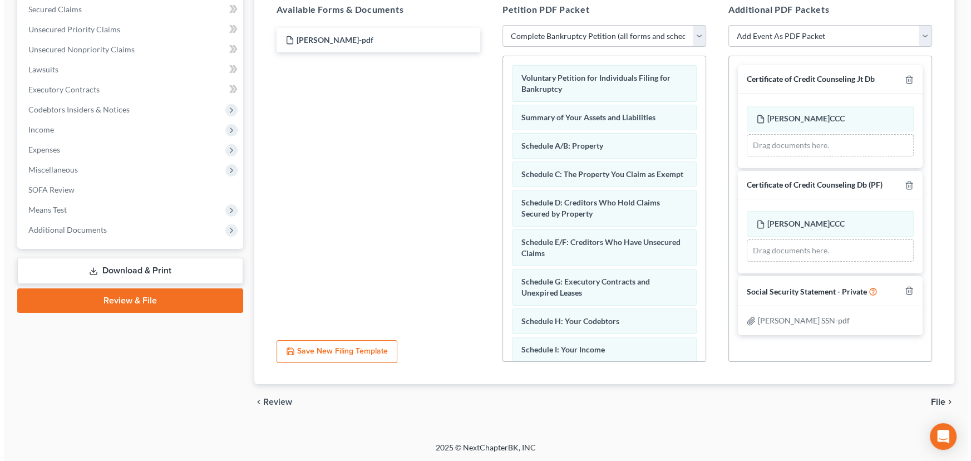
scroll to position [129, 0]
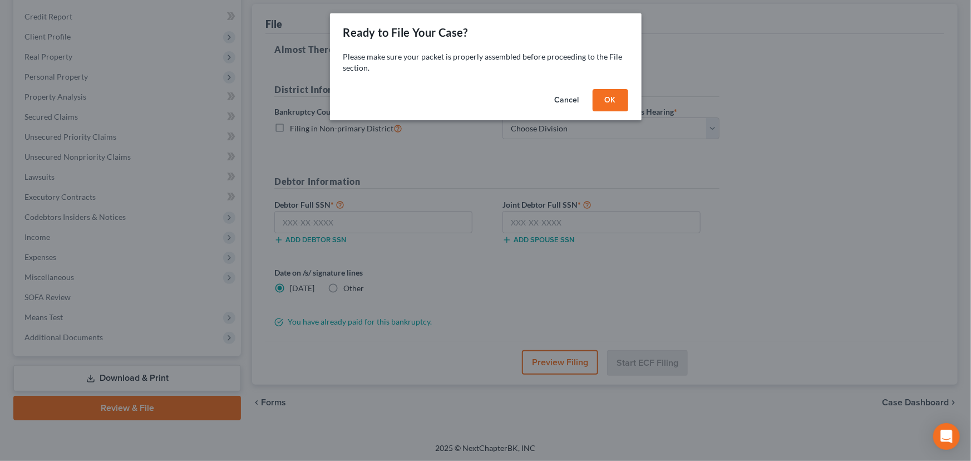
click at [614, 102] on button "OK" at bounding box center [610, 100] width 36 height 22
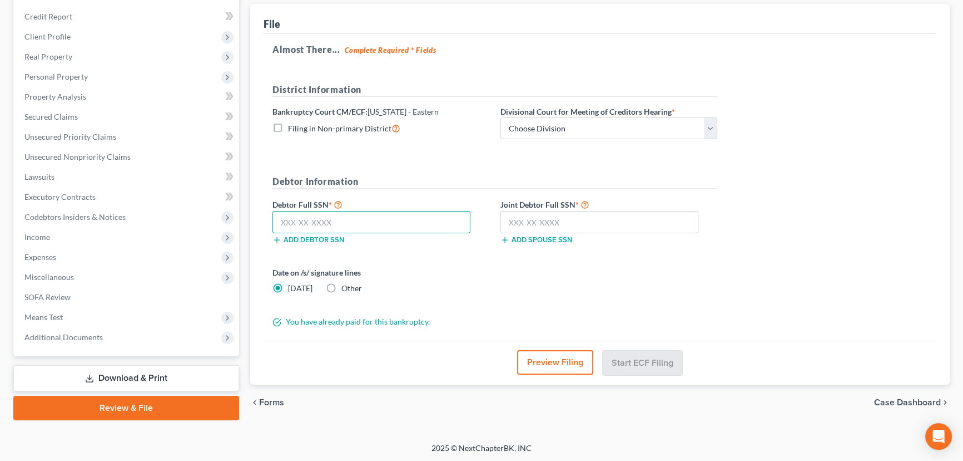
click at [314, 215] on input "text" at bounding box center [372, 222] width 198 height 22
type input "435-55-8809"
type input "436-49-7341"
drag, startPoint x: 636, startPoint y: 123, endPoint x: 632, endPoint y: 133, distance: 10.2
click at [636, 123] on select "Choose Division [GEOGRAPHIC_DATA]" at bounding box center [609, 128] width 217 height 22
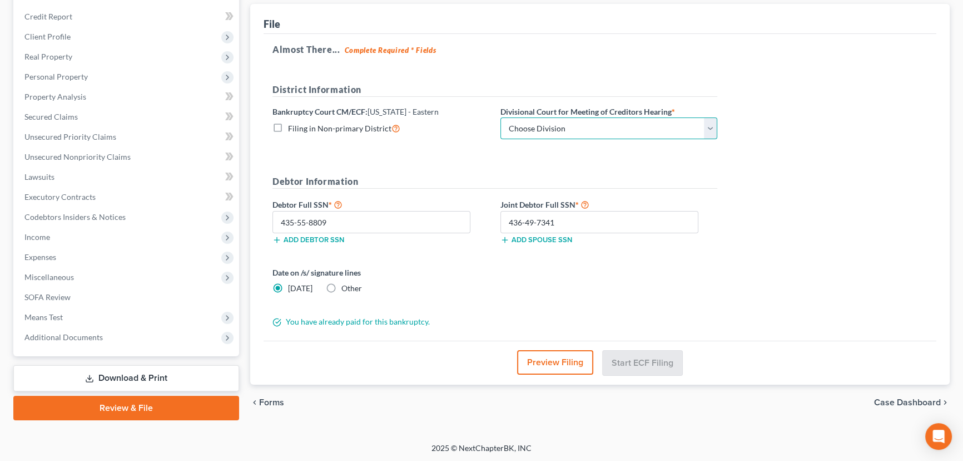
select select "0"
click at [501, 117] on select "Choose Division [GEOGRAPHIC_DATA]" at bounding box center [609, 128] width 217 height 22
click at [787, 238] on div "Almost There... Complete Required * Fields District Information Bankruptcy Cour…" at bounding box center [600, 187] width 673 height 307
click at [665, 364] on button "Start ECF Filing" at bounding box center [643, 362] width 80 height 24
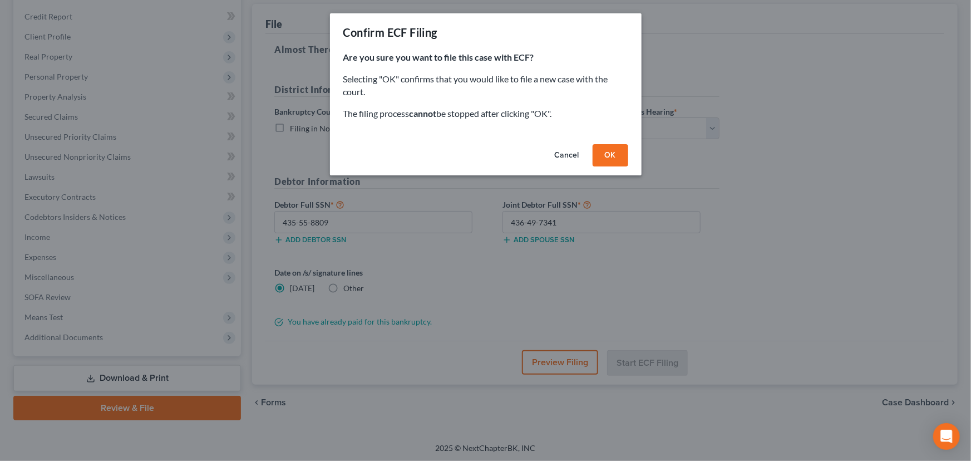
click at [617, 152] on button "OK" at bounding box center [610, 155] width 36 height 22
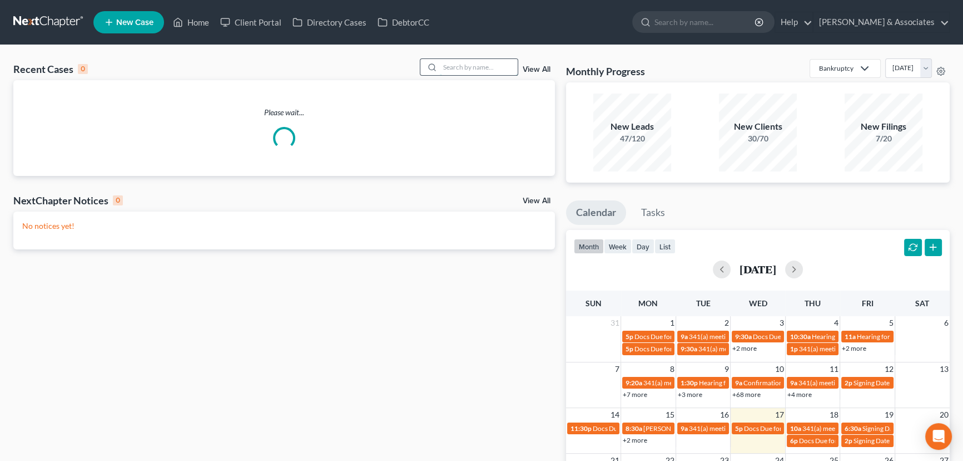
click at [477, 73] on input "search" at bounding box center [479, 67] width 78 height 16
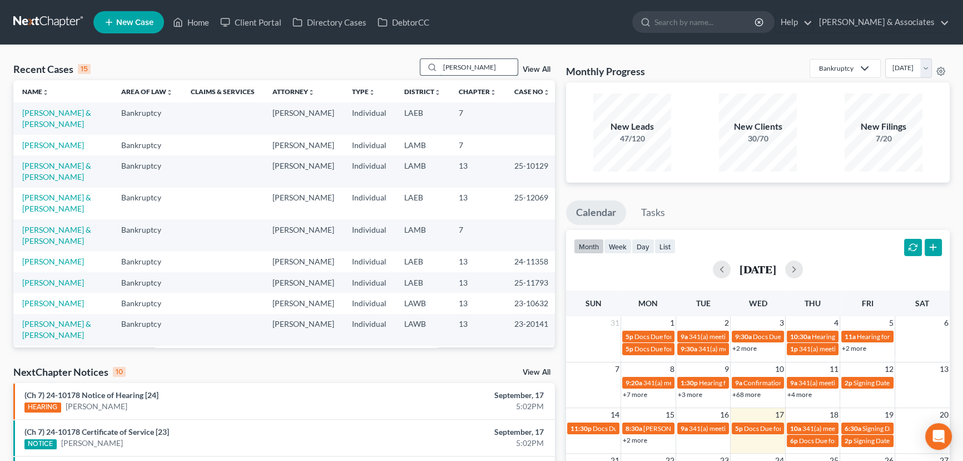
click at [475, 68] on input "[PERSON_NAME]" at bounding box center [479, 67] width 78 height 16
type input "[PERSON_NAME]"
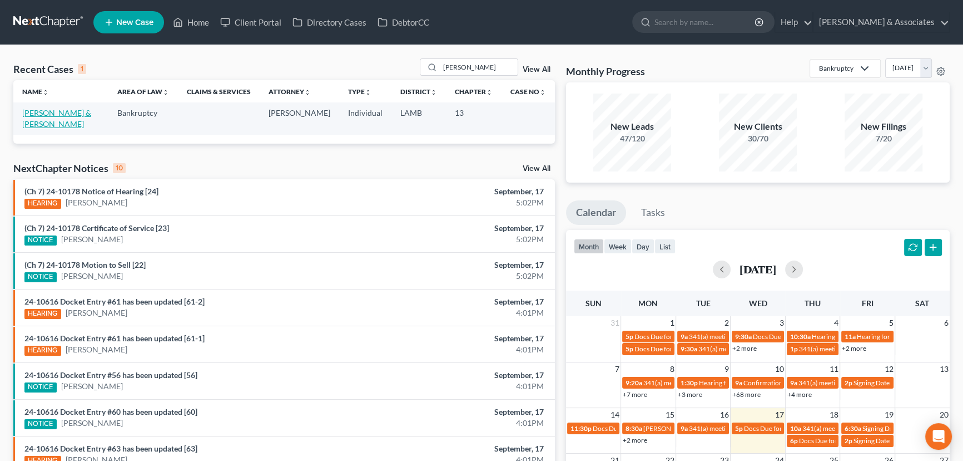
drag, startPoint x: 70, startPoint y: 115, endPoint x: 47, endPoint y: 134, distance: 29.2
click at [70, 115] on link "[PERSON_NAME] & [PERSON_NAME]" at bounding box center [56, 118] width 69 height 21
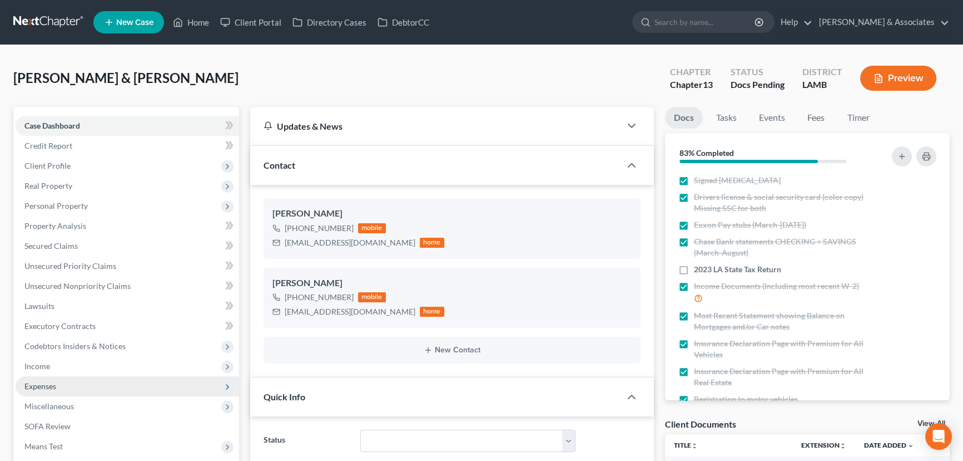
scroll to position [101, 0]
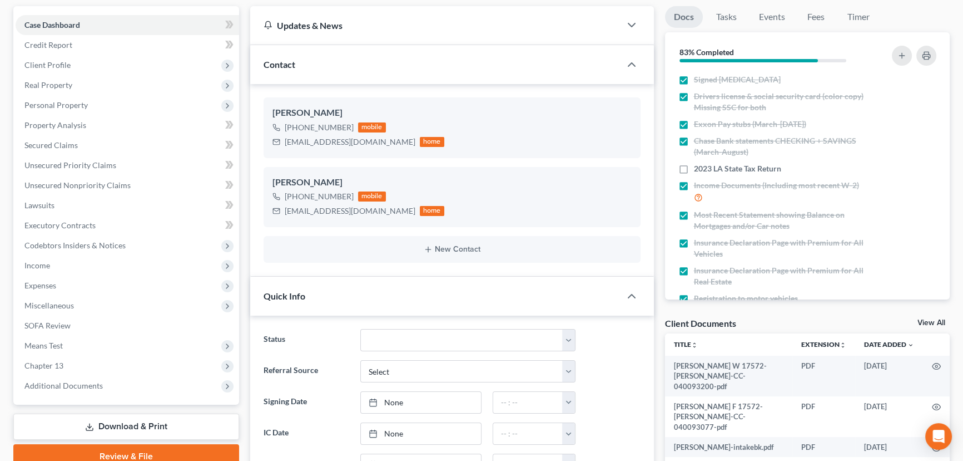
click at [117, 424] on link "Download & Print" at bounding box center [126, 426] width 226 height 26
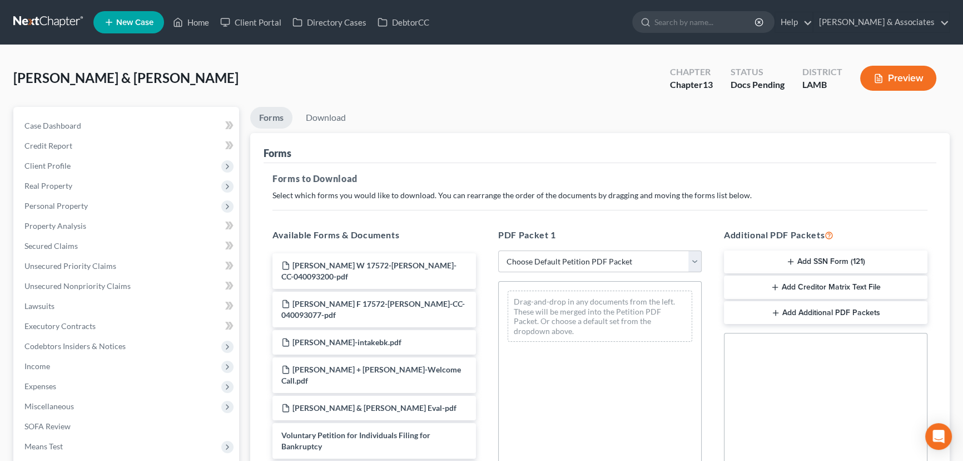
click at [829, 259] on button "Add SSN Form (121)" at bounding box center [826, 261] width 204 height 23
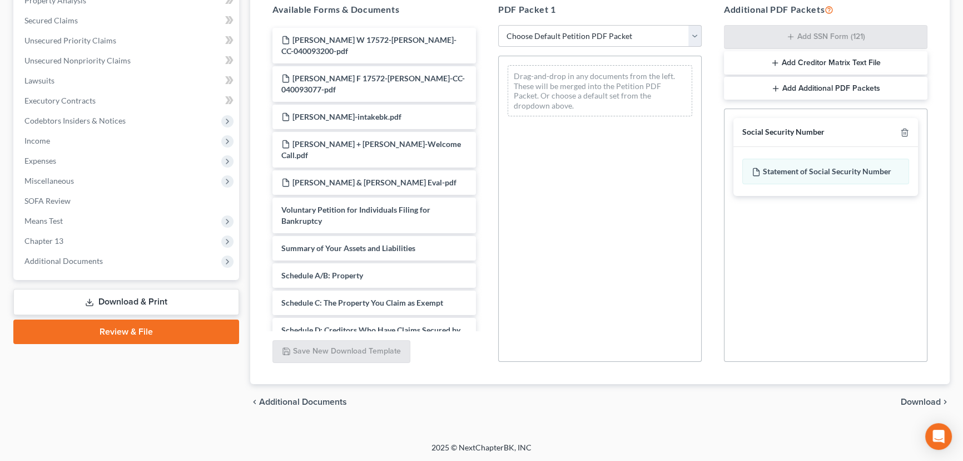
click at [917, 390] on div "chevron_left Additional Documents Download chevron_right" at bounding box center [600, 402] width 700 height 36
click at [916, 397] on span "Download" at bounding box center [921, 401] width 40 height 9
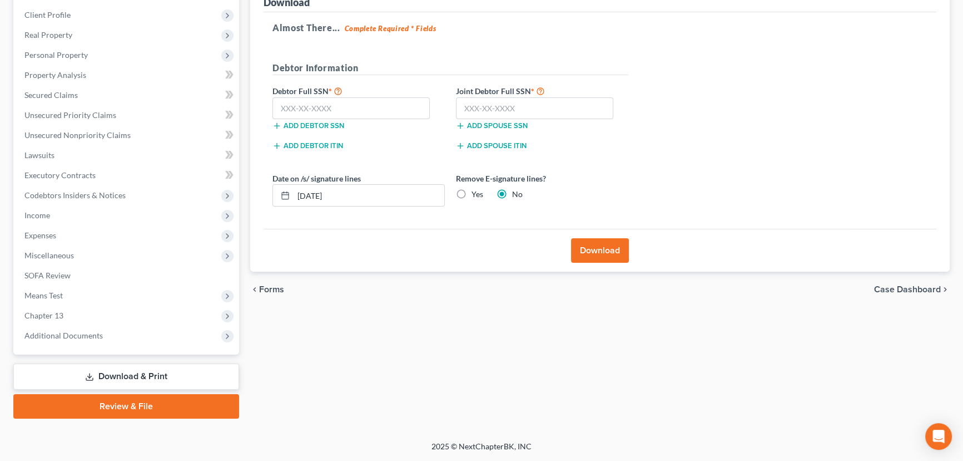
scroll to position [149, 0]
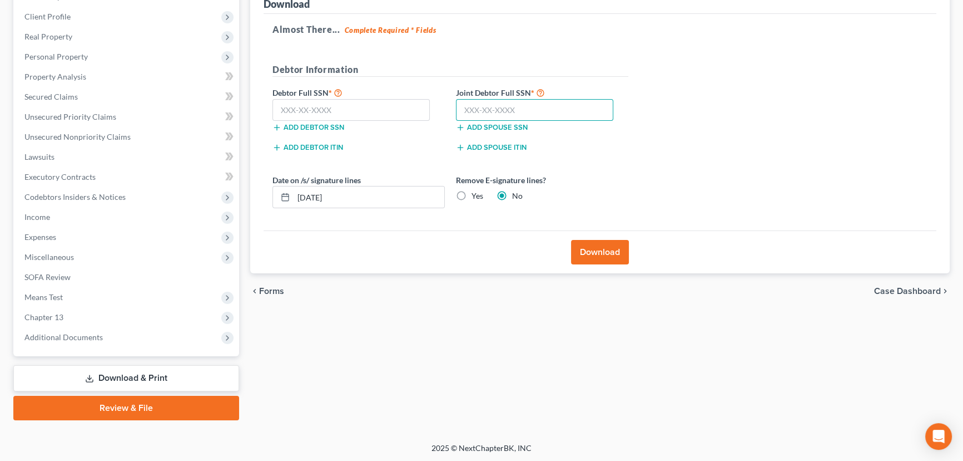
click at [569, 111] on input "text" at bounding box center [534, 110] width 157 height 22
paste input "435-77-5886"
type input "435-77-5886"
click at [323, 111] on input "text" at bounding box center [351, 110] width 157 height 22
paste input "439-57-7391"
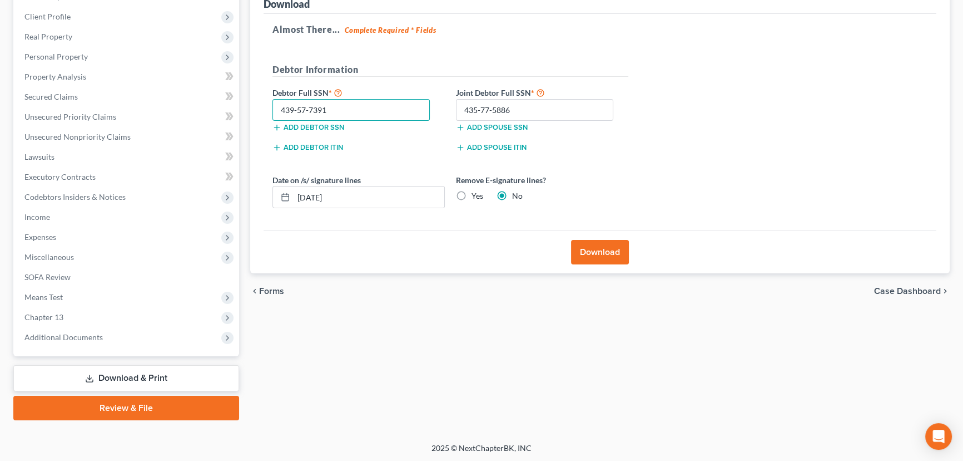
type input "439-57-7391"
click at [601, 245] on button "Download" at bounding box center [600, 252] width 58 height 24
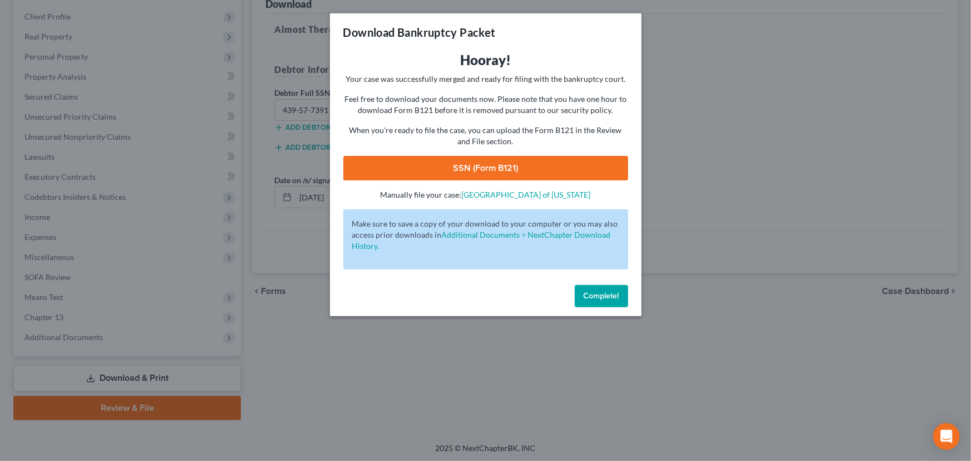
click at [424, 154] on div "Hooray! Your case was successfully merged and ready for filing with the bankrup…" at bounding box center [485, 125] width 285 height 149
click at [437, 156] on link "SSN (Form B121)" at bounding box center [485, 168] width 285 height 24
click at [612, 291] on span "Complete!" at bounding box center [602, 295] width 36 height 9
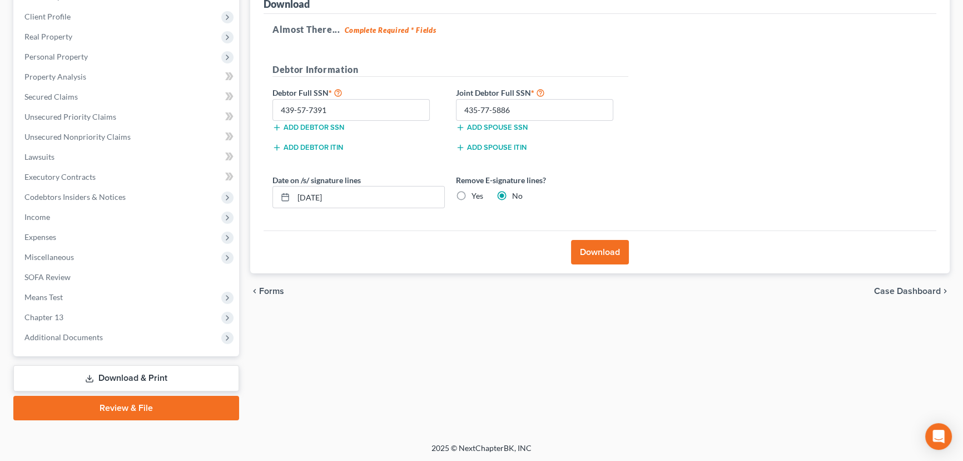
click at [133, 405] on link "Review & File" at bounding box center [126, 407] width 226 height 24
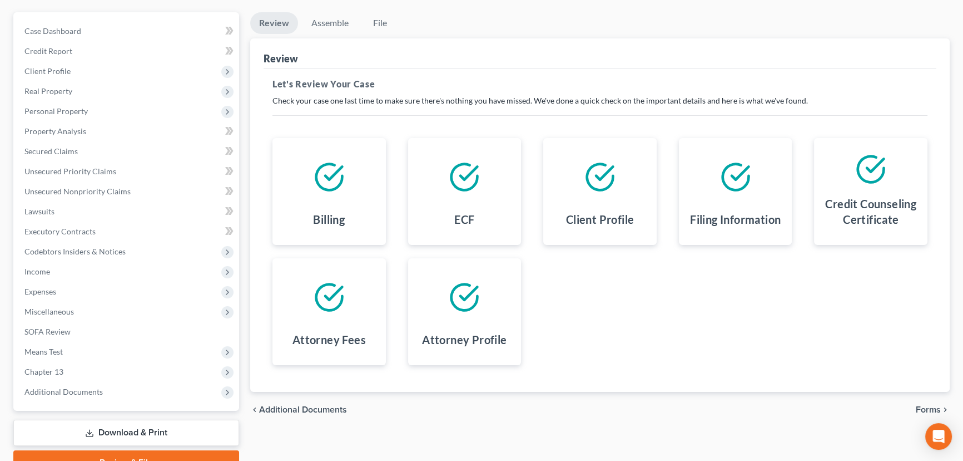
scroll to position [149, 0]
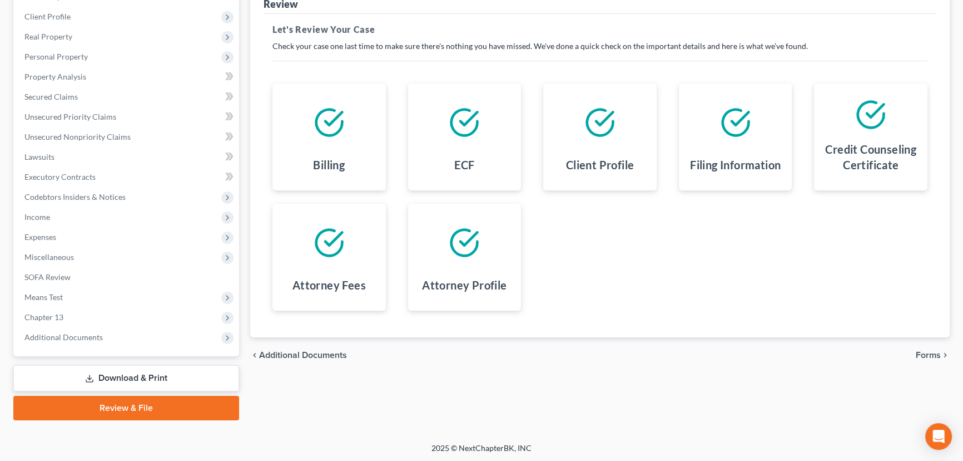
click at [931, 357] on span "Forms" at bounding box center [928, 354] width 25 height 9
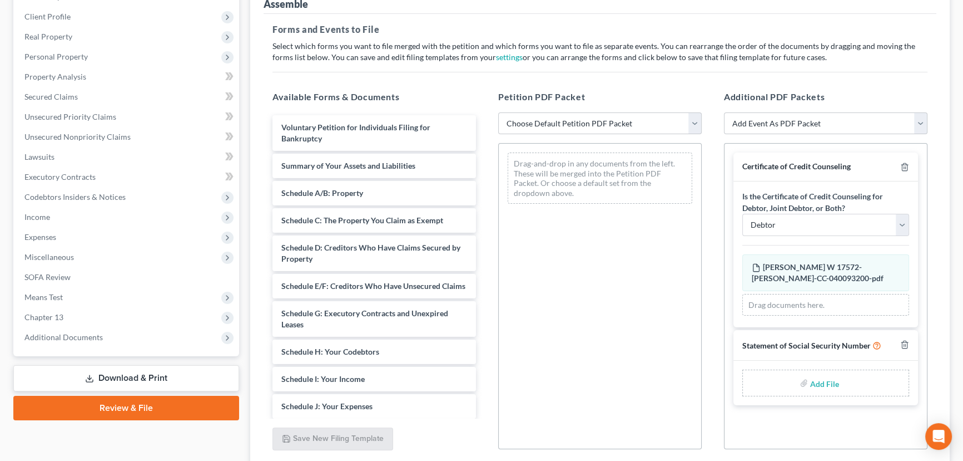
click at [584, 136] on div "Petition PDF Packet Choose Default Petition PDF Packet Emergency Filing (Volunt…" at bounding box center [600, 269] width 226 height 377
click at [587, 127] on select "Choose Default Petition PDF Packet Emergency Filing (Voluntary Petition and Cre…" at bounding box center [600, 123] width 204 height 22
select select "2"
click at [498, 112] on select "Choose Default Petition PDF Packet Emergency Filing (Voluntary Petition and Cre…" at bounding box center [600, 123] width 204 height 22
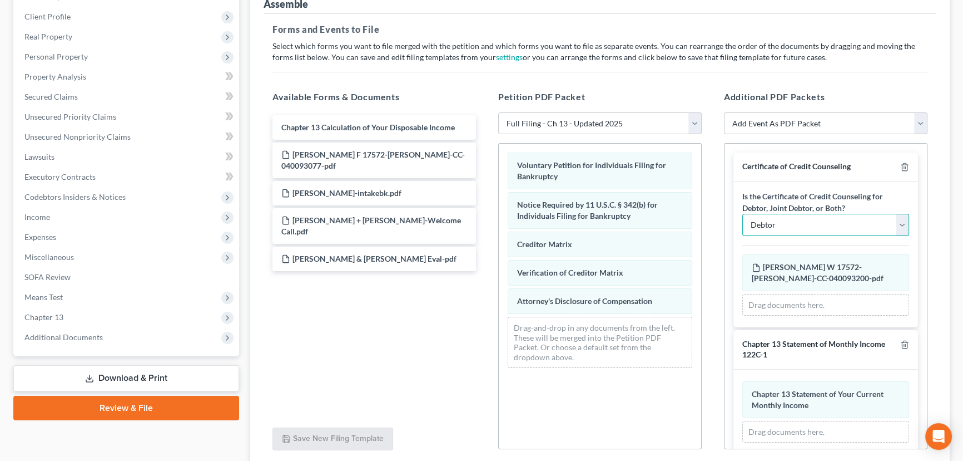
click at [858, 217] on select "Debtor Joint Debtor Debtor and Joint Debtor" at bounding box center [826, 225] width 167 height 22
select select "2"
click at [743, 214] on select "Debtor Joint Debtor Debtor and Joint Debtor" at bounding box center [826, 225] width 167 height 22
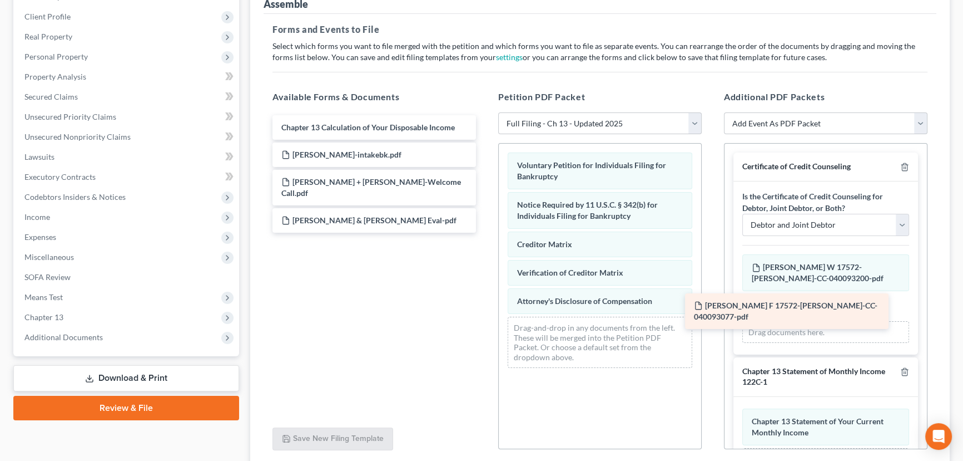
drag, startPoint x: 390, startPoint y: 154, endPoint x: 822, endPoint y: 304, distance: 457.2
click at [485, 233] on div "[PERSON_NAME] F 17572-[PERSON_NAME]-CC-040093077-pdf Chapter 13 Calculation of …" at bounding box center [374, 173] width 221 height 117
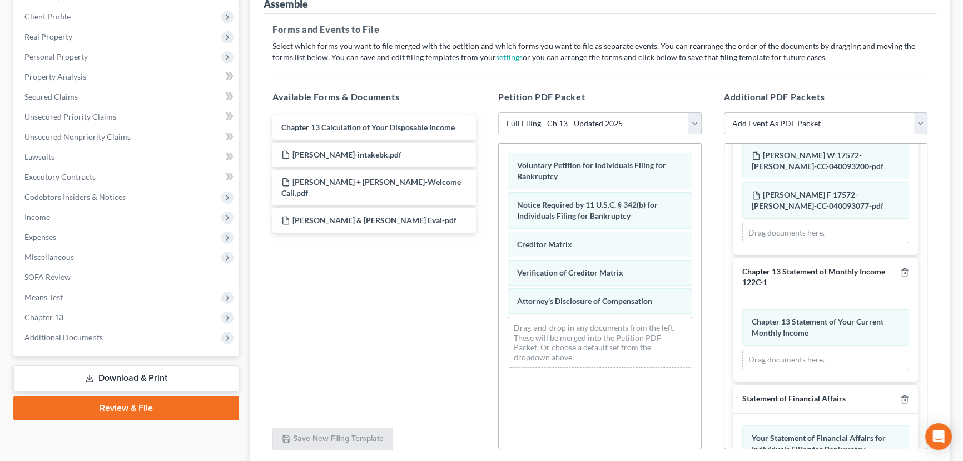
scroll to position [202, 0]
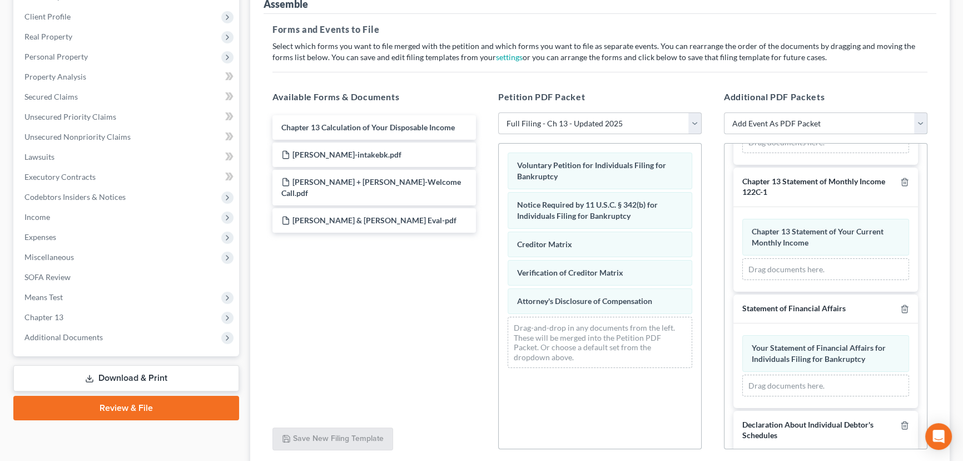
click at [834, 117] on select "Add Event As PDF Packet Amended List of Creditors Amended List of Creditors and…" at bounding box center [826, 123] width 204 height 22
select select "11"
click at [724, 112] on select "Add Event As PDF Packet Amended List of Creditors Amended List of Creditors and…" at bounding box center [826, 123] width 204 height 22
select select
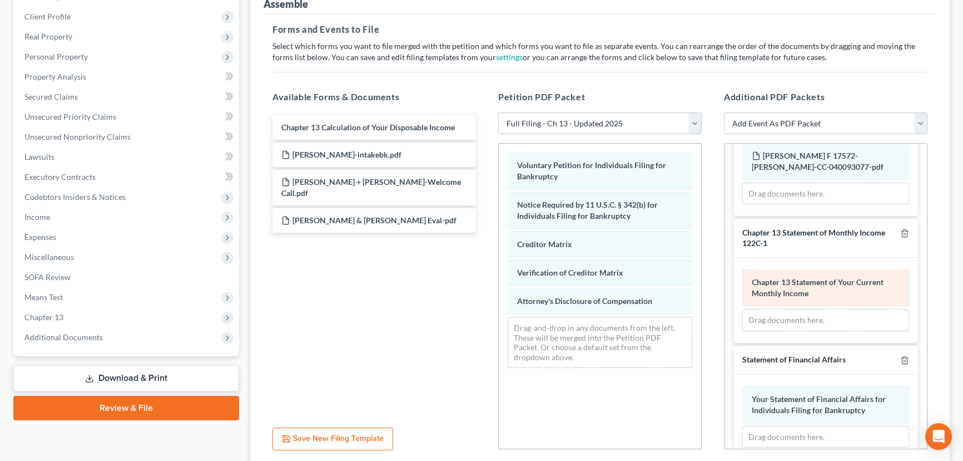
scroll to position [0, 0]
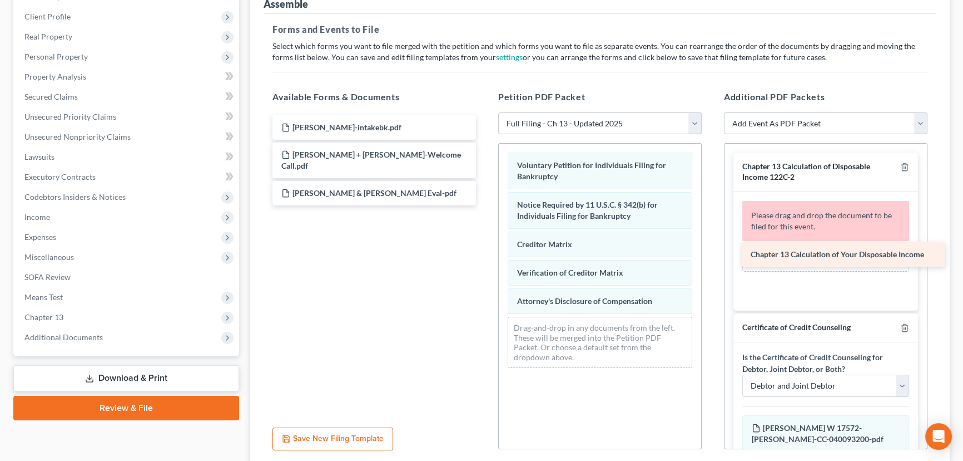
drag, startPoint x: 327, startPoint y: 122, endPoint x: 797, endPoint y: 250, distance: 486.6
click at [485, 205] on div "Chapter 13 Calculation of Your Disposable Income Chapter 13 Calculation of Your…" at bounding box center [374, 160] width 221 height 90
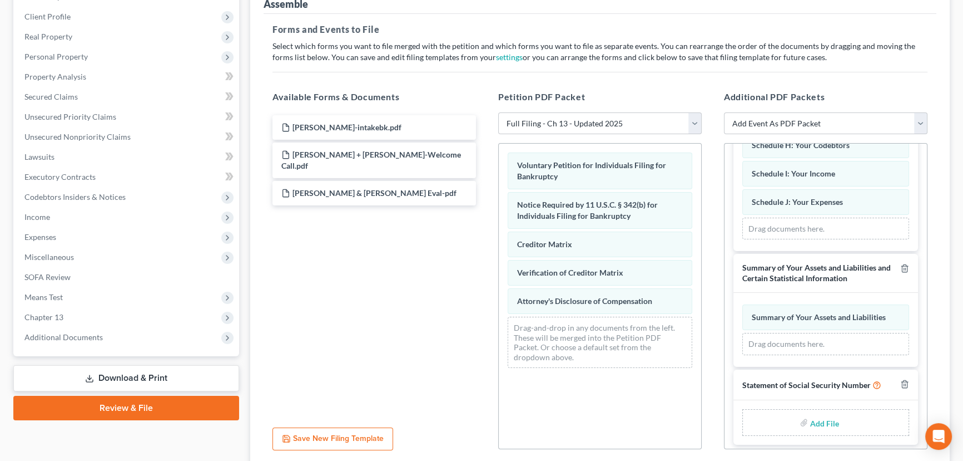
scroll to position [962, 0]
click at [827, 411] on input "file" at bounding box center [823, 421] width 27 height 20
type input "C:\fakepath\[PERSON_NAME] SSN.pdf"
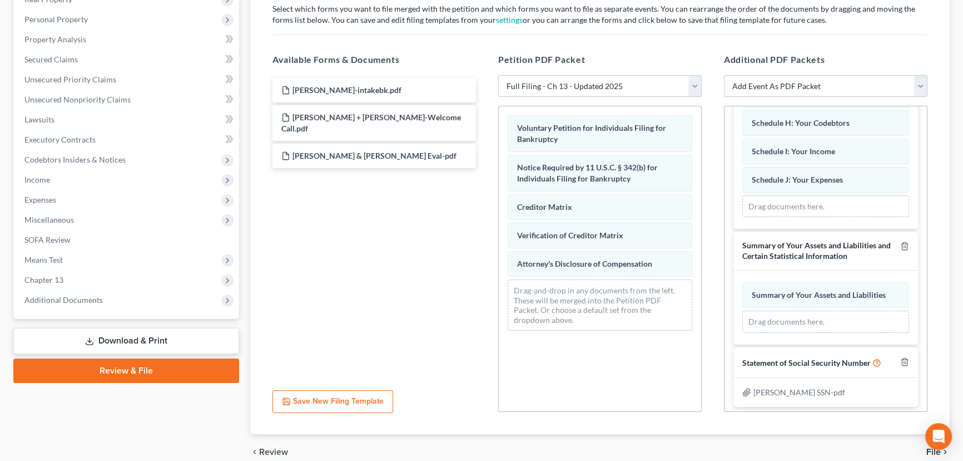
scroll to position [236, 0]
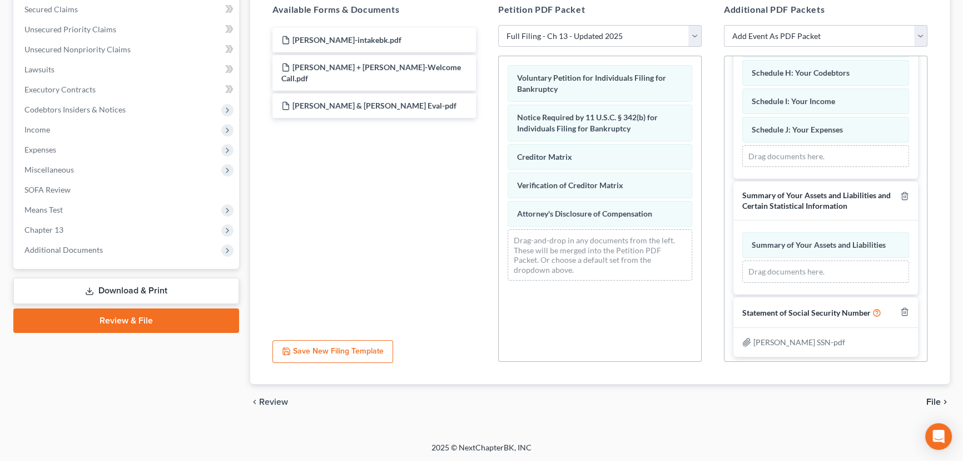
click at [939, 400] on span "File" at bounding box center [934, 401] width 14 height 9
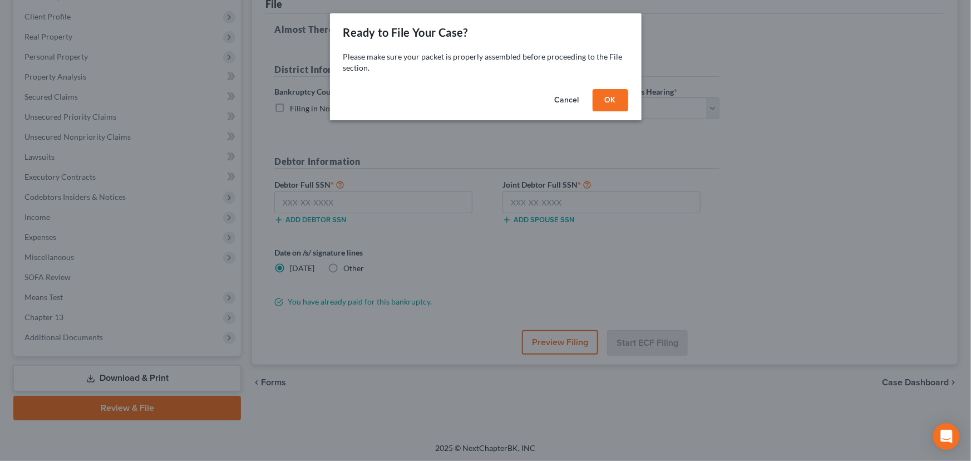
click at [618, 103] on button "OK" at bounding box center [610, 100] width 36 height 22
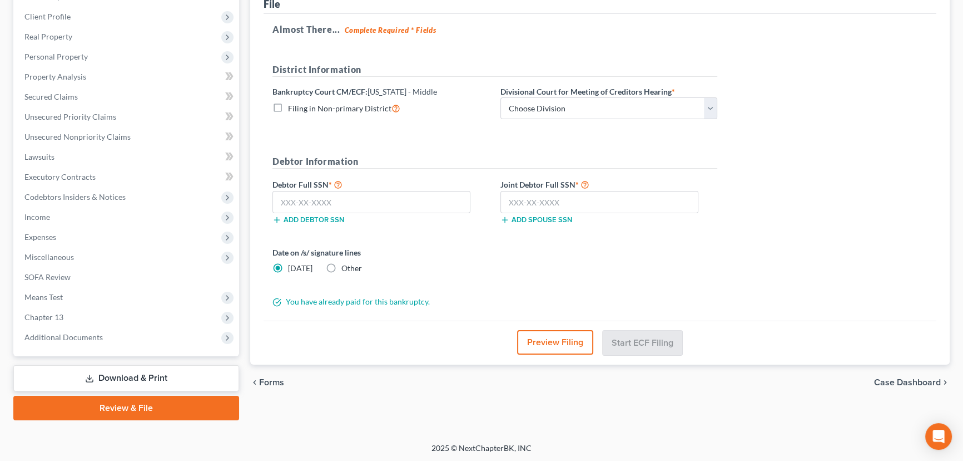
click at [617, 92] on label "Divisional Court for Meeting of Creditors Hearing *" at bounding box center [588, 92] width 175 height 12
click at [616, 104] on select "Choose Division Baton Rouge" at bounding box center [609, 108] width 217 height 22
select select "0"
click at [501, 97] on select "Choose Division Baton Rouge" at bounding box center [609, 108] width 217 height 22
click at [317, 207] on input "text" at bounding box center [372, 202] width 198 height 22
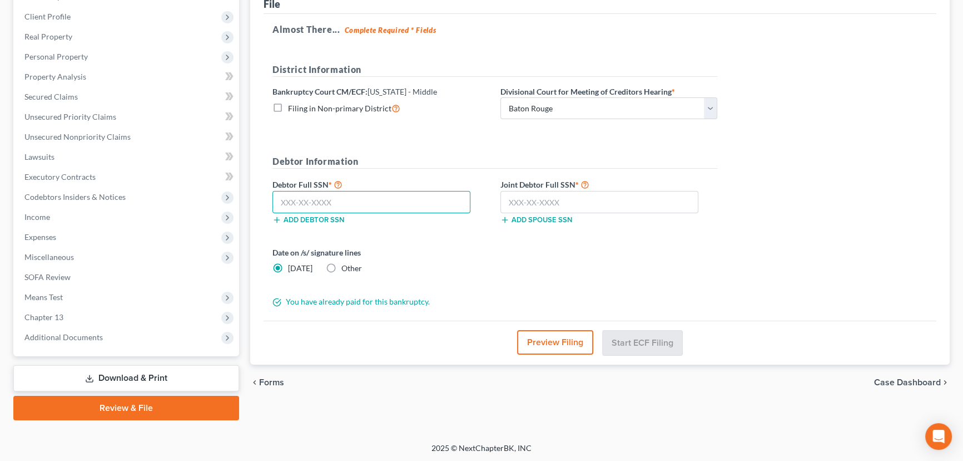
click at [370, 199] on input "text" at bounding box center [372, 202] width 198 height 22
click at [556, 193] on input "text" at bounding box center [600, 202] width 198 height 22
drag, startPoint x: 322, startPoint y: 205, endPoint x: 314, endPoint y: 205, distance: 7.2
click at [314, 205] on input "439-57-7939" at bounding box center [372, 202] width 198 height 22
type input "439-57-7391"
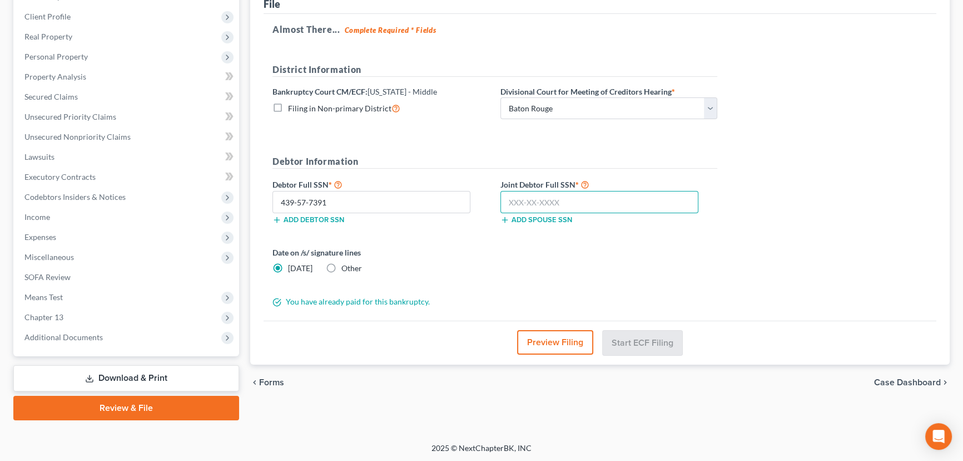
click at [567, 204] on input "text" at bounding box center [600, 202] width 198 height 22
type input "435-77-5886"
click at [690, 270] on div "Date on /s/ signature lines [DATE] Other" at bounding box center [495, 264] width 456 height 36
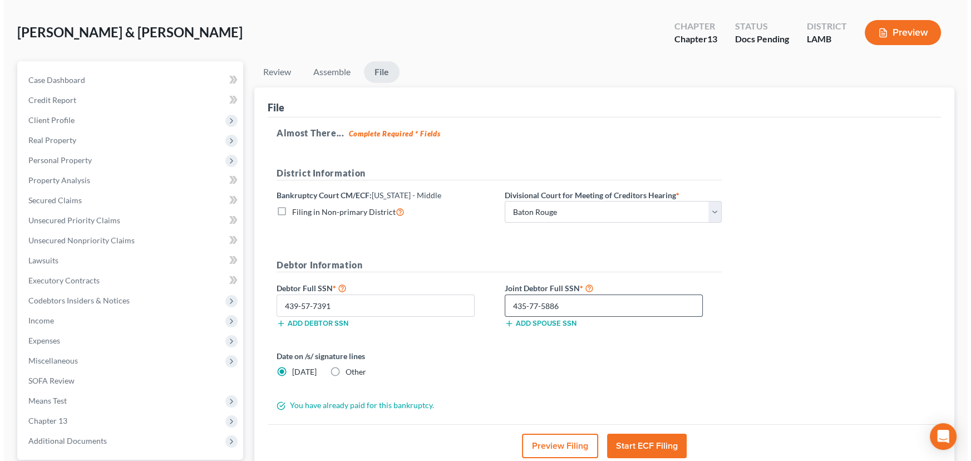
scroll to position [101, 0]
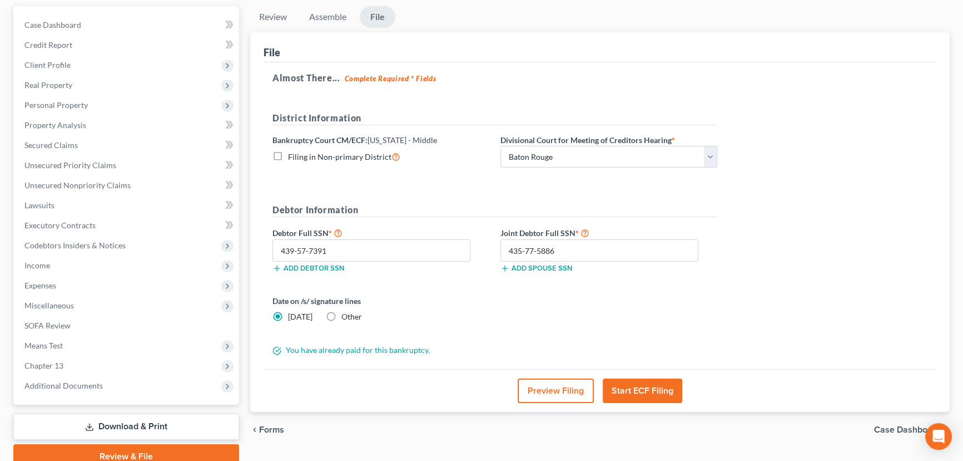
click at [640, 390] on button "Start ECF Filing" at bounding box center [643, 390] width 80 height 24
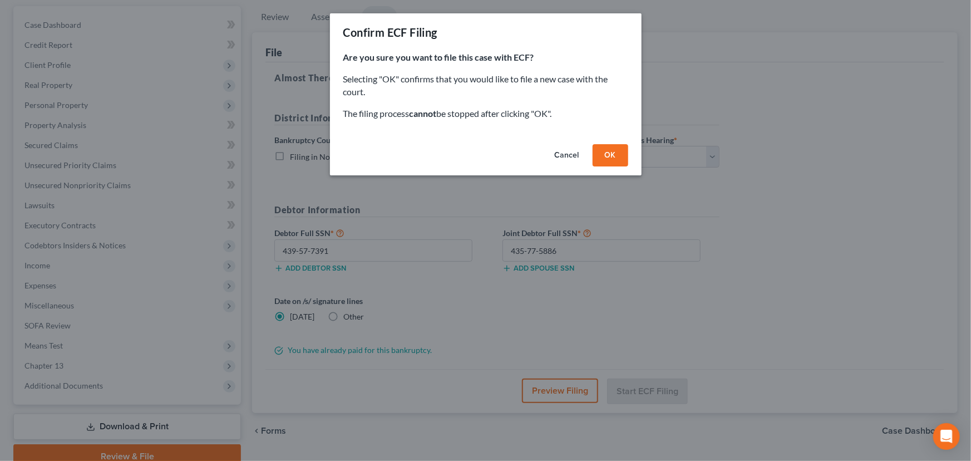
click at [611, 156] on button "OK" at bounding box center [610, 155] width 36 height 22
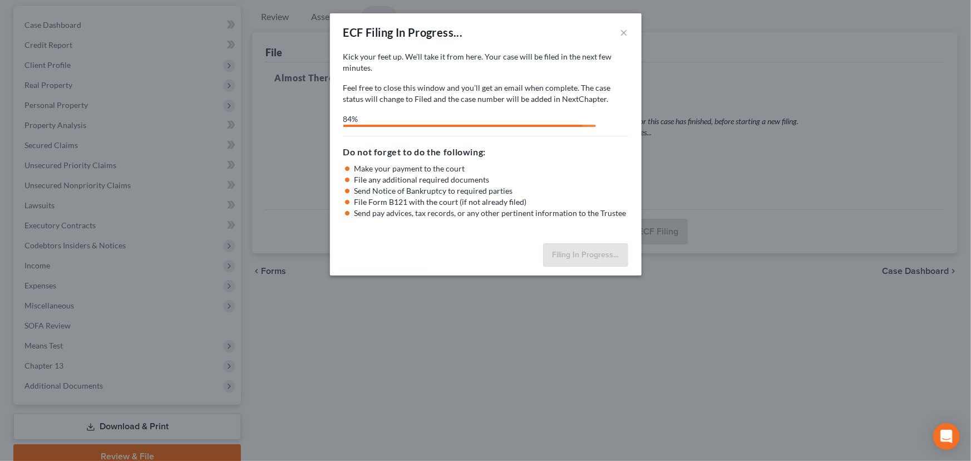
select select "0"
